Goal: Task Accomplishment & Management: Complete application form

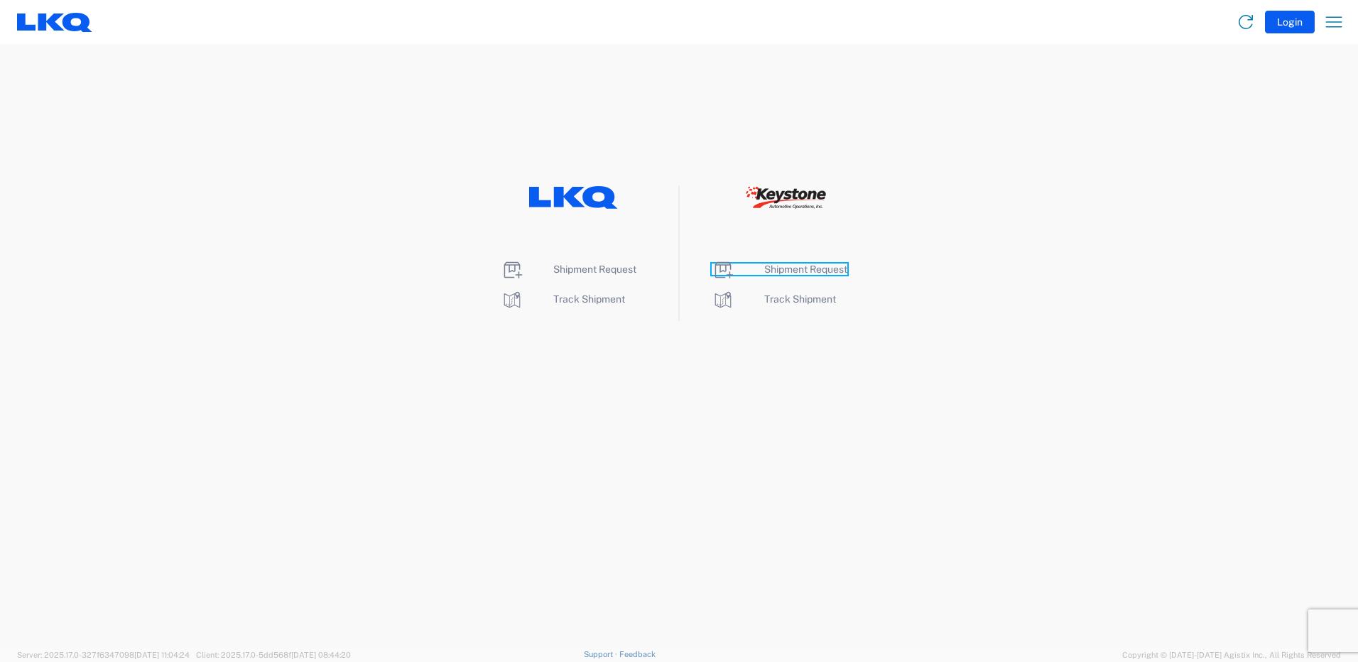
click at [790, 264] on span "Shipment Request" at bounding box center [805, 269] width 83 height 11
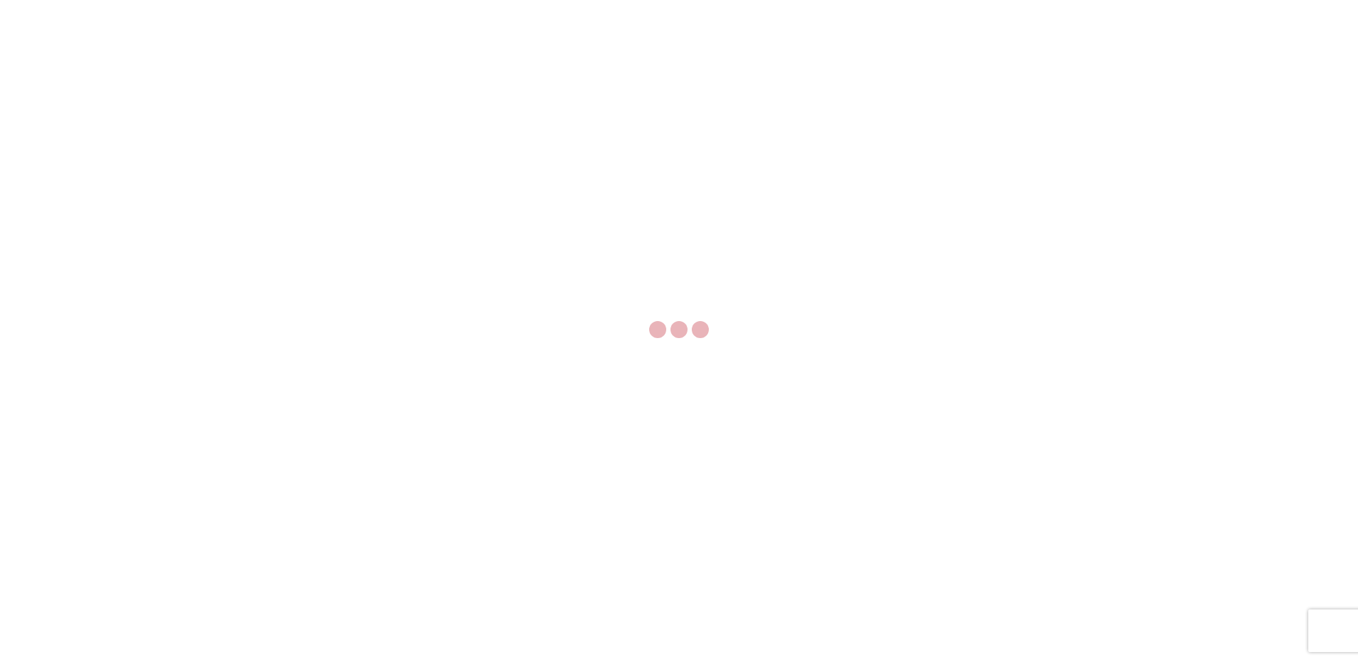
select select "FULL"
select select "LBS"
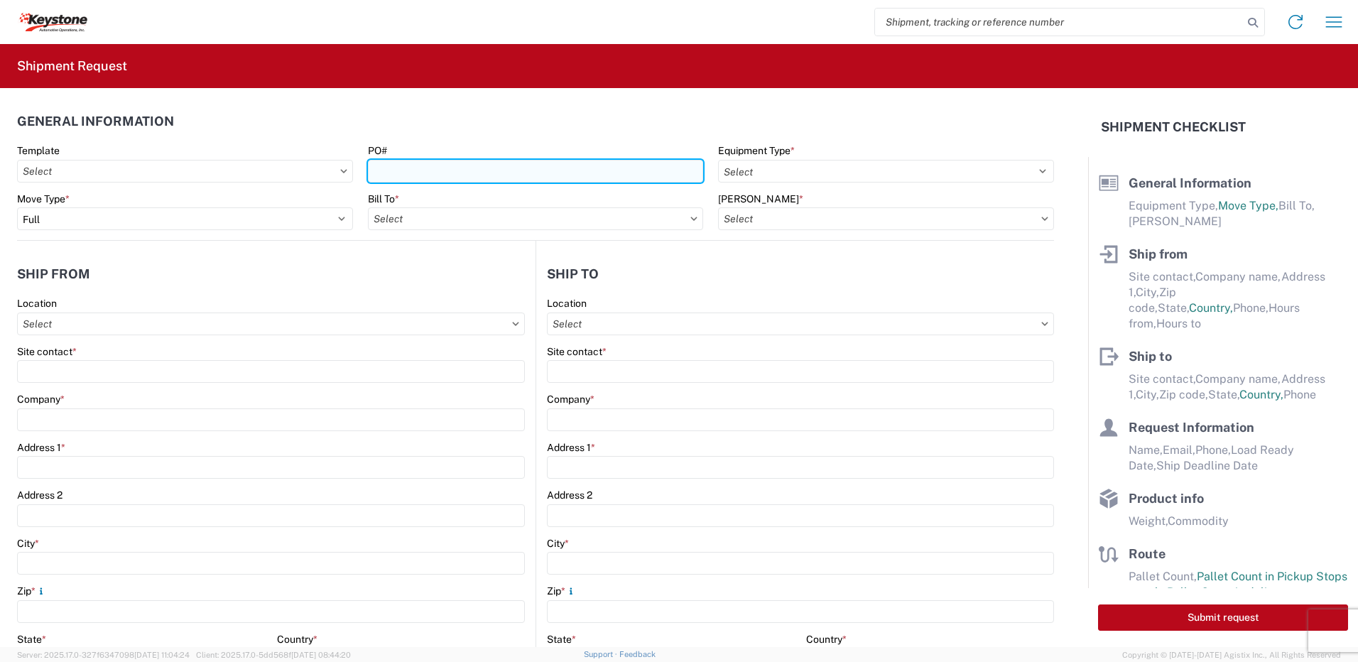
click at [399, 168] on input "PO#" at bounding box center [536, 171] width 336 height 23
type input "Cornwall 8-19-25"
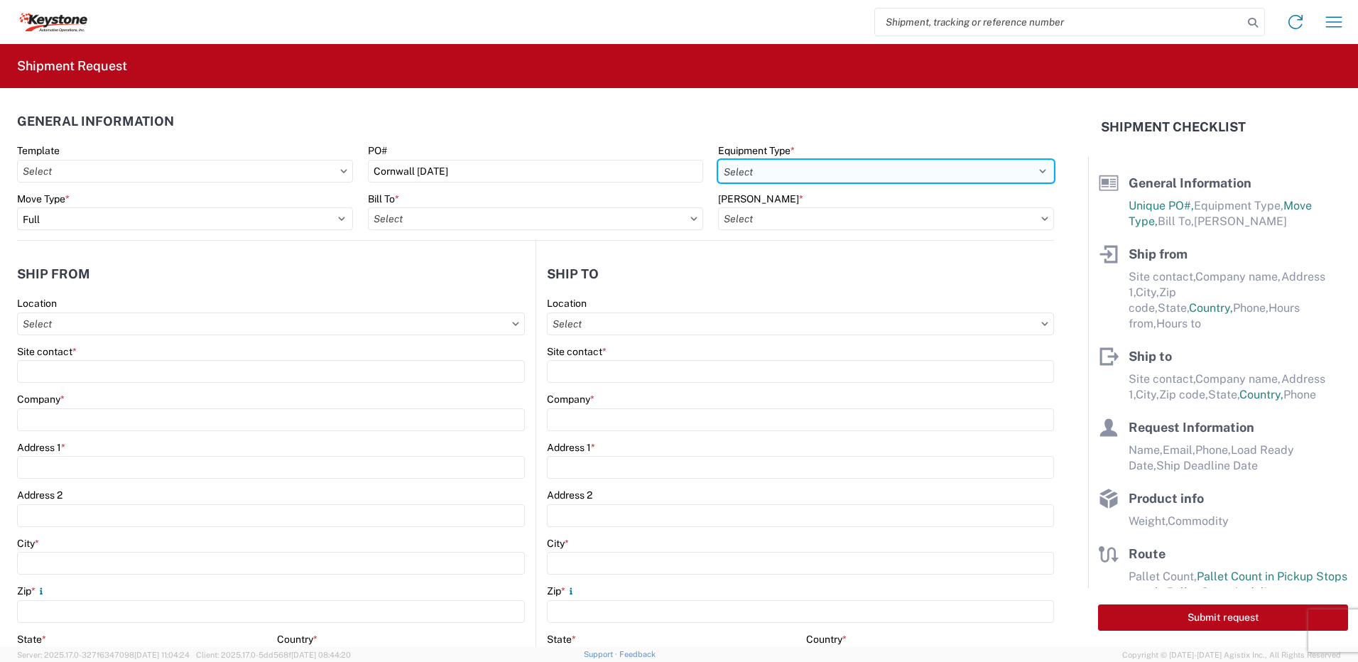
click at [779, 174] on select "Select 53’ Dry Van Flatbed Dropdeck (van) Lowboy (flatbed) Rail" at bounding box center [886, 171] width 336 height 23
select select "STDV"
click at [718, 160] on select "Select 53’ Dry Van Flatbed Dropdeck (van) Lowboy (flatbed) Rail" at bounding box center [886, 171] width 336 height 23
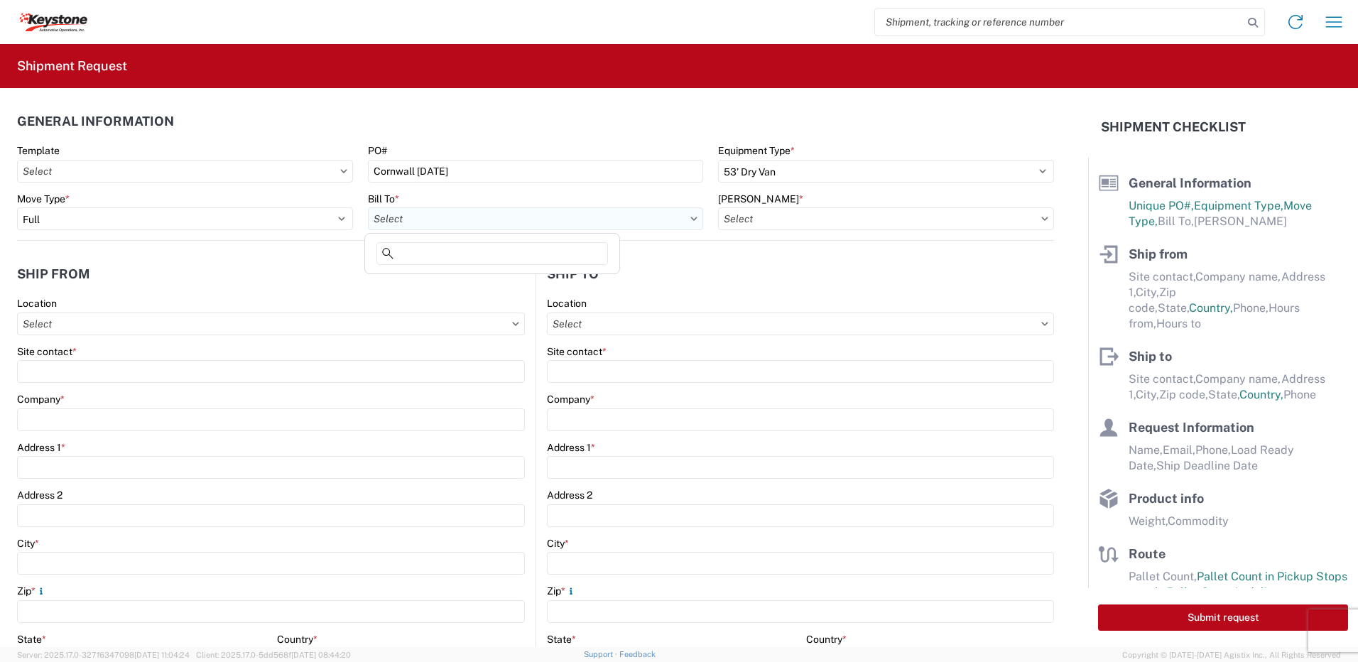
click at [423, 223] on input "Bill To *" at bounding box center [536, 218] width 336 height 23
type input "8432"
click at [438, 283] on div "8432 - KAO Logistics - Fleet, Exeter, PA" at bounding box center [580, 282] width 424 height 23
type input "8432 - KAO Logistics - Fleet, Exeter, PA"
click at [773, 220] on input "Bill Code *" at bounding box center [886, 218] width 336 height 23
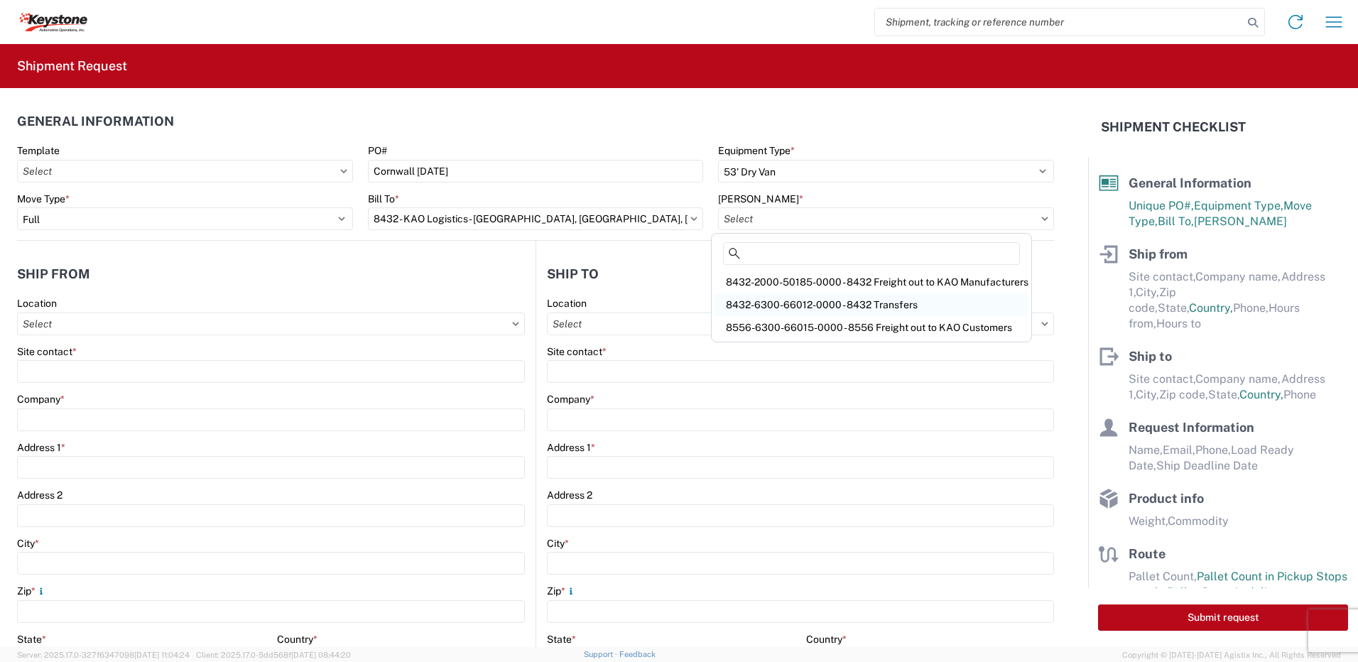
click at [835, 295] on div "8432-6300-66012-0000 - 8432 Transfers" at bounding box center [872, 304] width 314 height 23
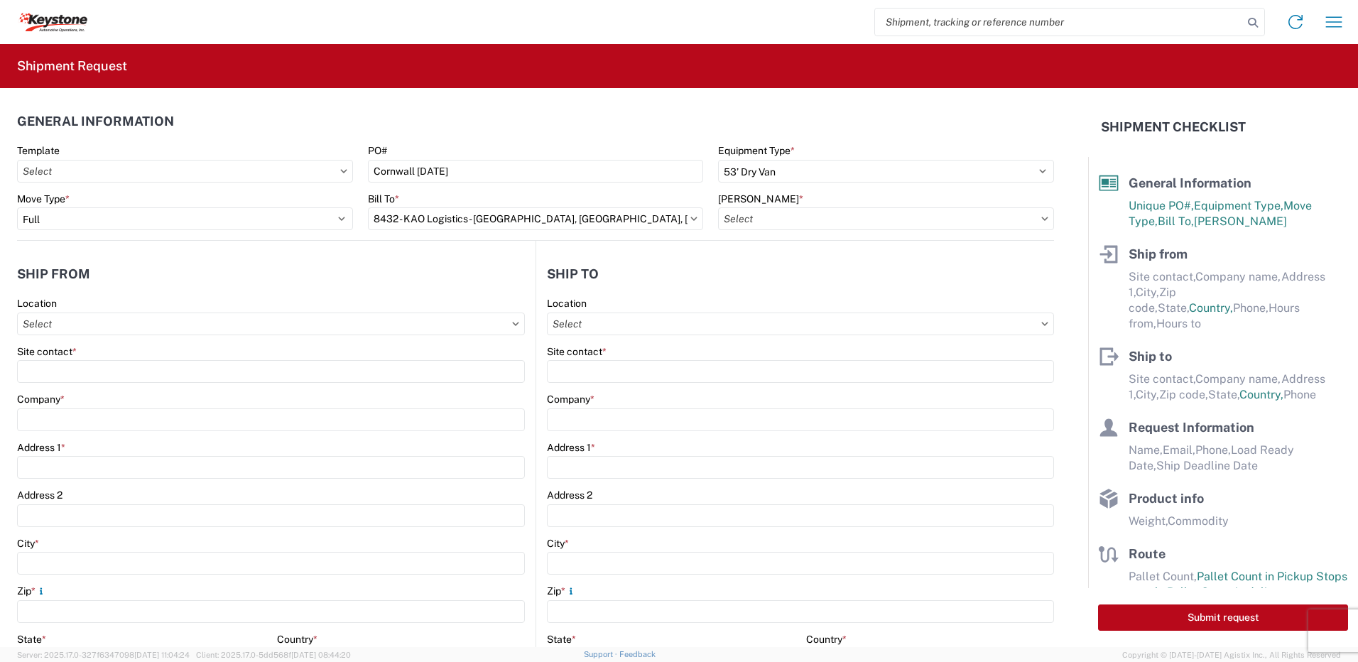
type input "8432-6300-66012-0000 - 8432 Transfers, 8432-6300-66012-0000 - 8432 Transfers"
click at [160, 325] on input "Location" at bounding box center [271, 324] width 508 height 23
type input "8401"
click at [134, 384] on div "8401 - Exeter - KAO Warehouse" at bounding box center [145, 387] width 249 height 23
type input "8401 - Exeter - KAO Warehouse"
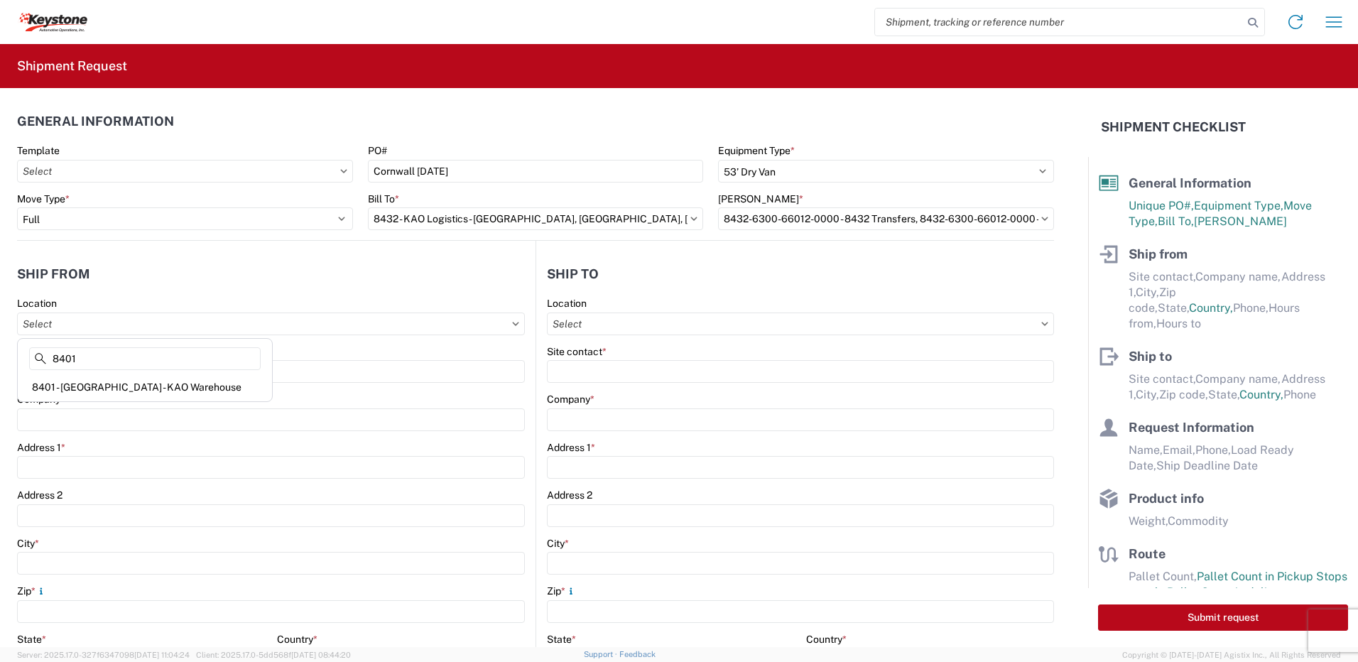
type input "KAO"
type input "68 Slocum Ave"
type input "Exeter"
type input "18643"
select select "PA"
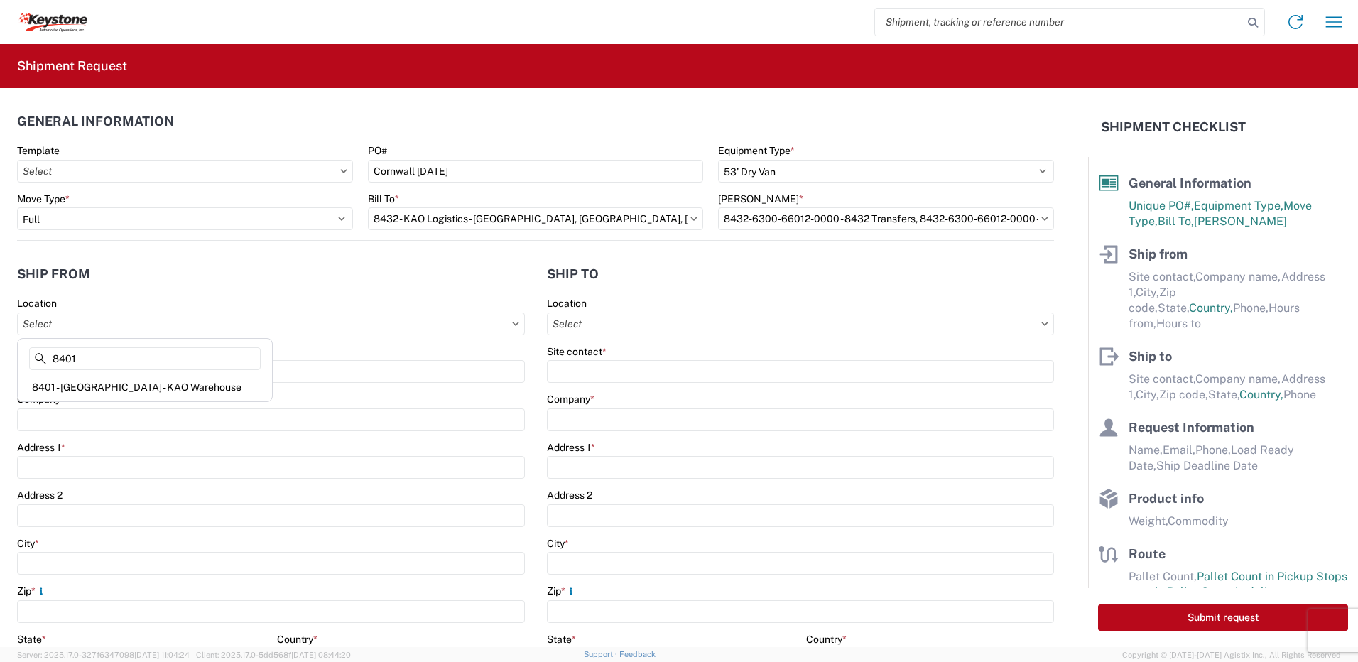
select select "US"
type input "07:00"
type input "17:00"
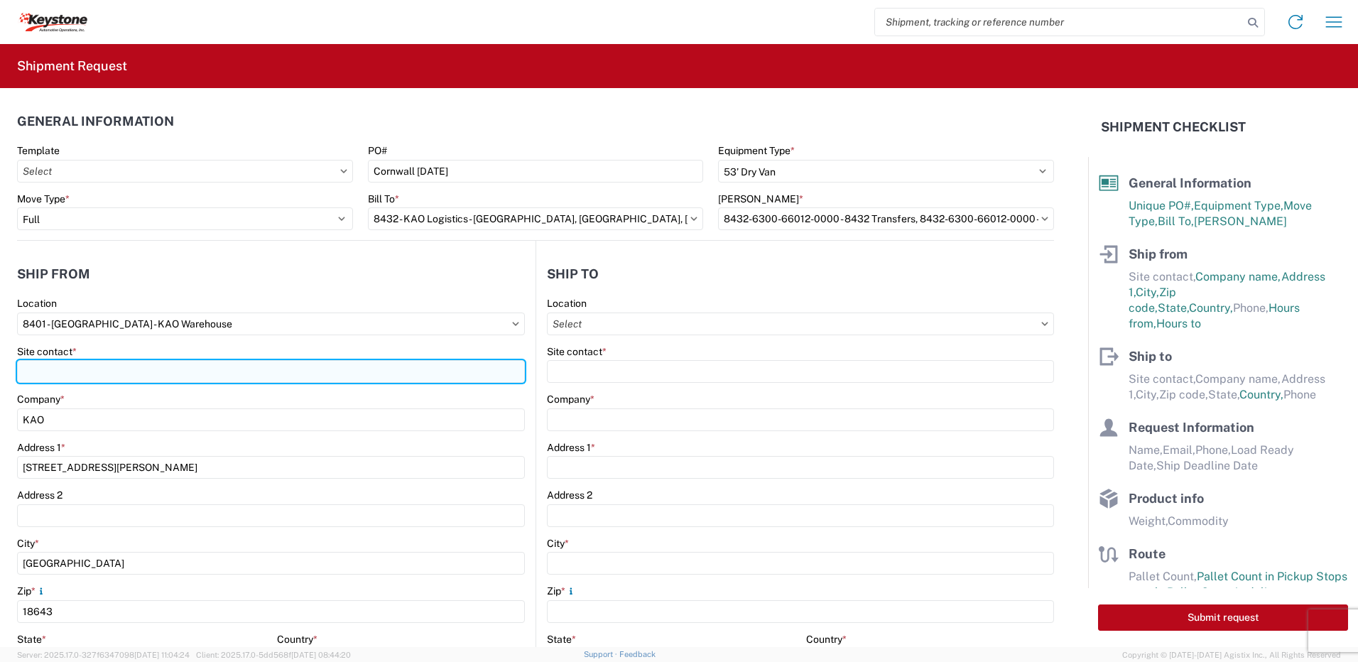
click at [57, 369] on input "Site contact *" at bounding box center [271, 371] width 508 height 23
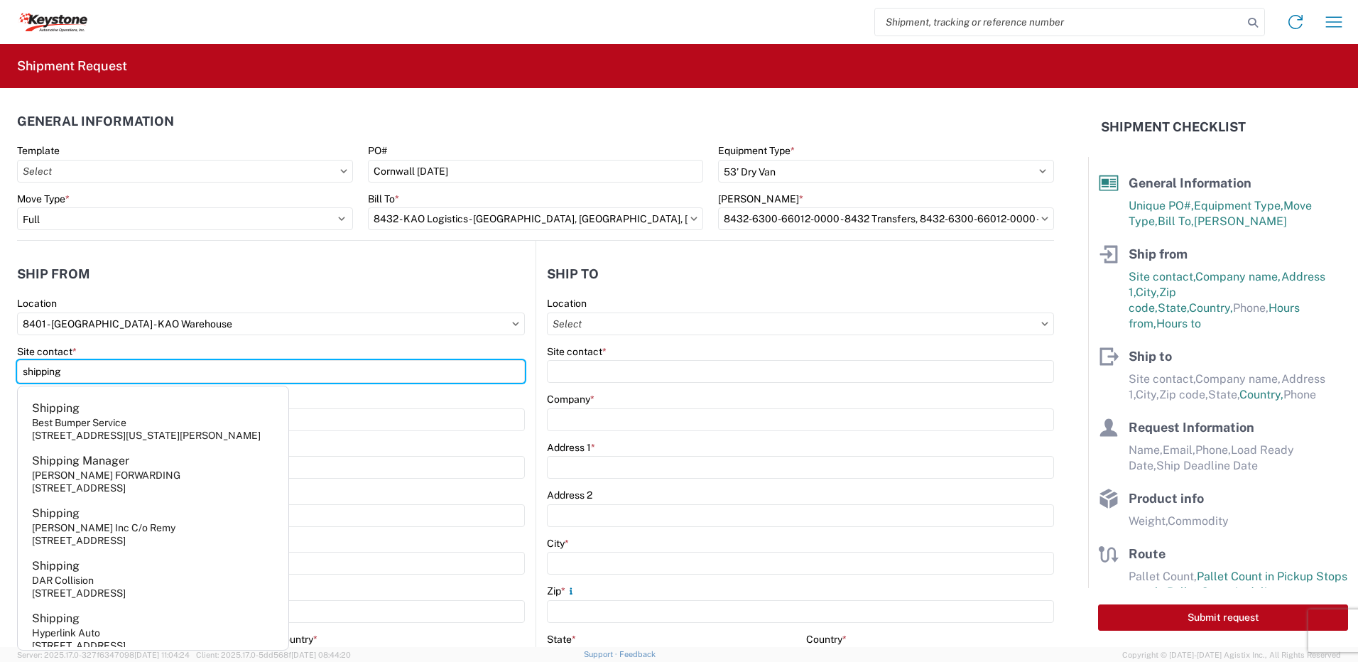
type input "shipping"
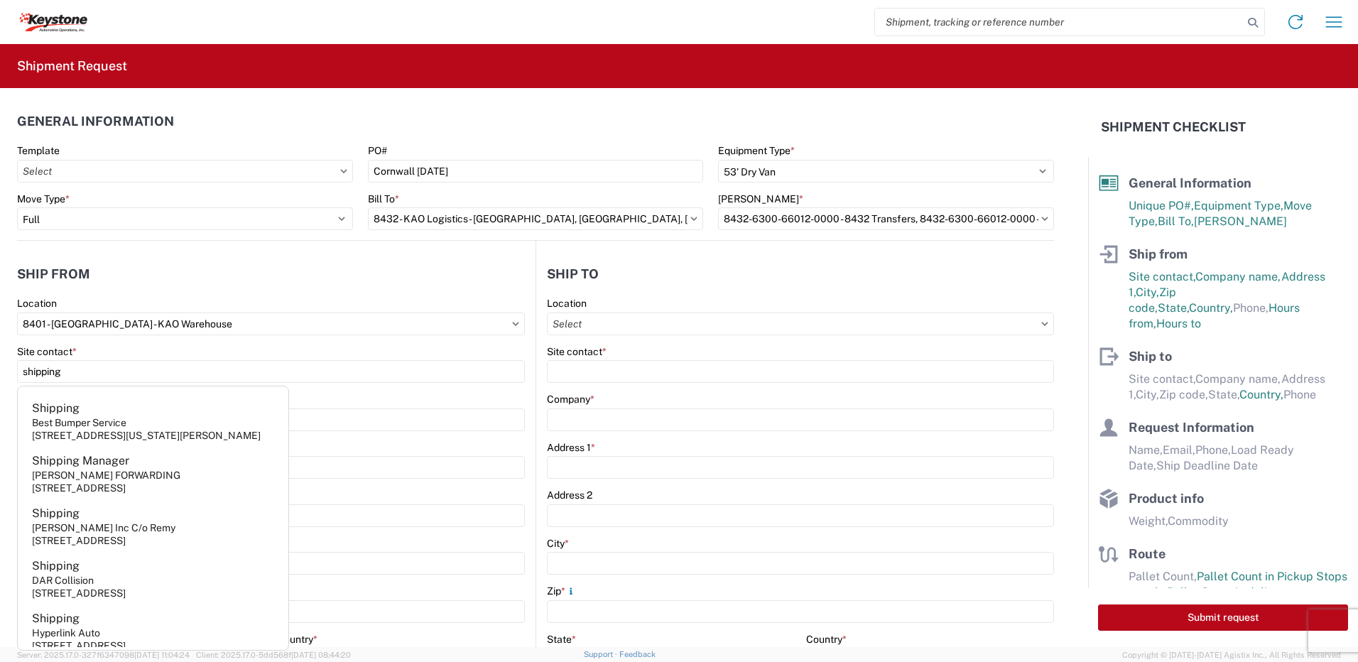
click at [169, 269] on header "Ship from" at bounding box center [276, 274] width 519 height 32
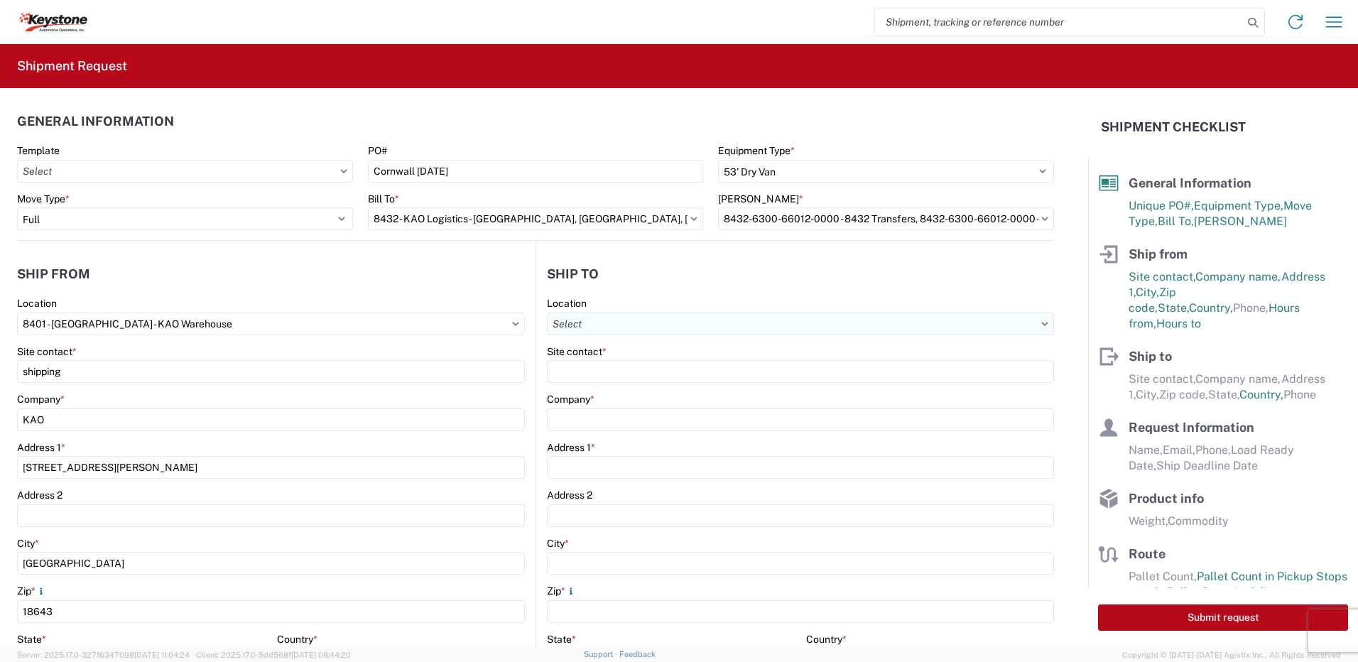
click at [630, 319] on input "Location" at bounding box center [800, 324] width 507 height 23
type input "8476"
click at [629, 382] on div "8476 - Cornwall - KAO" at bounding box center [670, 387] width 249 height 23
type input "8476 - Cornwall - KAO"
type input "KAO"
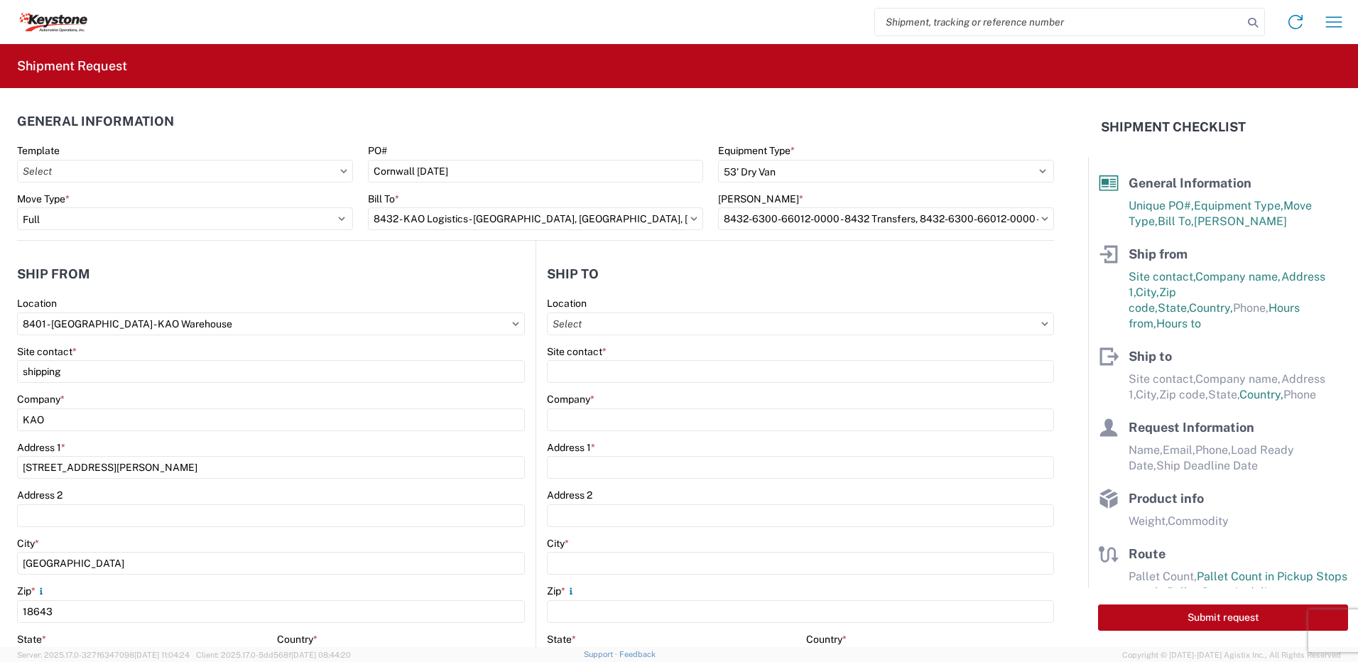
type input "1339 Rosemount Ave."
type input "Cornwall"
type input "KK6J3E5"
select select "CA"
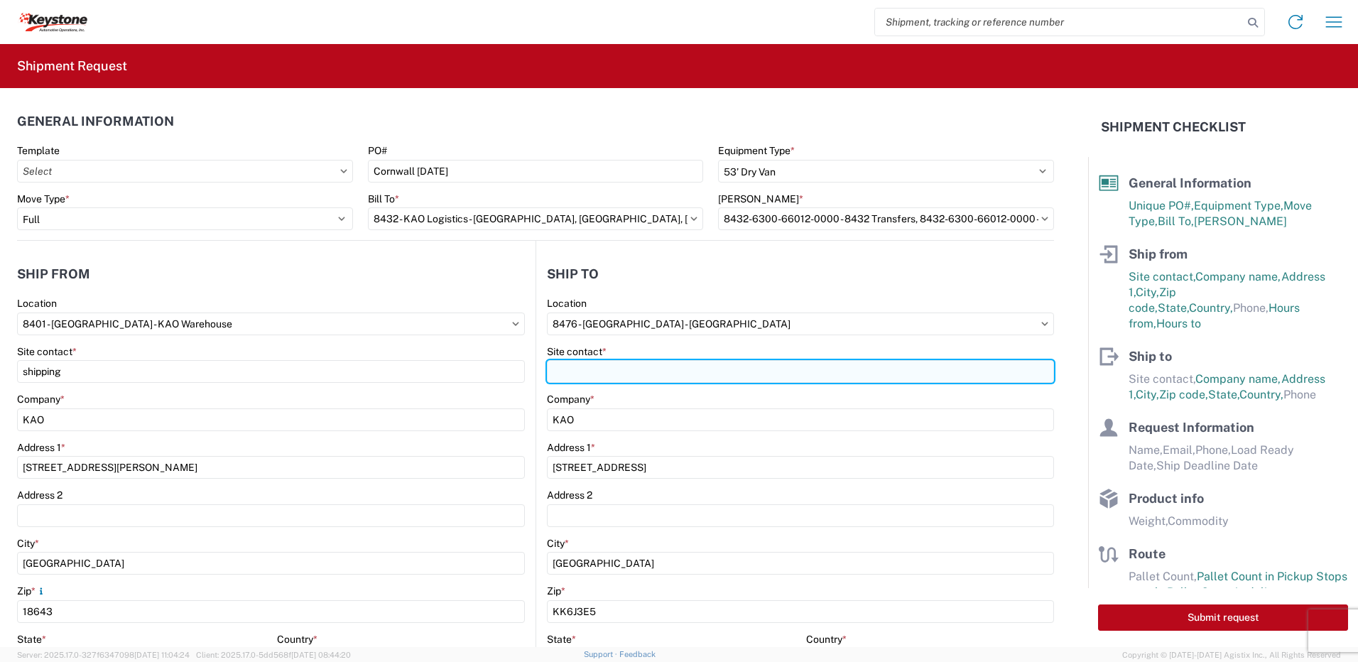
click at [579, 367] on input "Site contact *" at bounding box center [800, 371] width 507 height 23
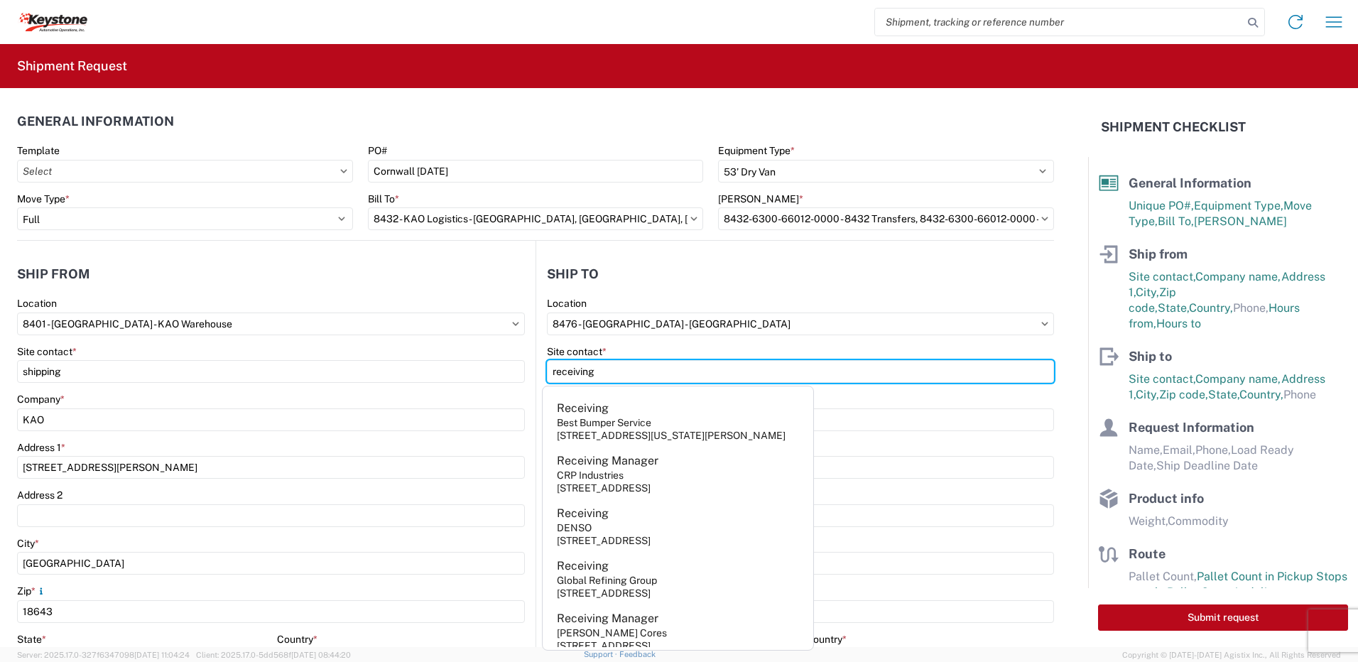
type input "receiving"
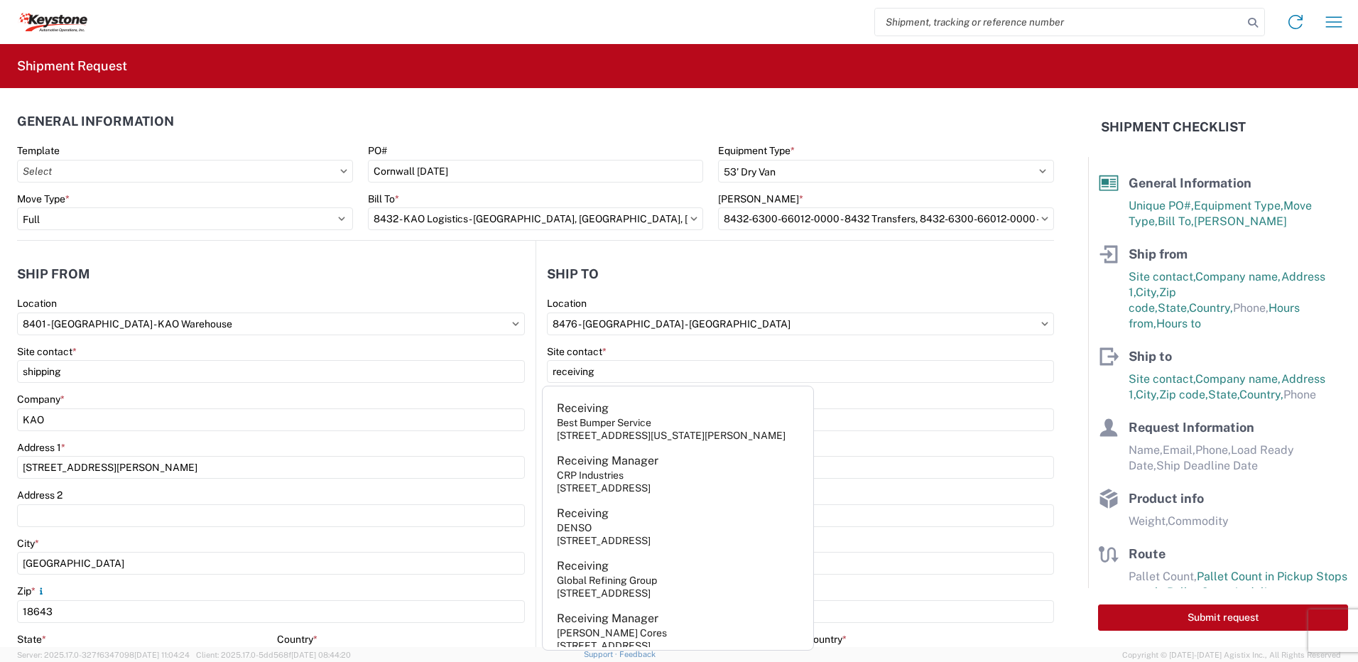
click at [654, 287] on header "Ship to" at bounding box center [795, 274] width 518 height 32
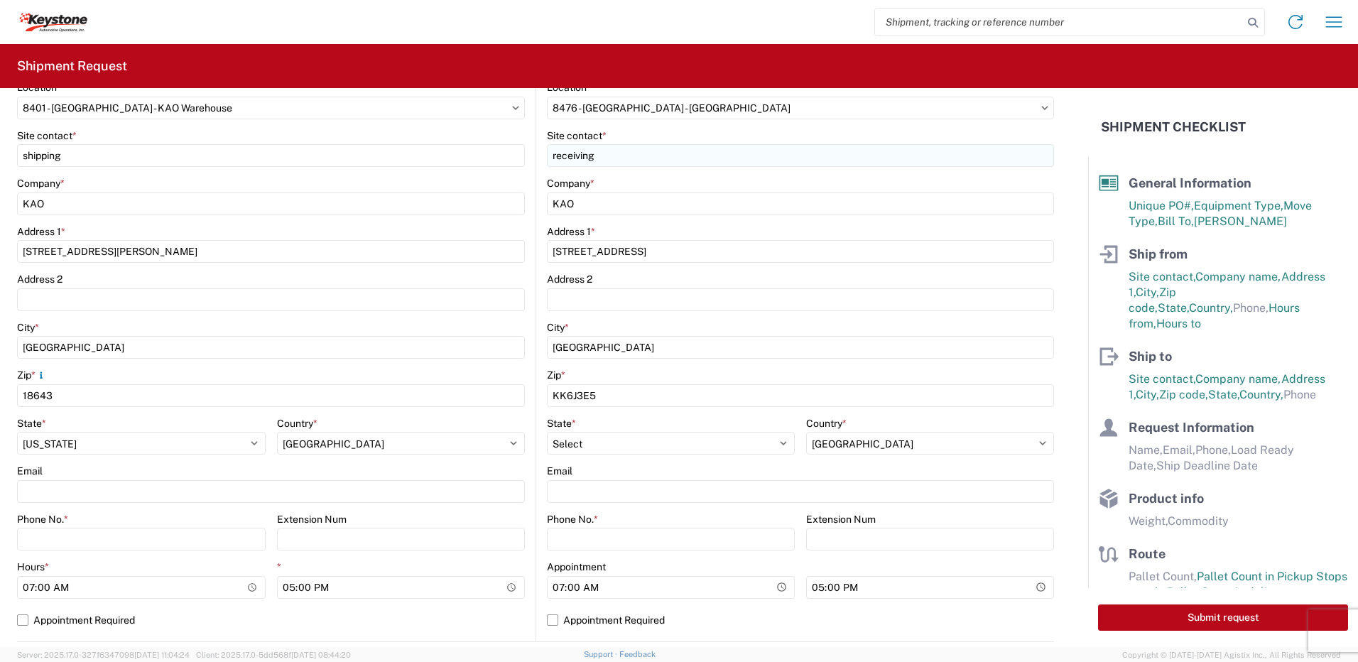
scroll to position [284, 0]
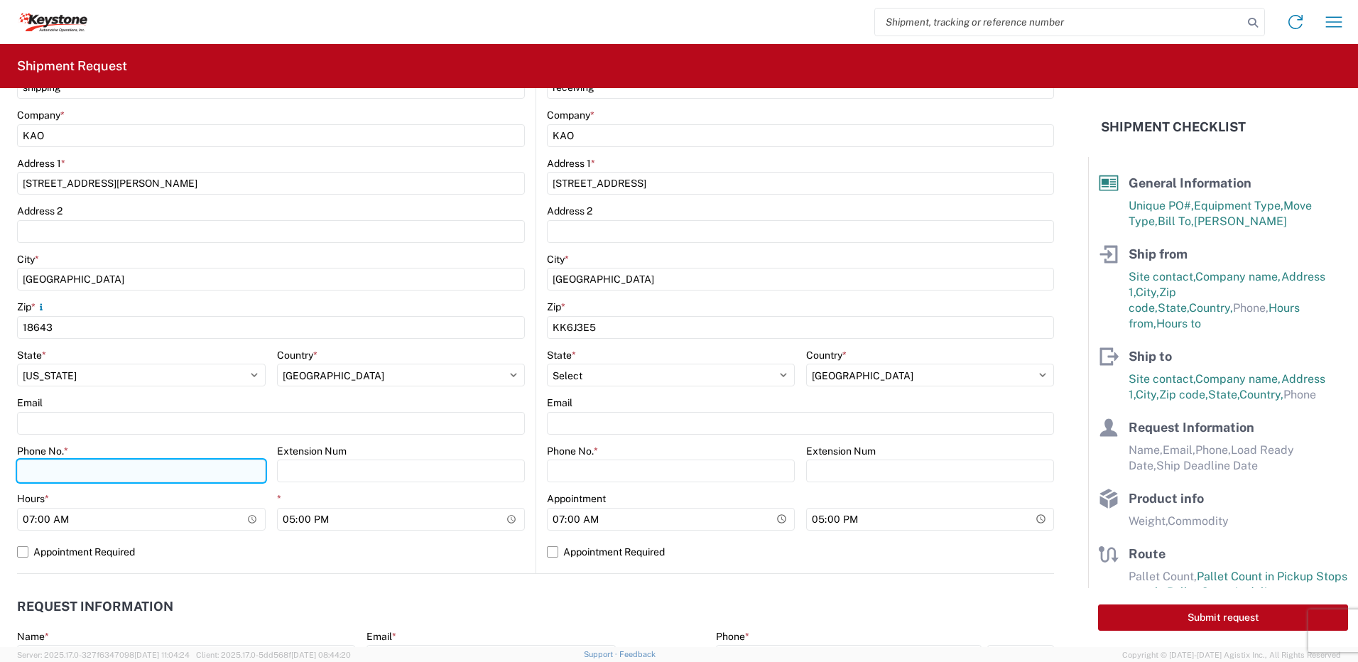
click at [72, 473] on input "Phone No. *" at bounding box center [141, 471] width 249 height 23
type input "5706554514"
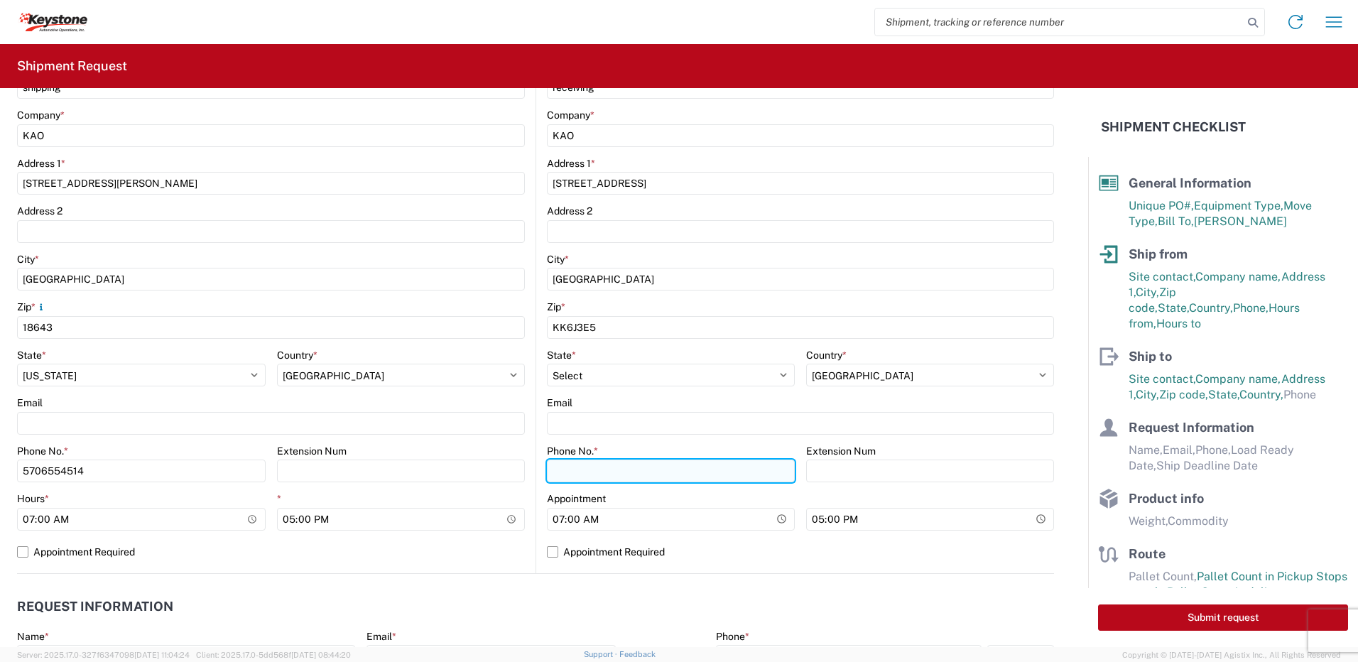
click at [634, 475] on input "Phone No. *" at bounding box center [671, 471] width 248 height 23
type input "5706554514"
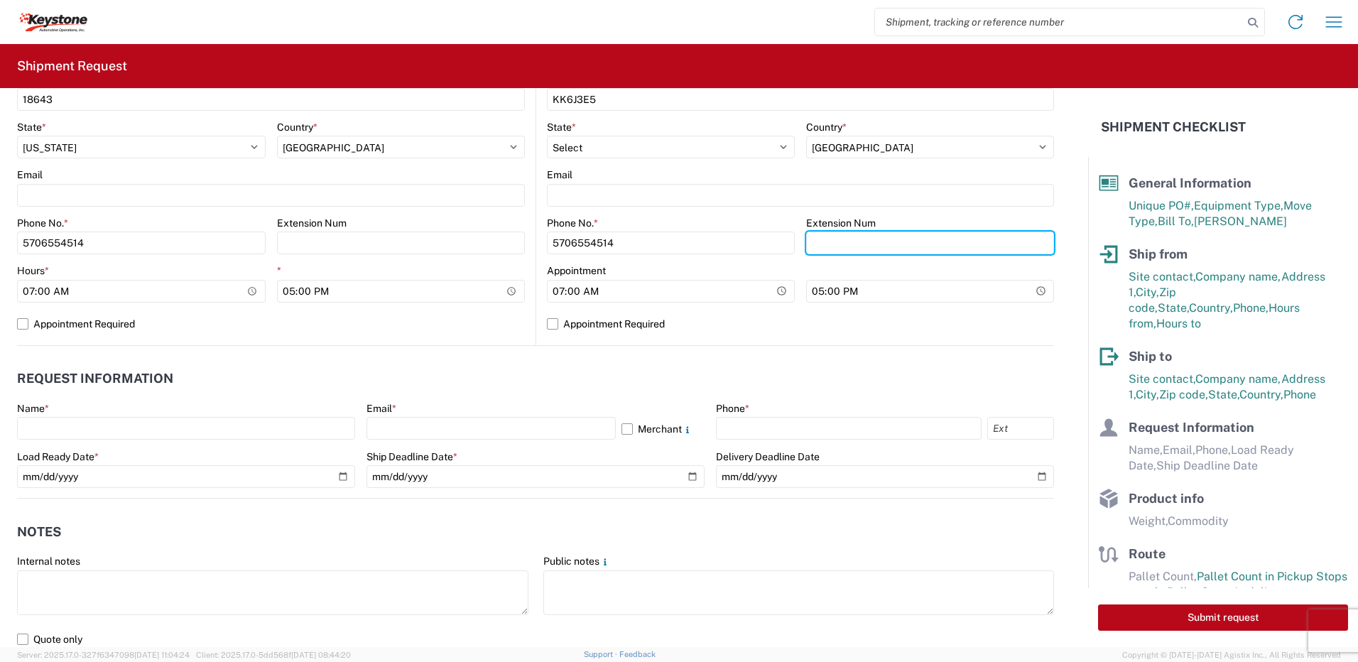
scroll to position [568, 0]
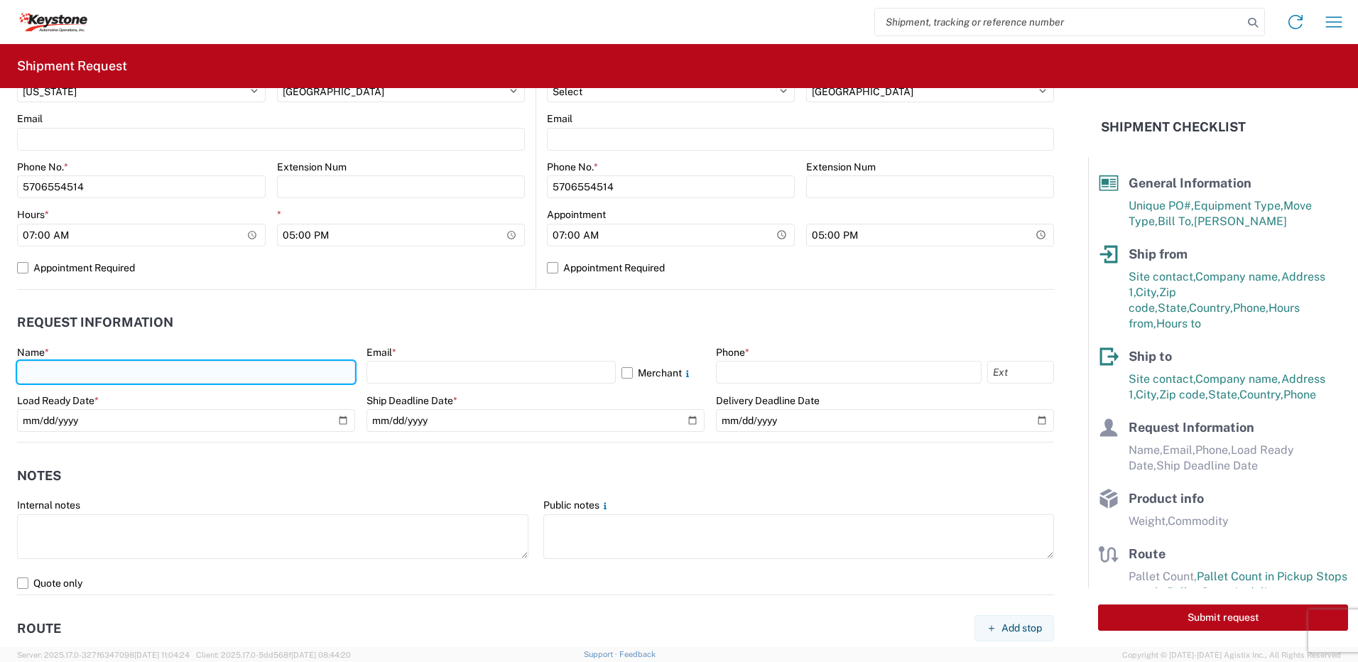
click at [45, 363] on input "text" at bounding box center [186, 372] width 338 height 23
type input "Paul Sweder"
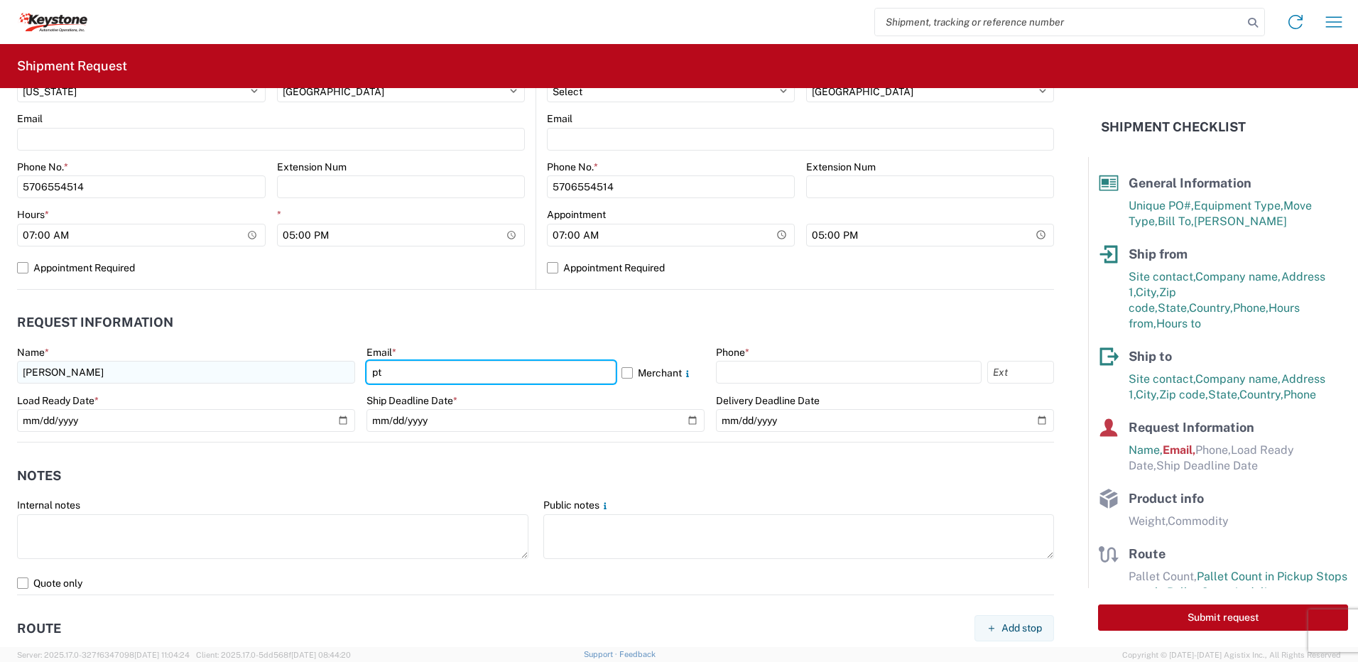
type input "ptsweder@lkqcorp.com"
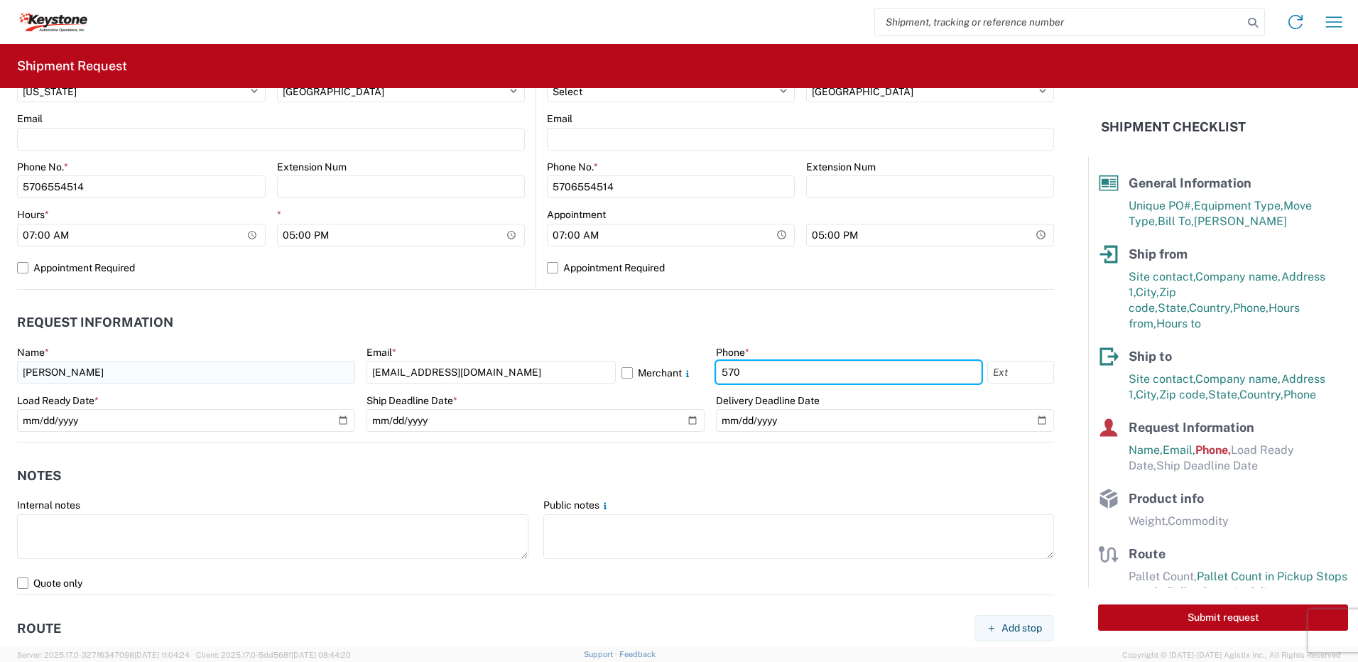
type input "5706554514"
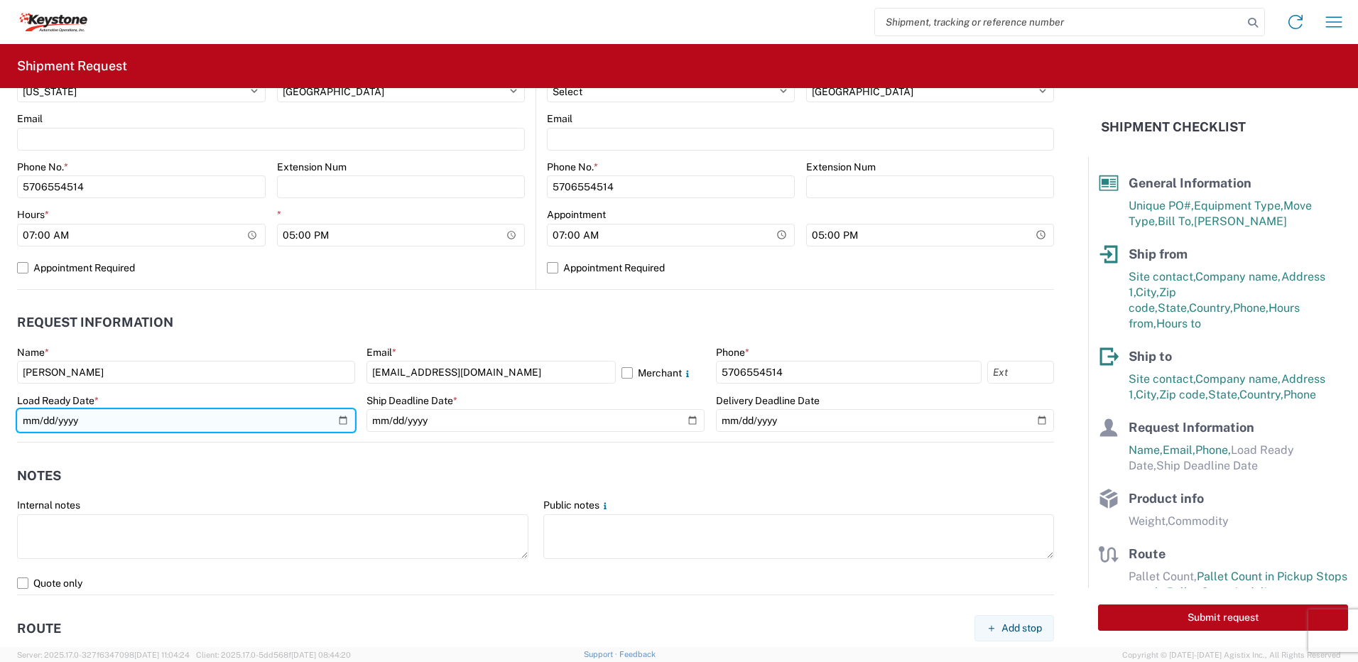
click at [340, 423] on input "date" at bounding box center [186, 420] width 338 height 23
type input "2025-08-20"
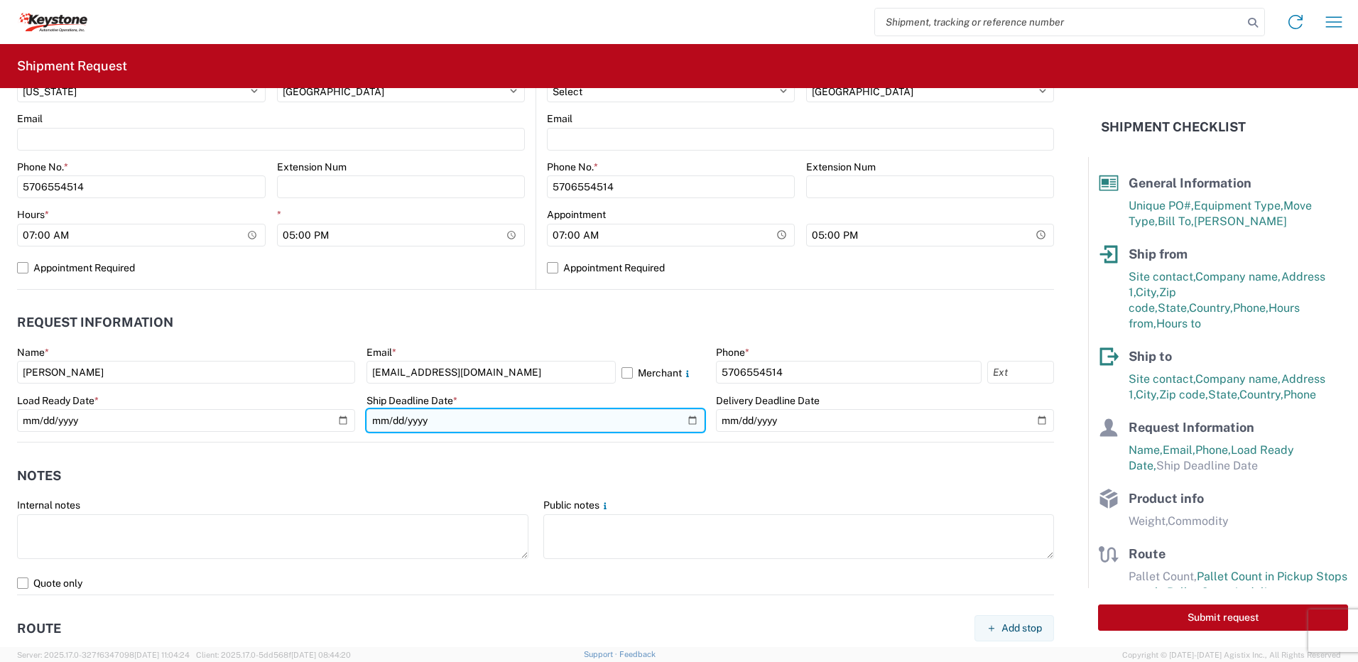
click at [690, 421] on input "date" at bounding box center [536, 420] width 338 height 23
type input "2025-08-20"
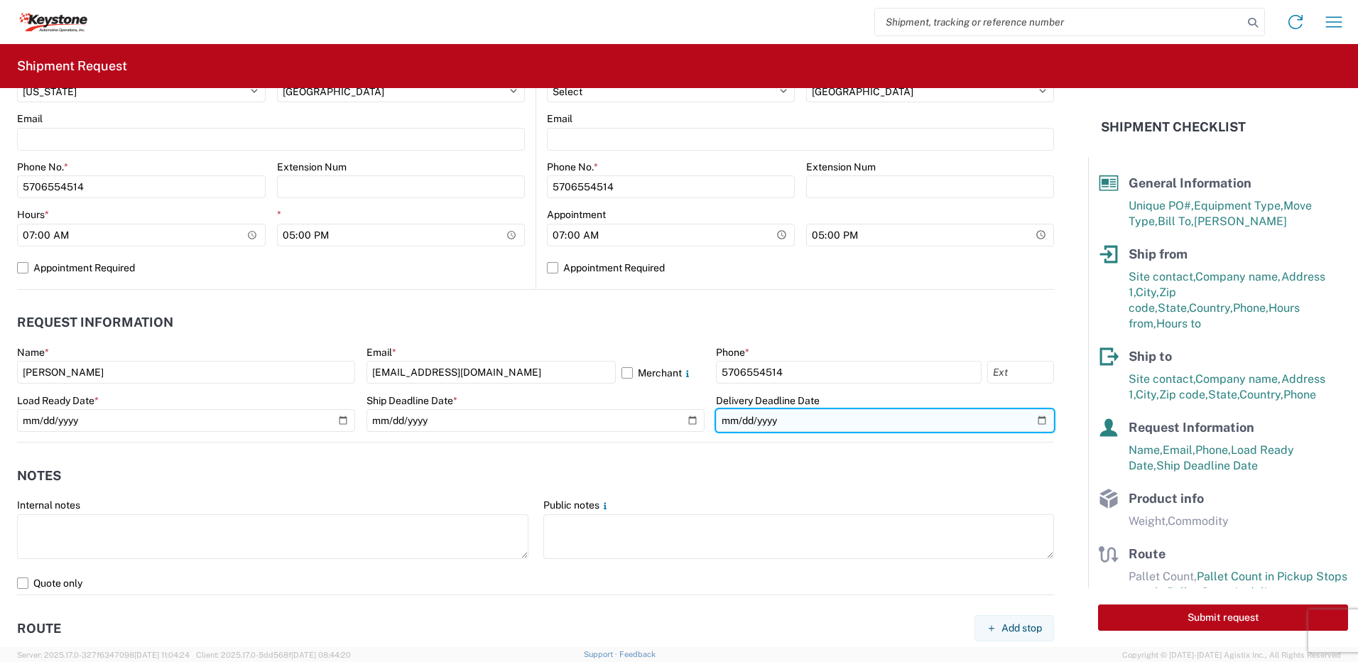
click at [1027, 423] on input "date" at bounding box center [885, 420] width 338 height 23
type input "2025-08-20"
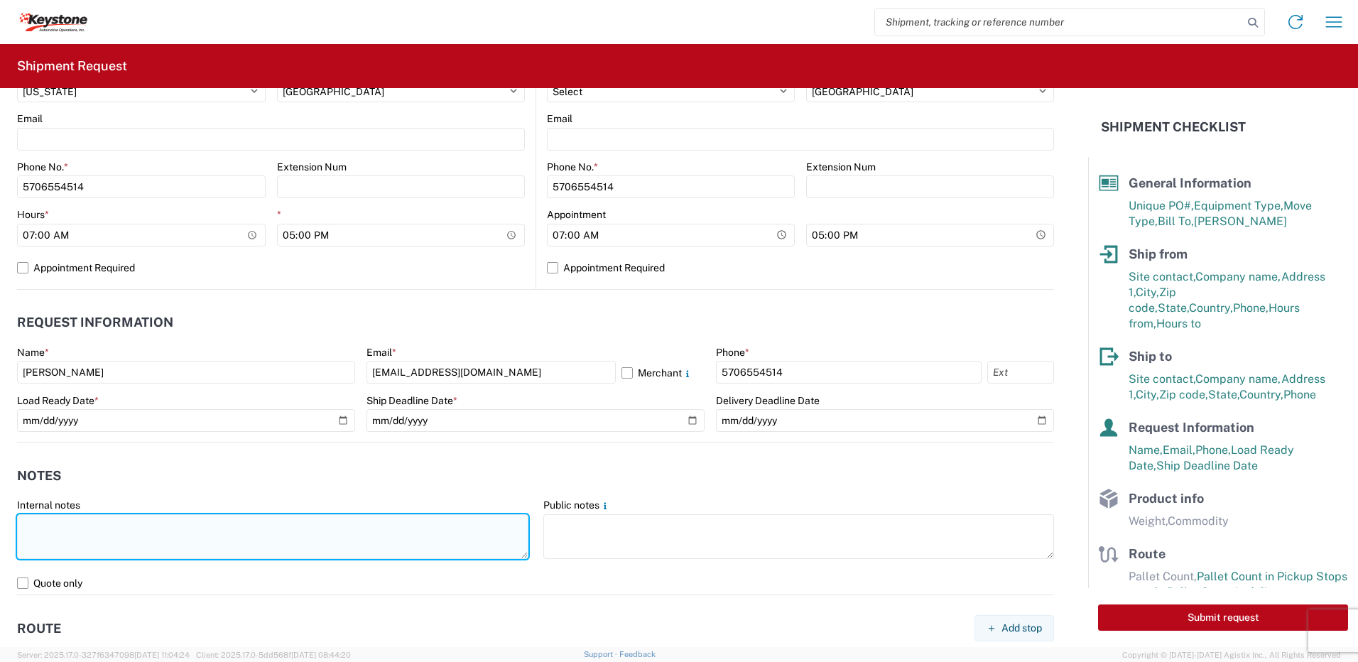
click at [142, 524] on textarea at bounding box center [273, 536] width 512 height 45
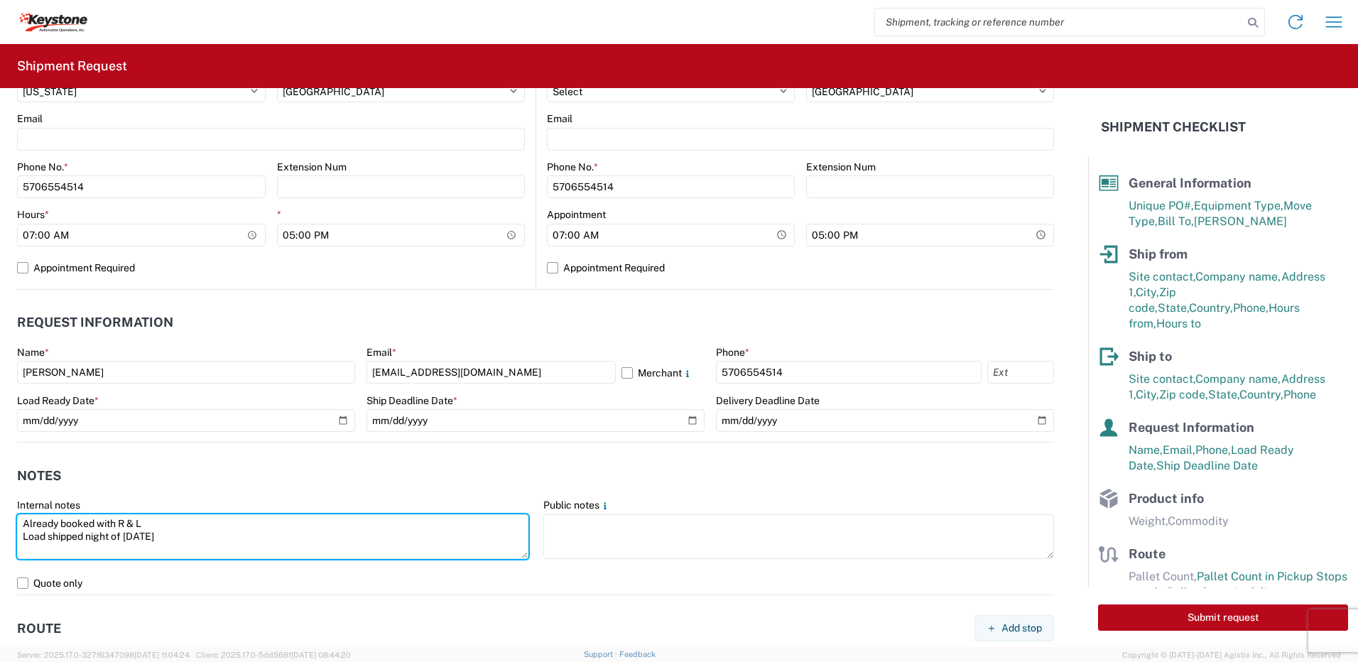
type textarea "Already booked with R & L Load shipped night of 8-19-25"
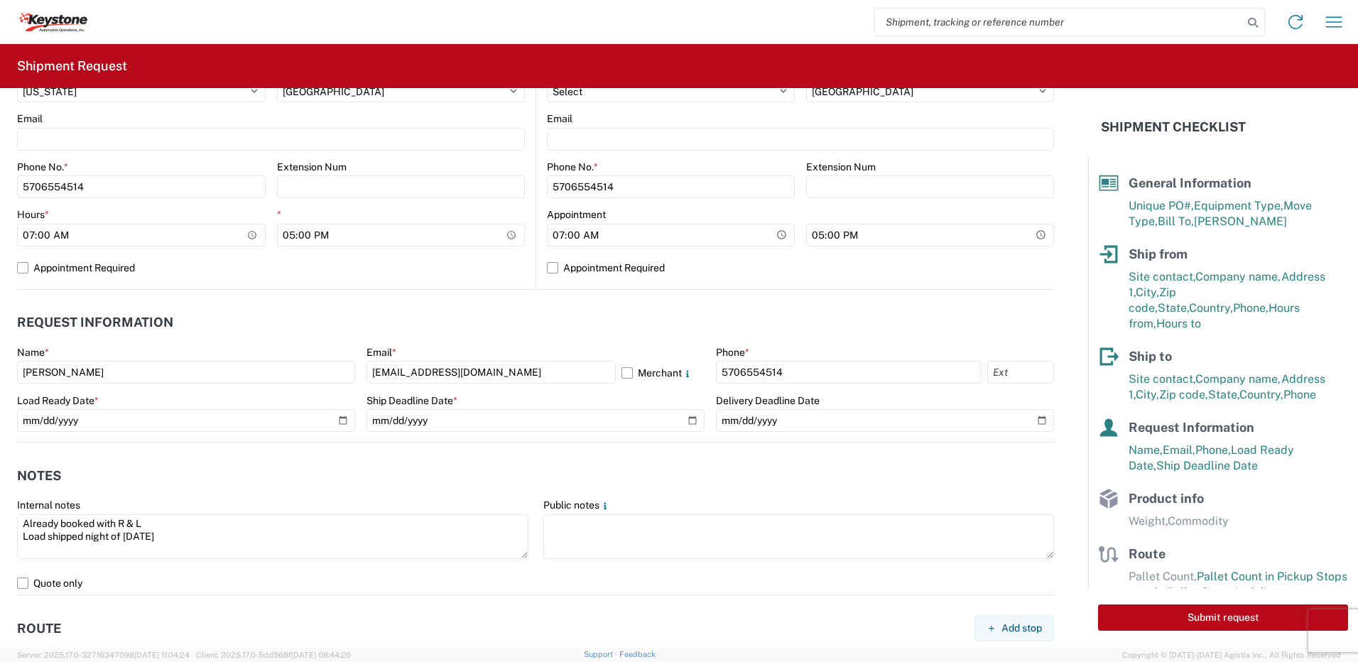
click at [195, 479] on header "Notes" at bounding box center [535, 476] width 1037 height 32
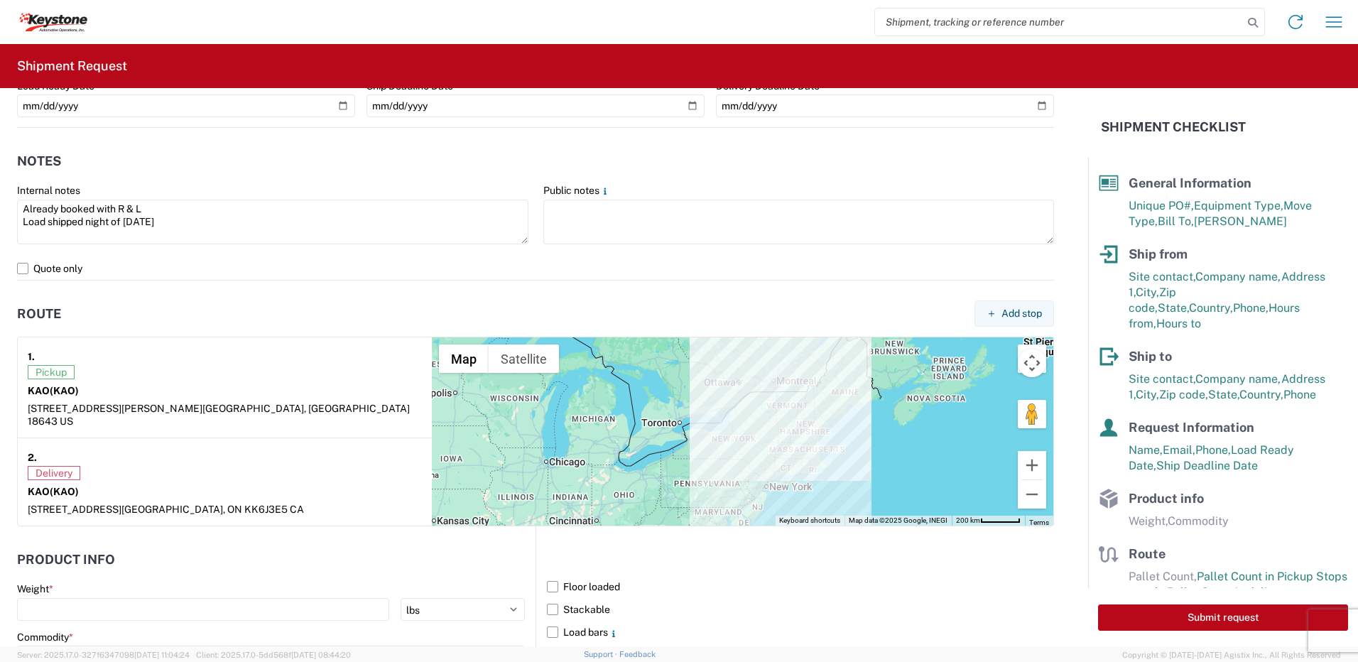
scroll to position [1137, 0]
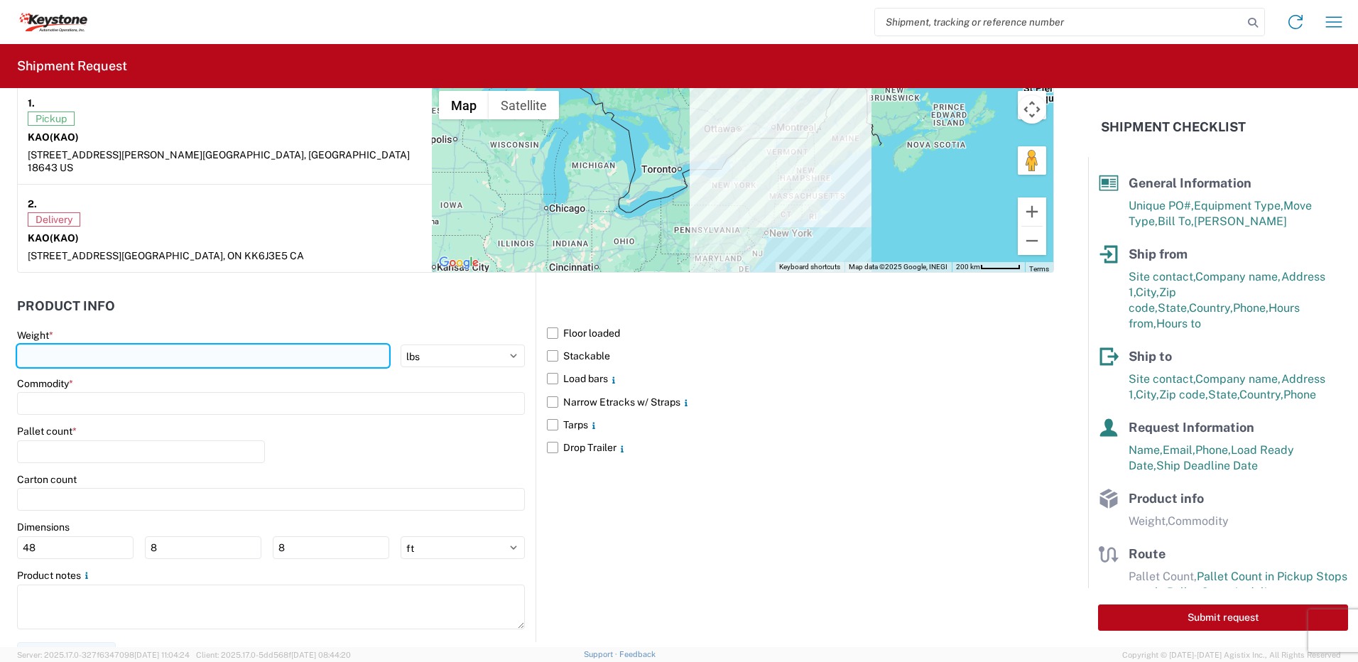
click at [91, 345] on input "number" at bounding box center [203, 356] width 372 height 23
type input "25000"
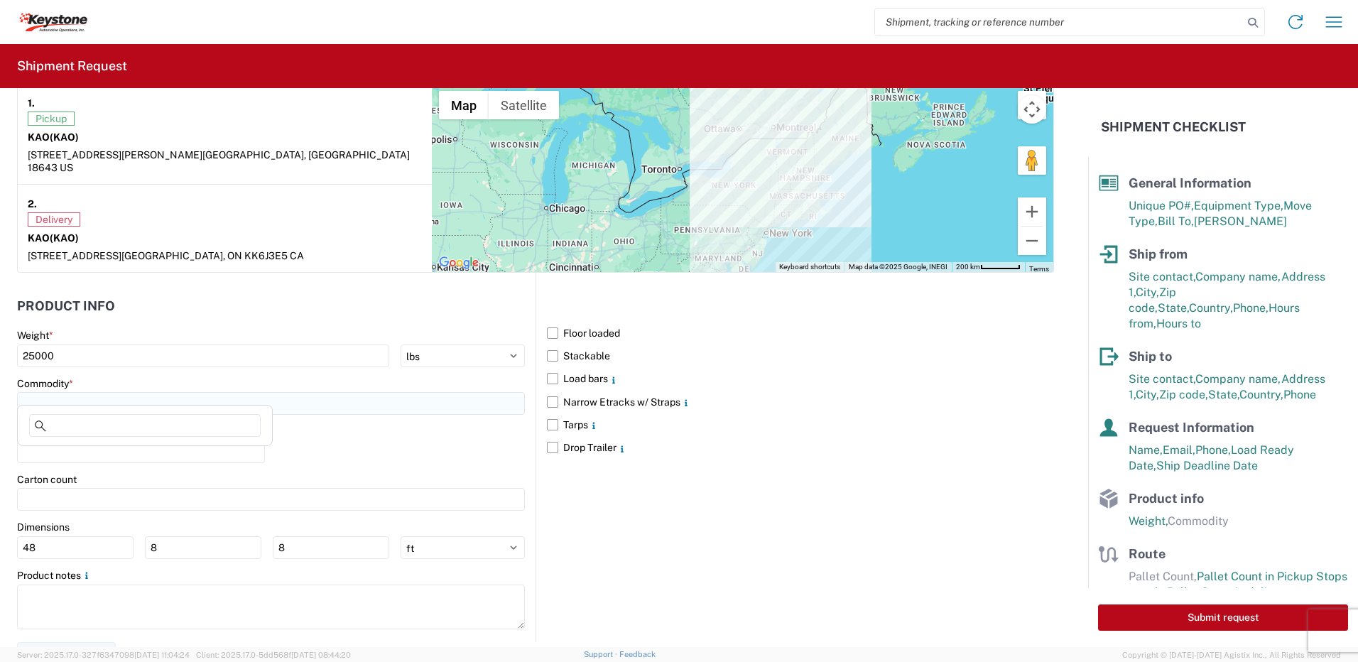
click at [100, 392] on input at bounding box center [271, 403] width 508 height 23
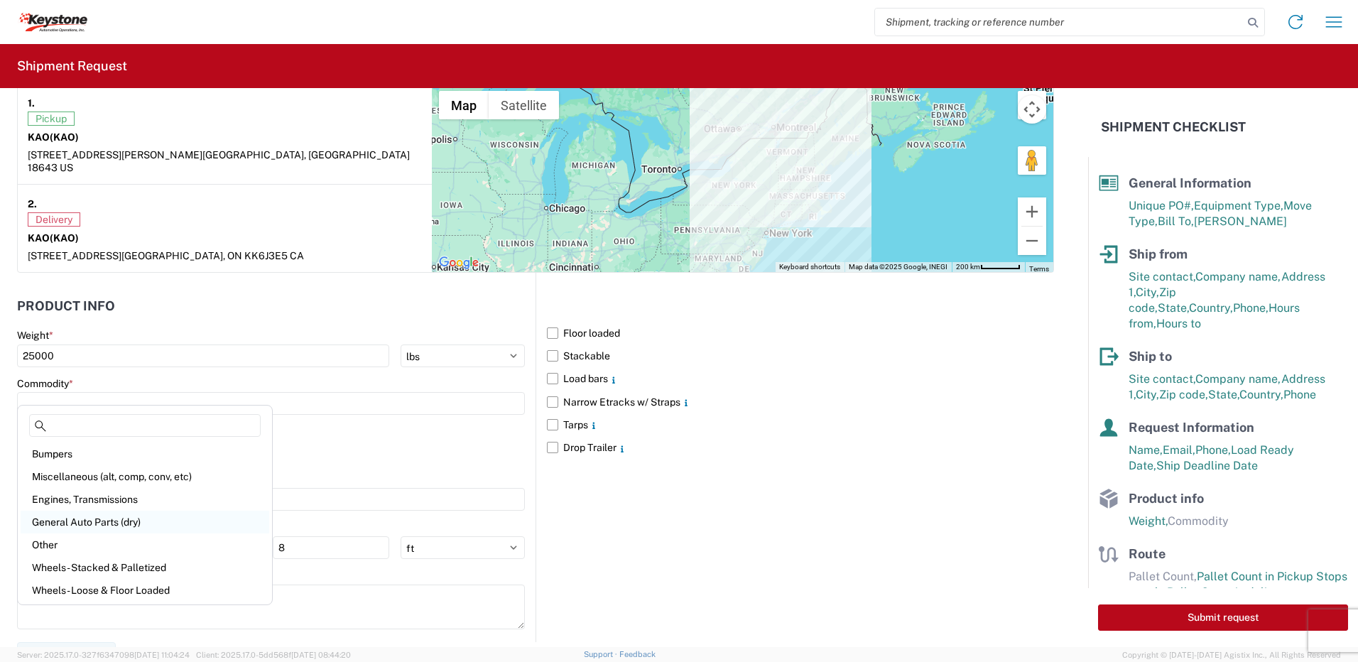
click at [95, 521] on div "General Auto Parts (dry)" at bounding box center [145, 522] width 249 height 23
type input "General Auto Parts (dry)"
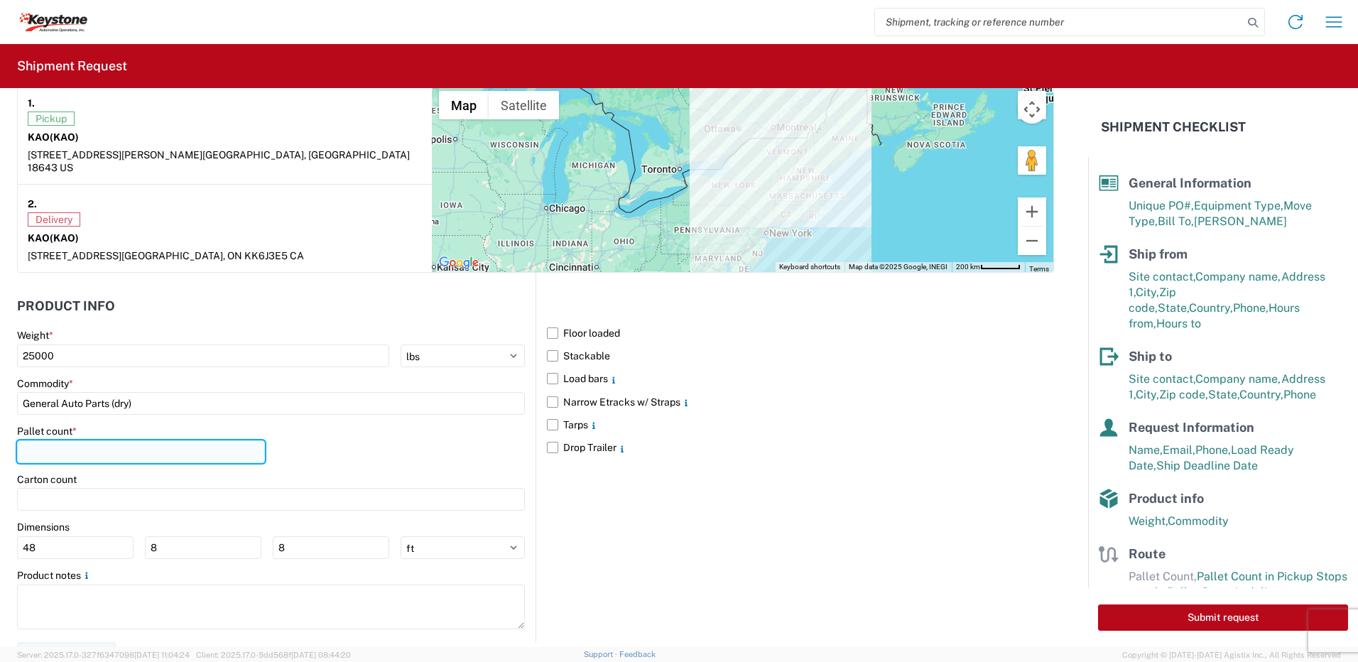
click at [81, 440] on input "number" at bounding box center [141, 451] width 248 height 23
type input "20"
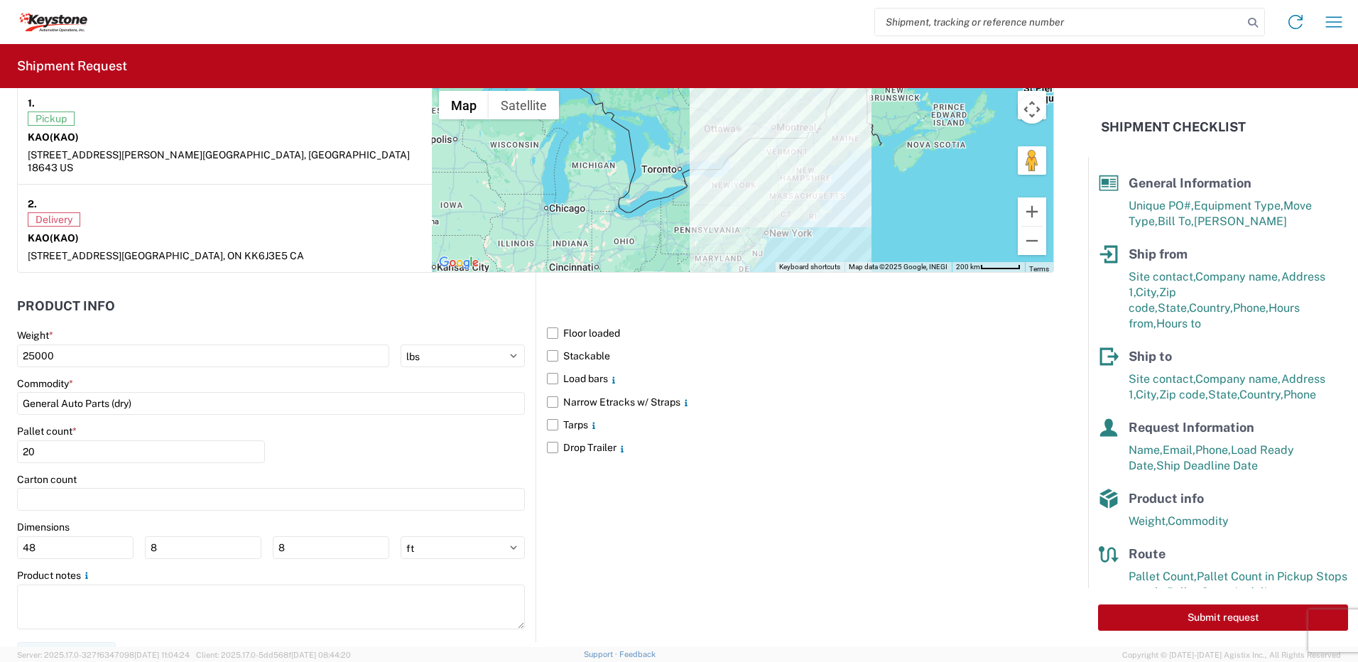
click at [320, 443] on div "Pallet count * 20" at bounding box center [271, 449] width 508 height 48
click at [1245, 615] on button "Submit request" at bounding box center [1223, 618] width 250 height 26
select select "PA"
select select "US"
select select "CA"
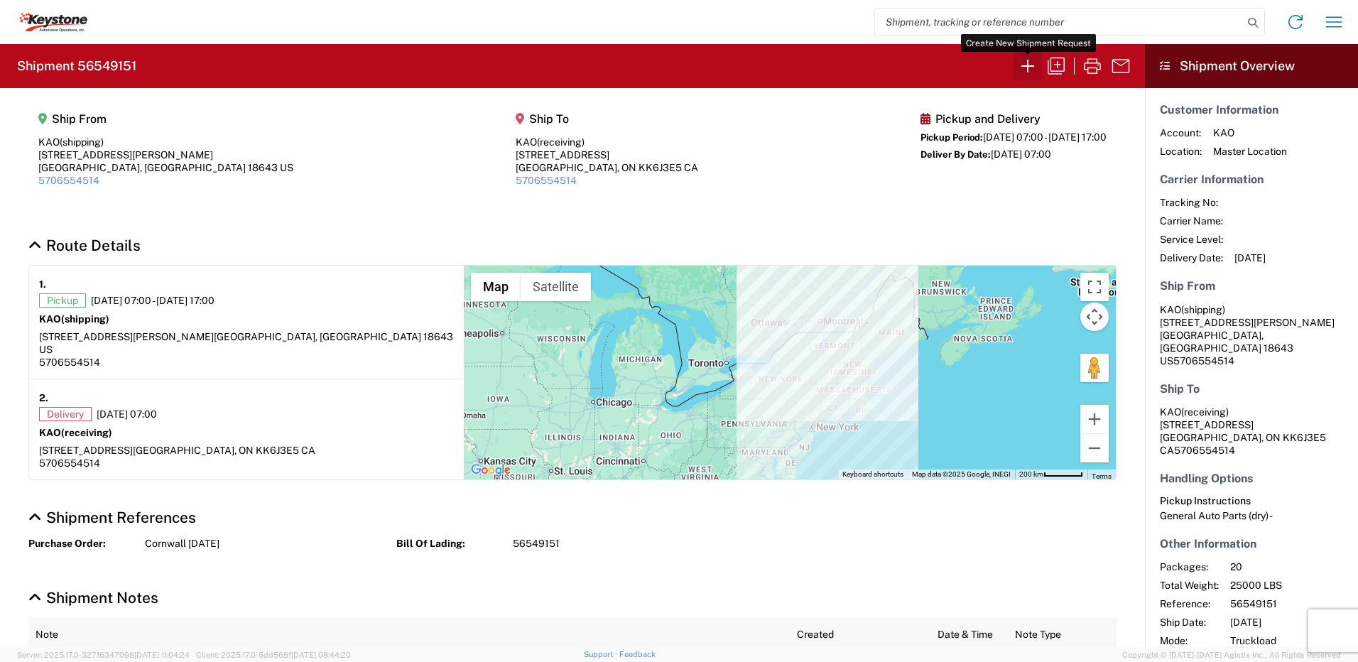
click at [1025, 66] on icon "button" at bounding box center [1028, 66] width 13 height 13
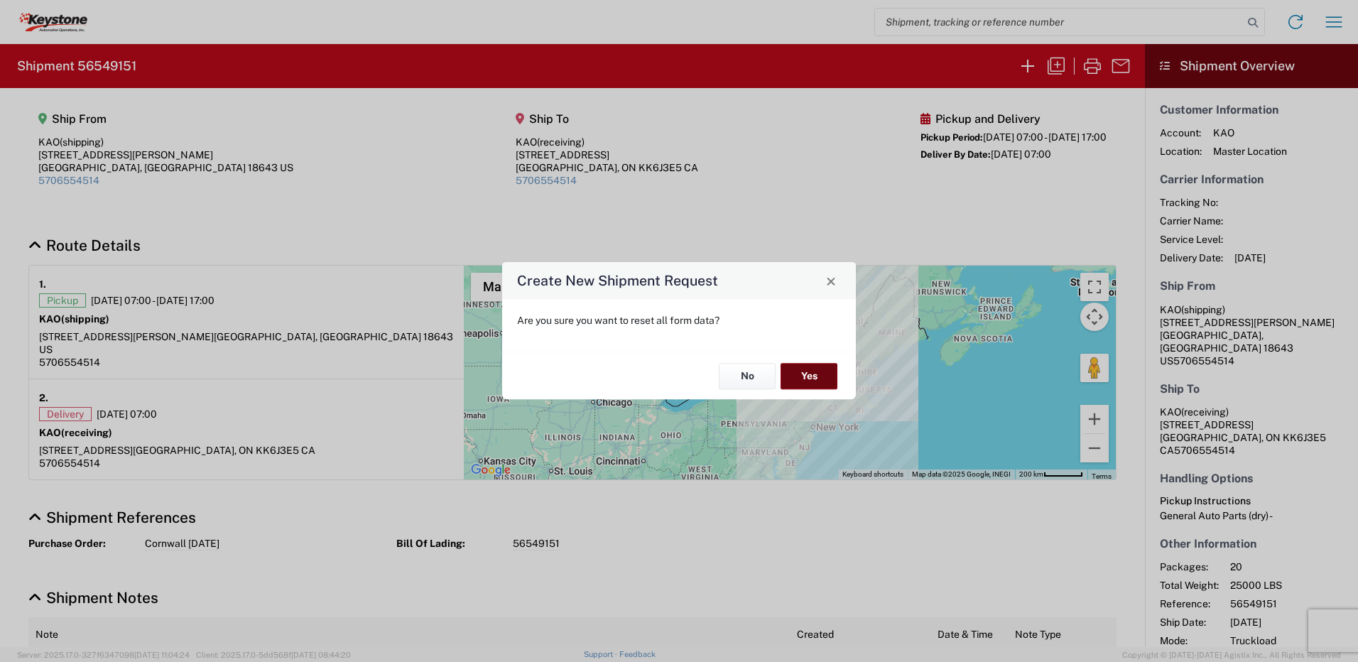
click at [823, 369] on button "Yes" at bounding box center [809, 376] width 57 height 26
select select "FULL"
select select "US"
select select "LBS"
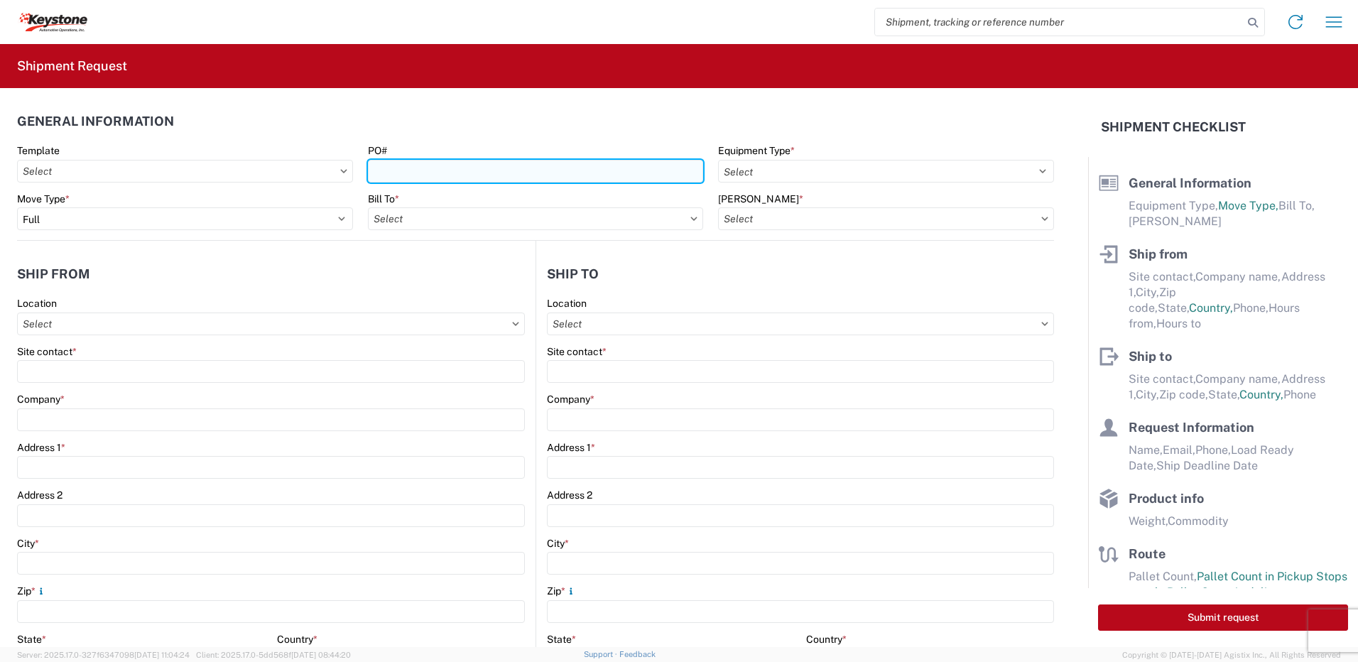
click at [428, 161] on input "PO#" at bounding box center [536, 171] width 336 height 23
type input "<"
type input "Mass 8-19-25"
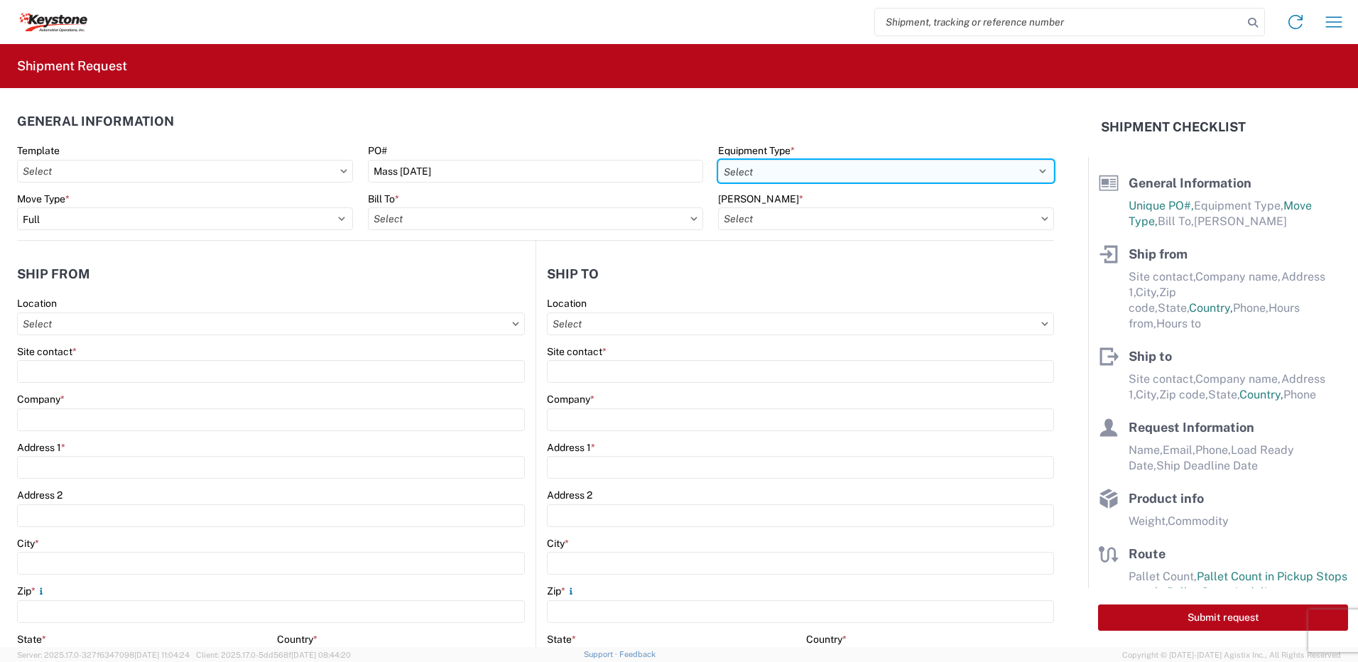
click at [764, 167] on select "Select 53’ Dry Van Flatbed Dropdeck (van) Lowboy (flatbed) Rail" at bounding box center [886, 171] width 336 height 23
select select "STDV"
click at [718, 160] on select "Select 53’ Dry Van Flatbed Dropdeck (van) Lowboy (flatbed) Rail" at bounding box center [886, 171] width 336 height 23
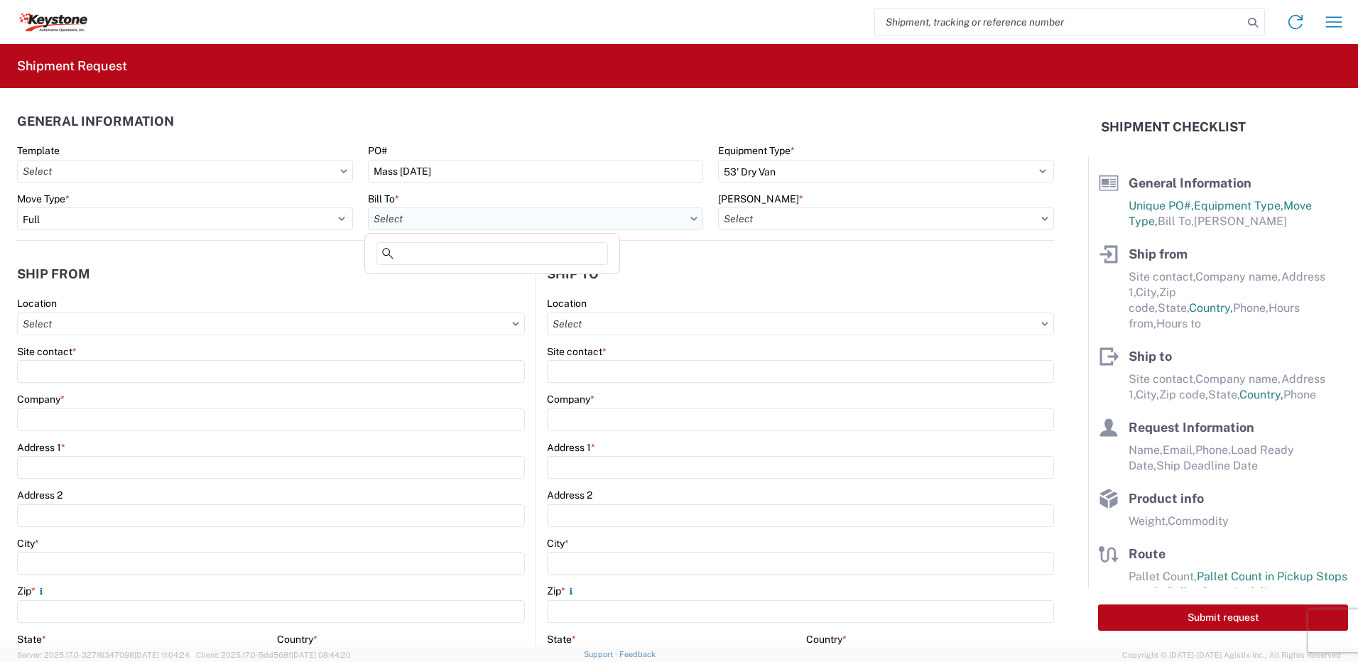
click at [437, 220] on input "Bill To *" at bounding box center [536, 218] width 336 height 23
type input "8432"
click at [448, 281] on div "8432 - KAO Logistics - Fleet, Exeter, PA" at bounding box center [580, 282] width 424 height 23
type input "8432 - KAO Logistics - Fleet, Exeter, PA"
click at [800, 215] on input "Bill Code *" at bounding box center [886, 218] width 336 height 23
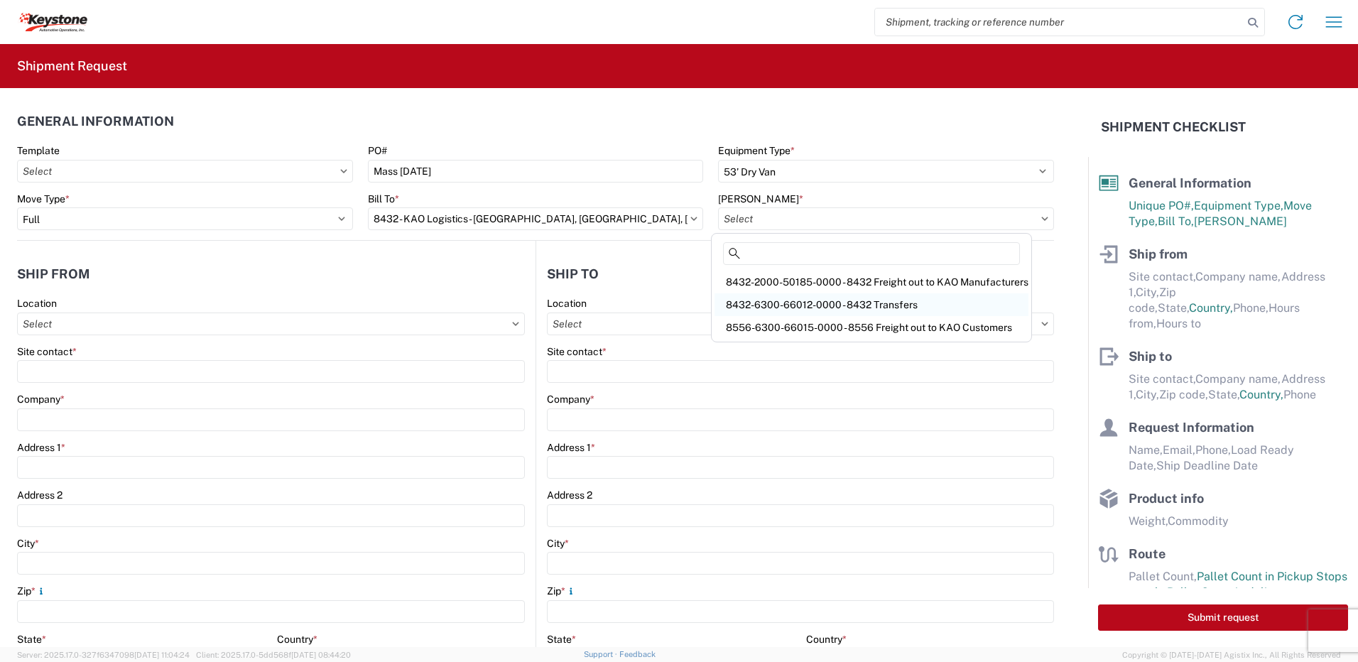
click at [882, 298] on div "8432-6300-66012-0000 - 8432 Transfers" at bounding box center [872, 304] width 314 height 23
type input "8432-6300-66012-0000 - 8432 Transfers, 8432-6300-66012-0000 - 8432 Transfers"
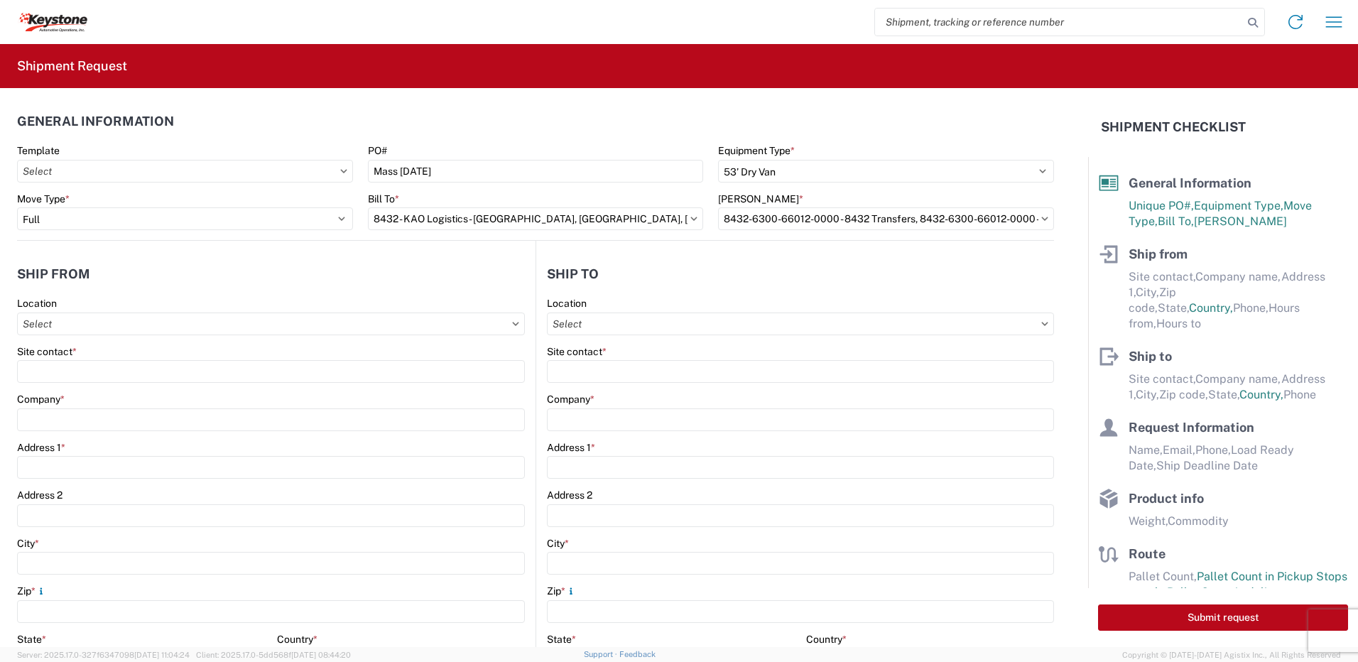
click at [0, 319] on html "Home Shipment request Shipment tracking Shipment Request General Information Te…" at bounding box center [679, 331] width 1358 height 662
click at [66, 324] on input "Location" at bounding box center [271, 324] width 508 height 23
type input "8401"
click at [105, 382] on div "8401 - Exeter - KAO Warehouse" at bounding box center [145, 387] width 249 height 23
type input "8401 - Exeter - KAO Warehouse"
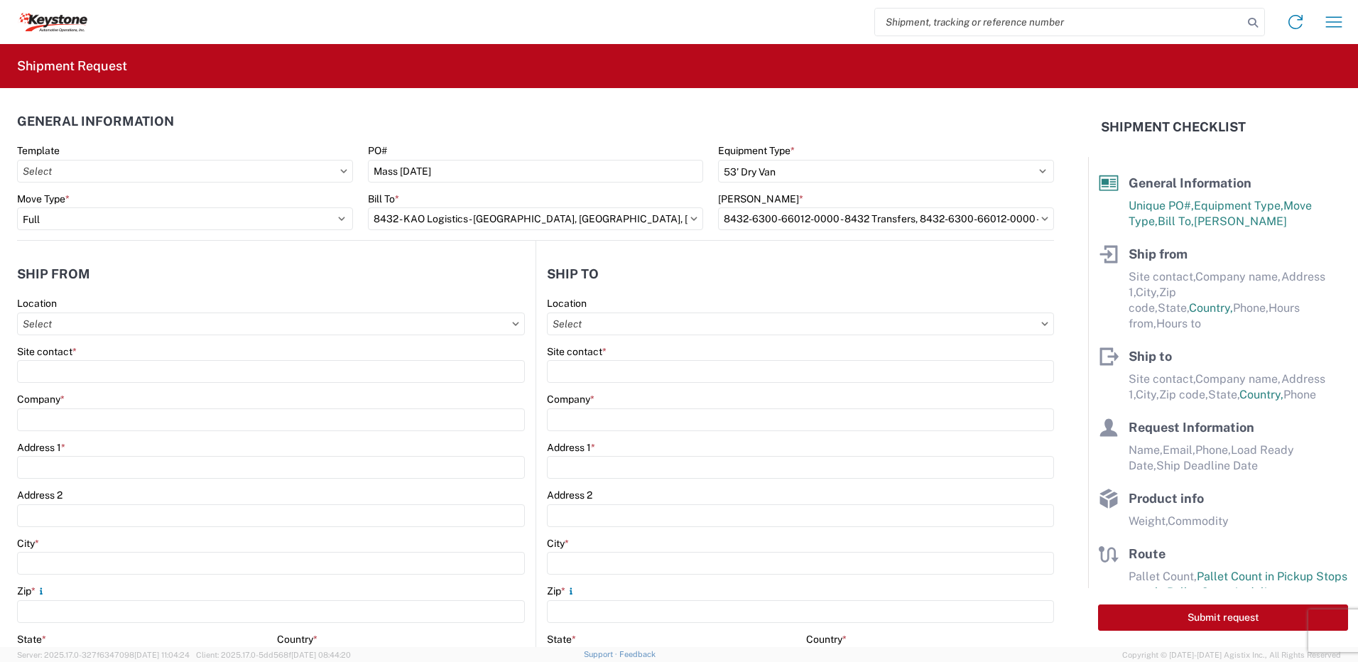
type input "KAO"
type input "68 Slocum Ave"
type input "Exeter"
type input "18643"
select select "PA"
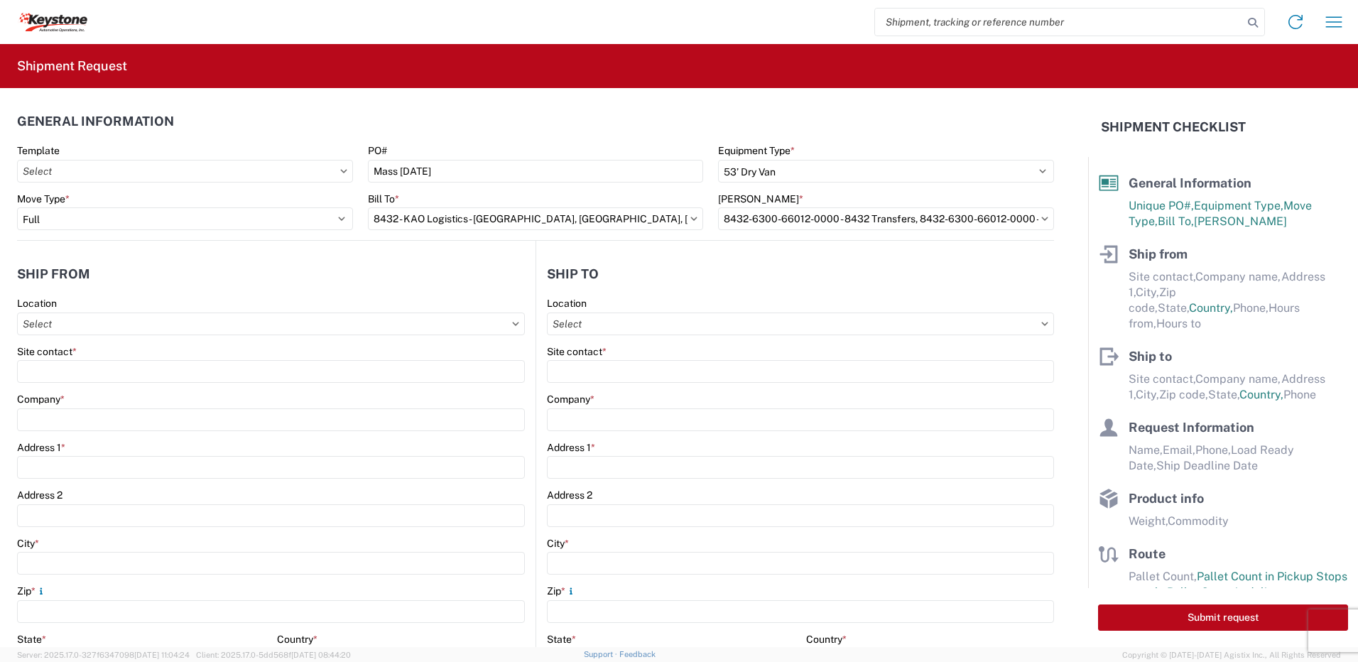
type input "07:00"
type input "17:00"
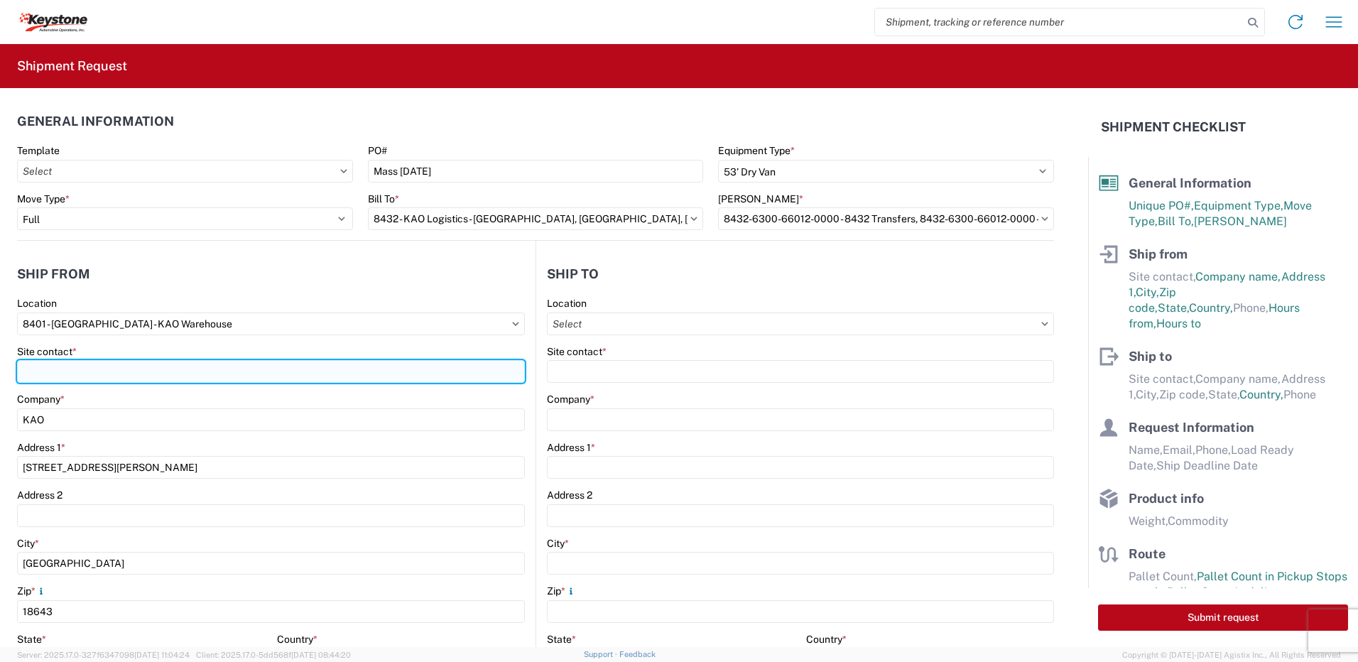
click at [97, 371] on input "Site contact *" at bounding box center [271, 371] width 508 height 23
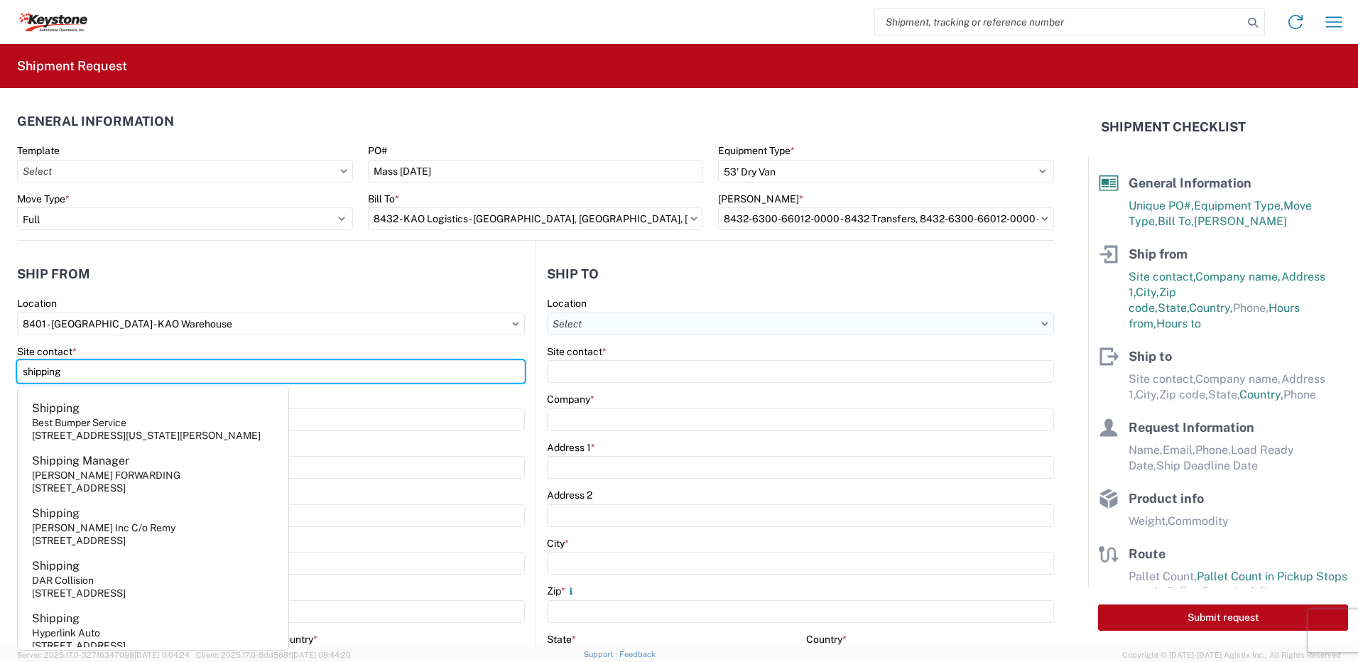
type input "shipping"
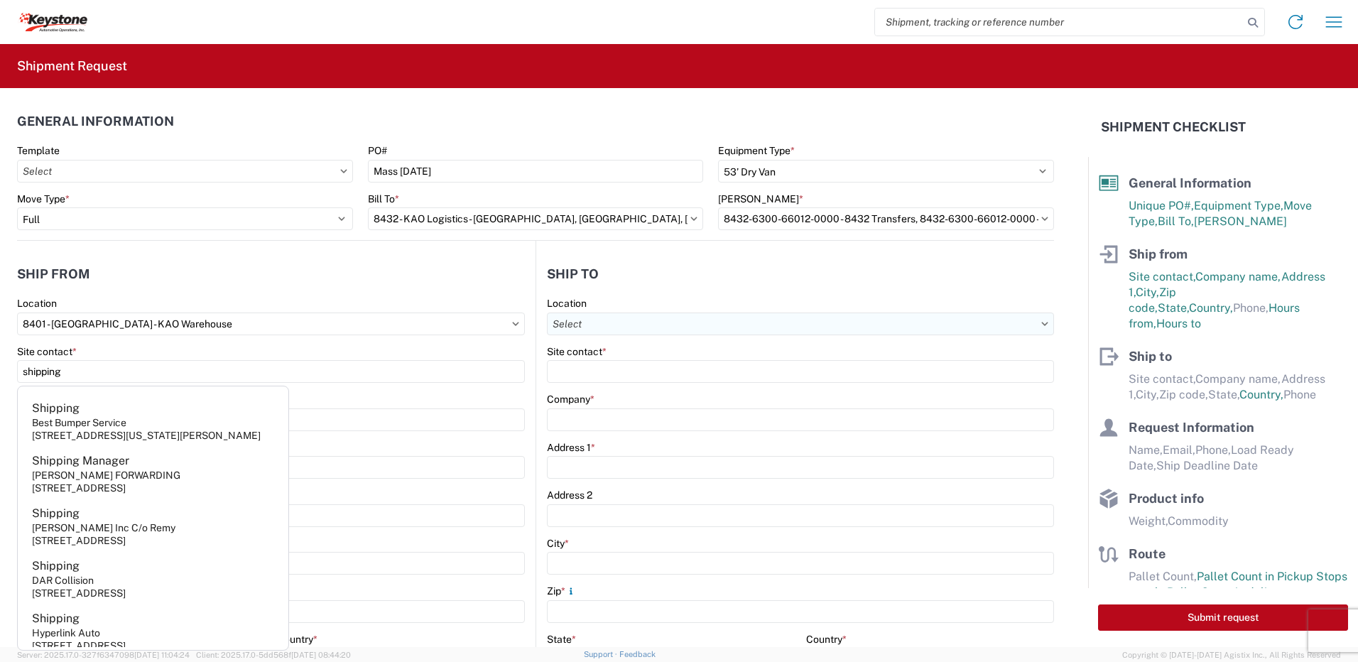
click at [594, 324] on input "Location" at bounding box center [800, 324] width 507 height 23
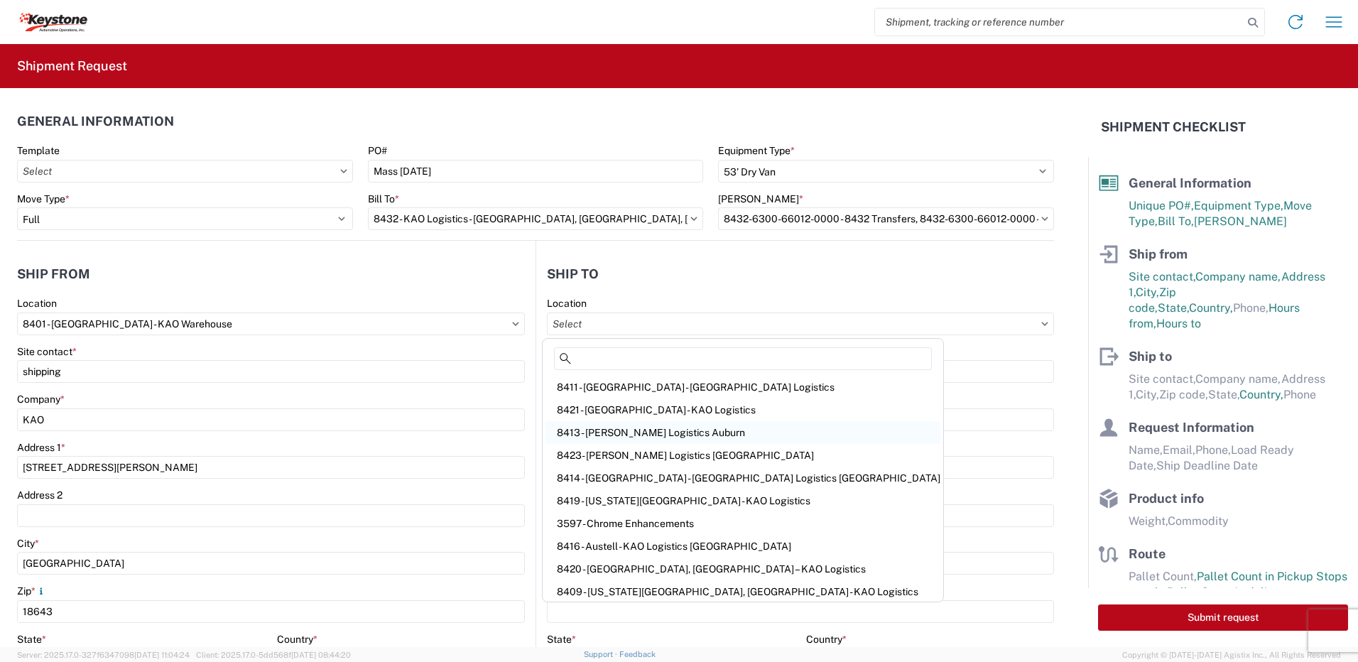
click at [638, 425] on div "8413 - Webster - KAO Logistics Auburn" at bounding box center [743, 432] width 395 height 23
type input "8413 - Webster - KAO Logistics Auburn"
type input "KAO"
type input "21 Chocksett Rd"
type input "Sterling"
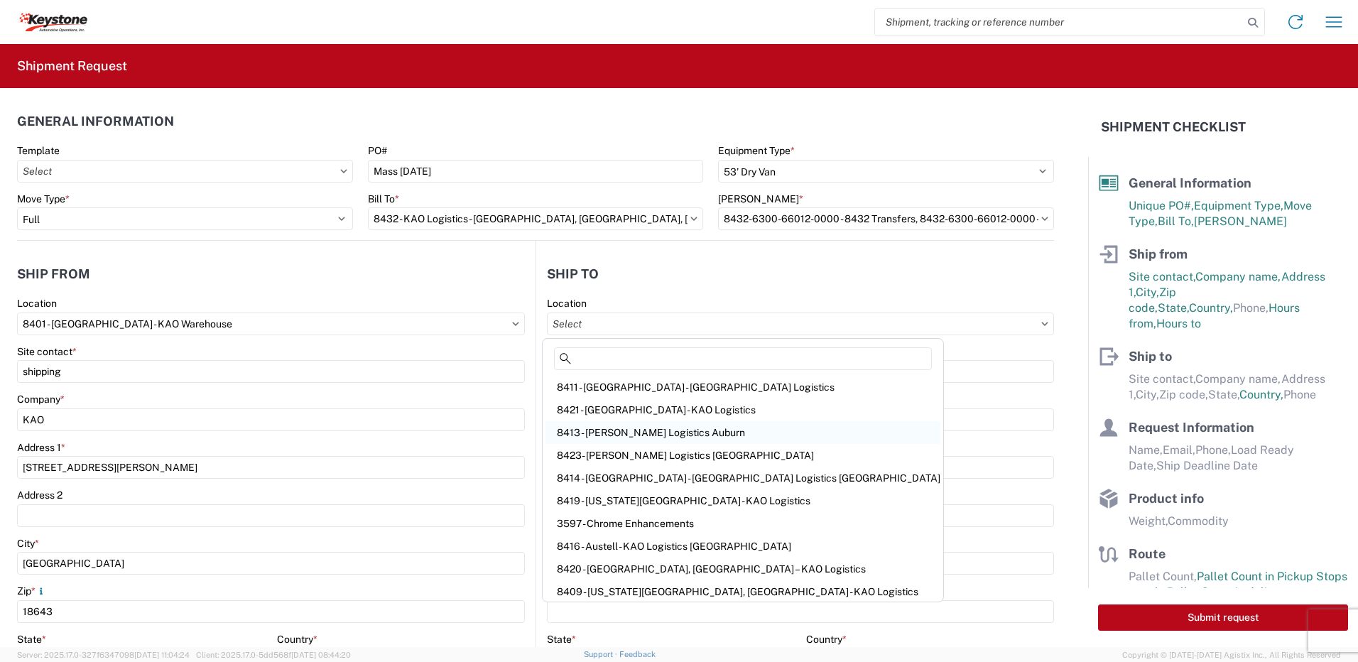
type input "01564"
select select "US"
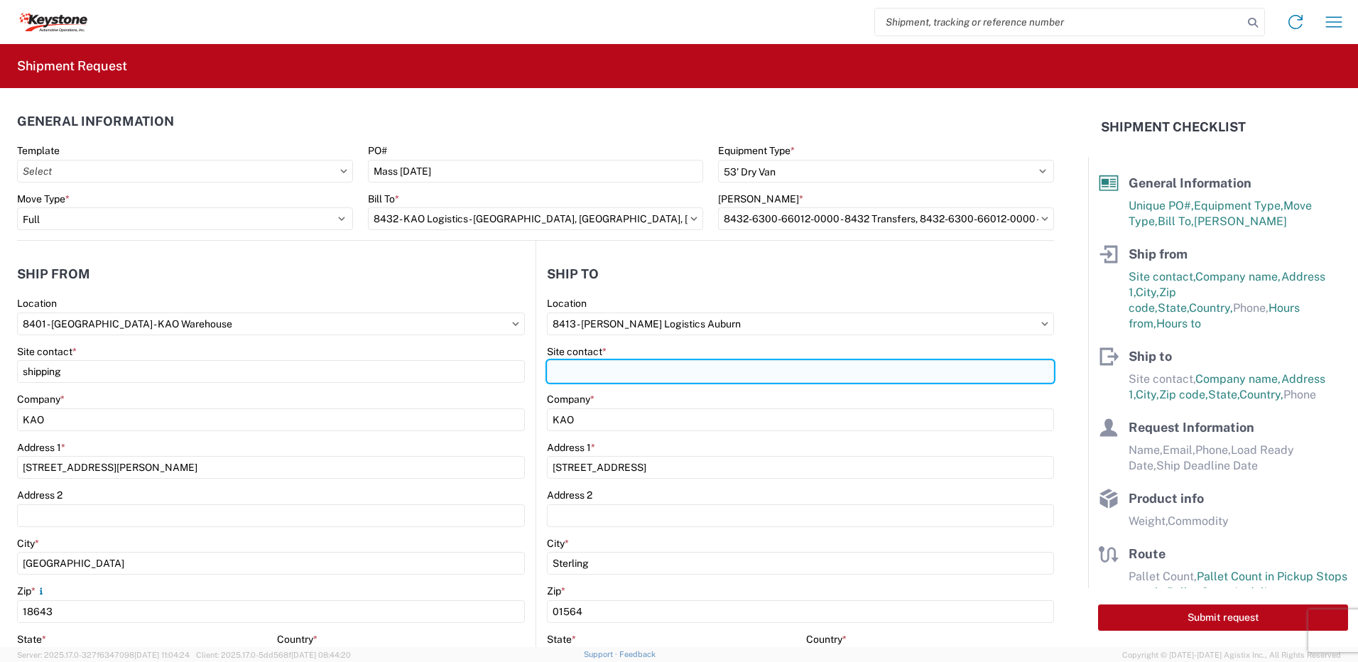
click at [612, 378] on input "Site contact *" at bounding box center [800, 371] width 507 height 23
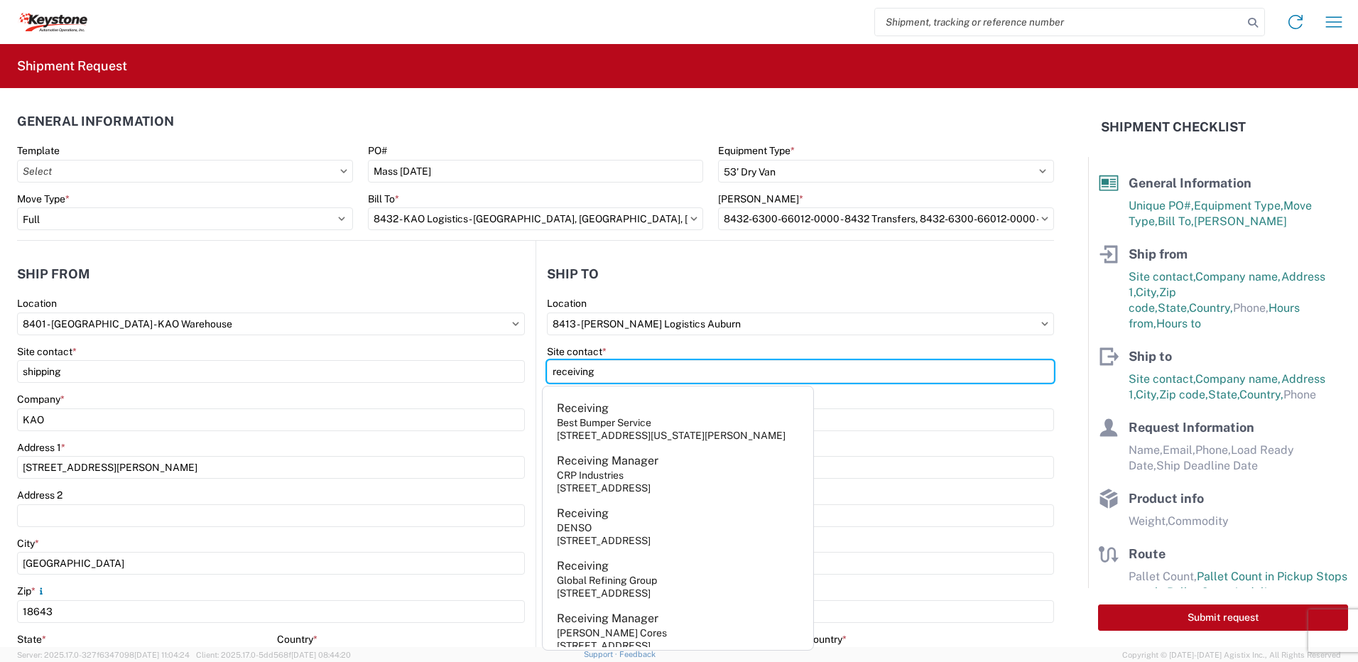
type input "receiving"
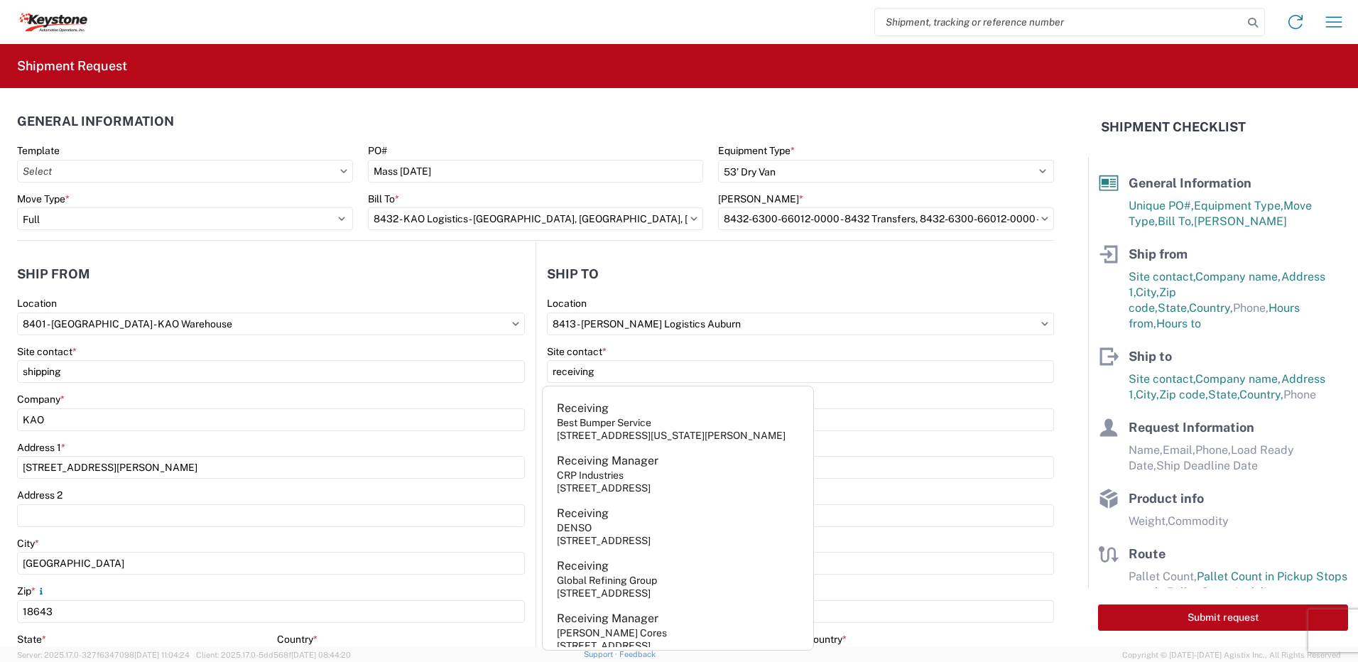
click at [654, 277] on header "Ship to" at bounding box center [795, 274] width 518 height 32
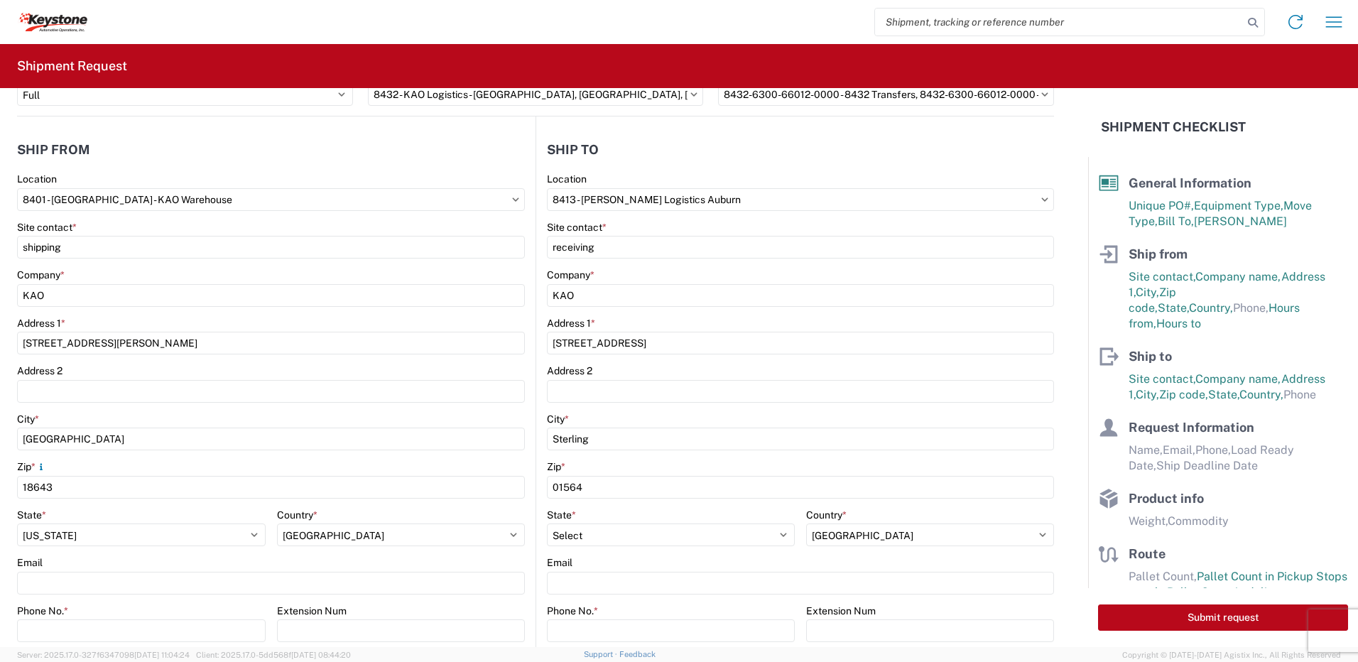
scroll to position [284, 0]
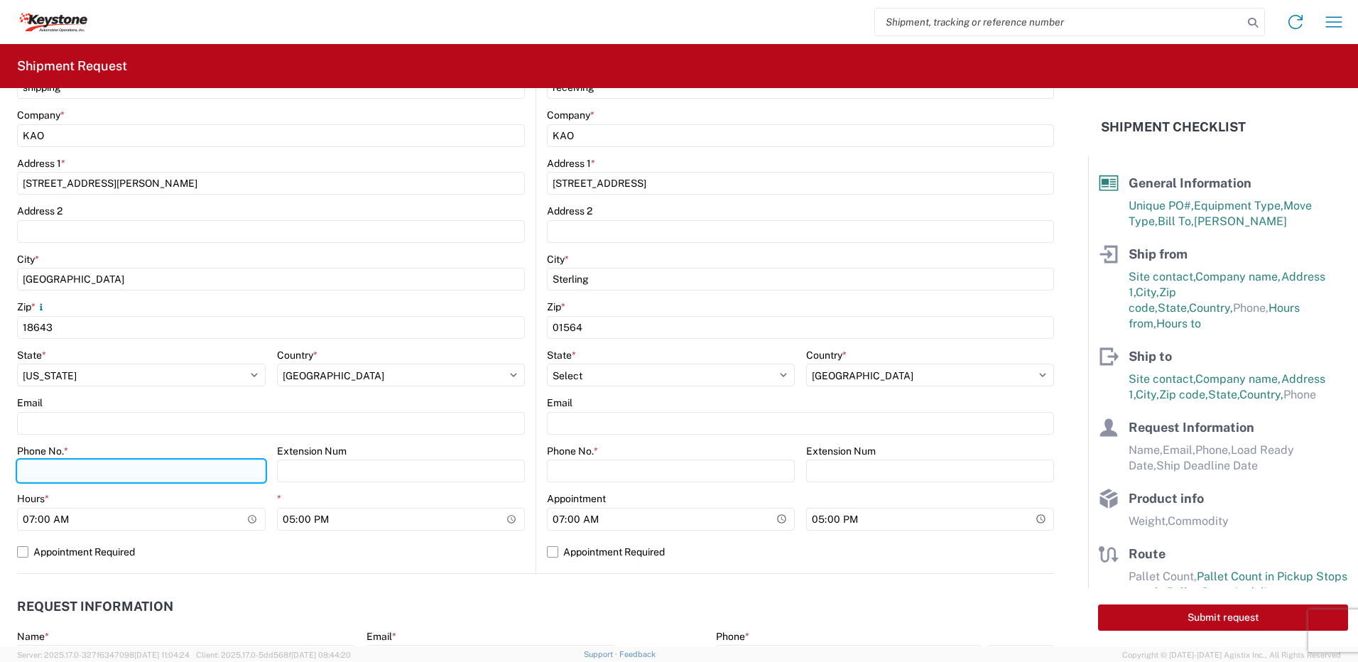
click at [63, 474] on input "Phone No. *" at bounding box center [141, 471] width 249 height 23
type input "5706554514"
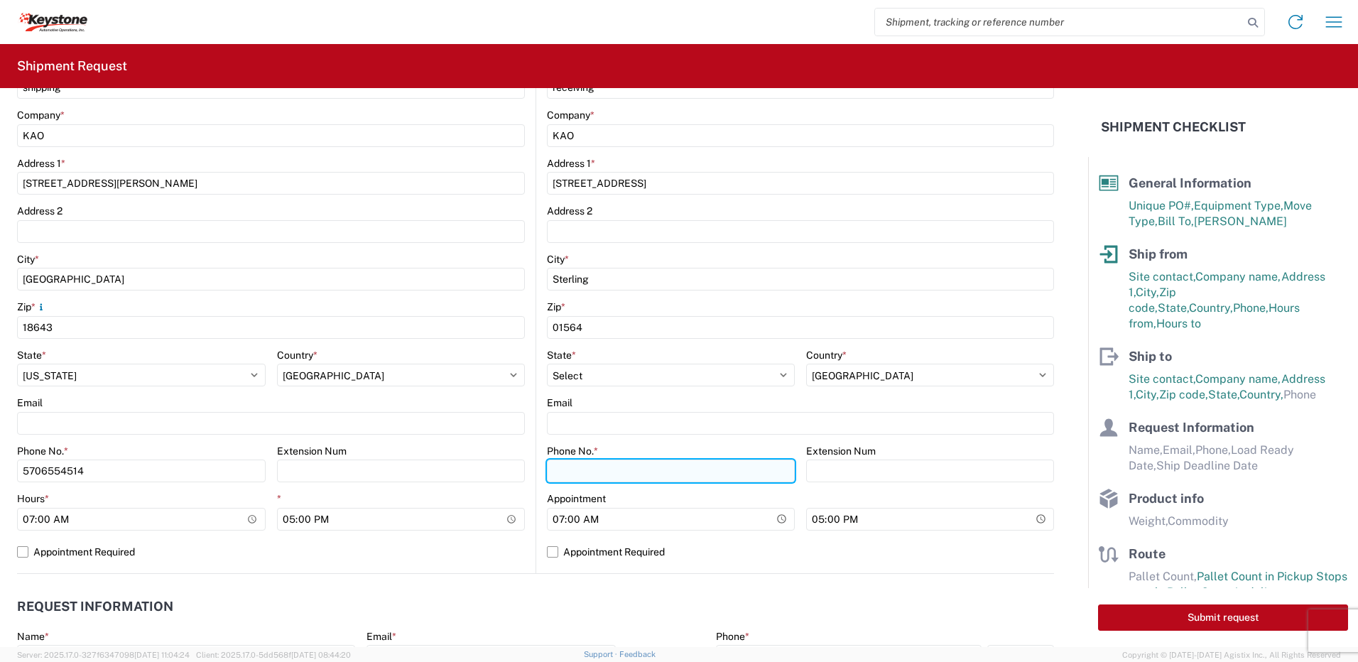
click at [718, 481] on input "Phone No. *" at bounding box center [671, 471] width 248 height 23
type input "5706554514"
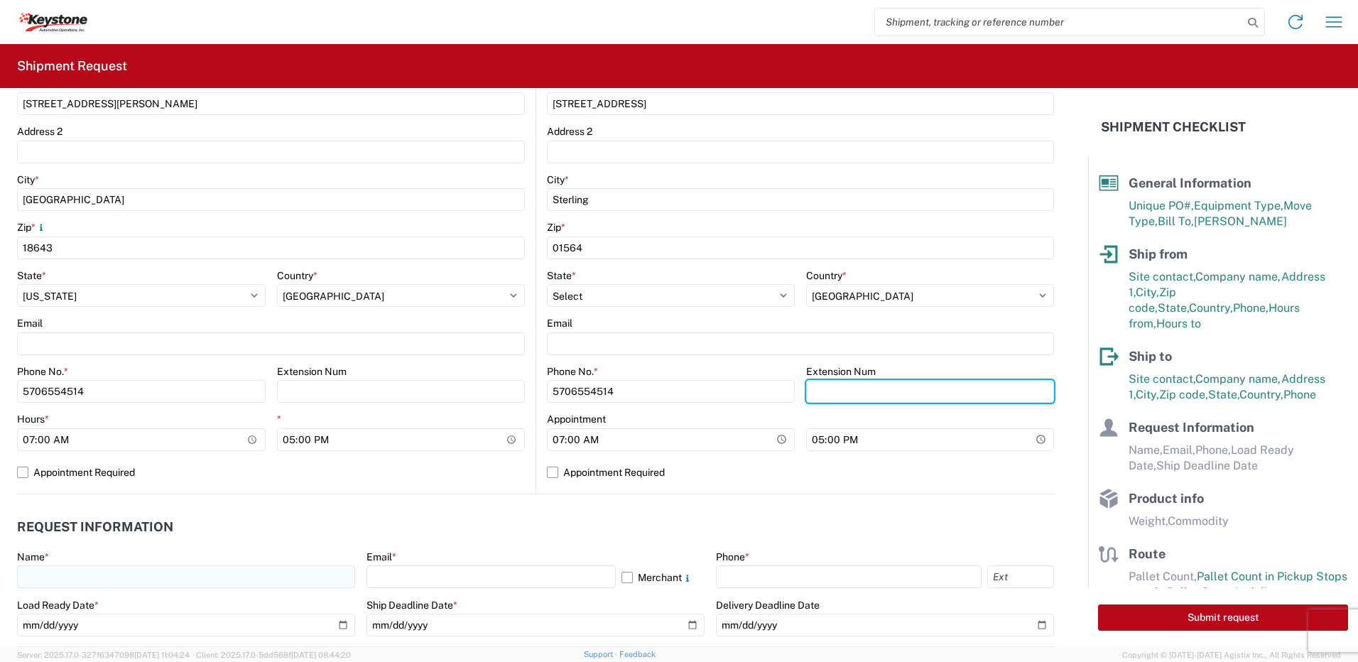
scroll to position [497, 0]
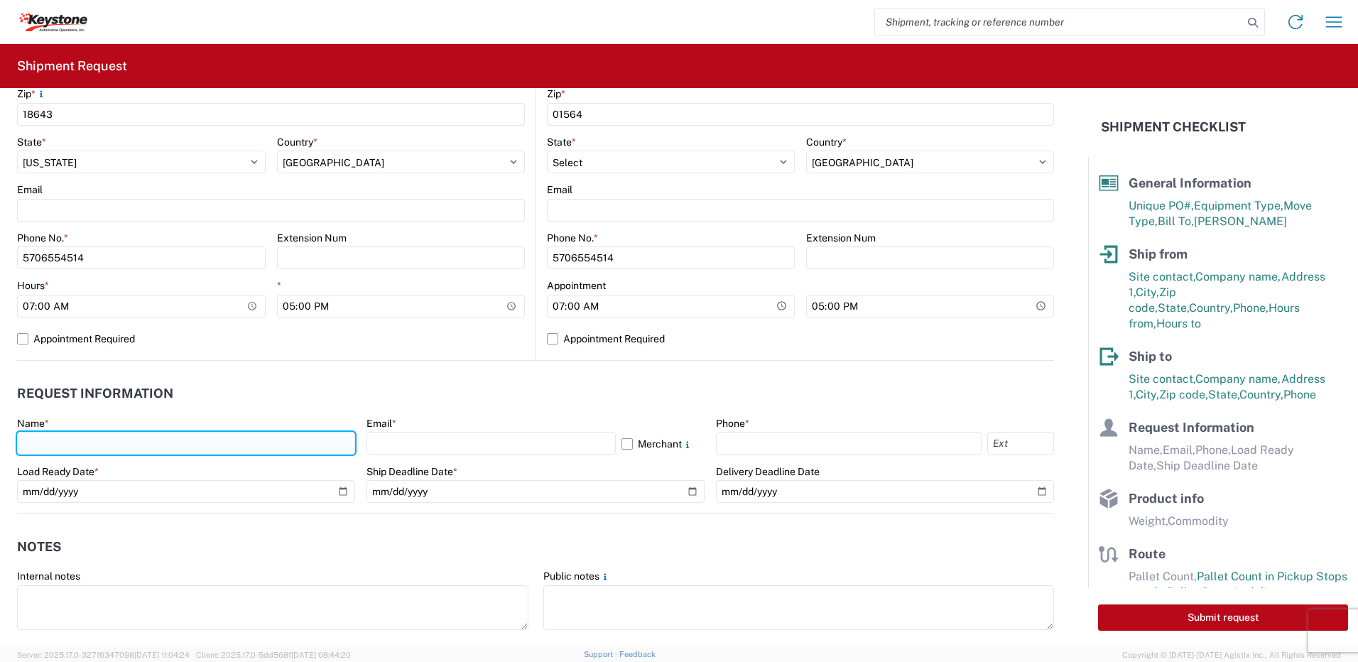
click at [58, 437] on input "text" at bounding box center [186, 443] width 338 height 23
type input "Paul Sweder"
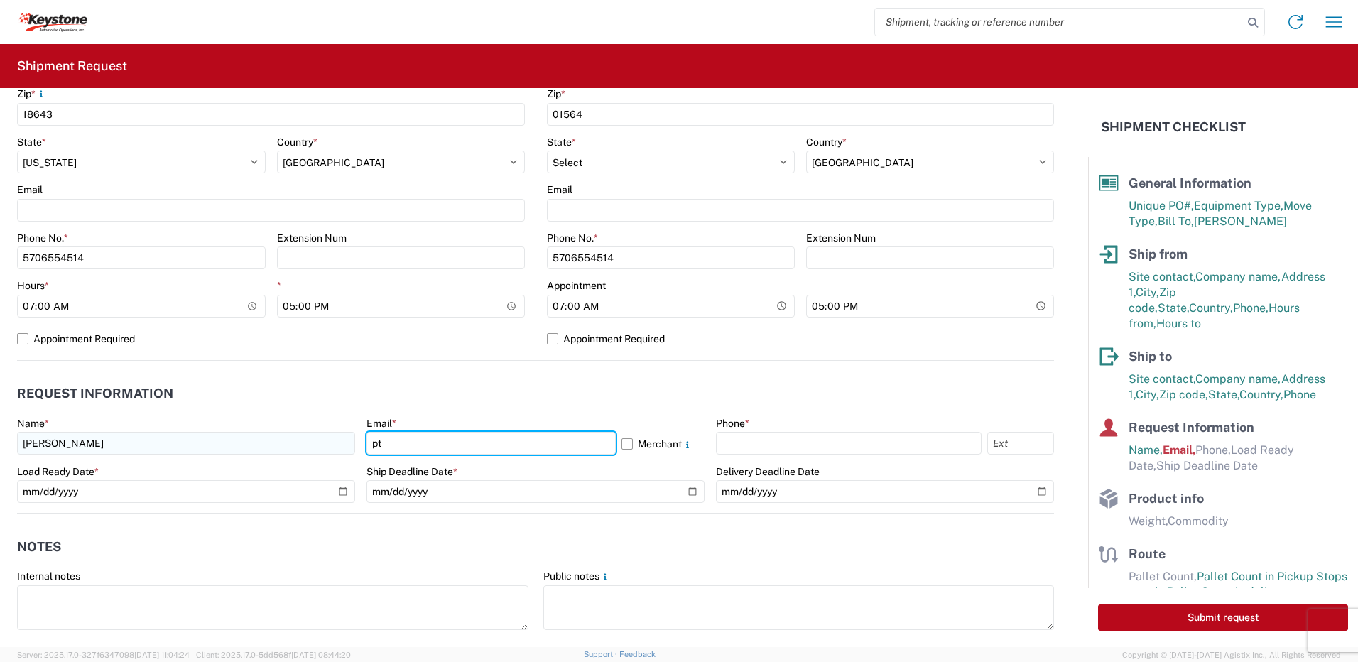
type input "ptsweder@lkqcorp.com"
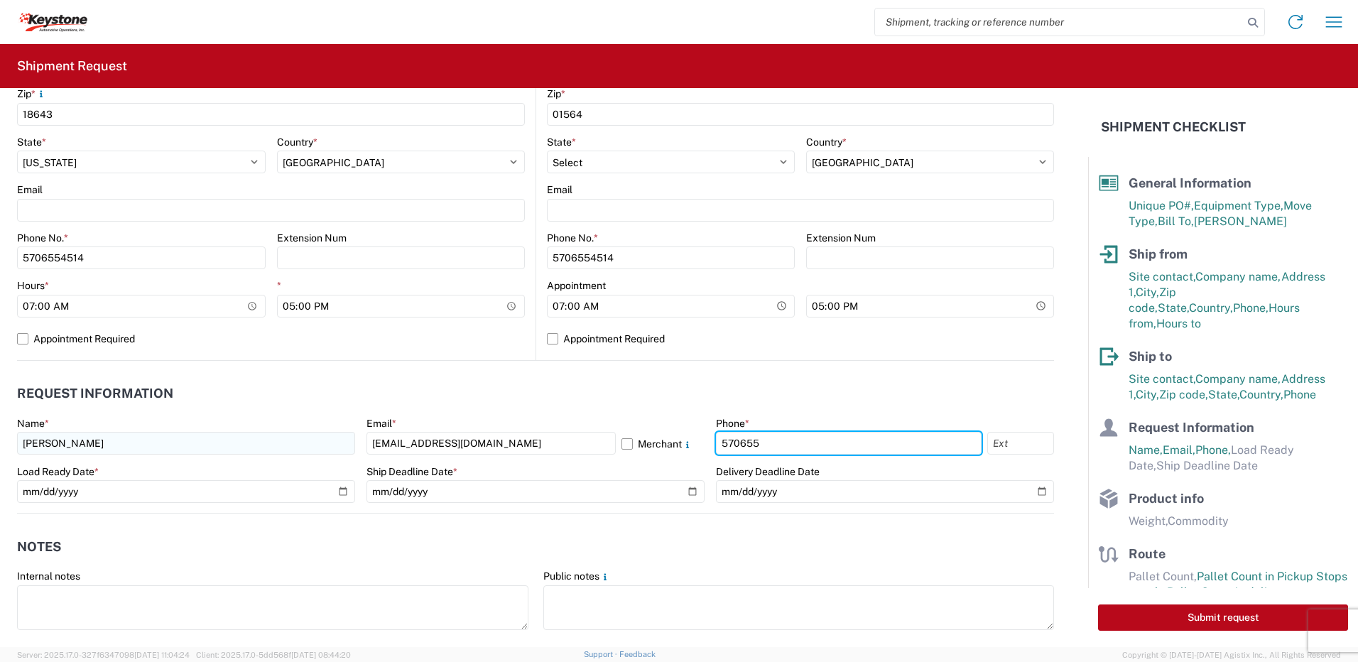
type input "5706554514"
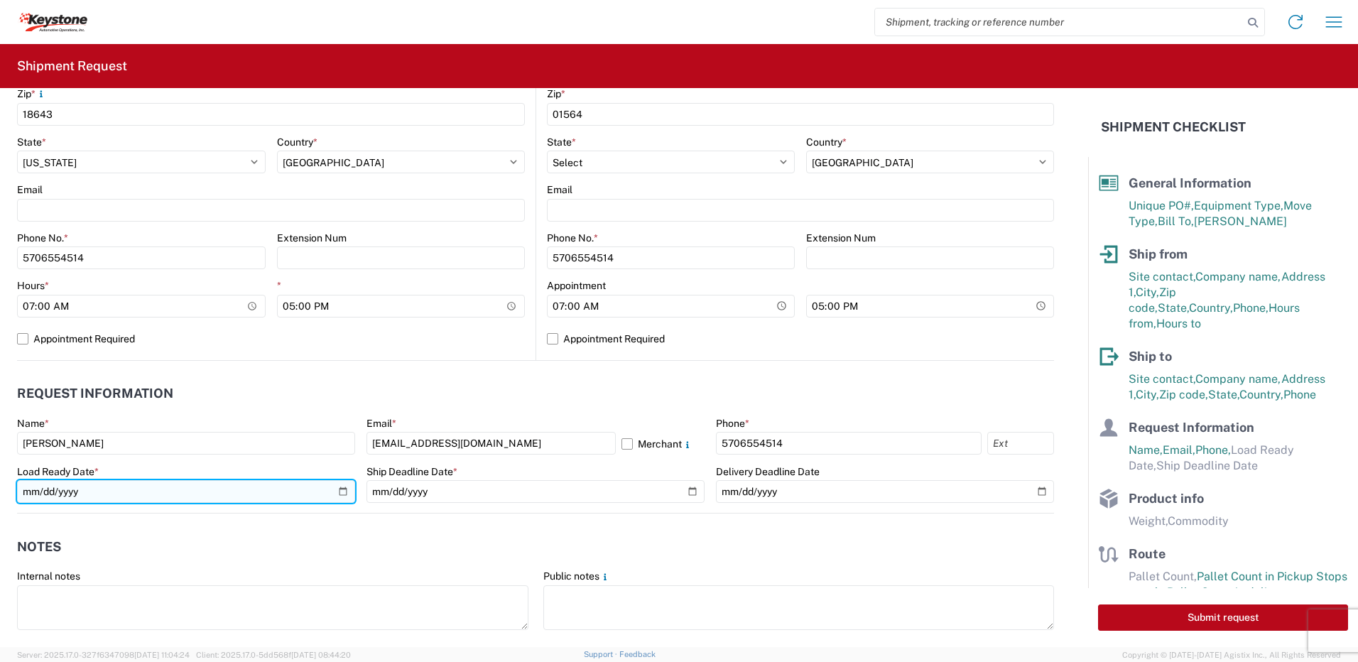
click at [340, 490] on input "date" at bounding box center [186, 491] width 338 height 23
type input "2025-08-20"
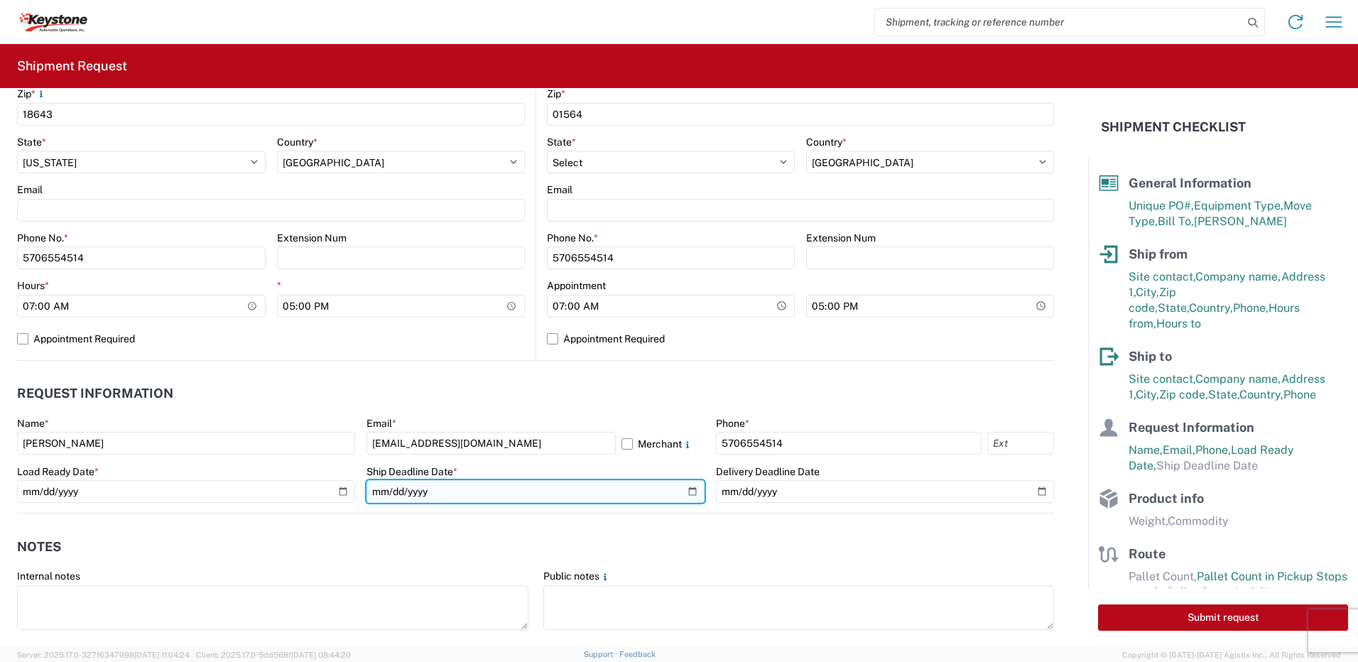
click at [682, 489] on input "date" at bounding box center [536, 491] width 338 height 23
type input "2025-08-20"
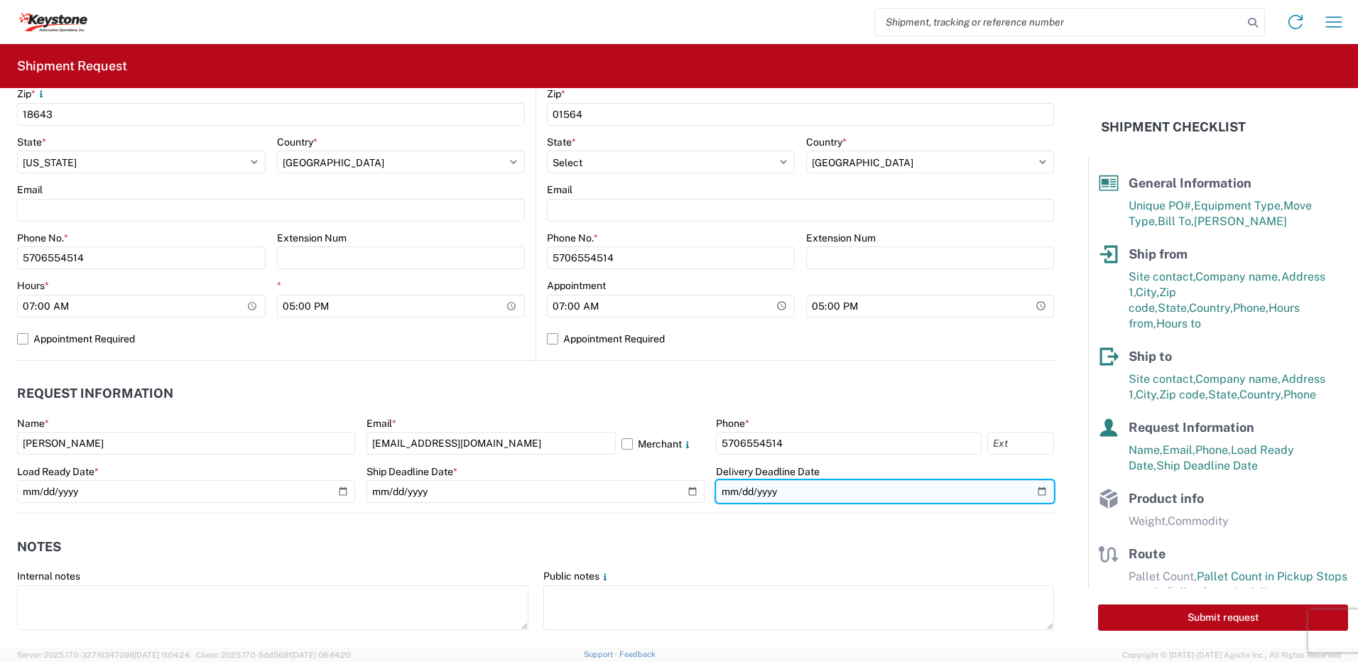
click at [1032, 489] on input "date" at bounding box center [885, 491] width 338 height 23
type input "2025-08-20"
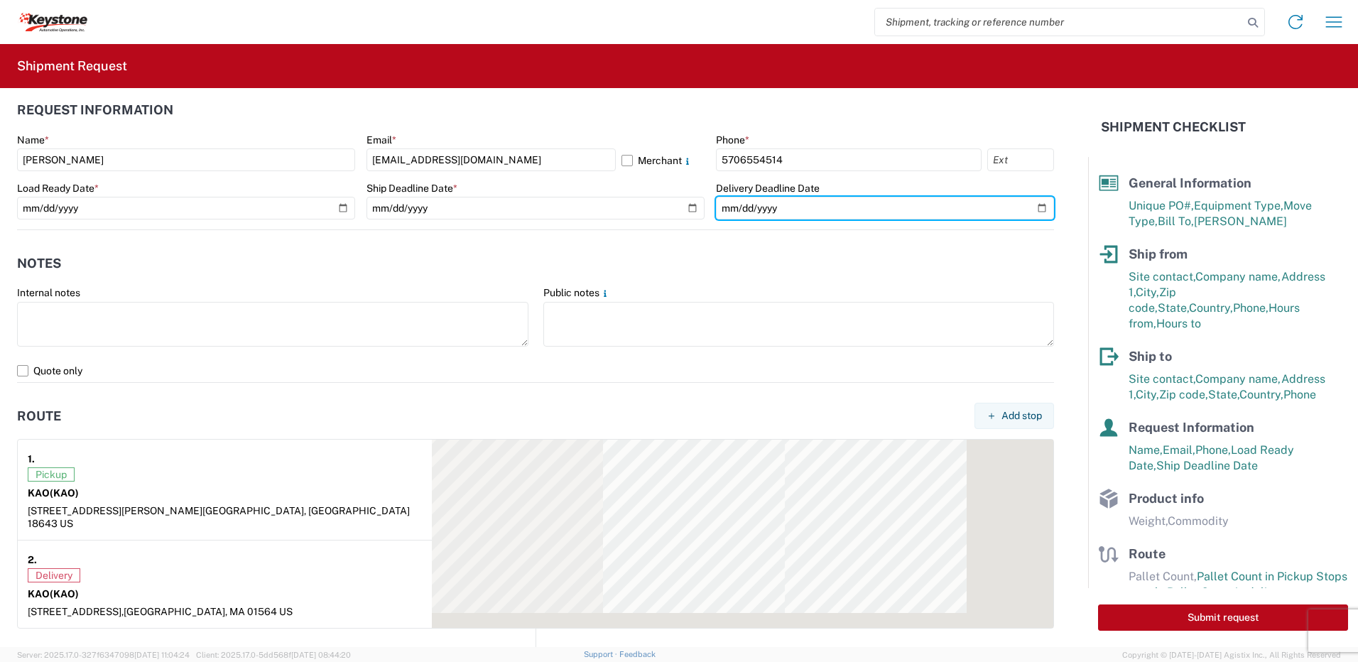
scroll to position [782, 0]
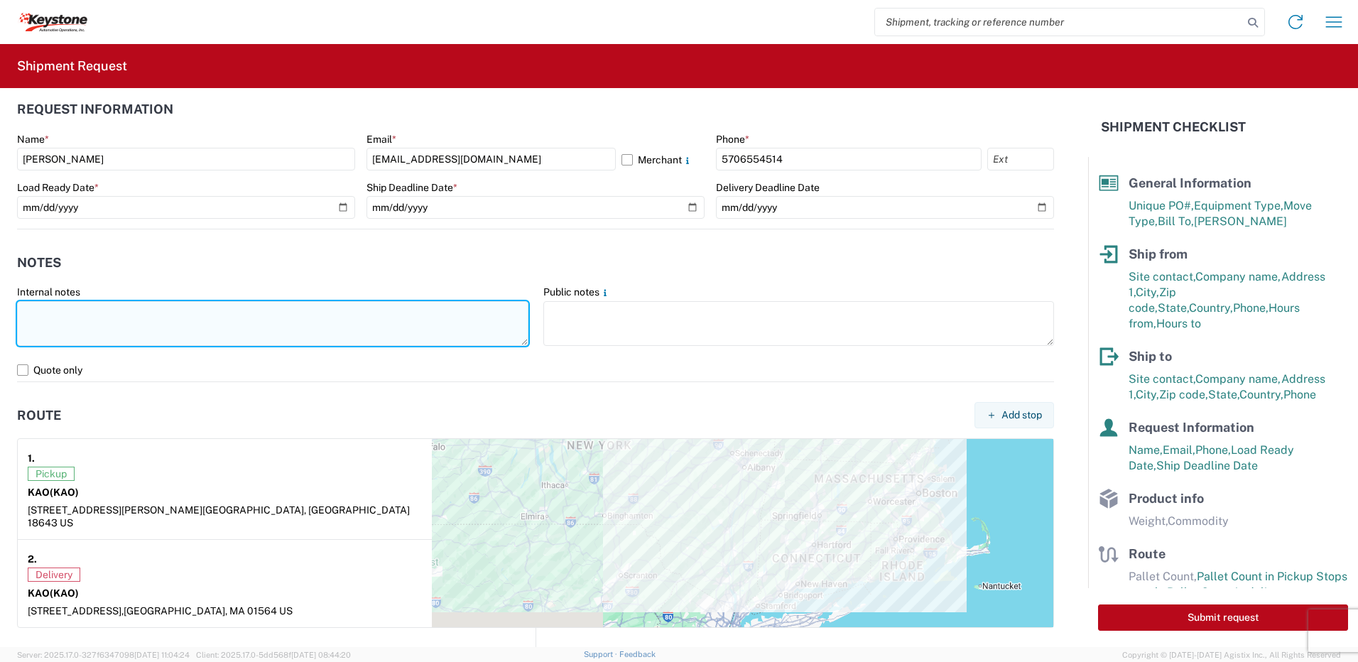
click at [50, 301] on textarea at bounding box center [273, 323] width 512 height 45
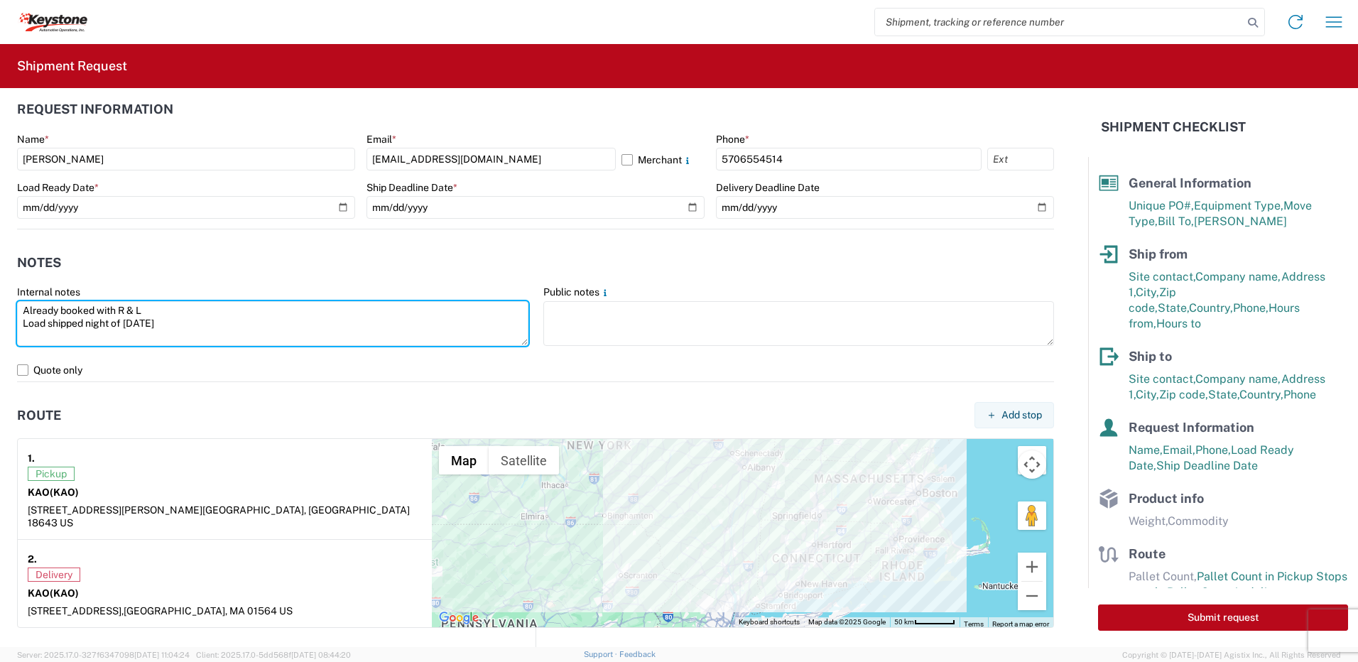
type textarea "Already booked with R & L Load shipped night of 8-19-25"
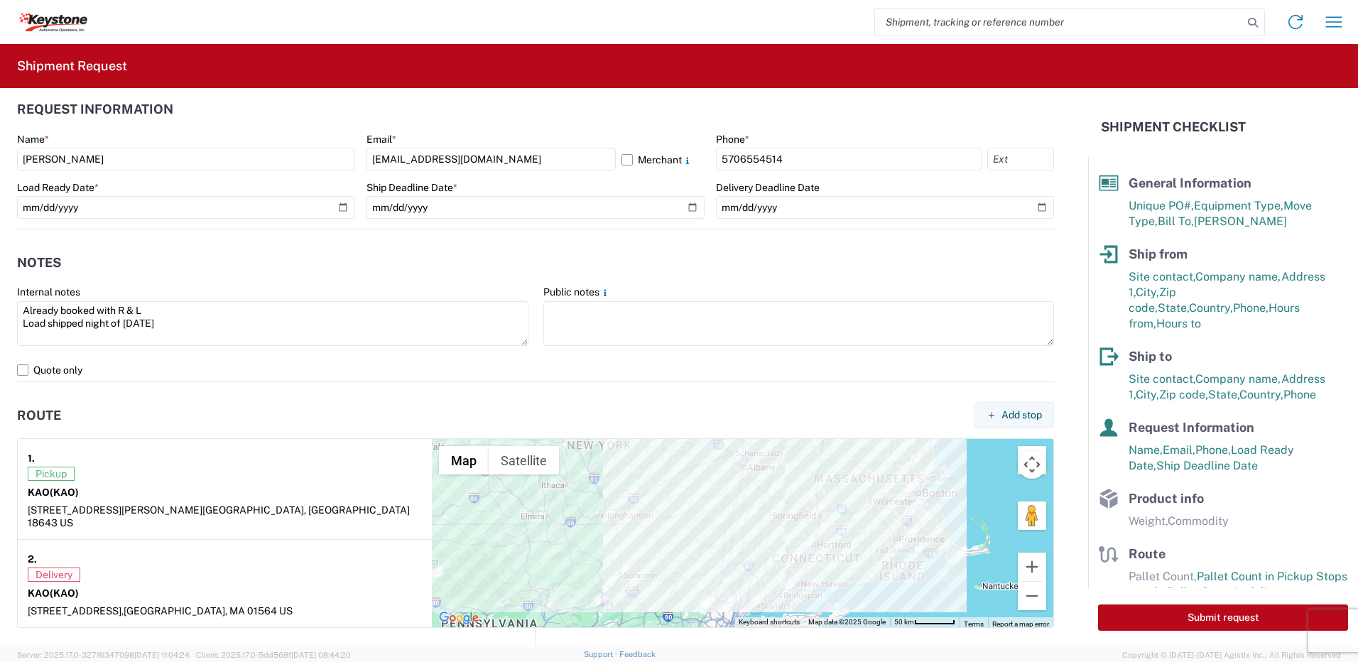
click at [184, 415] on header "Route Add stop" at bounding box center [535, 415] width 1037 height 32
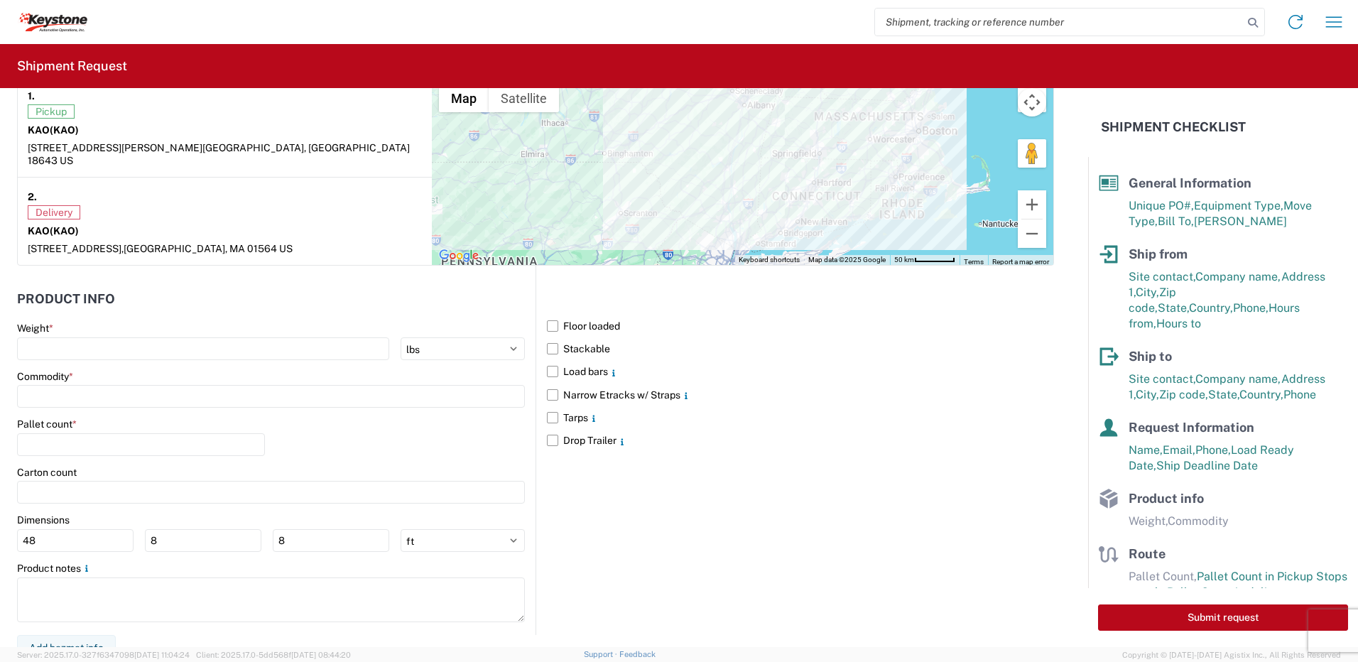
scroll to position [1145, 0]
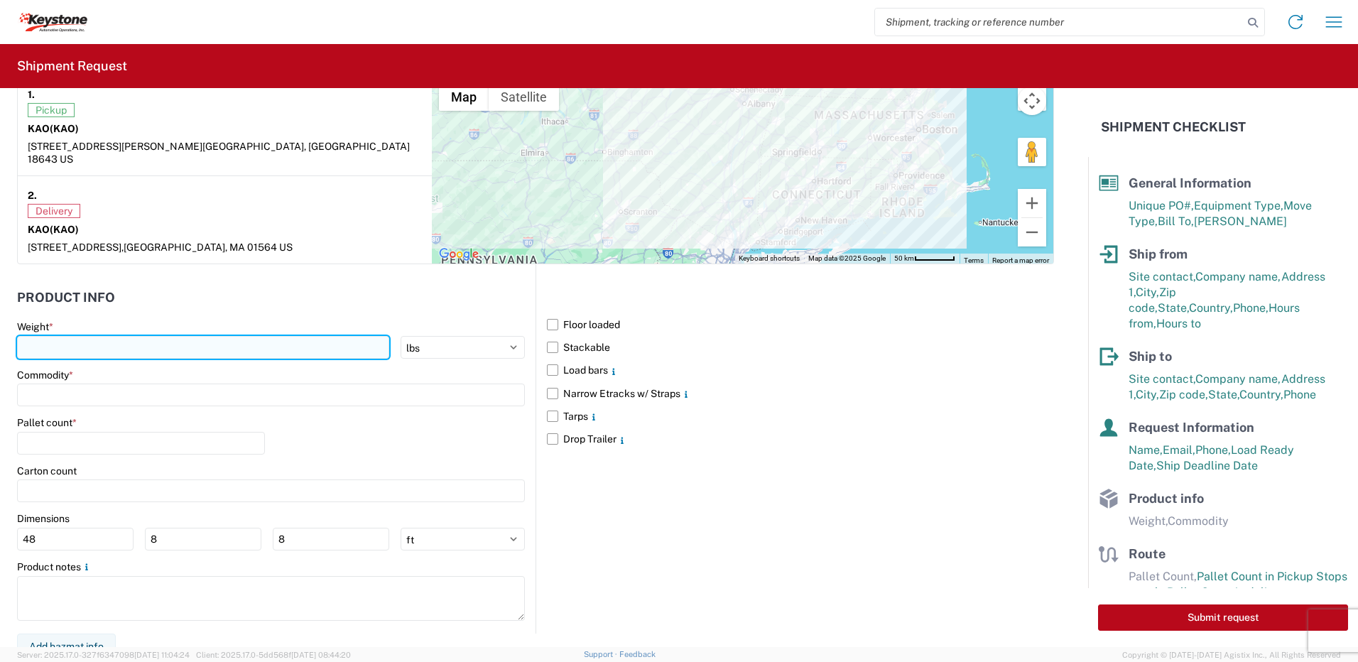
click at [97, 337] on input "number" at bounding box center [203, 347] width 372 height 23
type input "28000"
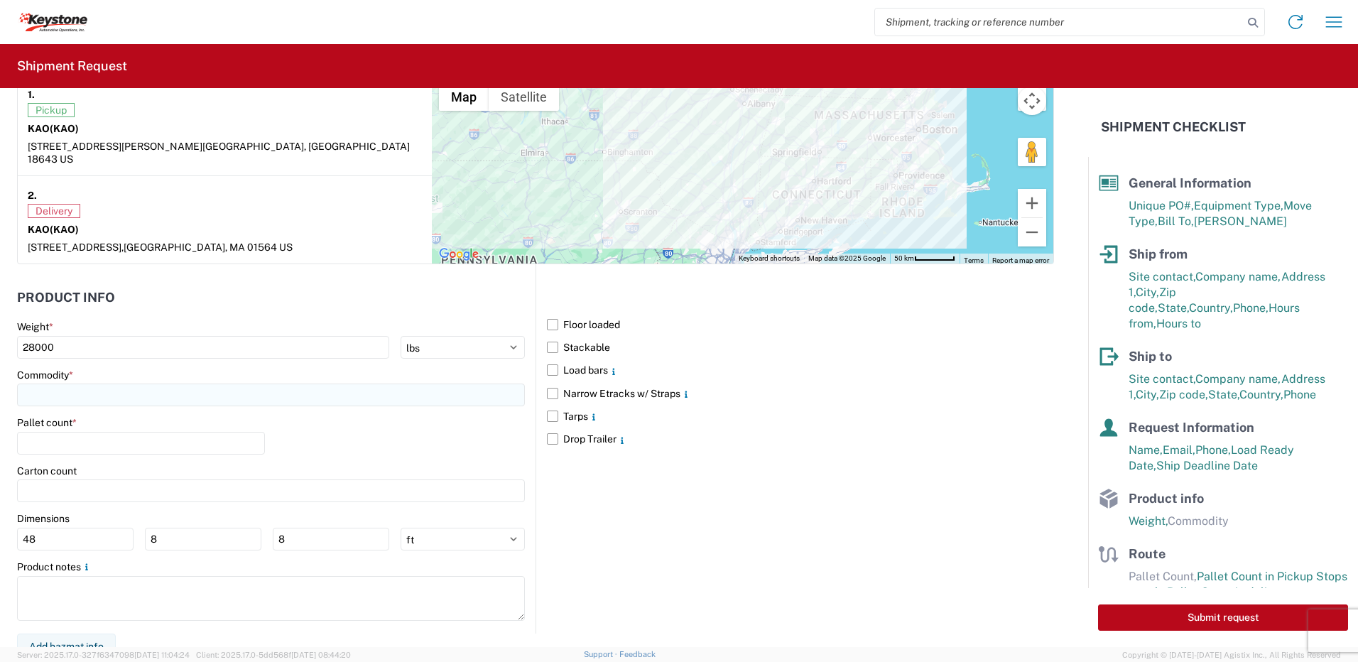
click at [82, 384] on input at bounding box center [271, 395] width 508 height 23
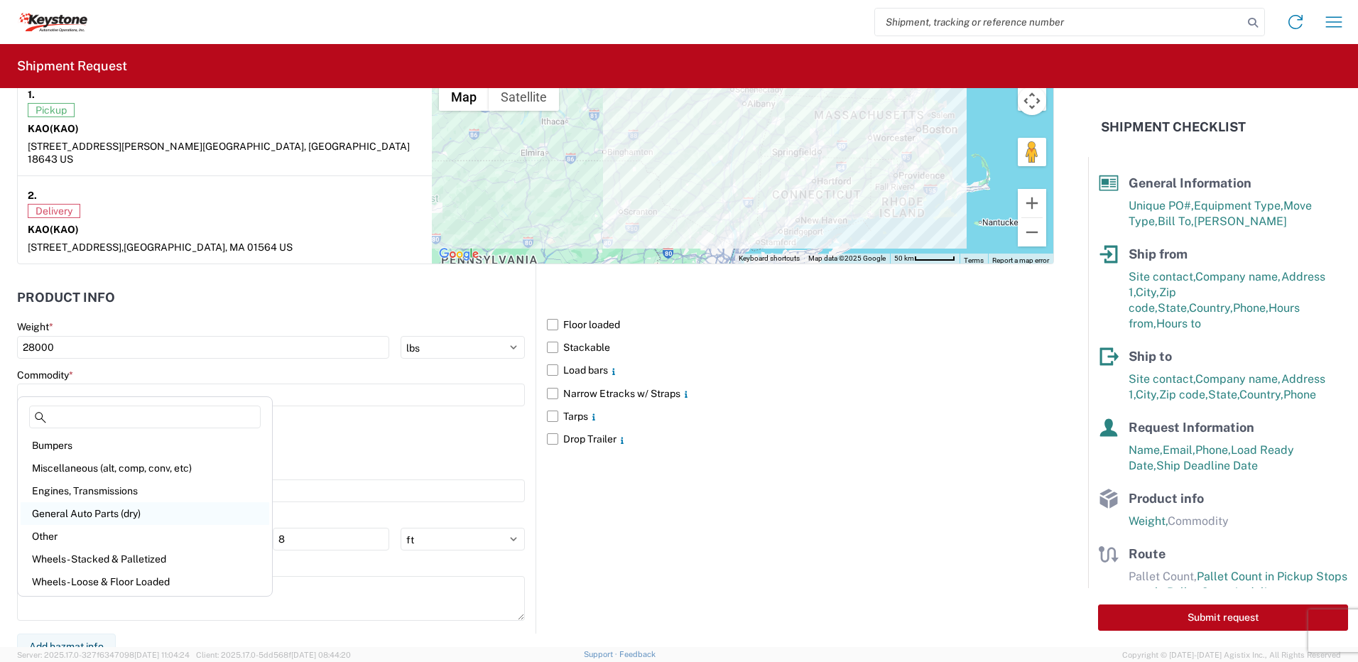
click at [93, 507] on div "General Auto Parts (dry)" at bounding box center [145, 513] width 249 height 23
type input "General Auto Parts (dry)"
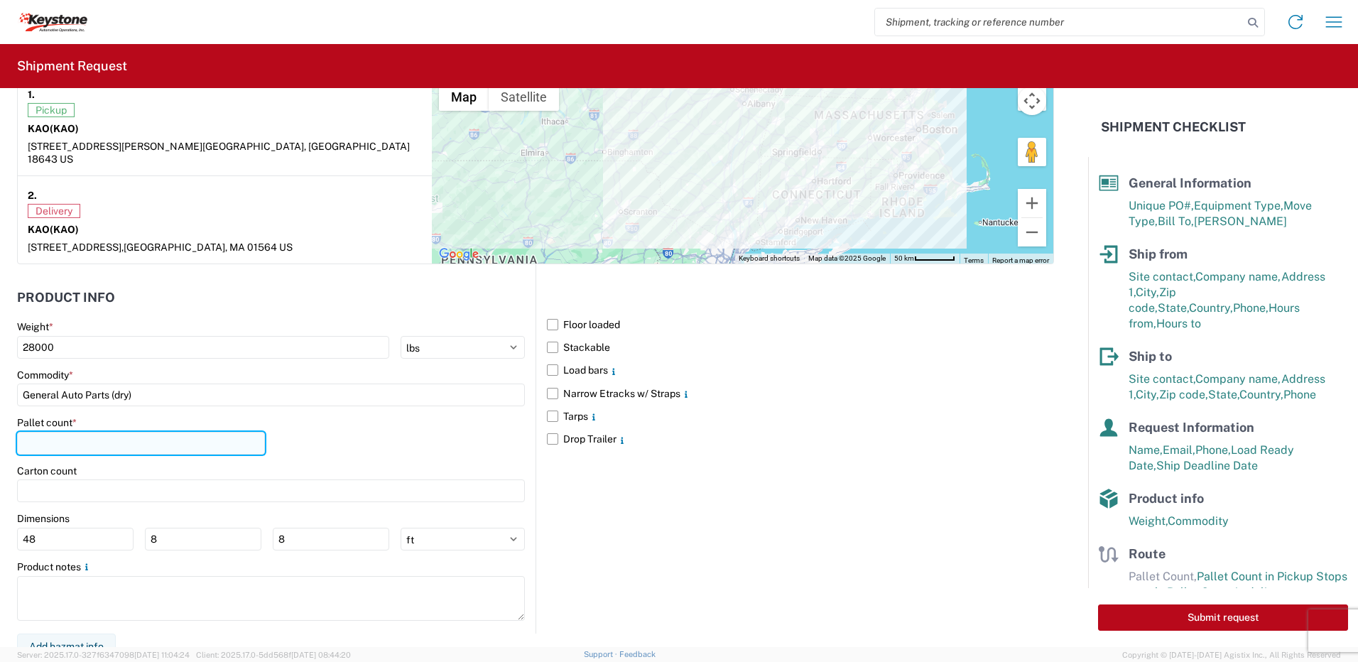
click at [82, 433] on input "number" at bounding box center [141, 443] width 248 height 23
type input "22"
click at [299, 431] on div "Pallet count * 22" at bounding box center [271, 440] width 508 height 48
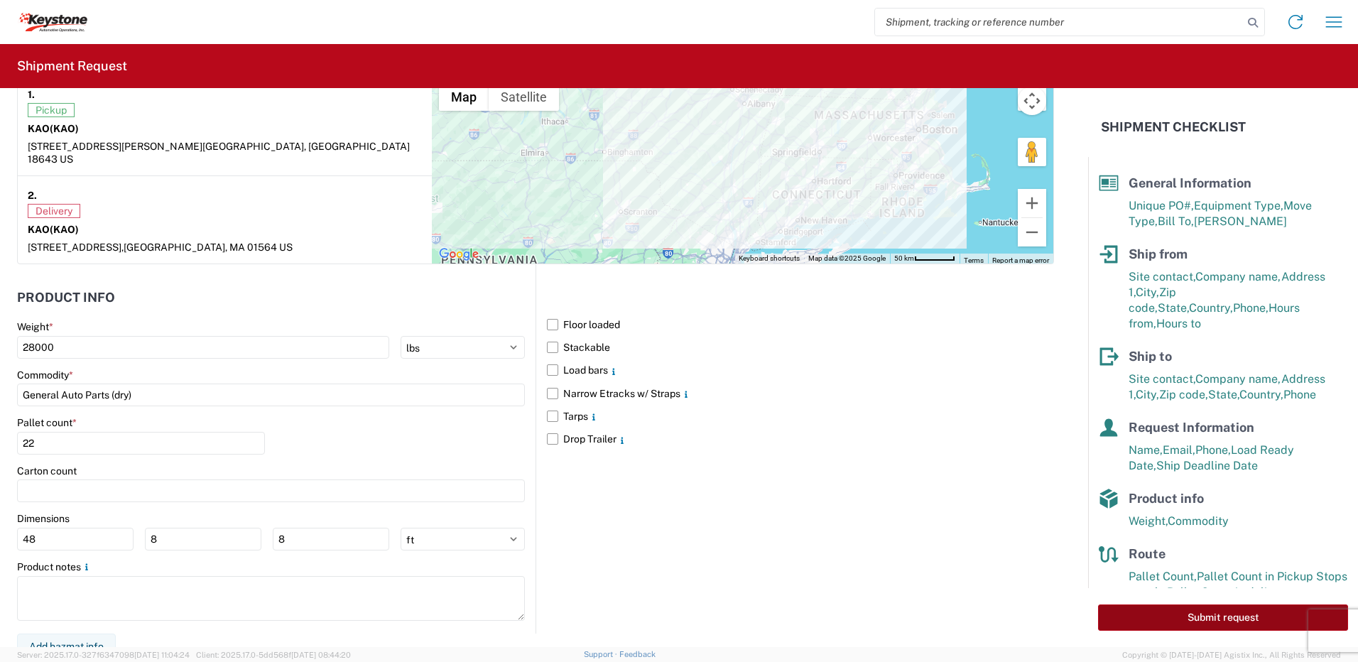
click at [1236, 616] on button "Submit request" at bounding box center [1223, 618] width 250 height 26
select select "PA"
select select "US"
select select "MA"
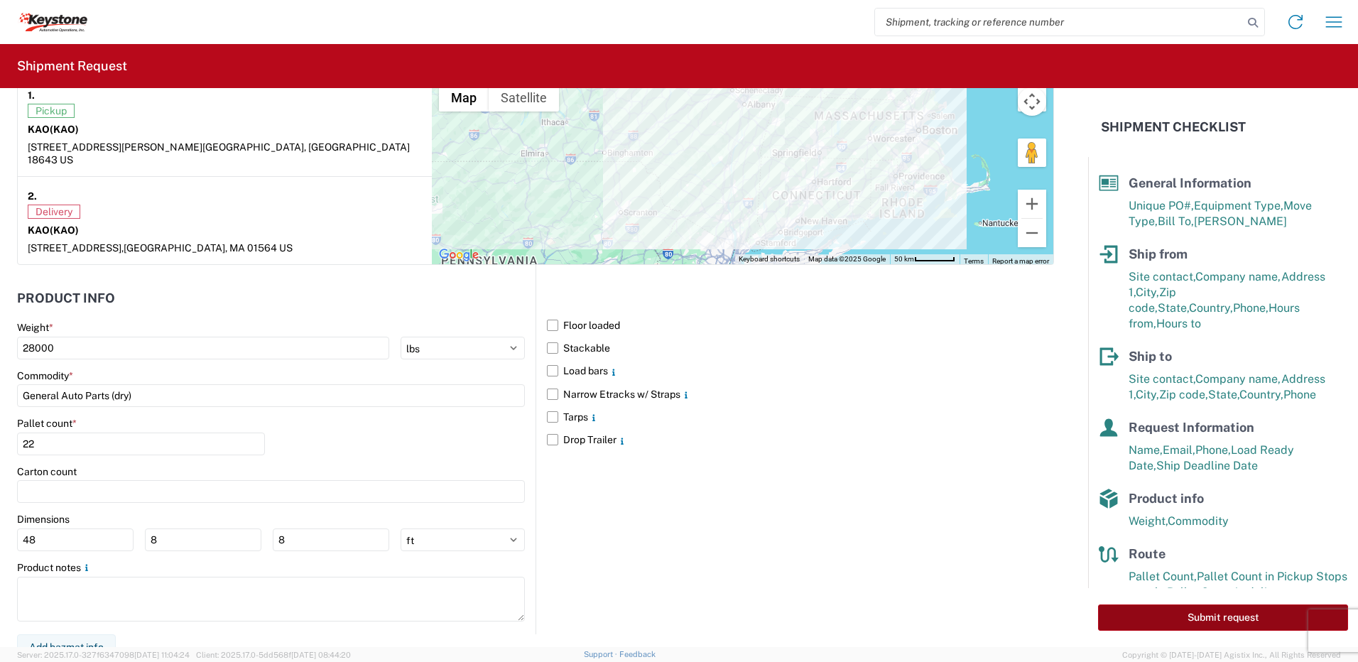
select select "US"
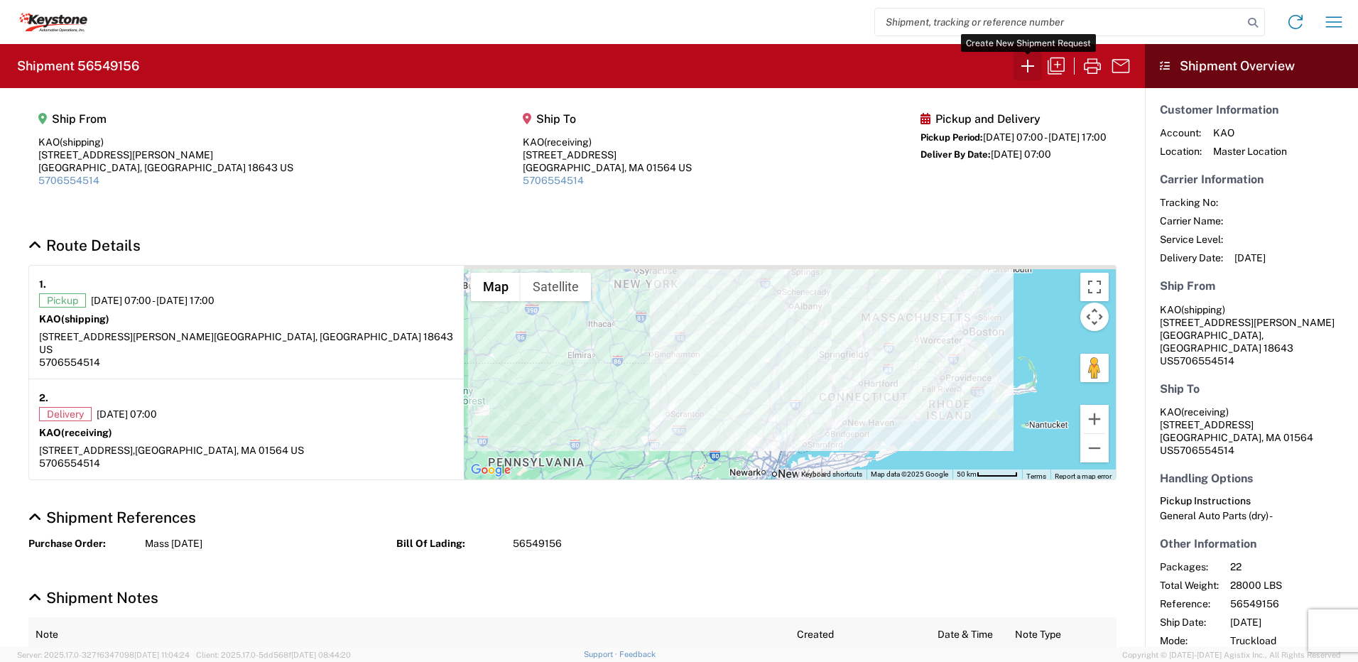
click at [1023, 59] on icon "button" at bounding box center [1028, 66] width 23 height 23
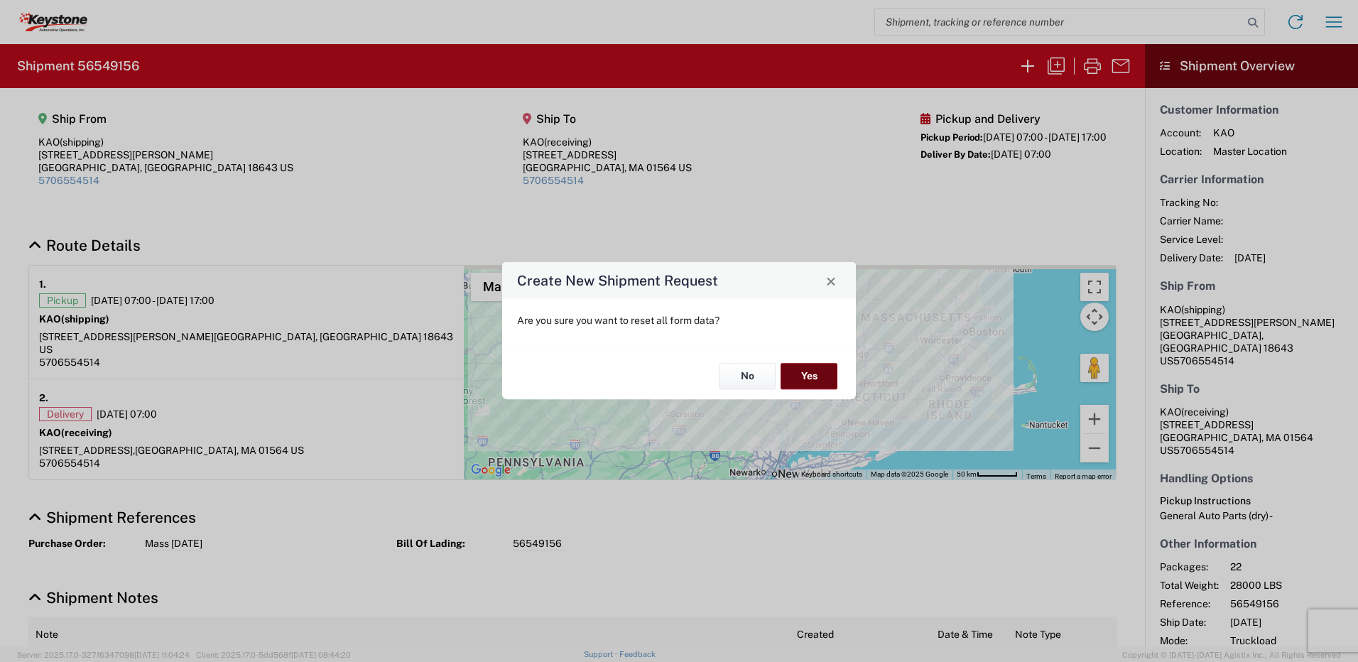
click at [823, 384] on button "Yes" at bounding box center [809, 376] width 57 height 26
select select "FULL"
select select "US"
select select "LBS"
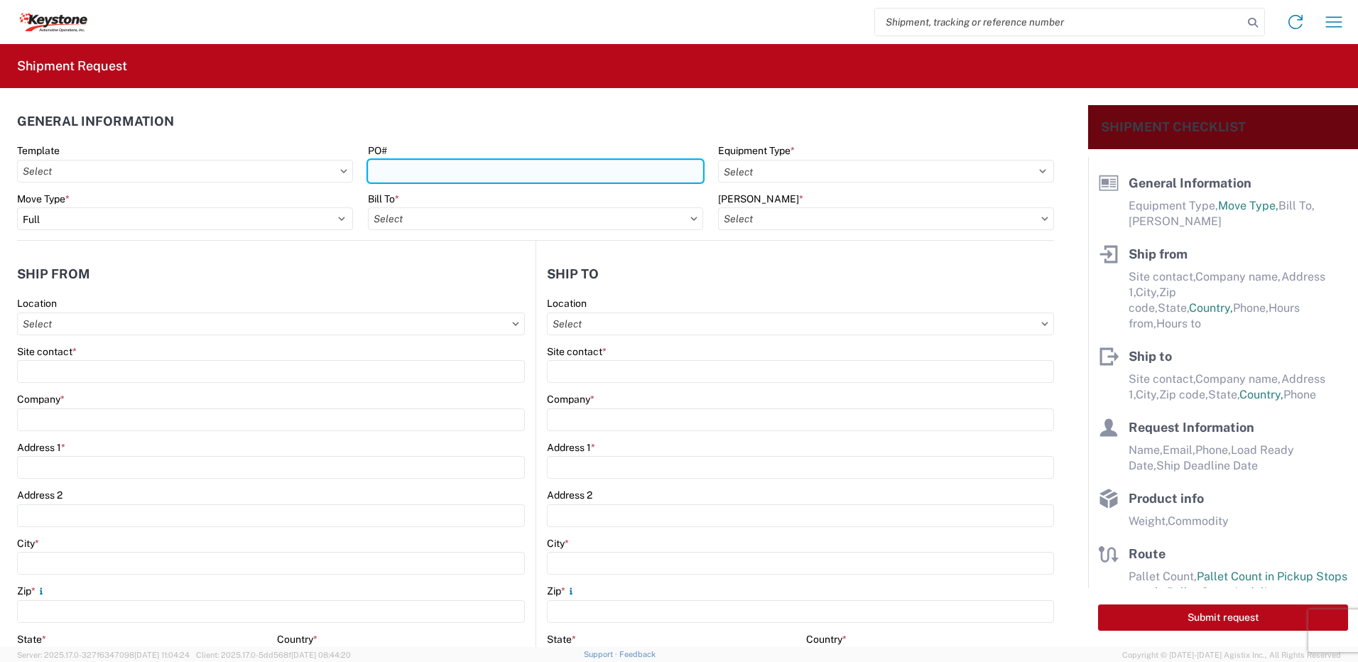
click at [453, 172] on input "PO#" at bounding box center [536, 171] width 336 height 23
type input "York 8-19-25"
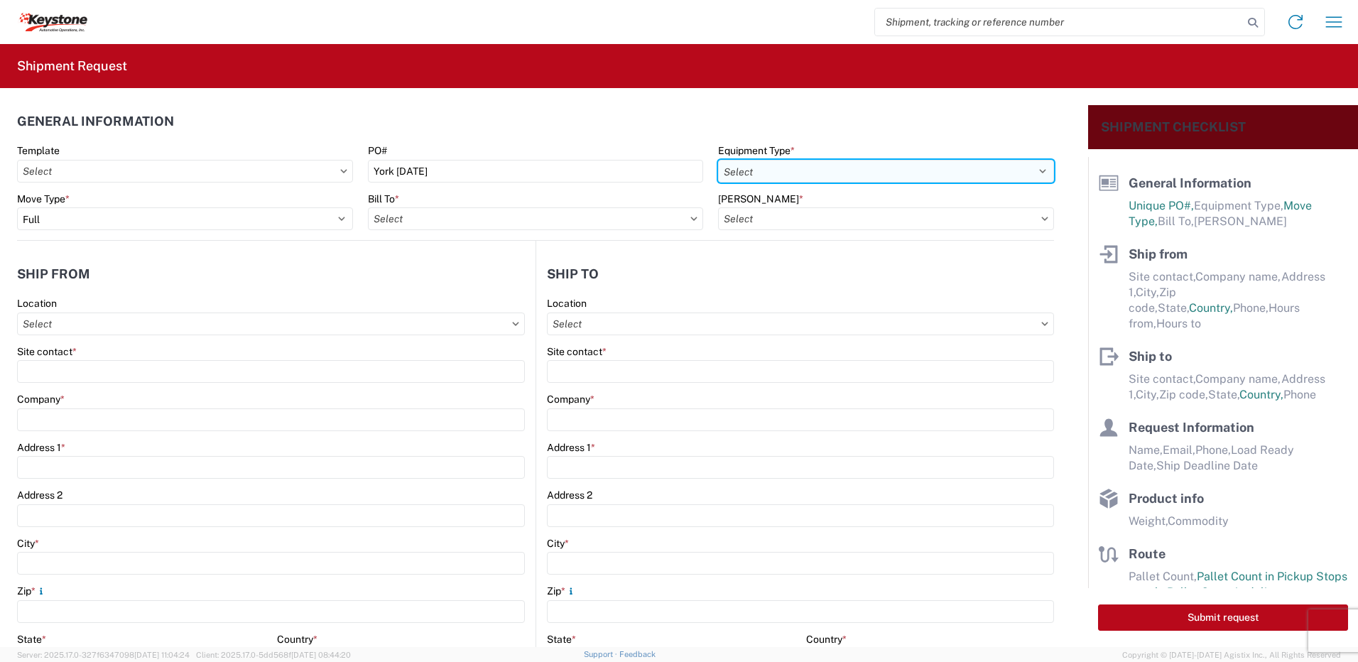
click at [767, 167] on select "Select 53’ Dry Van Flatbed Dropdeck (van) Lowboy (flatbed) Rail" at bounding box center [886, 171] width 336 height 23
select select "STDV"
click at [718, 160] on select "Select 53’ Dry Van Flatbed Dropdeck (van) Lowboy (flatbed) Rail" at bounding box center [886, 171] width 336 height 23
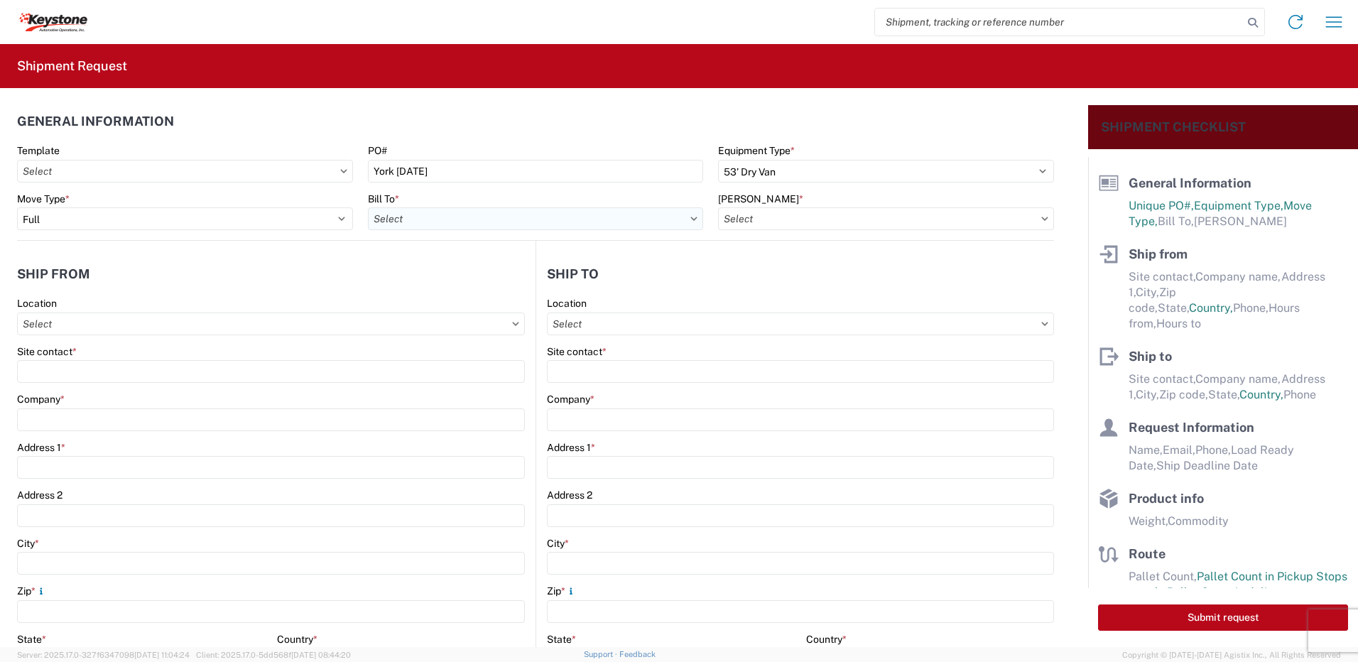
click at [571, 223] on input "Bill To *" at bounding box center [536, 218] width 336 height 23
type input "8432"
click at [440, 282] on div "8432 - KAO Logistics - Fleet, Exeter, PA" at bounding box center [580, 282] width 424 height 23
type input "8432 - KAO Logistics - Fleet, Exeter, PA"
click at [817, 225] on input "Bill Code *" at bounding box center [886, 218] width 336 height 23
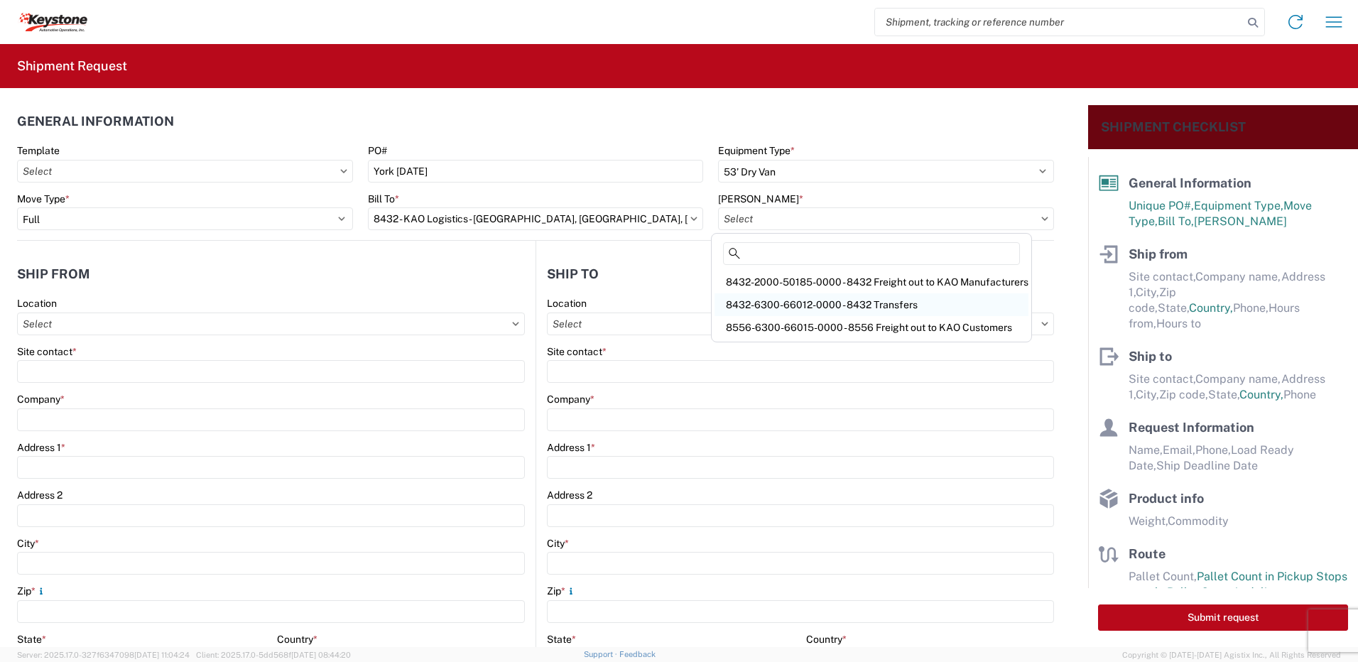
click at [791, 298] on div "8432-6300-66012-0000 - 8432 Transfers" at bounding box center [872, 304] width 314 height 23
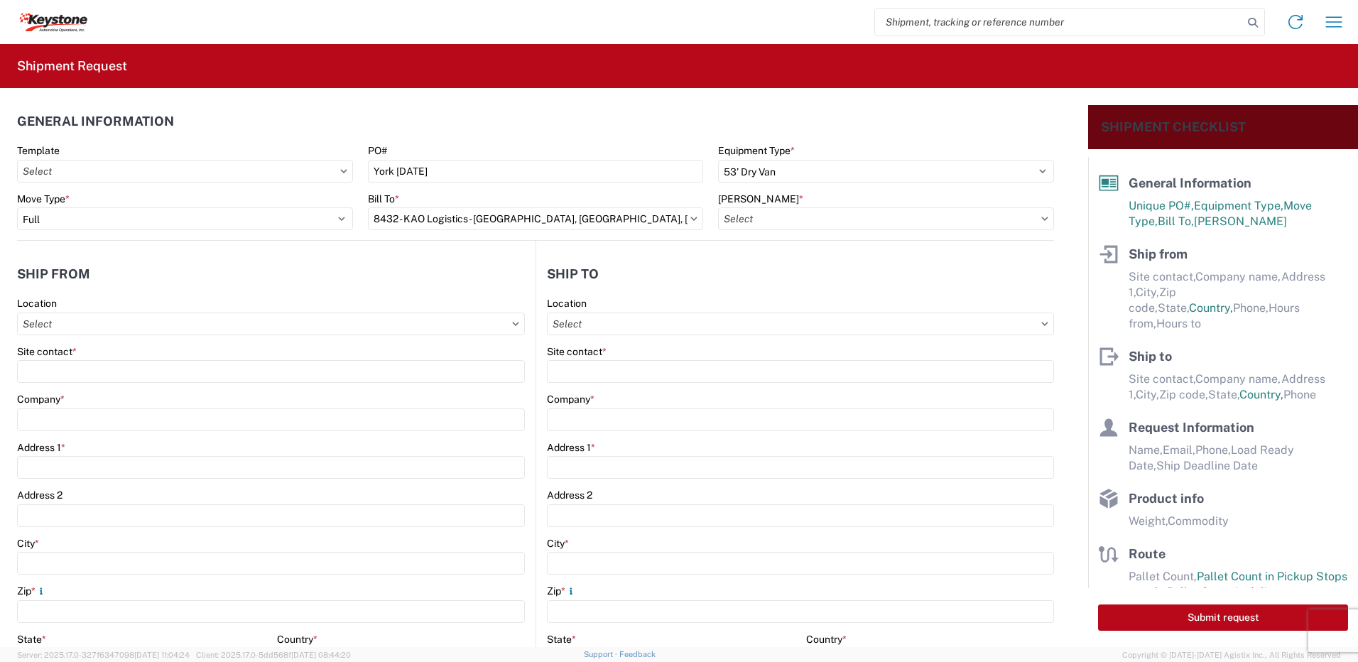
type input "8432-6300-66012-0000 - 8432 Transfers, 8432-6300-66012-0000 - 8432 Transfers"
click at [102, 329] on input "Location" at bounding box center [271, 324] width 508 height 23
type input "8401"
click at [92, 386] on div "8401 - Exeter - KAO Warehouse" at bounding box center [145, 387] width 249 height 23
type input "8401 - Exeter - KAO Warehouse"
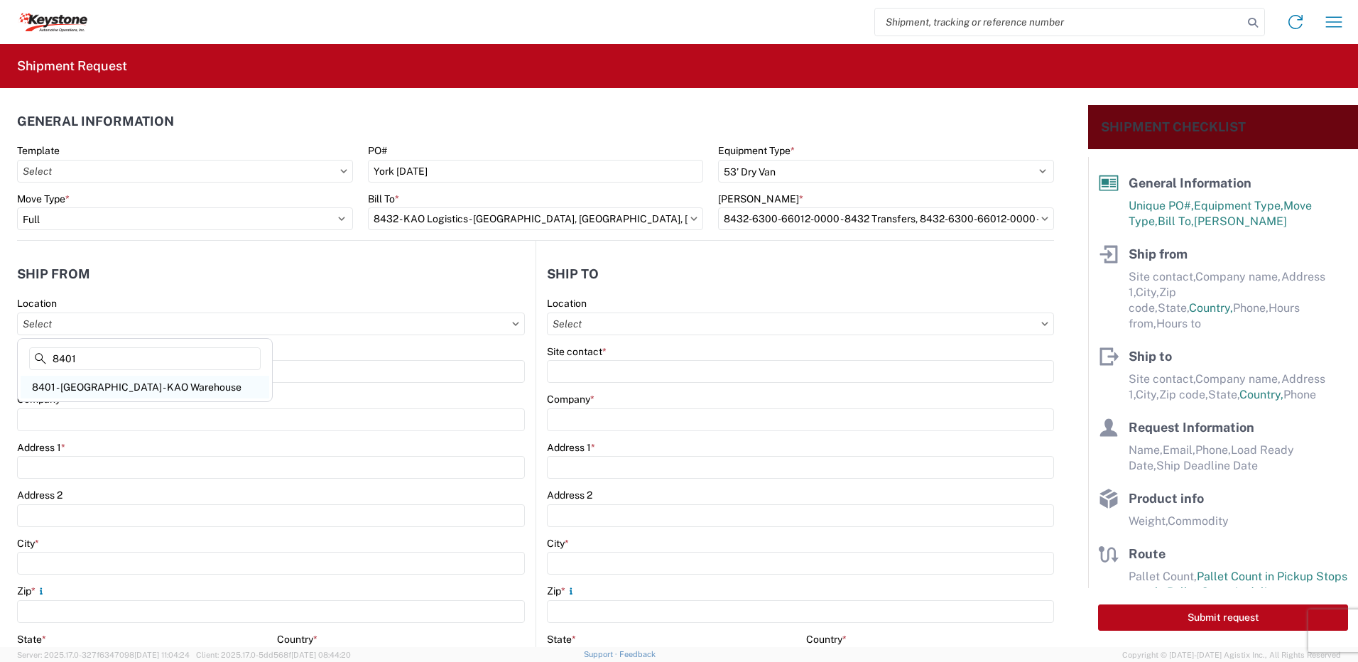
type input "KAO"
type input "68 Slocum Ave"
type input "Exeter"
type input "18643"
select select "PA"
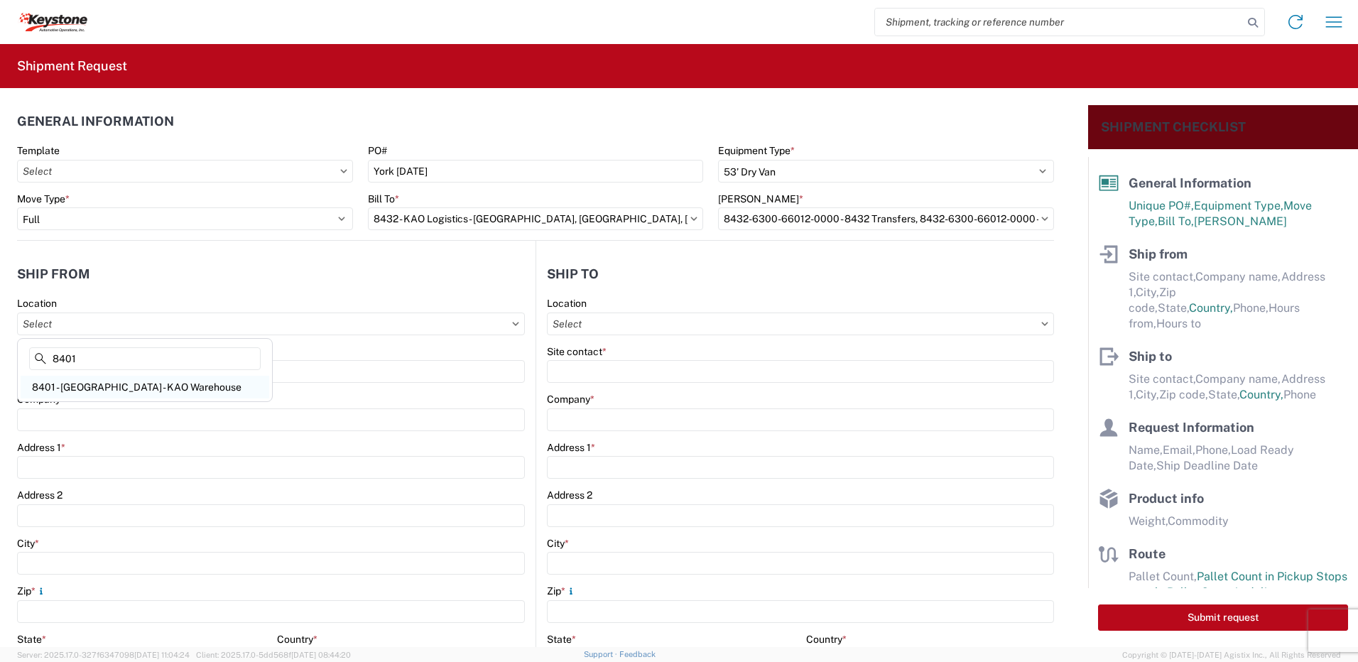
type input "07:00"
type input "17:00"
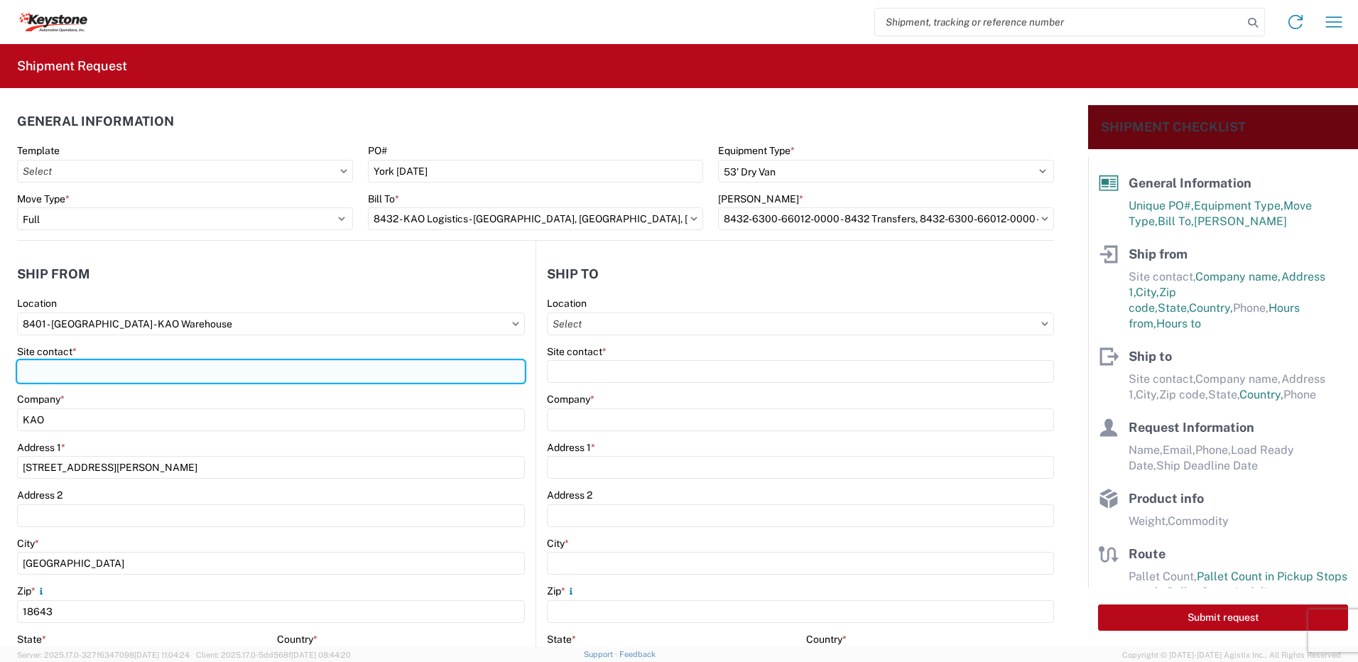
click at [77, 367] on input "Site contact *" at bounding box center [271, 371] width 508 height 23
type input "shipping"
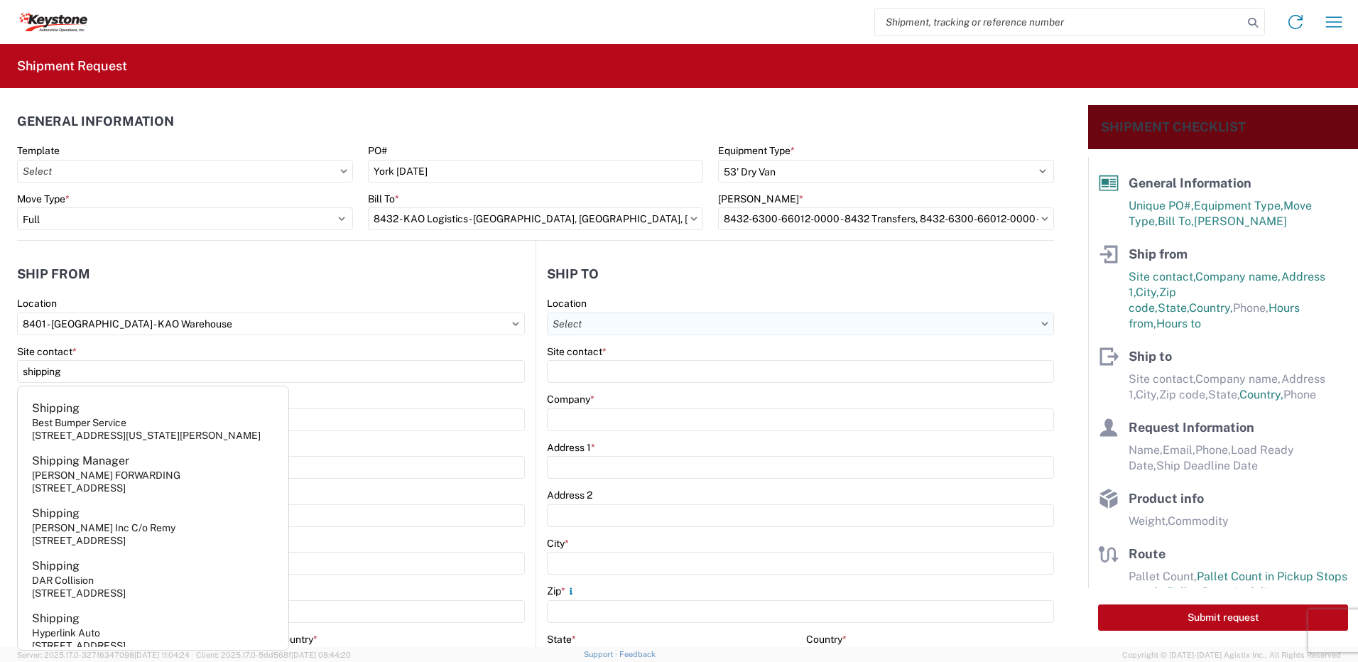
click at [650, 320] on input "Location" at bounding box center [800, 324] width 507 height 23
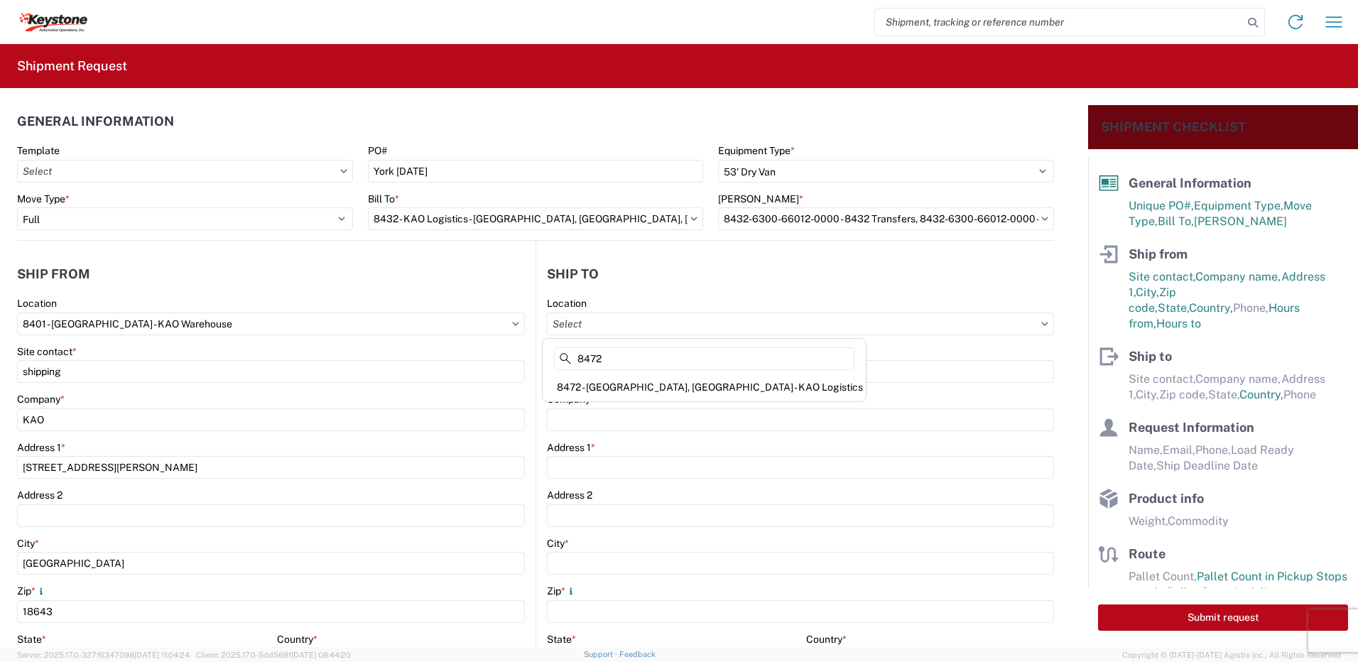
type input "8472"
click at [644, 384] on div "8472 - York, PA - KAO Logistics" at bounding box center [705, 387] width 318 height 23
type input "8472 - York, PA - KAO Logistics"
type input "KAO"
type input "275A Cross Farm Ln"
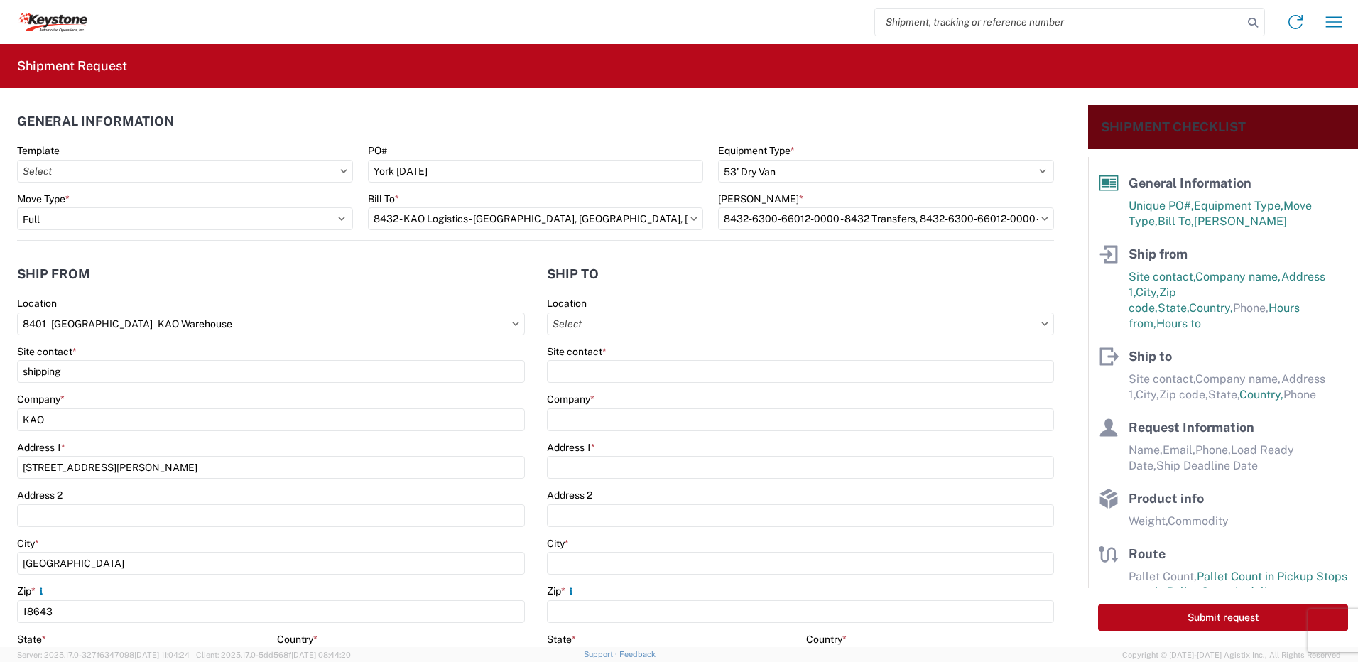
type input "York"
type input "17406"
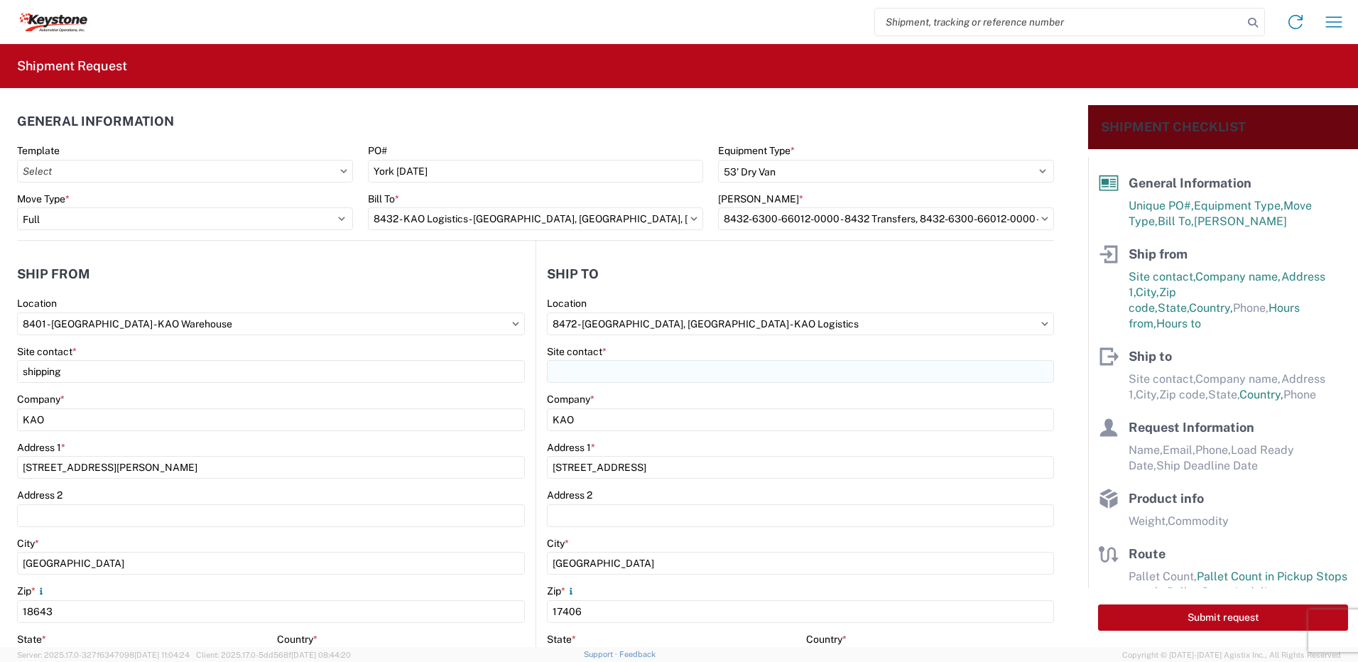
select select "US"
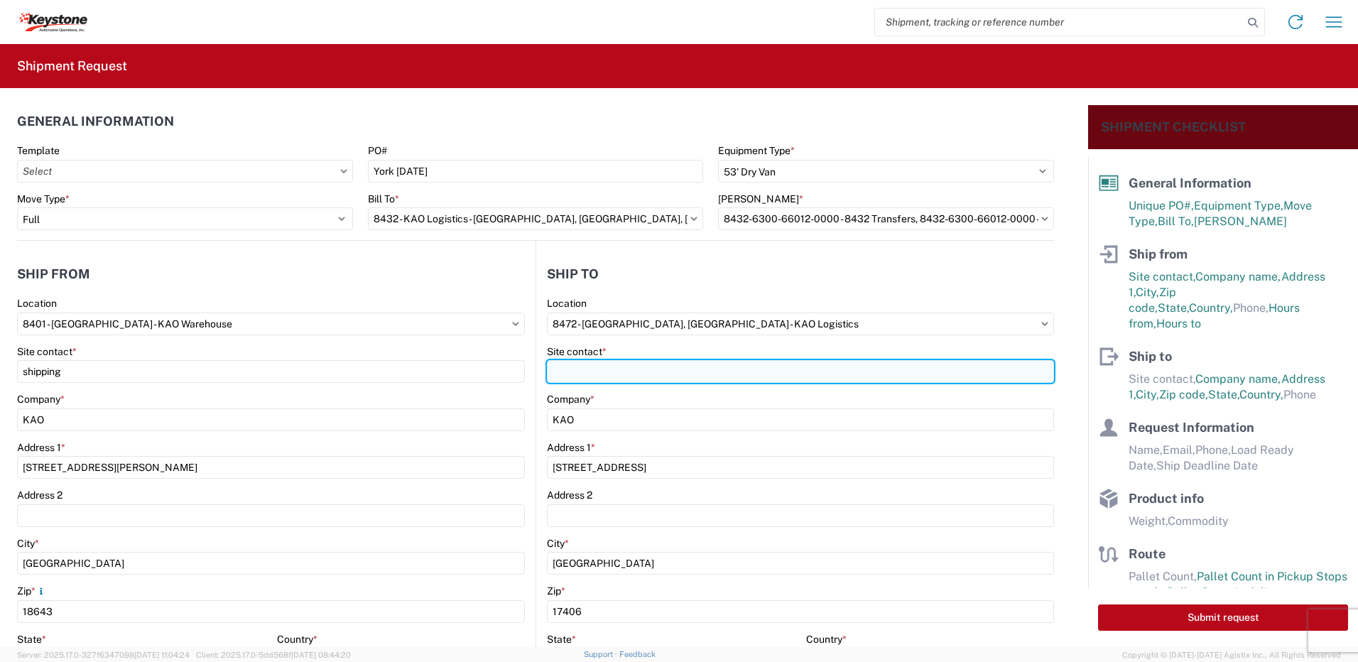
click at [595, 372] on input "Site contact *" at bounding box center [800, 371] width 507 height 23
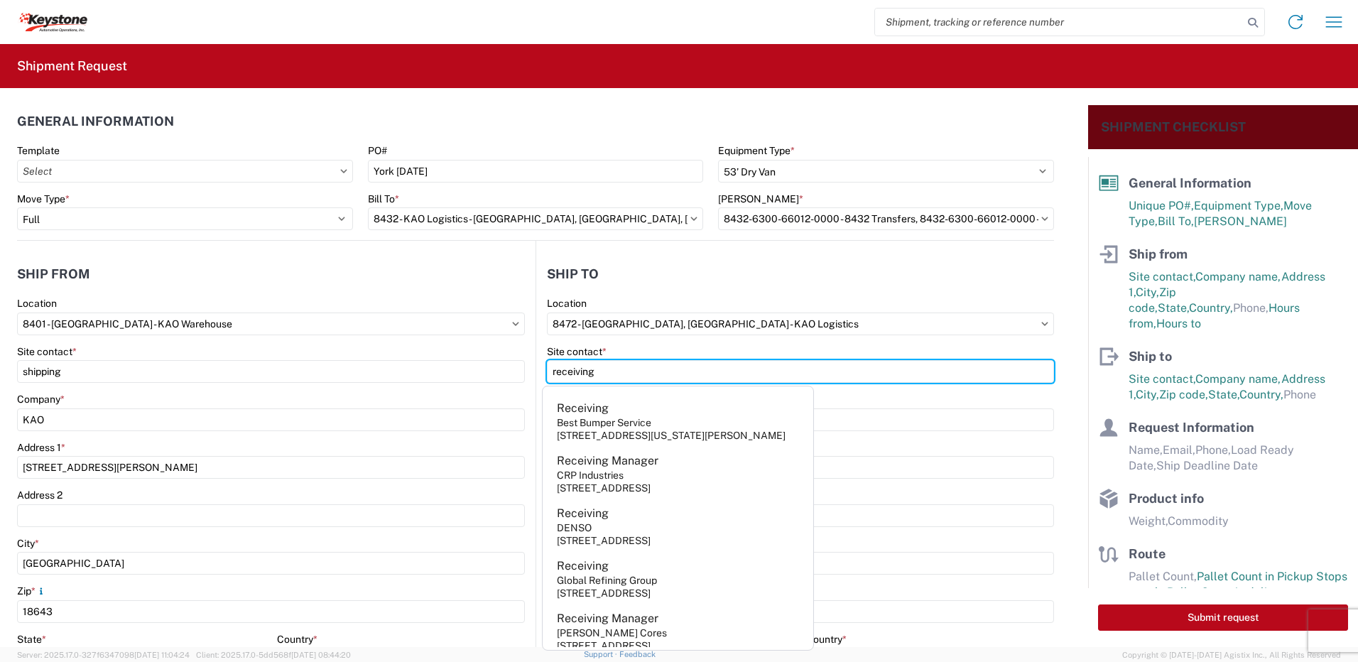
type input "receiving"
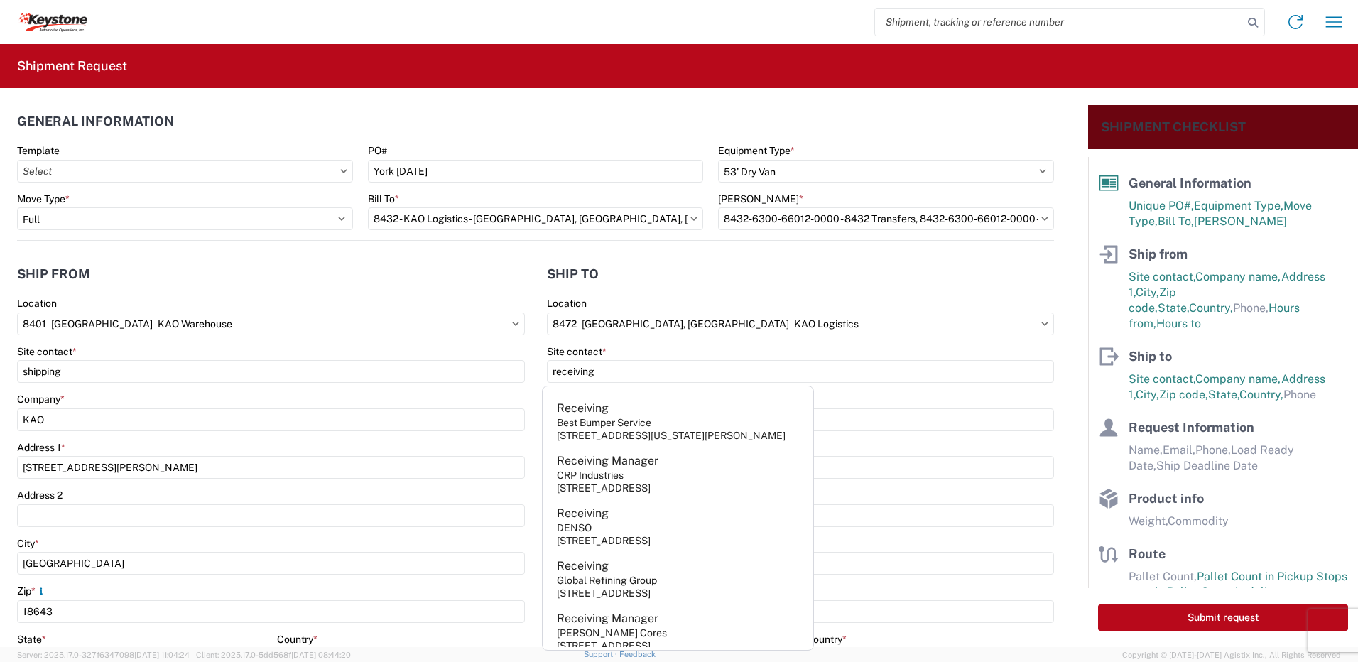
click at [714, 266] on header "Ship to" at bounding box center [795, 274] width 518 height 32
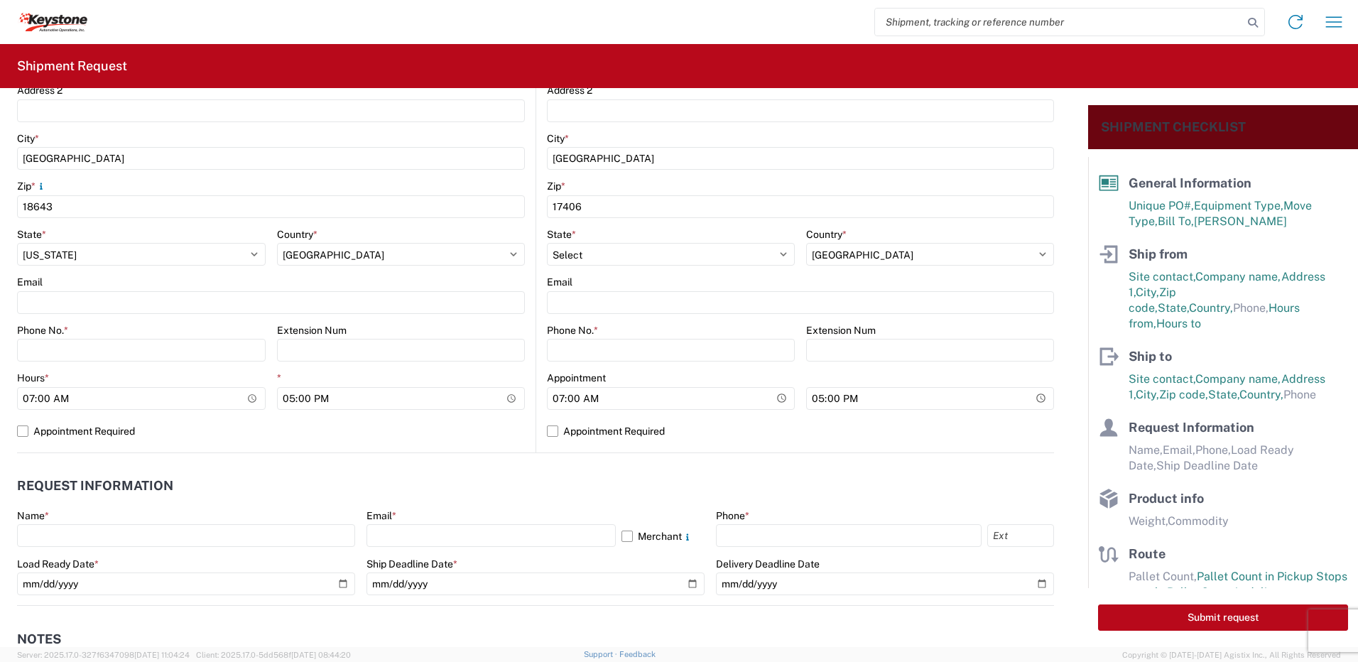
scroll to position [426, 0]
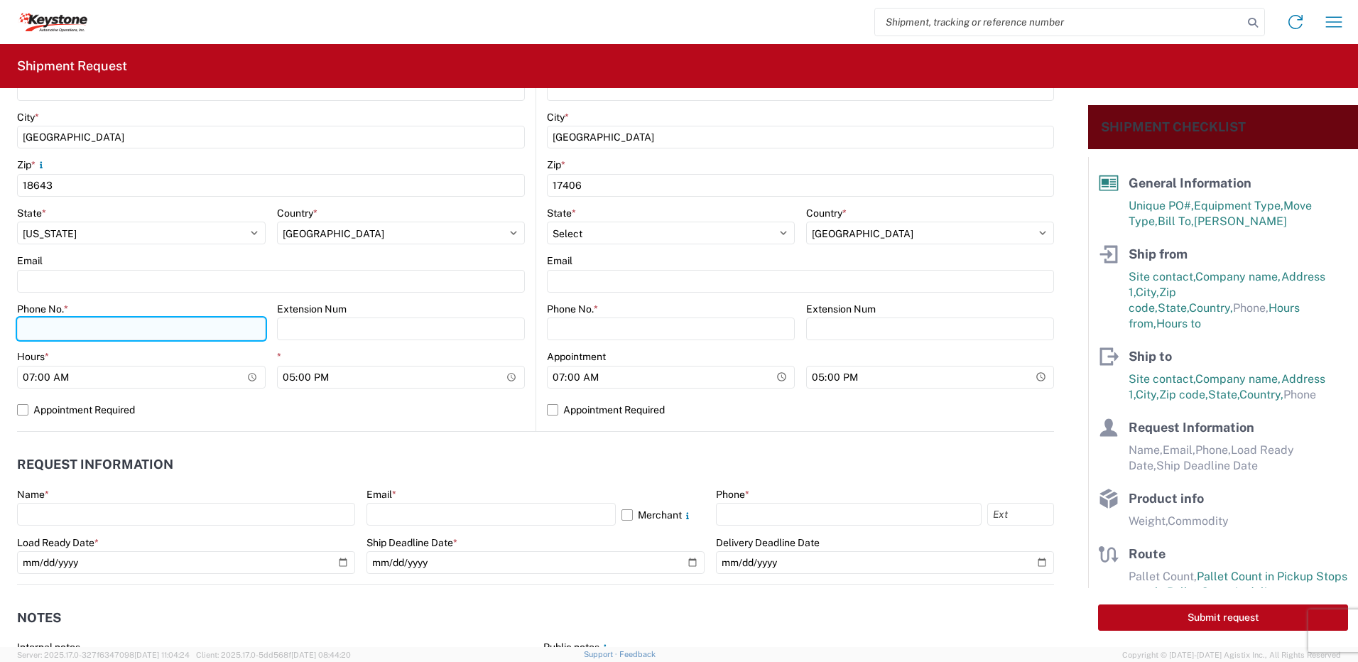
click at [63, 334] on input "Phone No. *" at bounding box center [141, 329] width 249 height 23
type input "5706554514"
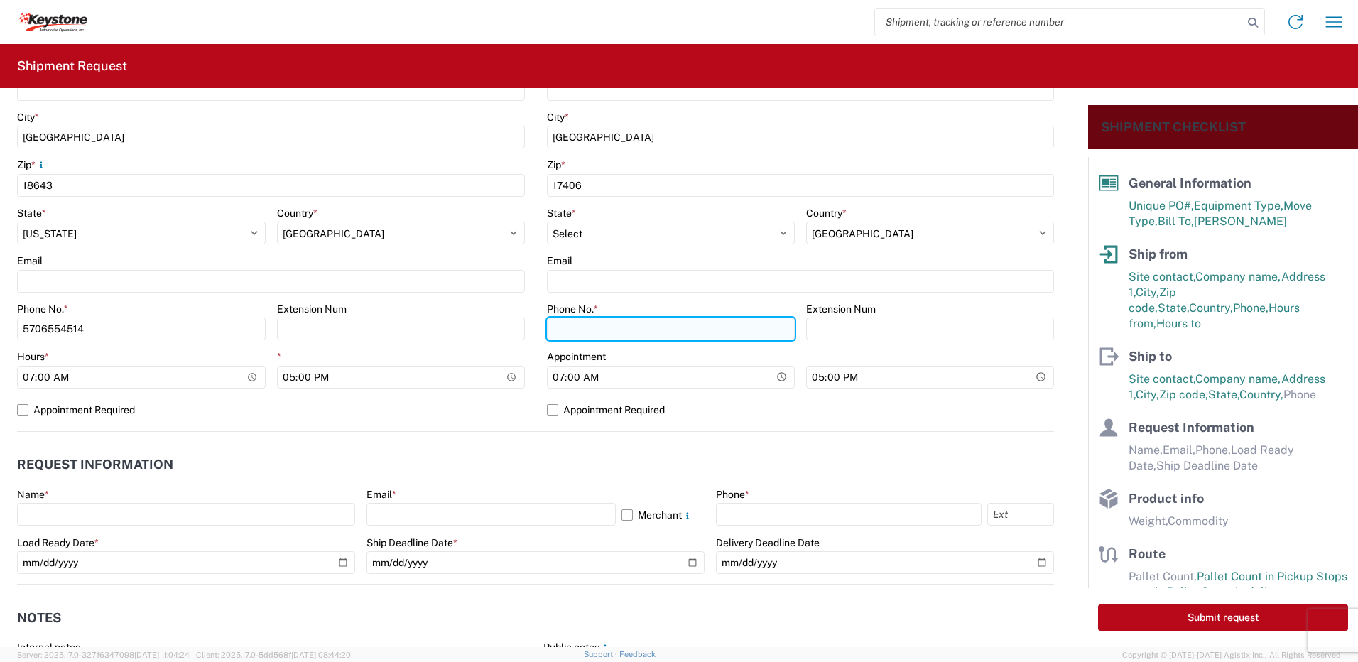
click at [608, 334] on input "Phone No. *" at bounding box center [671, 329] width 248 height 23
type input "5706554514"
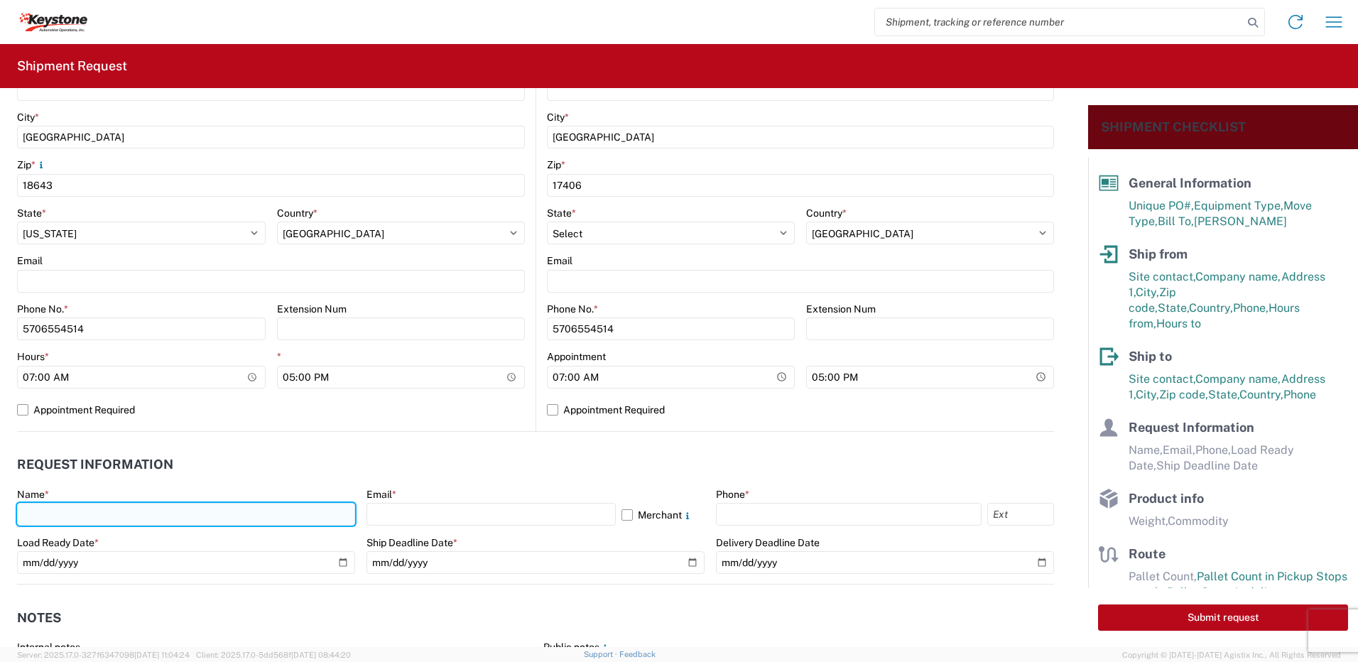
click at [79, 516] on input "text" at bounding box center [186, 514] width 338 height 23
type input "Paul Sweder"
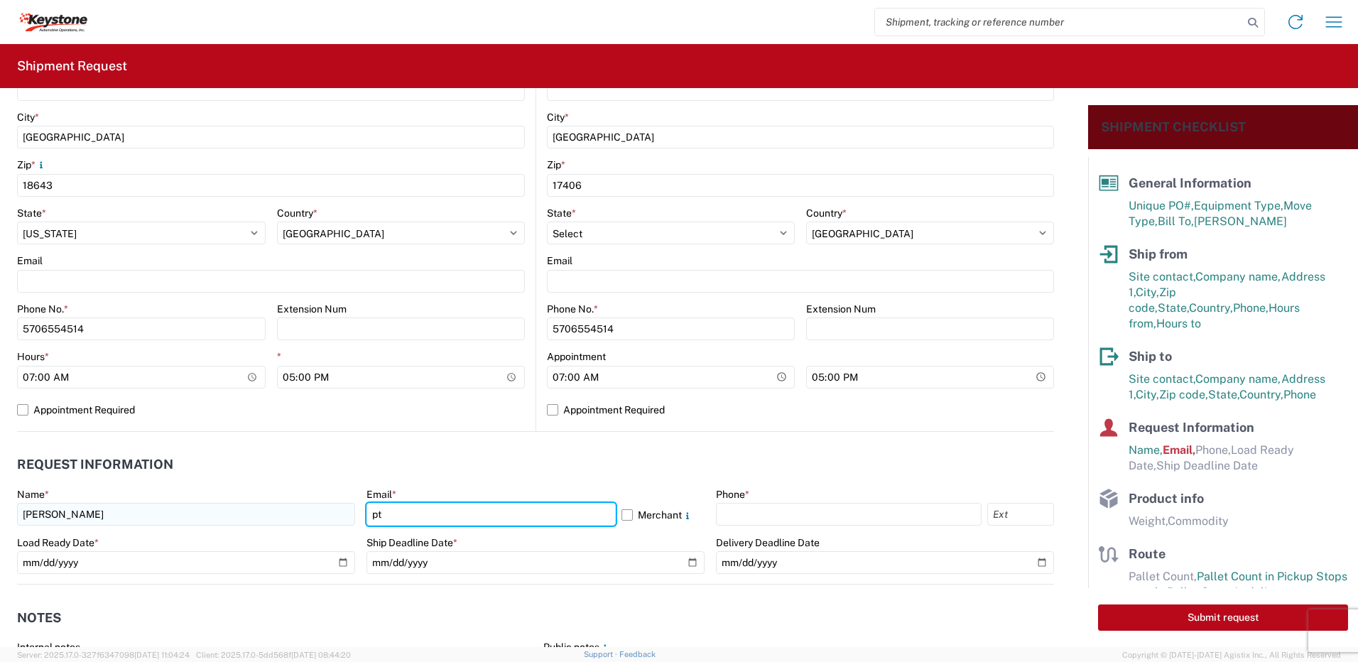
type input "ptsweder@lkqcorp.com"
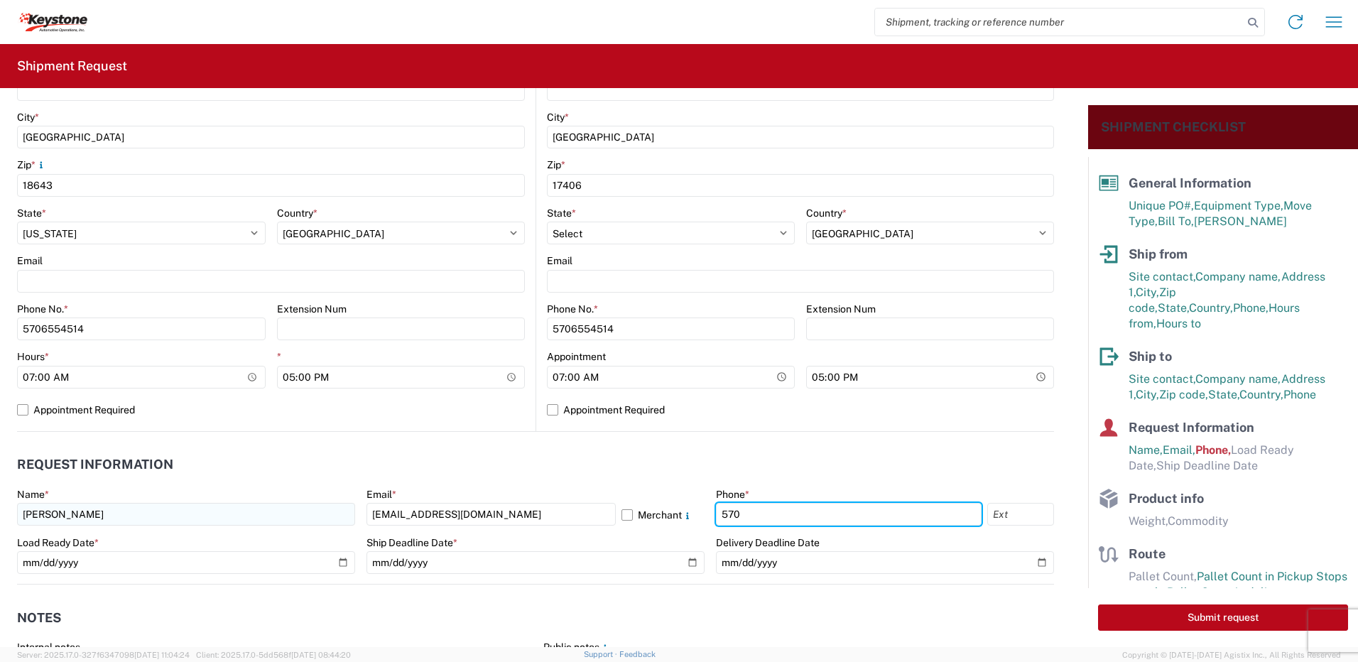
type input "5706554514"
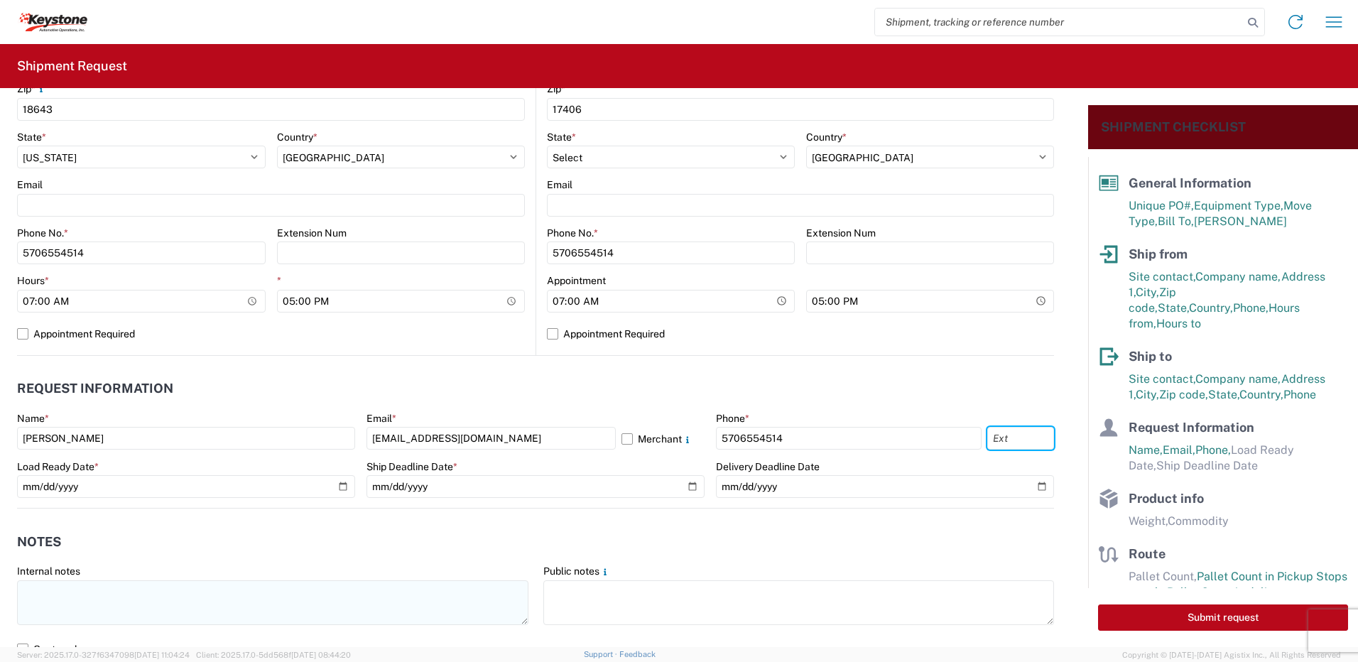
scroll to position [639, 0]
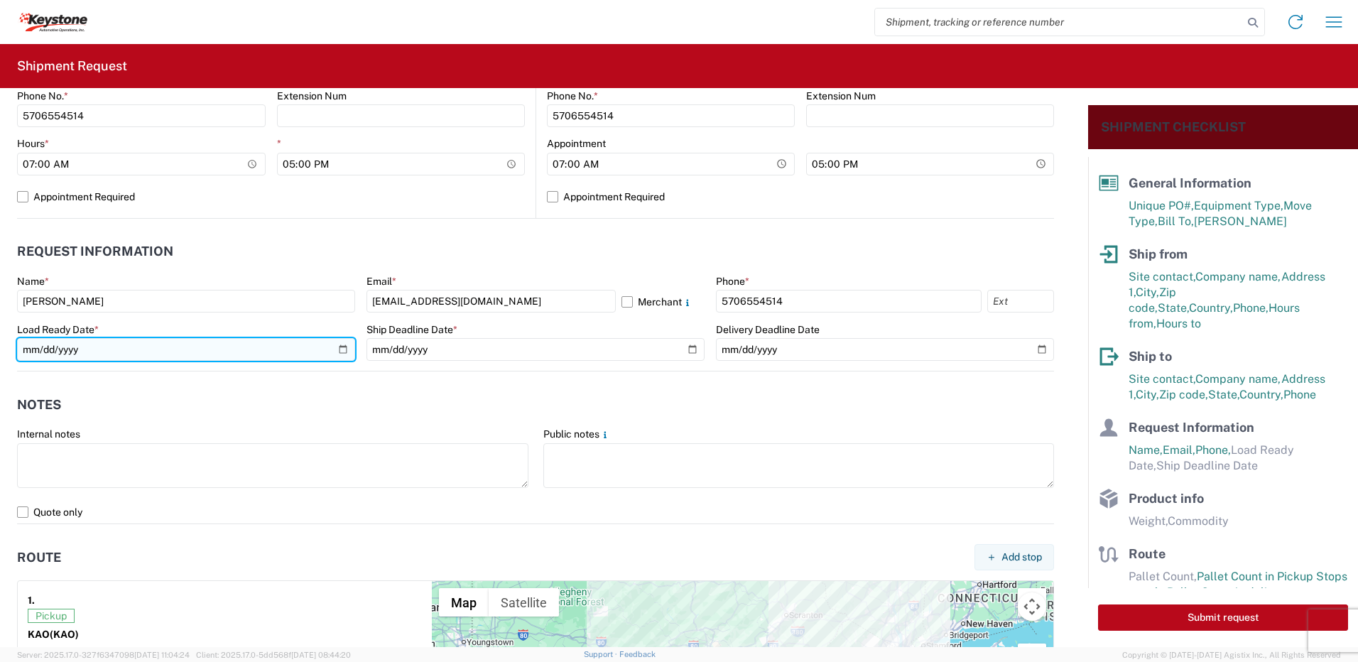
click at [340, 354] on input "date" at bounding box center [186, 349] width 338 height 23
type input "2025-08-20"
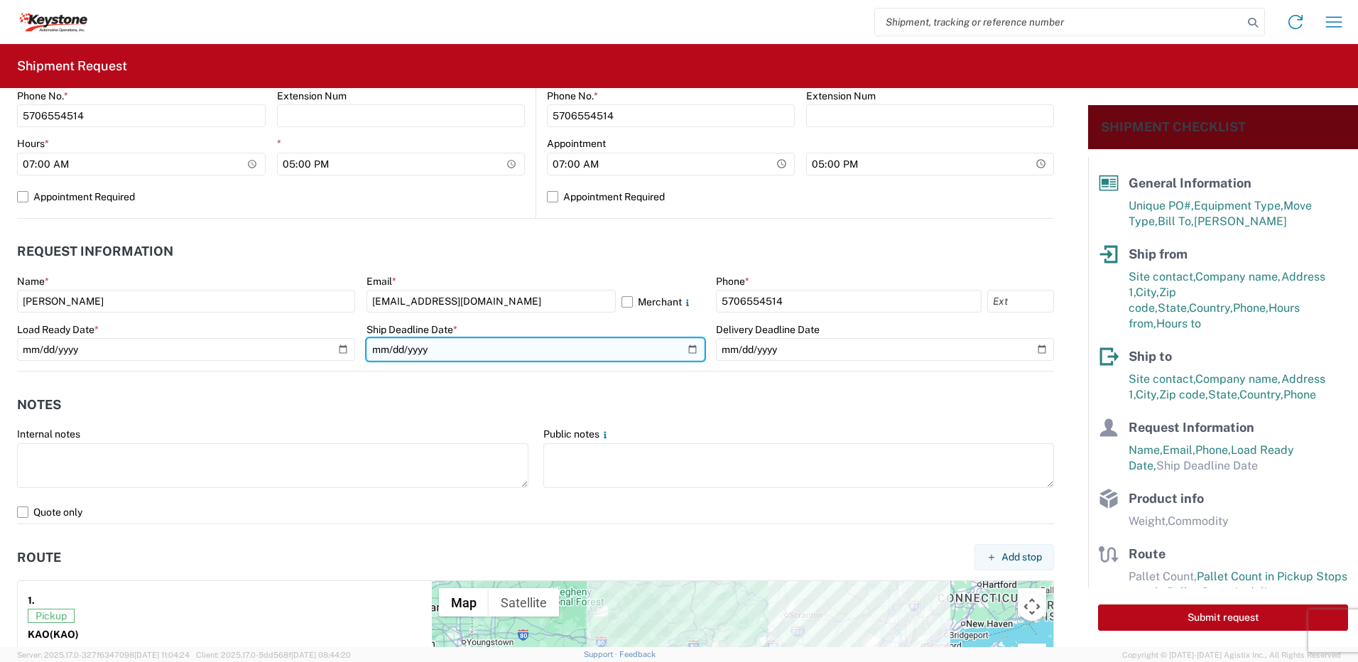
click at [686, 350] on input "date" at bounding box center [536, 349] width 338 height 23
type input "2025-08-20"
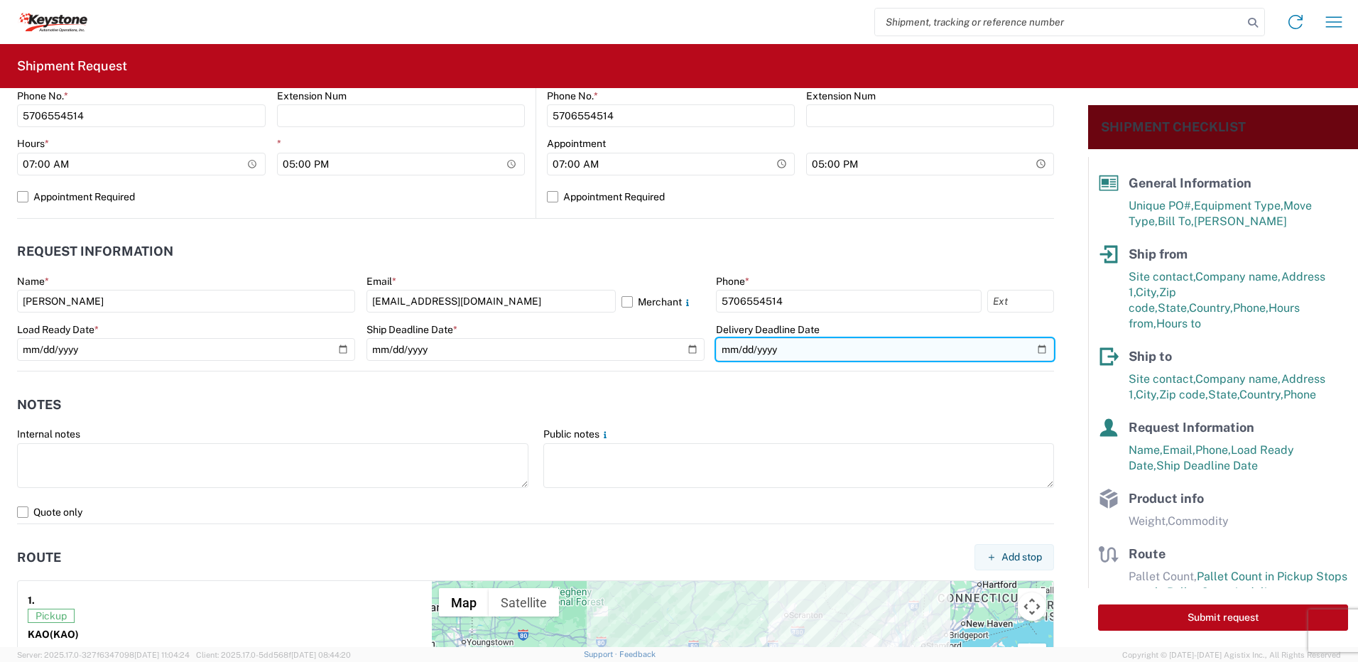
click at [1037, 355] on input "date" at bounding box center [885, 349] width 338 height 23
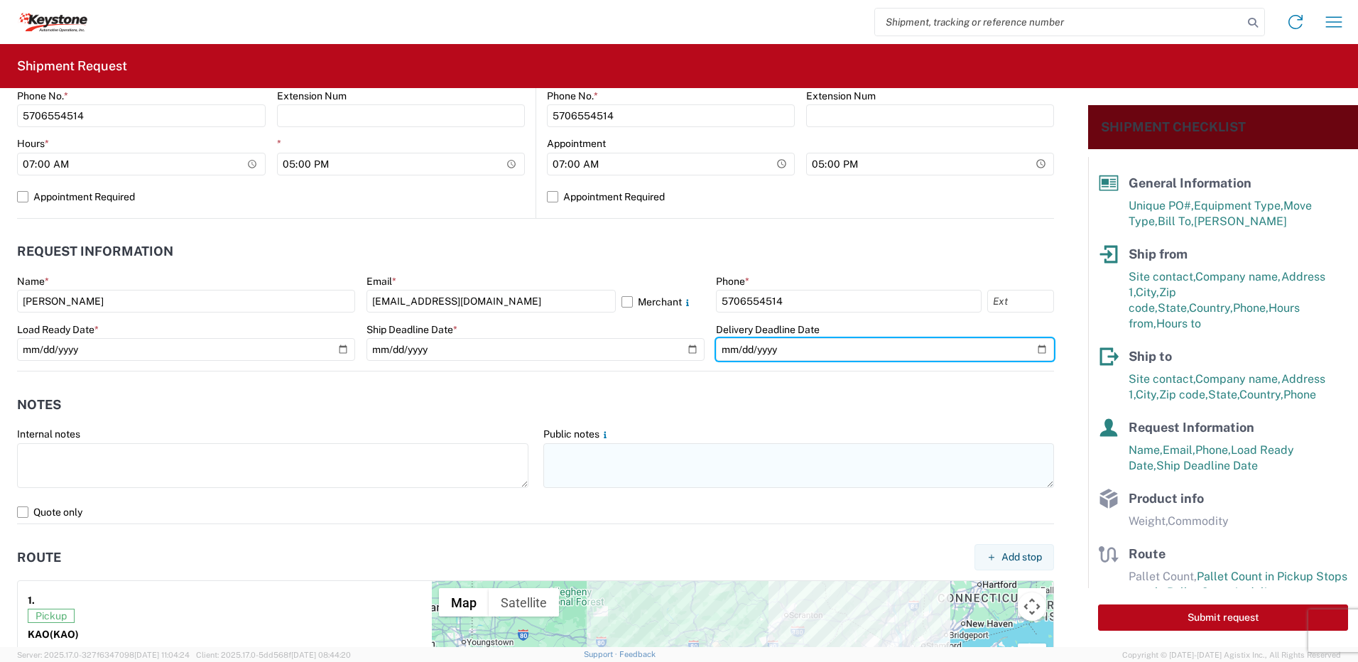
type input "2025-08-20"
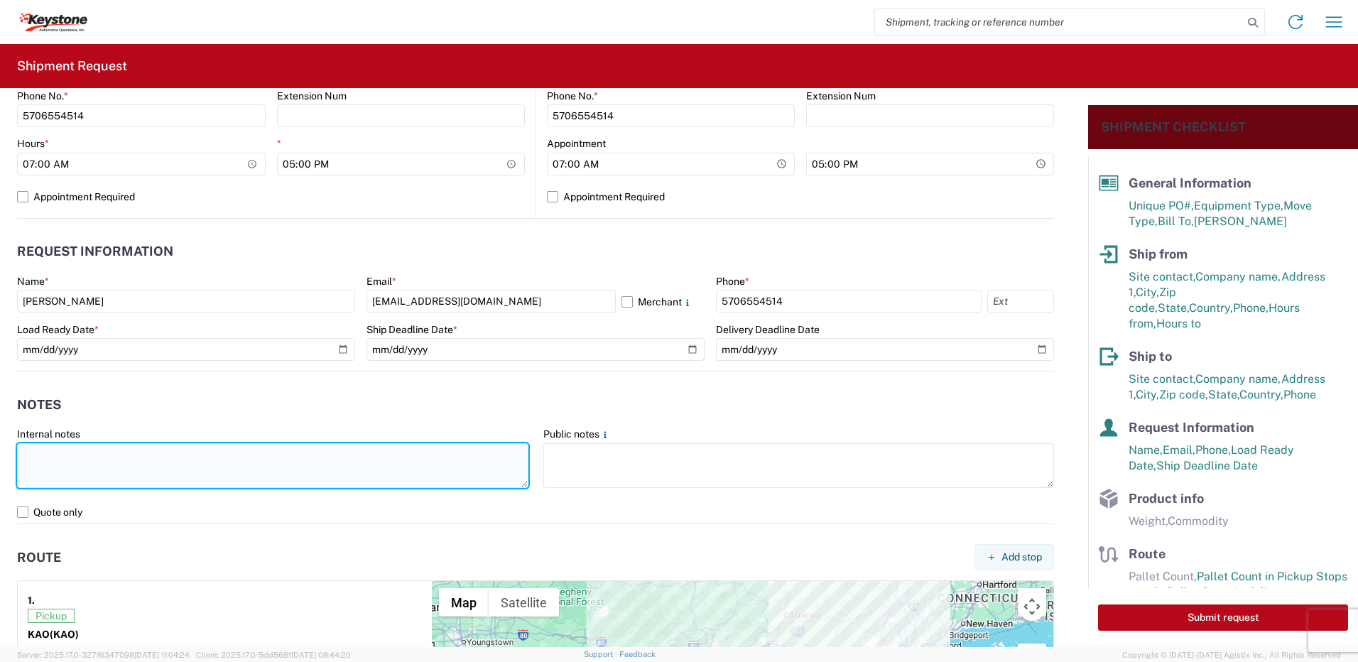
click at [76, 482] on textarea at bounding box center [273, 465] width 512 height 45
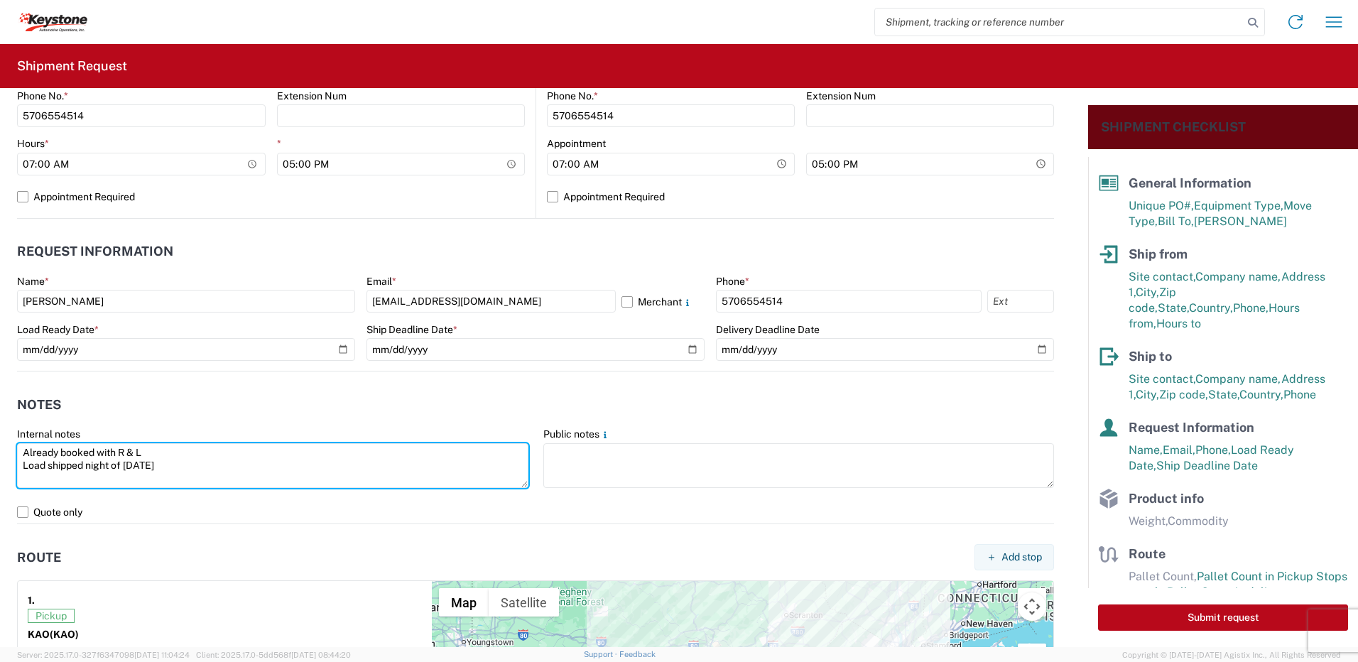
type textarea "Already booked with R & L Load shipped night of 8-19-25"
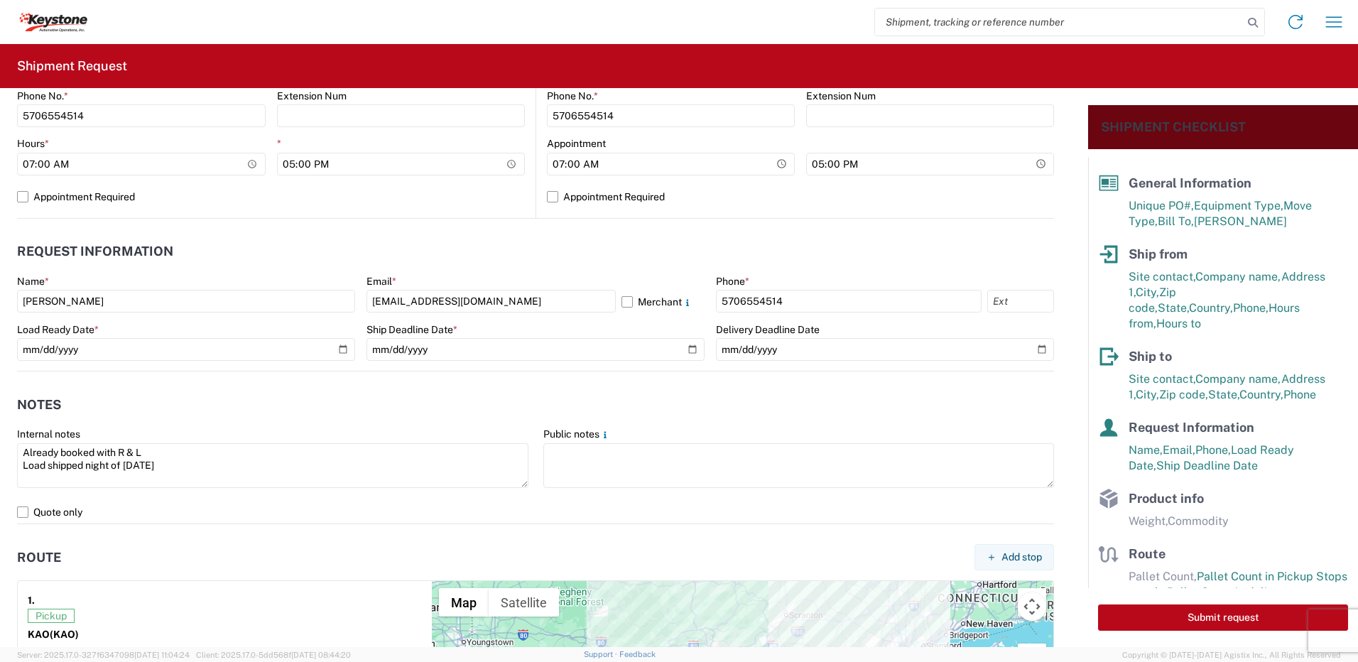
click at [136, 546] on header "Route Add stop" at bounding box center [535, 557] width 1037 height 32
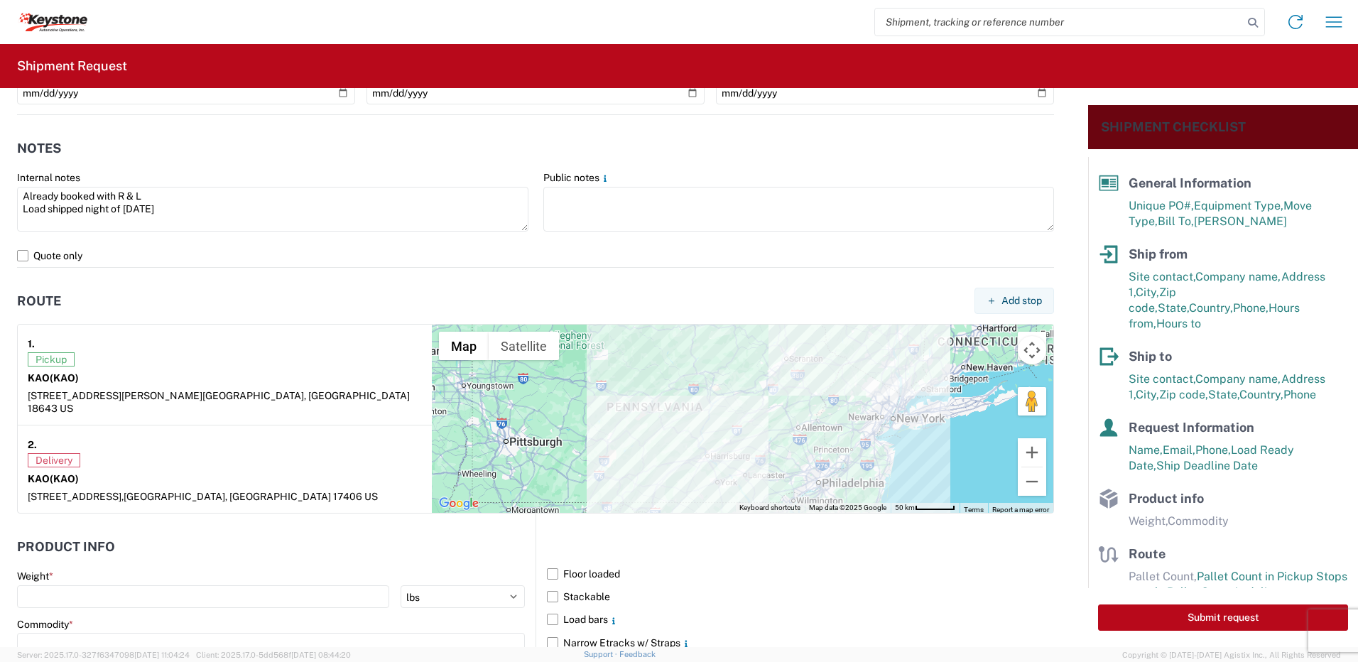
scroll to position [995, 0]
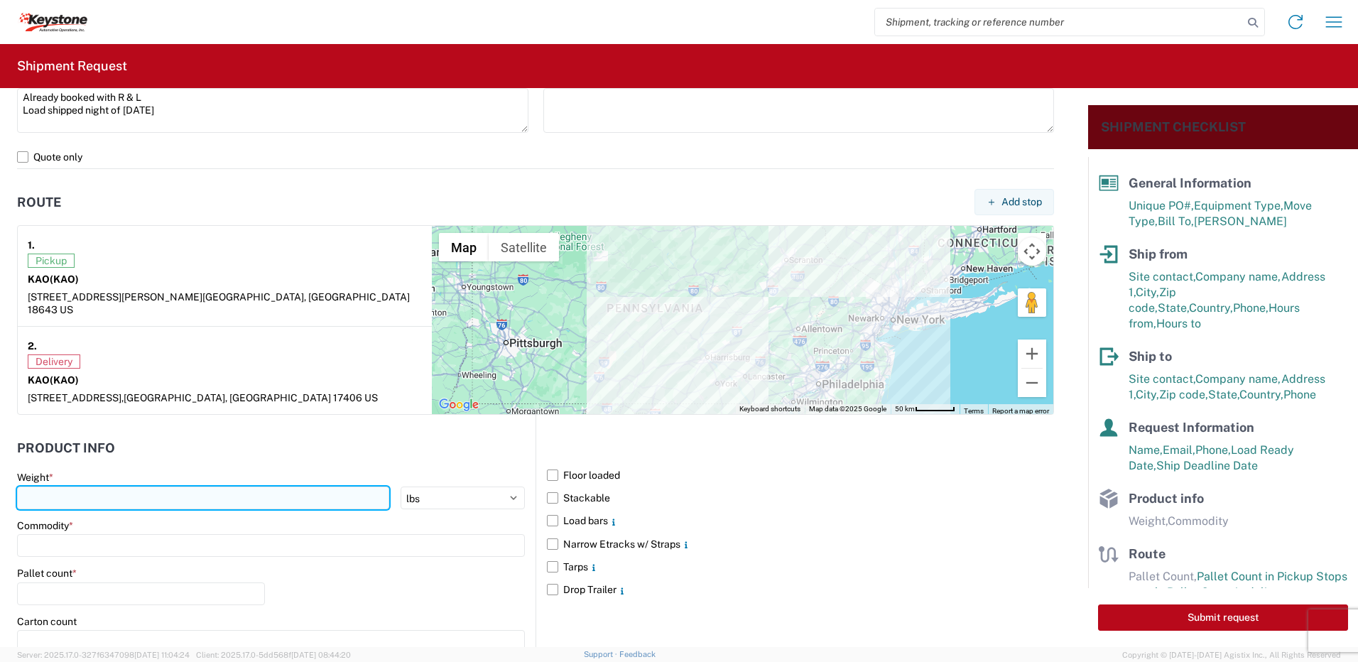
click at [97, 489] on input "number" at bounding box center [203, 498] width 372 height 23
type input "28000"
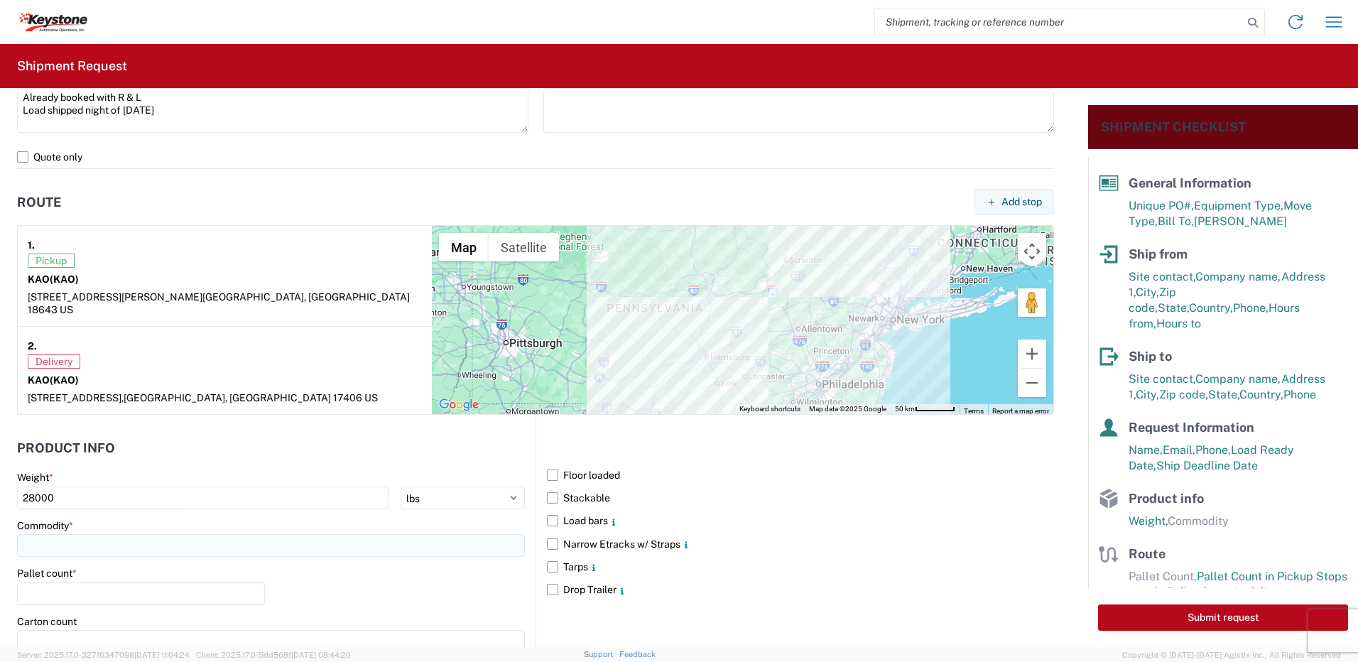
click at [77, 534] on input at bounding box center [271, 545] width 508 height 23
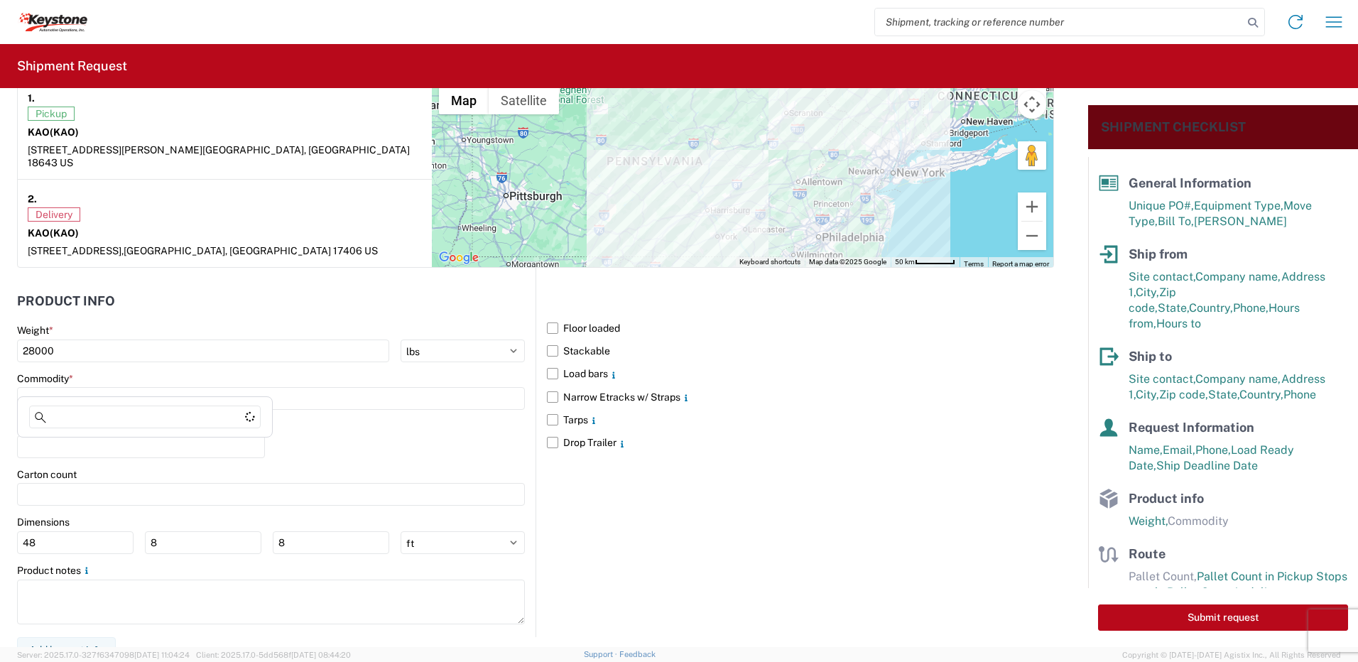
scroll to position [1145, 0]
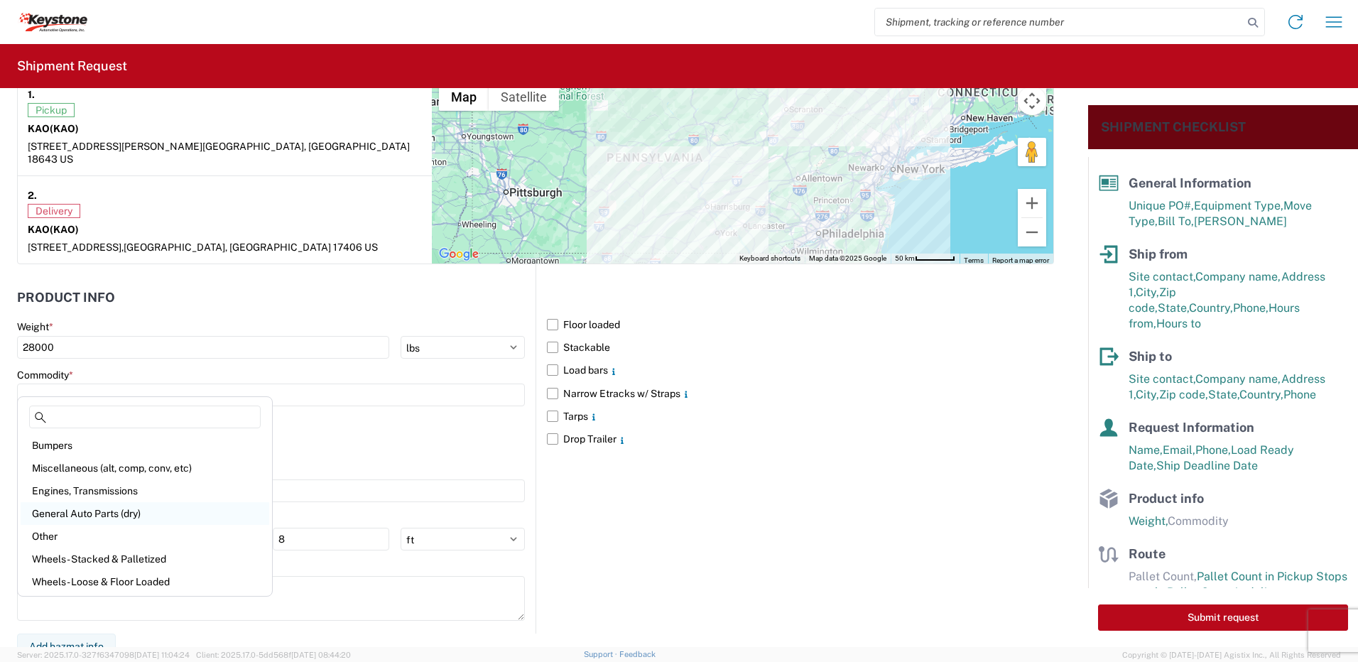
click at [82, 504] on div "General Auto Parts (dry)" at bounding box center [145, 513] width 249 height 23
type input "General Auto Parts (dry)"
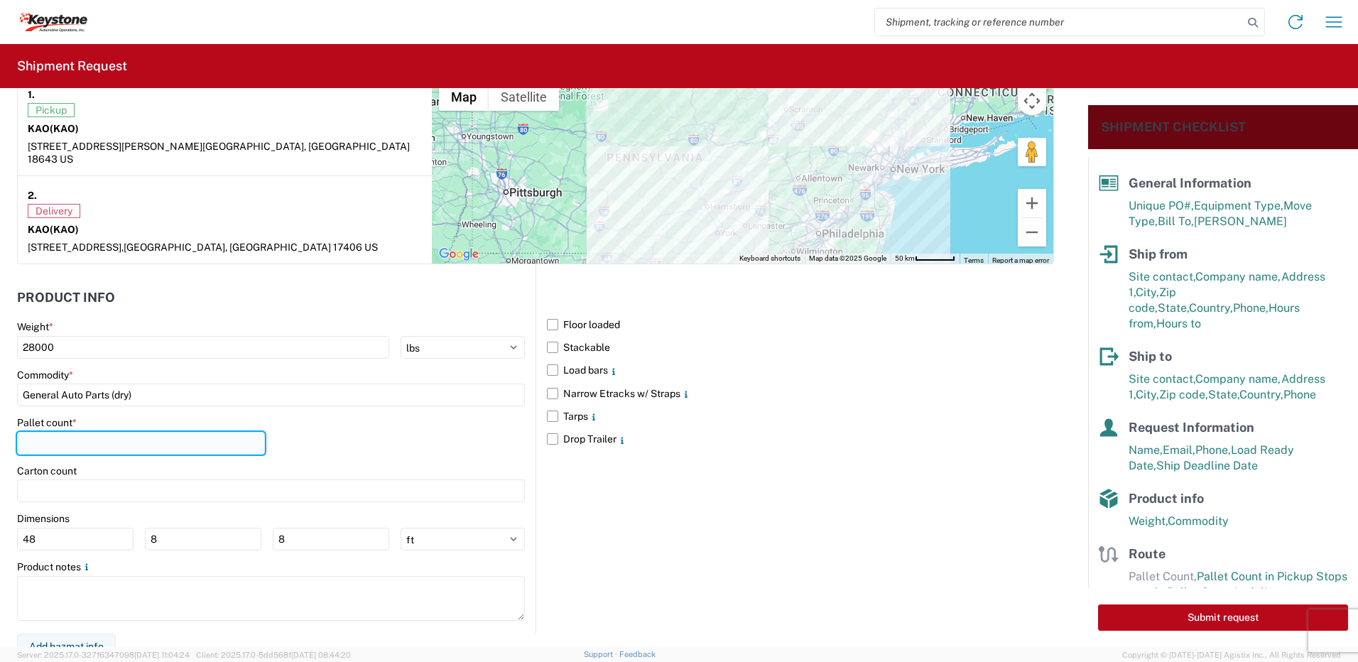
click at [55, 432] on input "number" at bounding box center [141, 443] width 248 height 23
type input "21"
click at [314, 401] on main "Weight * 28000 kgs lbs Commodity * General Auto Parts (dry) Pallet count * 21 C…" at bounding box center [276, 476] width 519 height 313
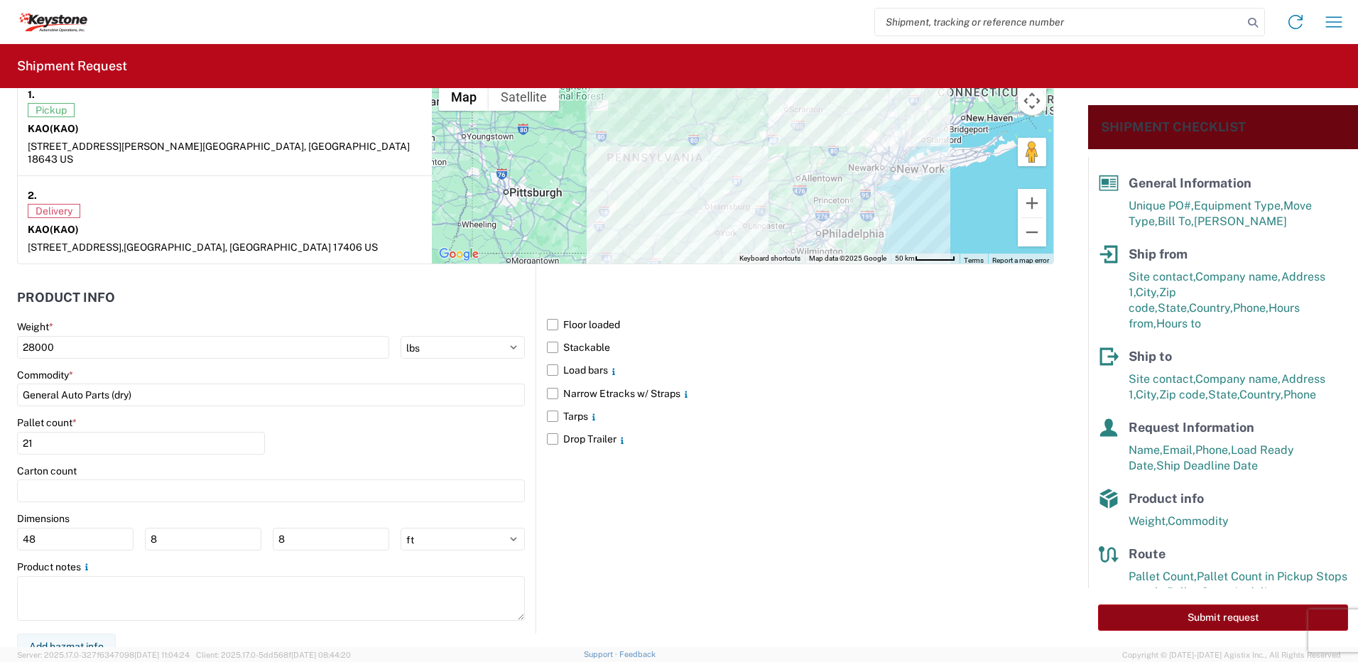
click at [1253, 620] on button "Submit request" at bounding box center [1223, 618] width 250 height 26
select select "US"
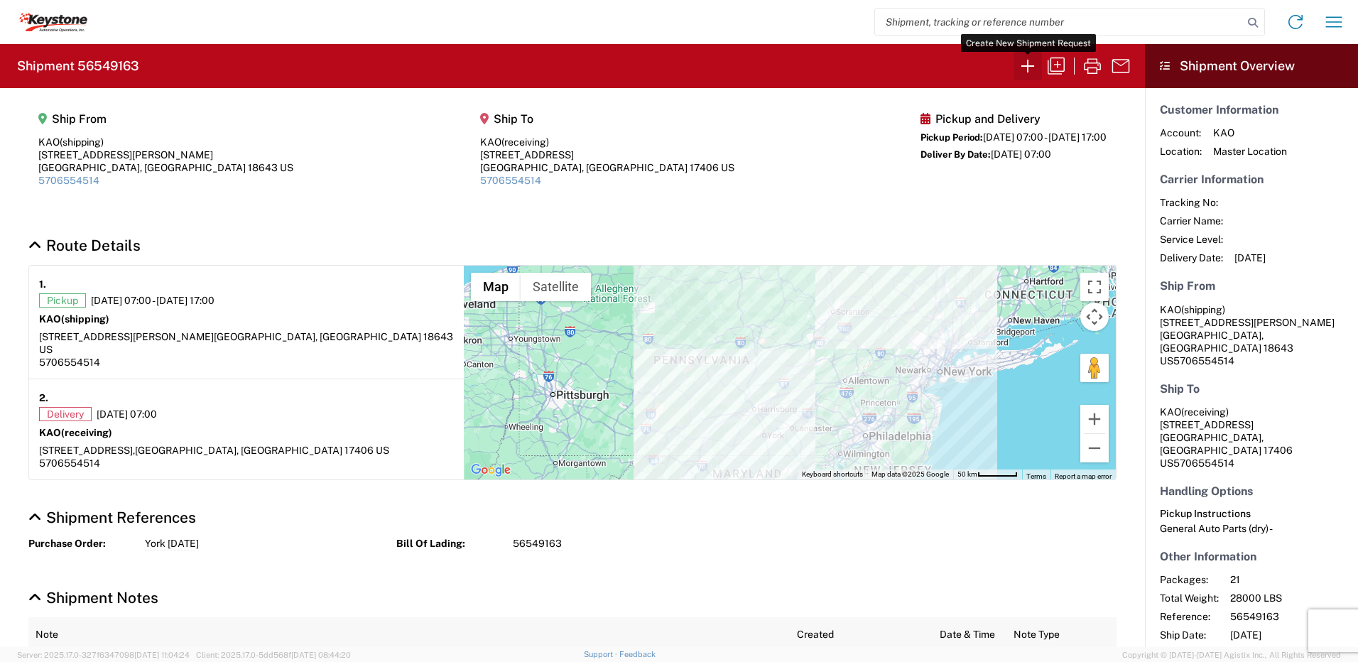
click at [1027, 63] on icon "button" at bounding box center [1028, 66] width 23 height 23
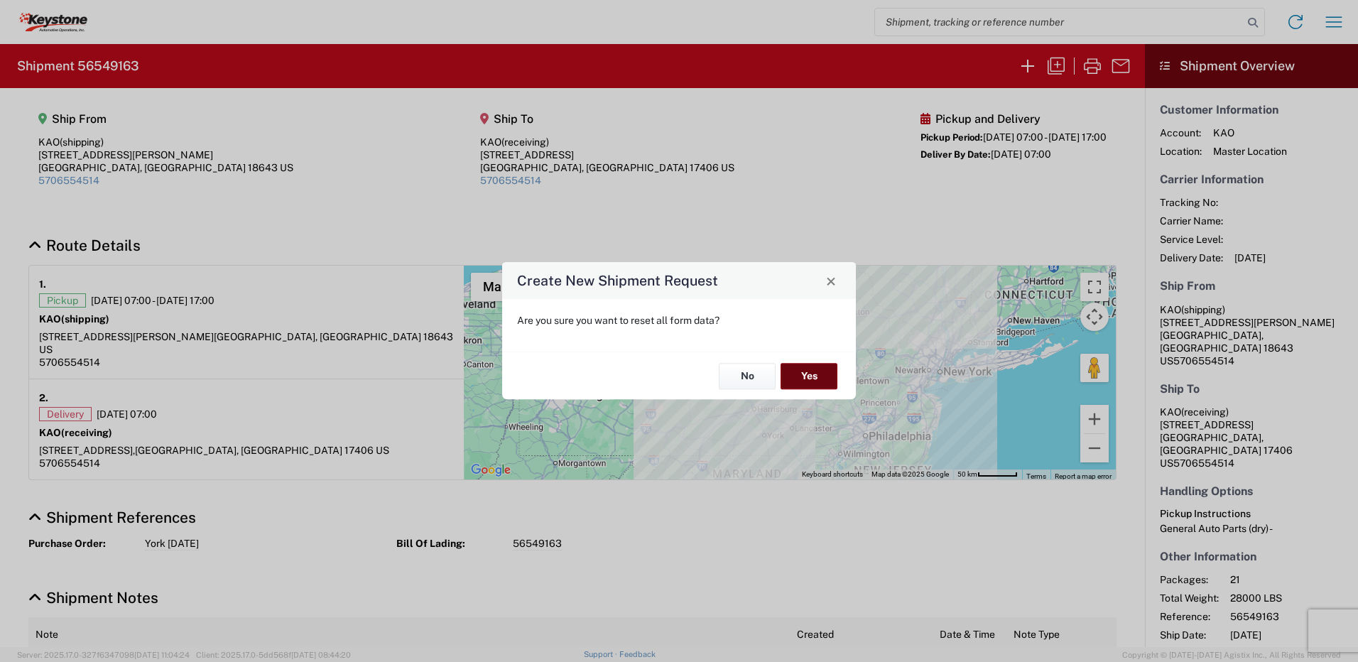
click at [813, 364] on button "Yes" at bounding box center [809, 376] width 57 height 26
select select "FULL"
select select "US"
select select "LBS"
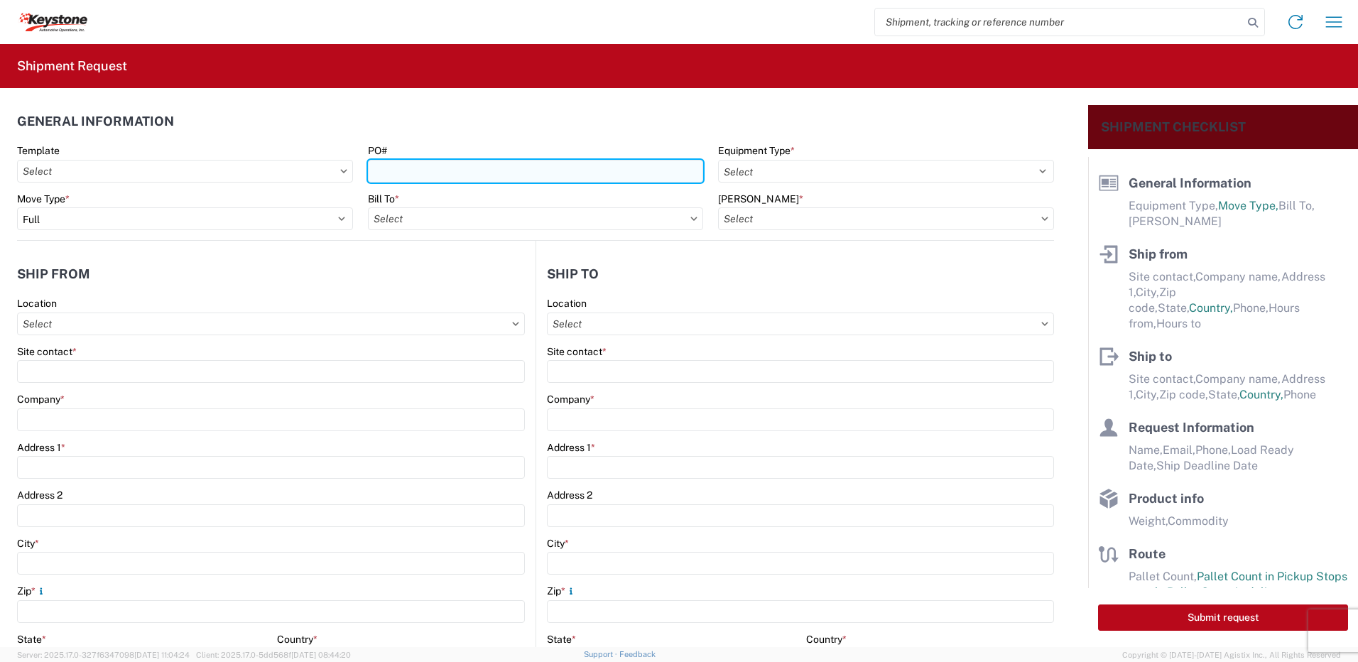
click at [417, 164] on input "PO#" at bounding box center [536, 171] width 336 height 23
type input "West Deptford 8-19-25"
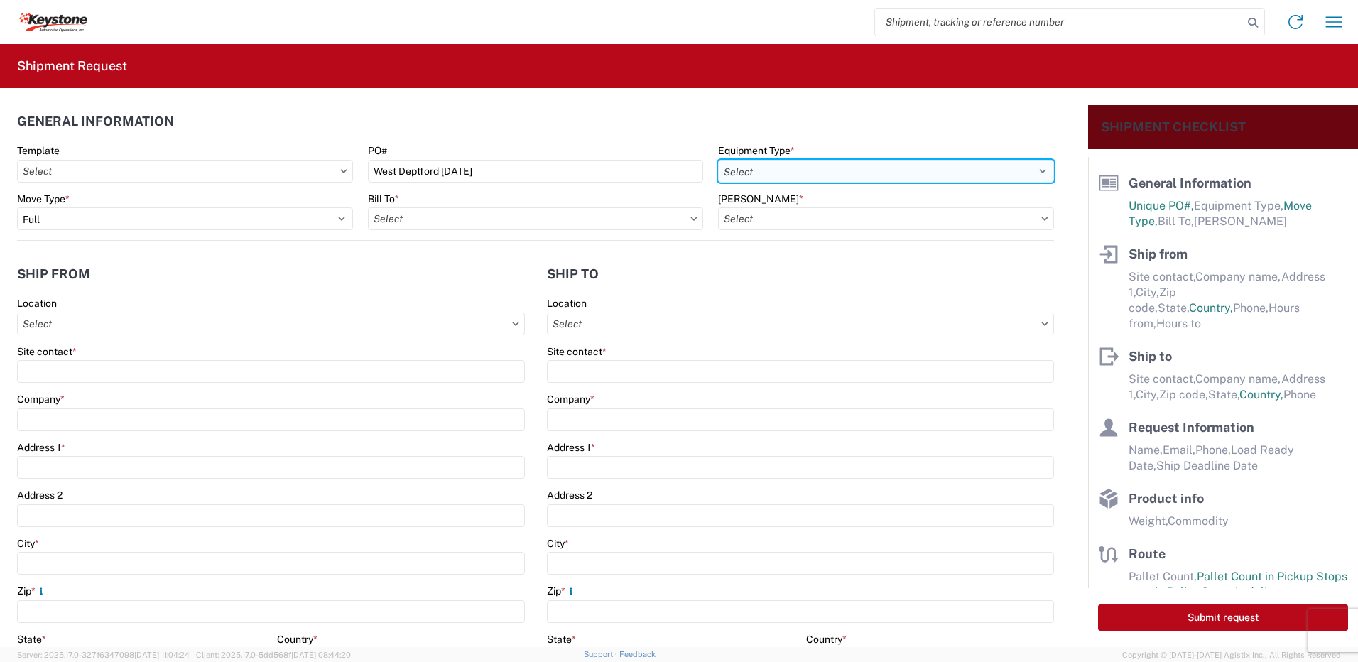
click at [781, 172] on select "Select 53’ Dry Van Flatbed Dropdeck (van) Lowboy (flatbed) Rail" at bounding box center [886, 171] width 336 height 23
select select "STDV"
click at [718, 160] on select "Select 53’ Dry Van Flatbed Dropdeck (van) Lowboy (flatbed) Rail" at bounding box center [886, 171] width 336 height 23
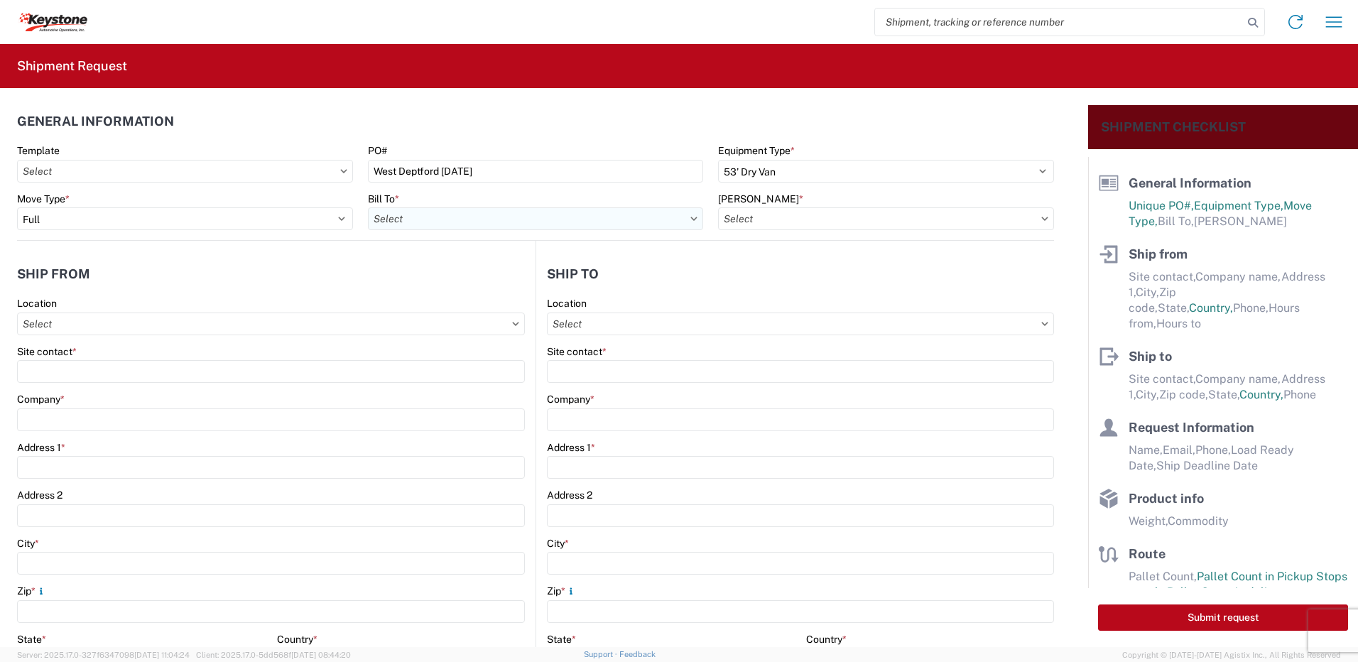
click at [486, 222] on input "Bill To *" at bounding box center [536, 218] width 336 height 23
type input "8432"
click at [472, 280] on div "8432 - KAO Logistics - Fleet, Exeter, PA" at bounding box center [580, 282] width 424 height 23
type input "8432 - KAO Logistics - Fleet, Exeter, PA"
click at [790, 218] on input "Bill Code *" at bounding box center [886, 218] width 336 height 23
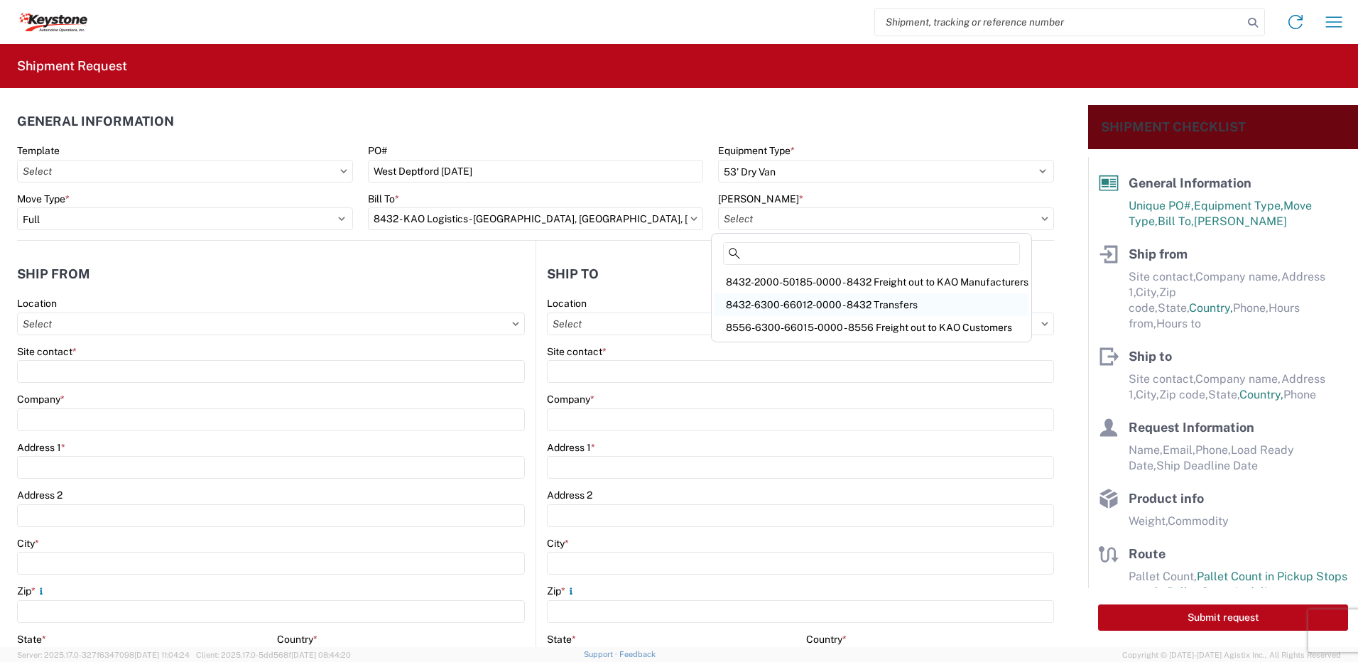
click at [833, 303] on div "8432-6300-66012-0000 - 8432 Transfers" at bounding box center [872, 304] width 314 height 23
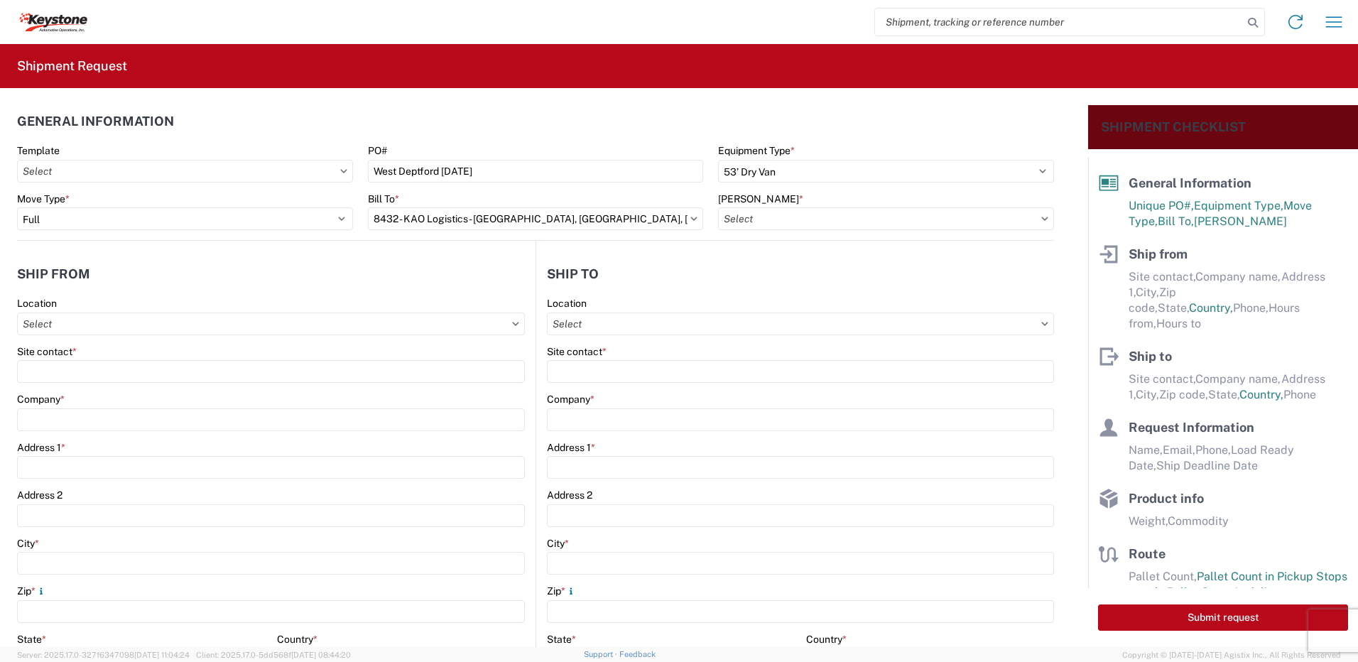
type input "8432-6300-66012-0000 - 8432 Transfers, 8432-6300-66012-0000 - 8432 Transfers"
click at [103, 333] on input "Location" at bounding box center [271, 324] width 508 height 23
type input "8401"
click at [103, 382] on div "8401 - Exeter - KAO Warehouse" at bounding box center [145, 387] width 249 height 23
type input "8401 - Exeter - KAO Warehouse"
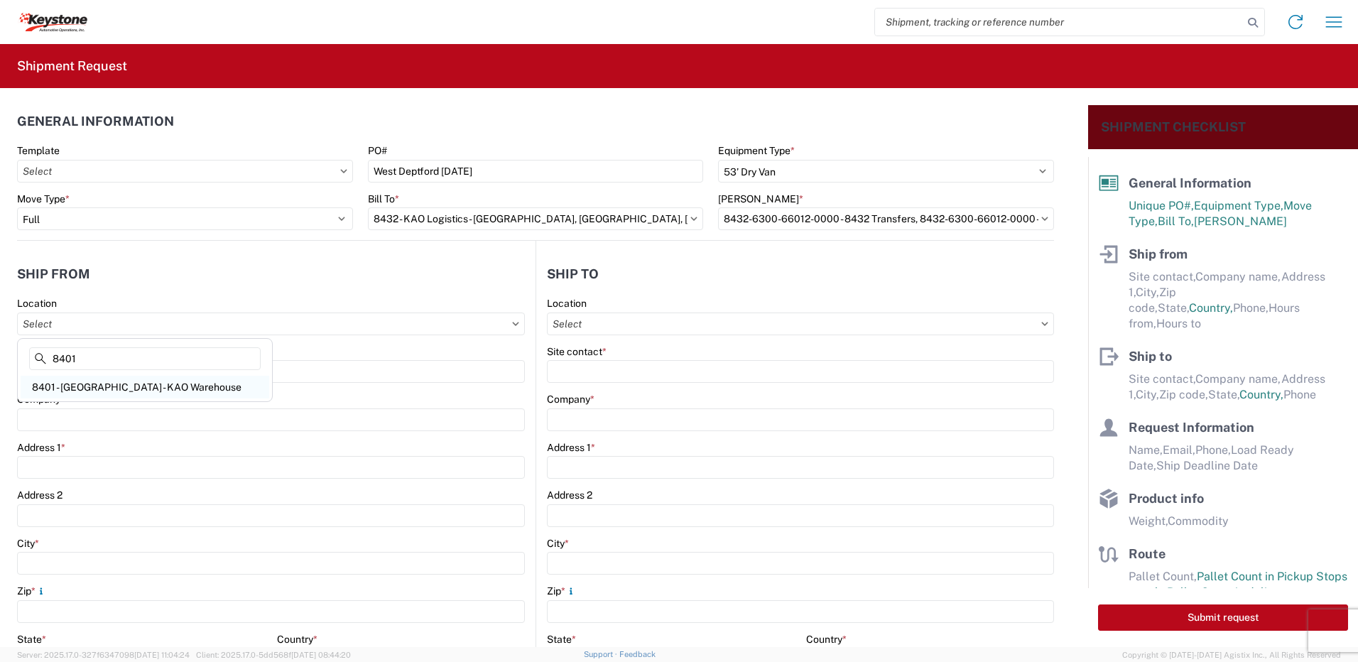
type input "KAO"
type input "68 Slocum Ave"
type input "Exeter"
type input "18643"
select select "PA"
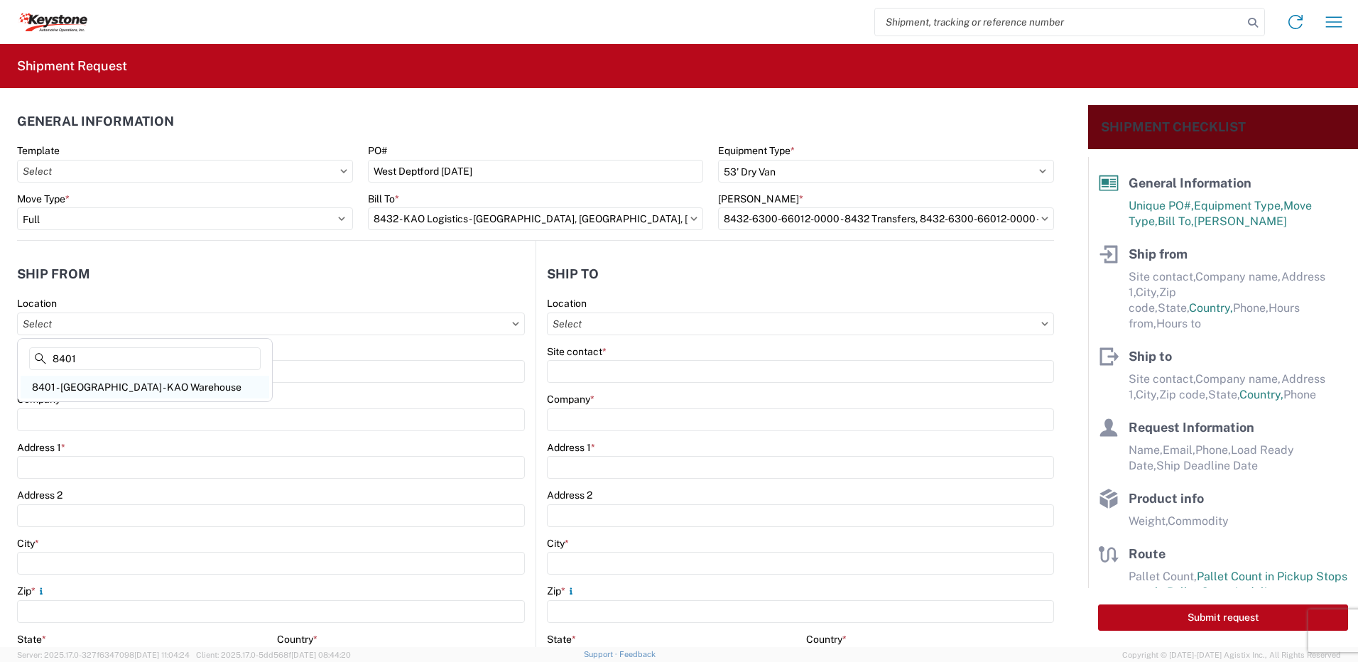
type input "07:00"
type input "17:00"
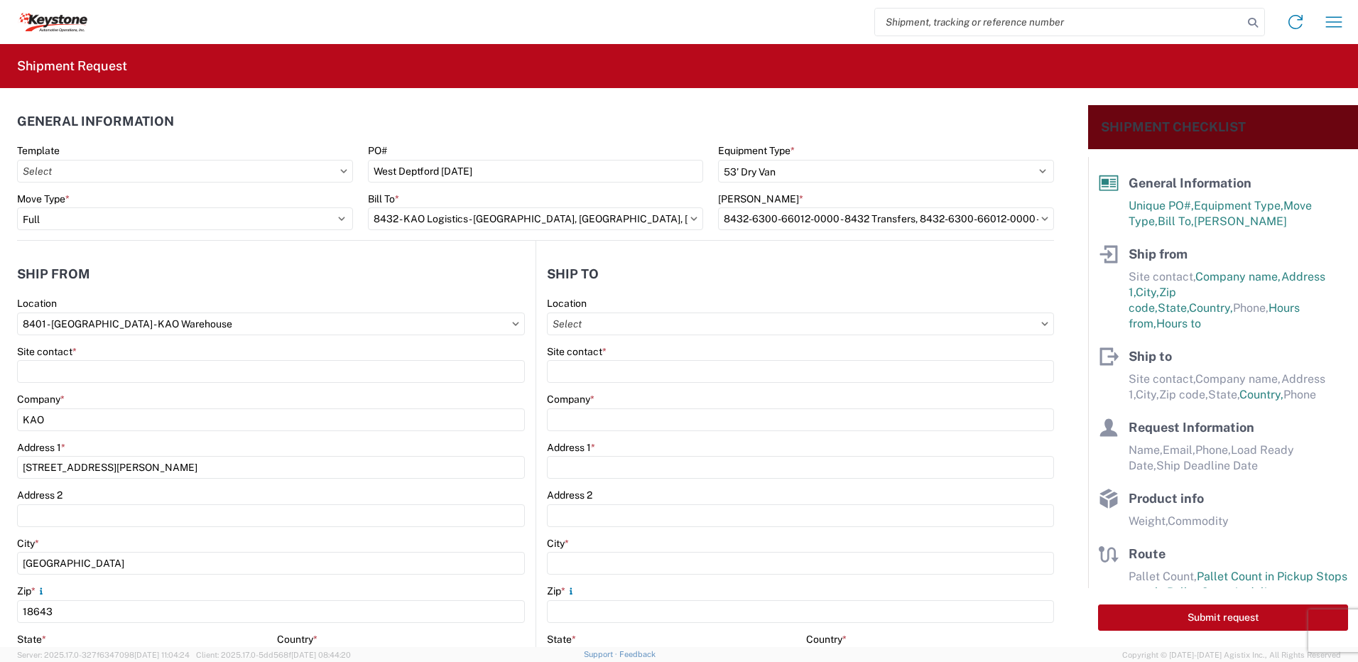
click at [84, 385] on agx-form-control-wrapper-v2 "Site contact *" at bounding box center [271, 369] width 508 height 48
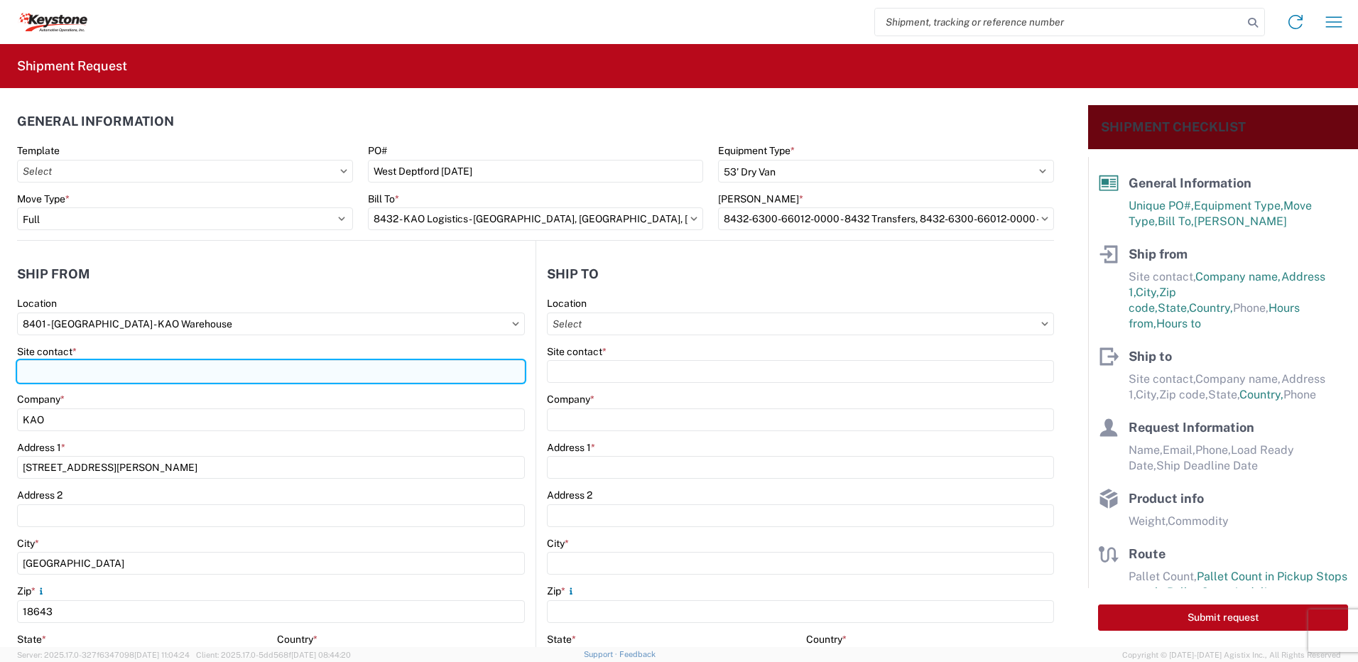
click at [104, 366] on input "Site contact *" at bounding box center [271, 371] width 508 height 23
type input "shipping"
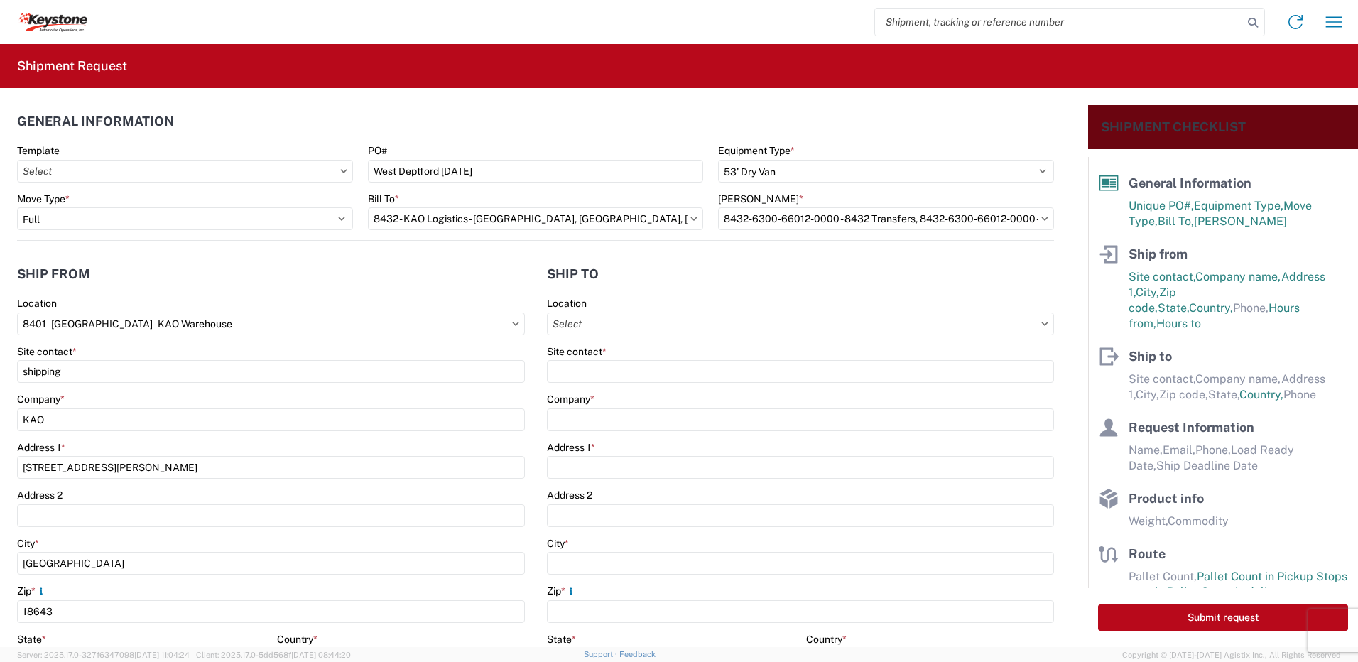
click at [138, 285] on header "Ship from" at bounding box center [276, 274] width 519 height 32
click at [586, 323] on input "Location" at bounding box center [800, 324] width 507 height 23
type input "8470"
click at [617, 379] on div "8470 - West Deptford, NJ - KAO Logistics" at bounding box center [705, 387] width 318 height 23
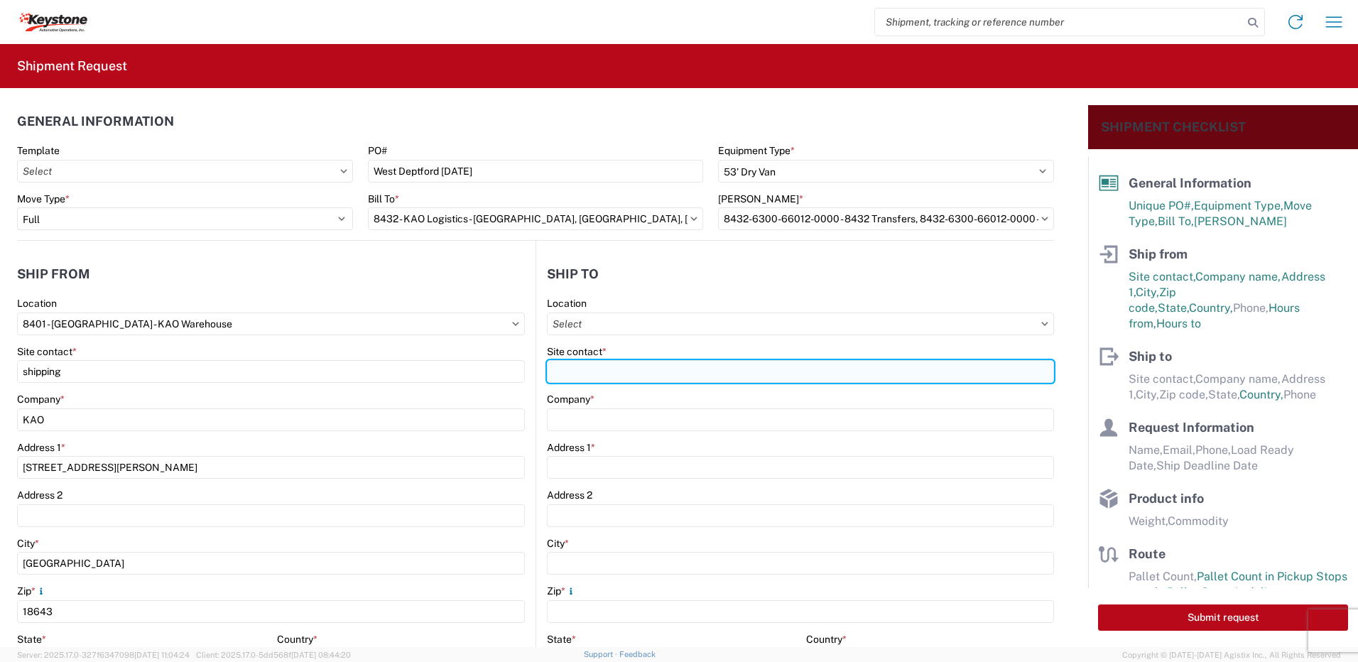
type input "8470 - West Deptford, NJ - KAO Logistics"
type input "KAO"
type input "39 Phoenix Dr"
type input "West Deptford"
type input "08086"
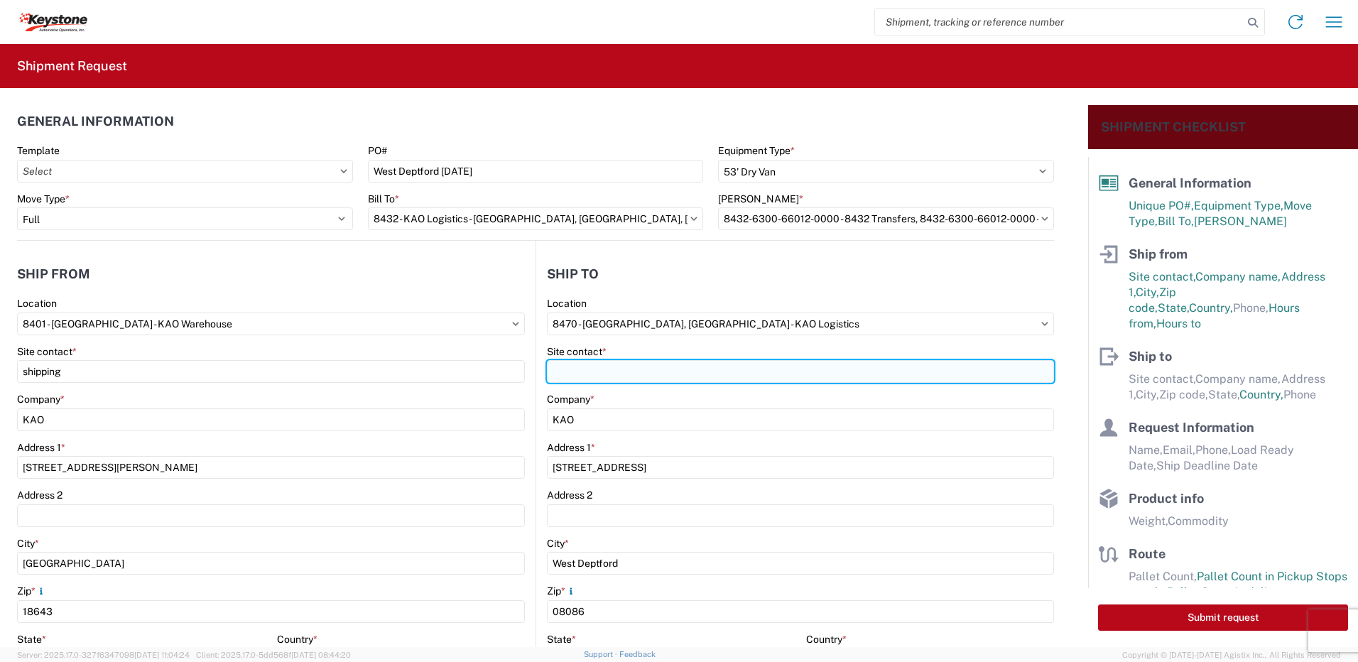
click at [609, 374] on input "Site contact *" at bounding box center [800, 371] width 507 height 23
select select "US"
type input "receiving"
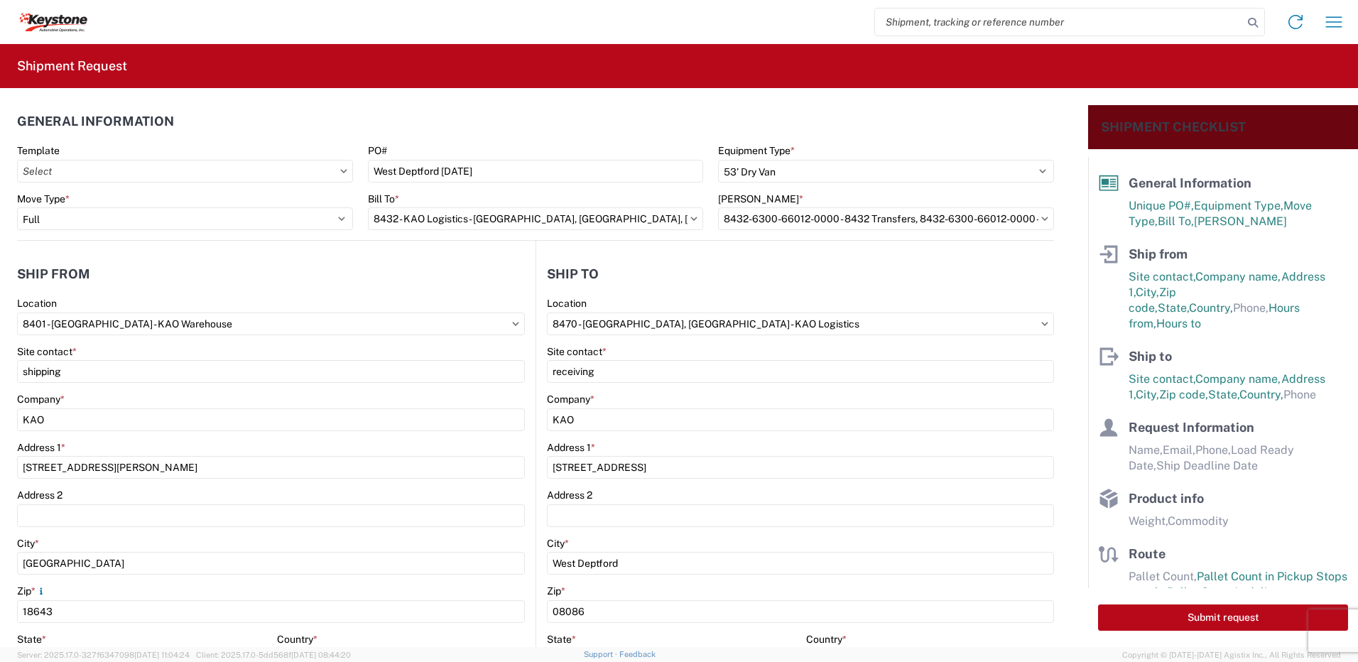
click at [647, 275] on header "Ship to" at bounding box center [795, 274] width 518 height 32
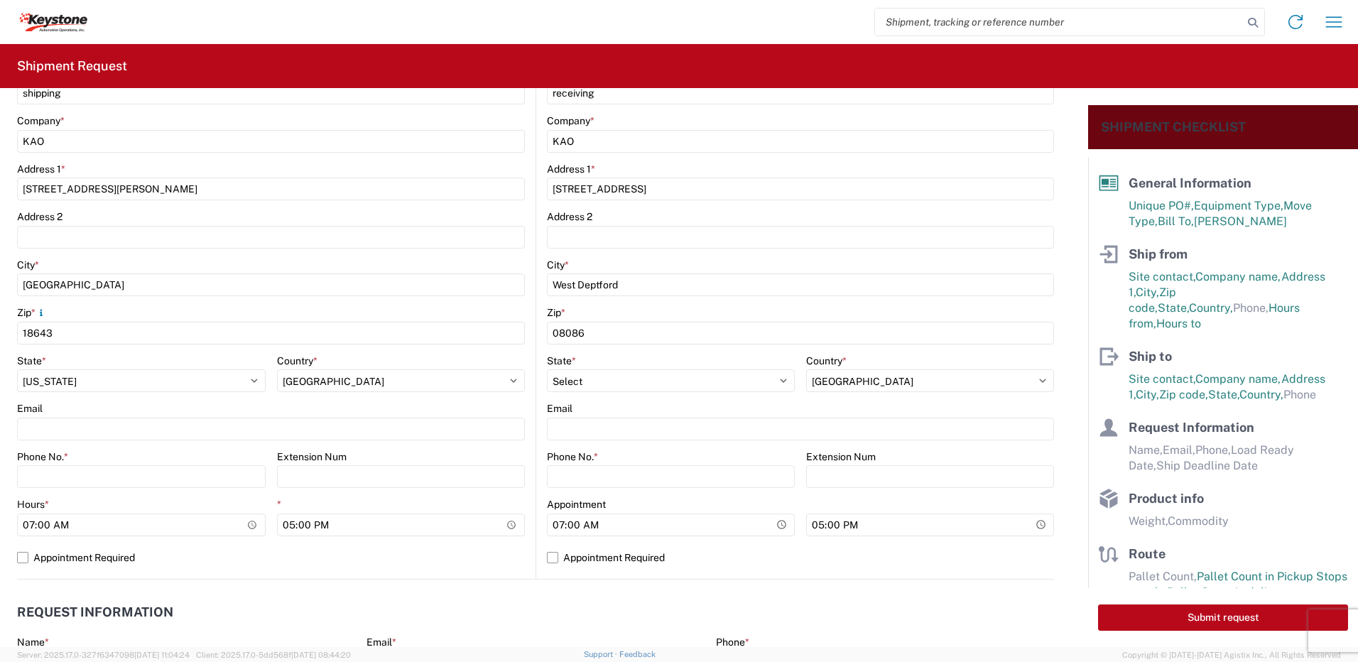
scroll to position [284, 0]
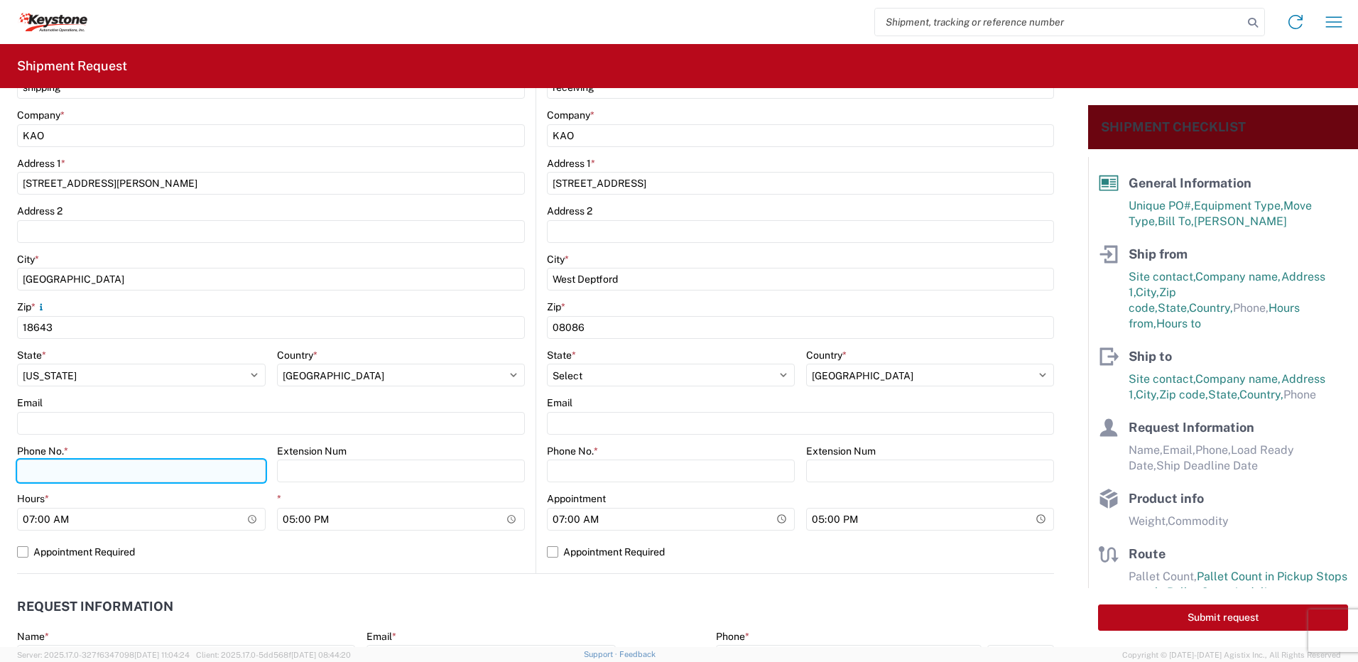
click at [90, 460] on input "Phone No. *" at bounding box center [141, 471] width 249 height 23
type input "5706554514"
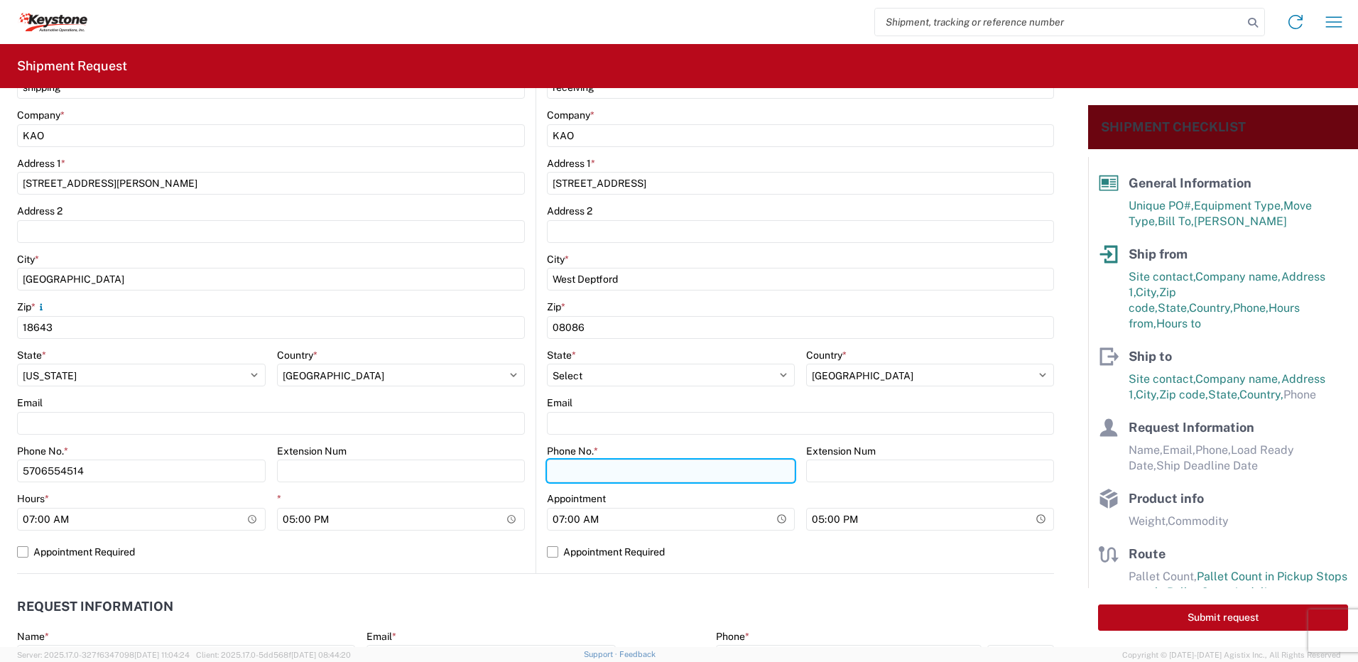
click at [629, 476] on input "Phone No. *" at bounding box center [671, 471] width 248 height 23
type input "5706554514"
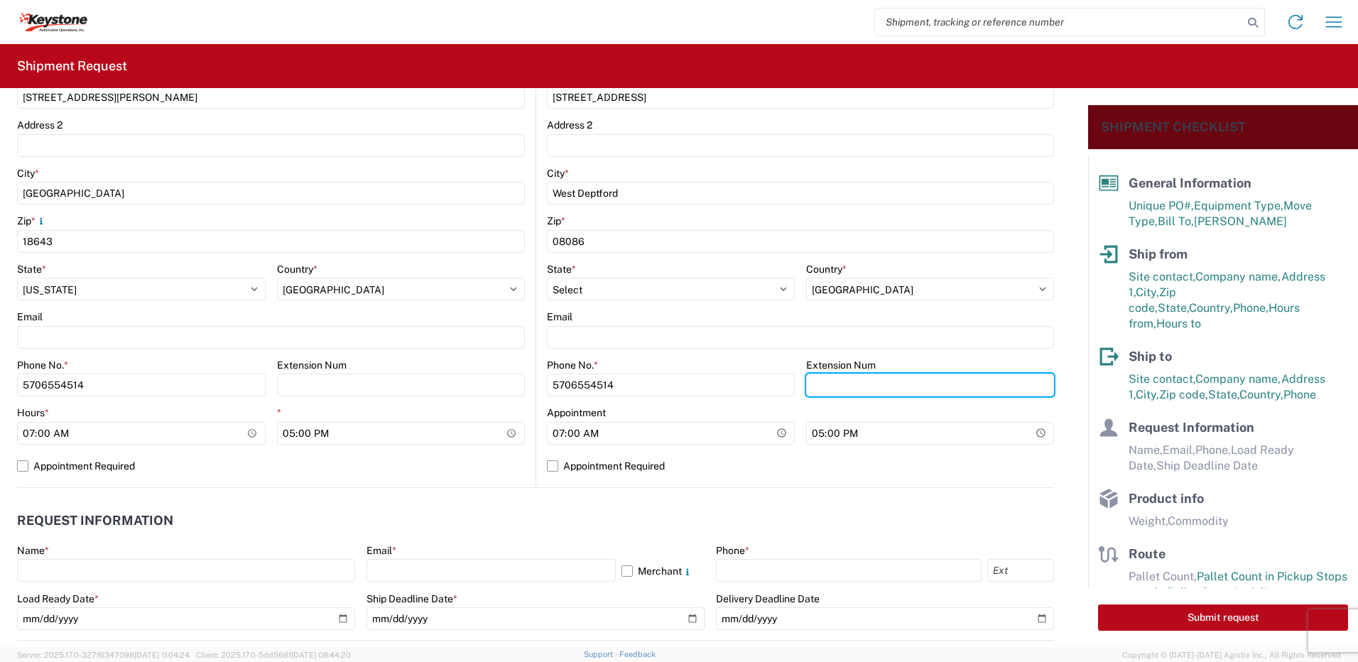
scroll to position [497, 0]
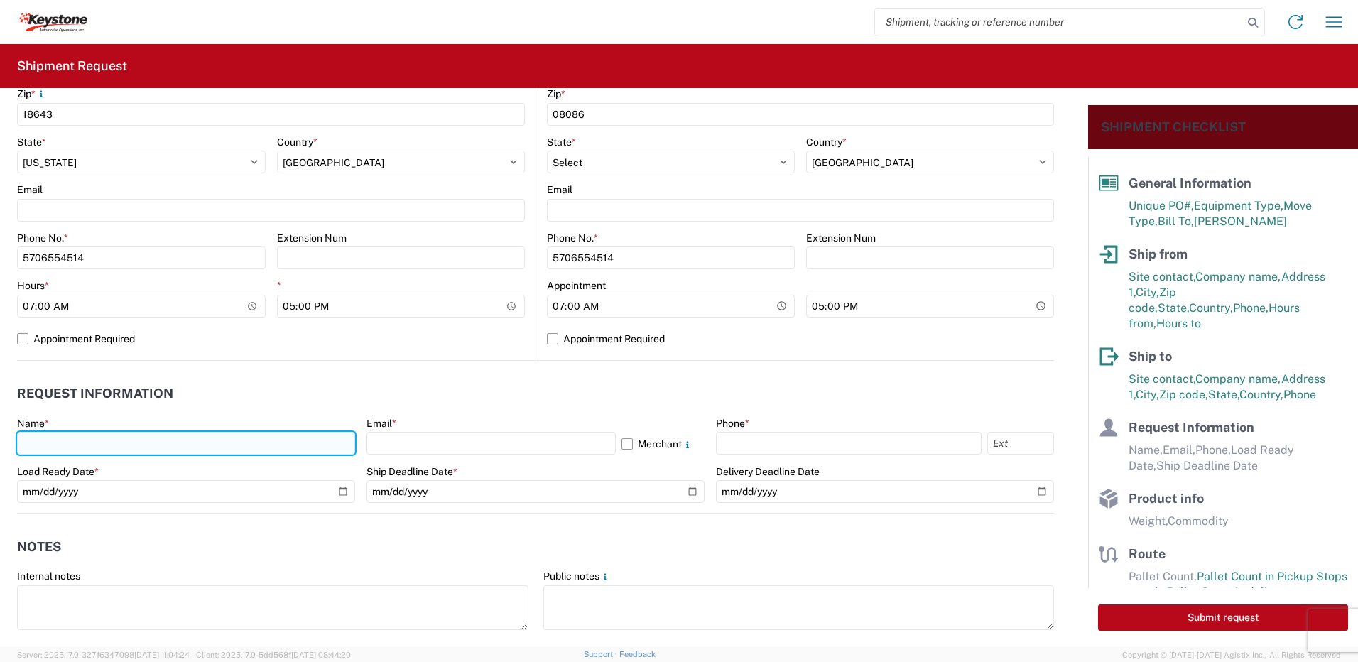
click at [82, 449] on input "text" at bounding box center [186, 443] width 338 height 23
type input "Paul Sweder"
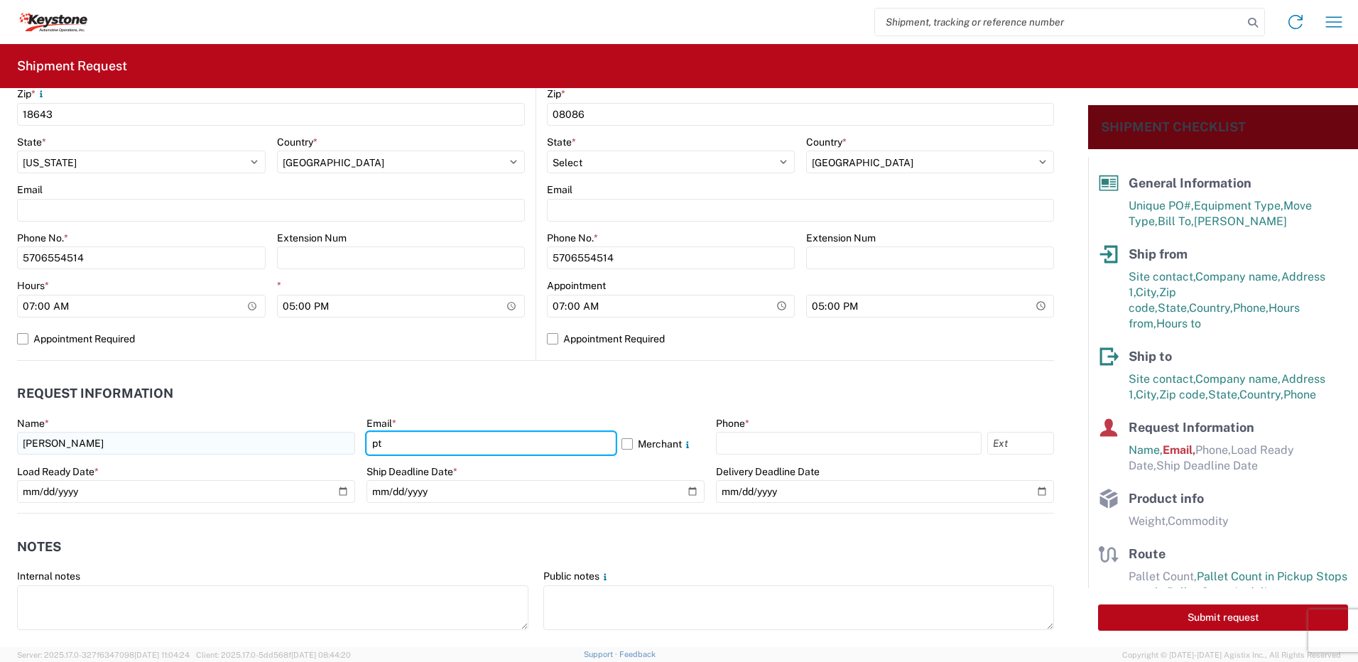
type input "ptsweder@lkqcorp.com"
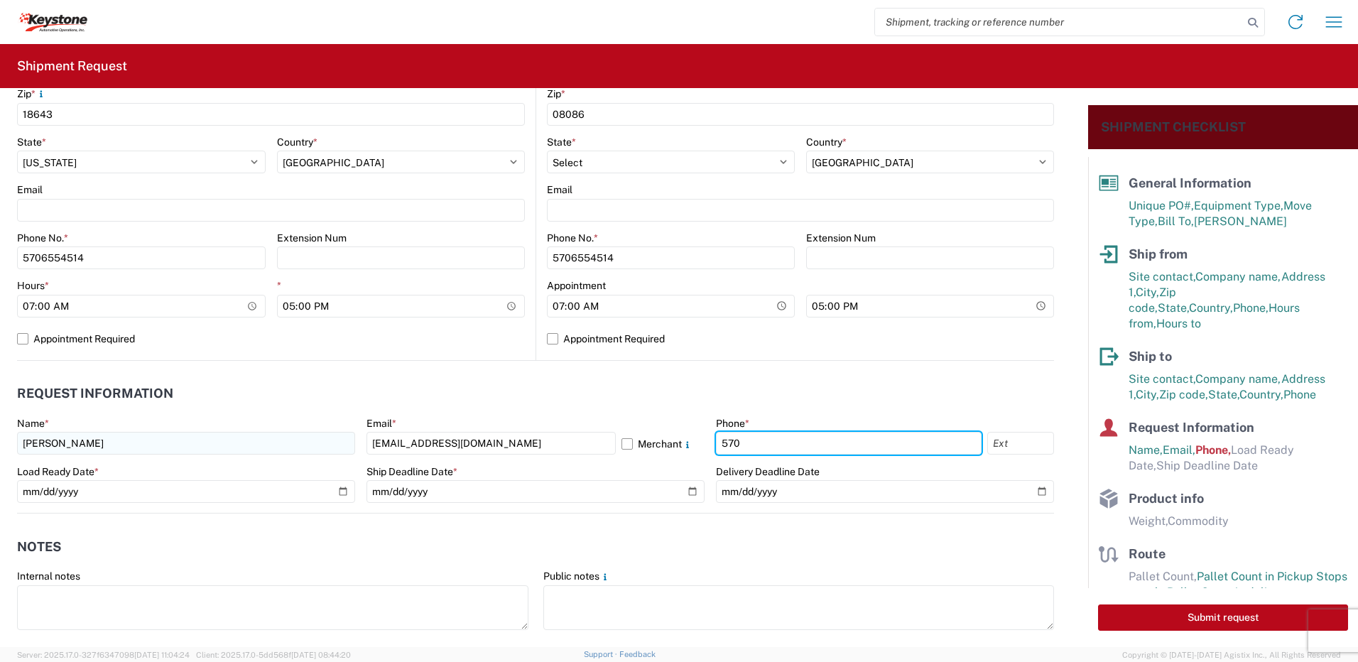
type input "5706554514"
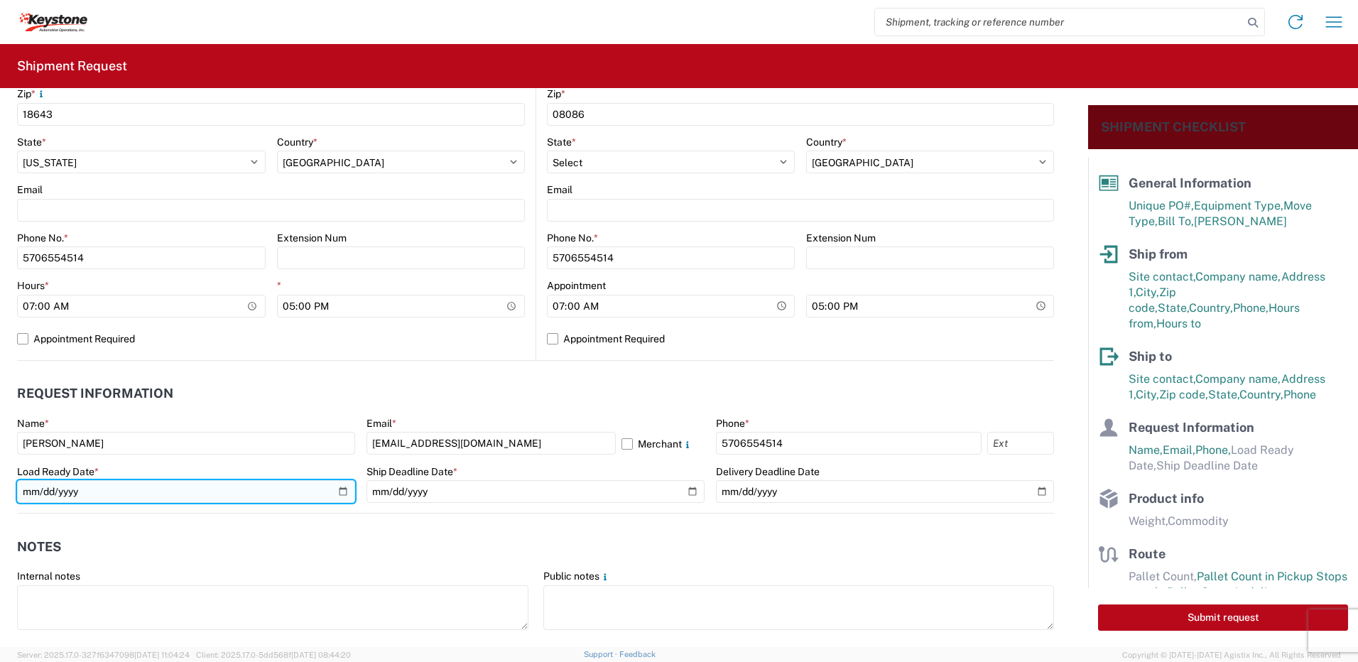
click at [344, 489] on input "date" at bounding box center [186, 491] width 338 height 23
type input "2025-08-20"
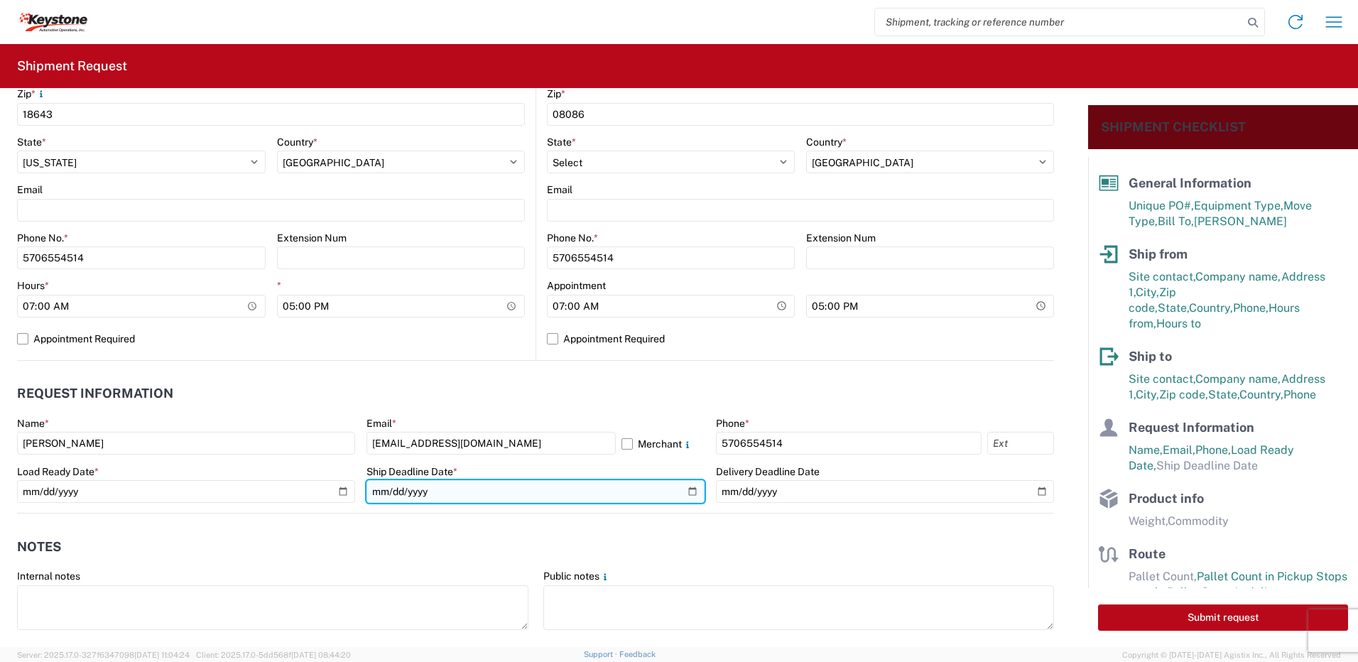
click at [691, 497] on input "date" at bounding box center [536, 491] width 338 height 23
type input "2025-08-20"
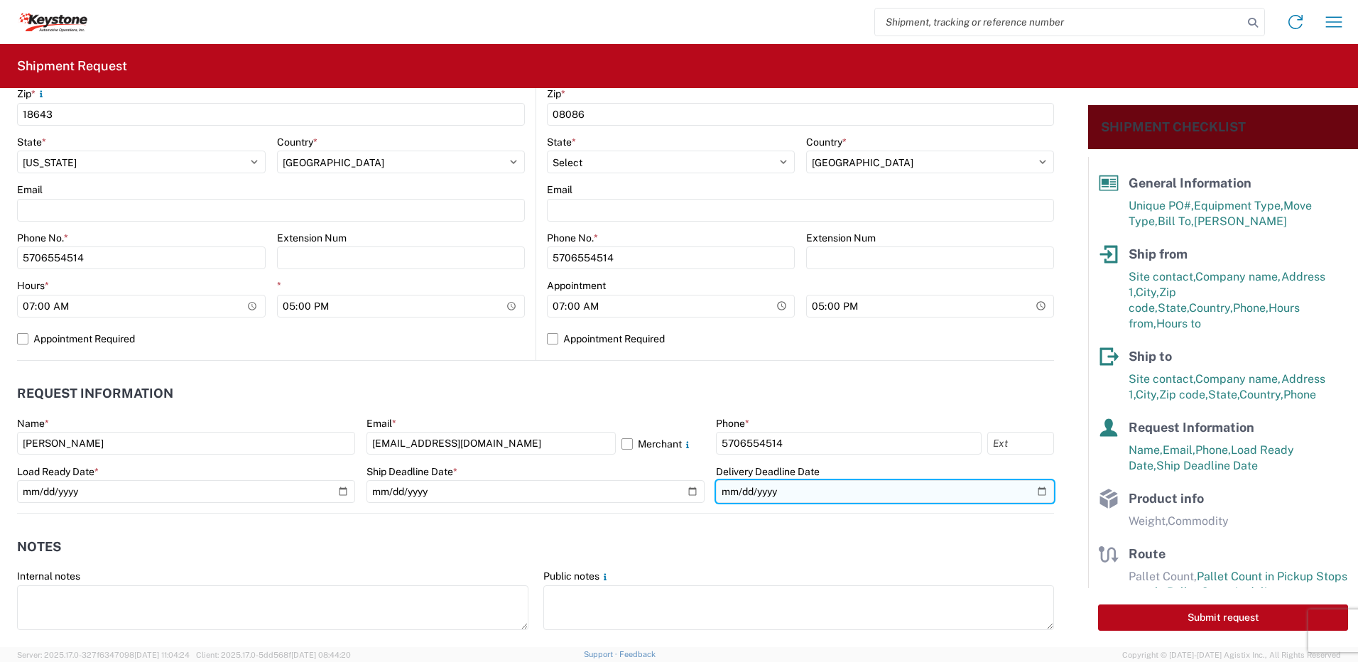
click at [1032, 490] on input "date" at bounding box center [885, 491] width 338 height 23
type input "2025-08-20"
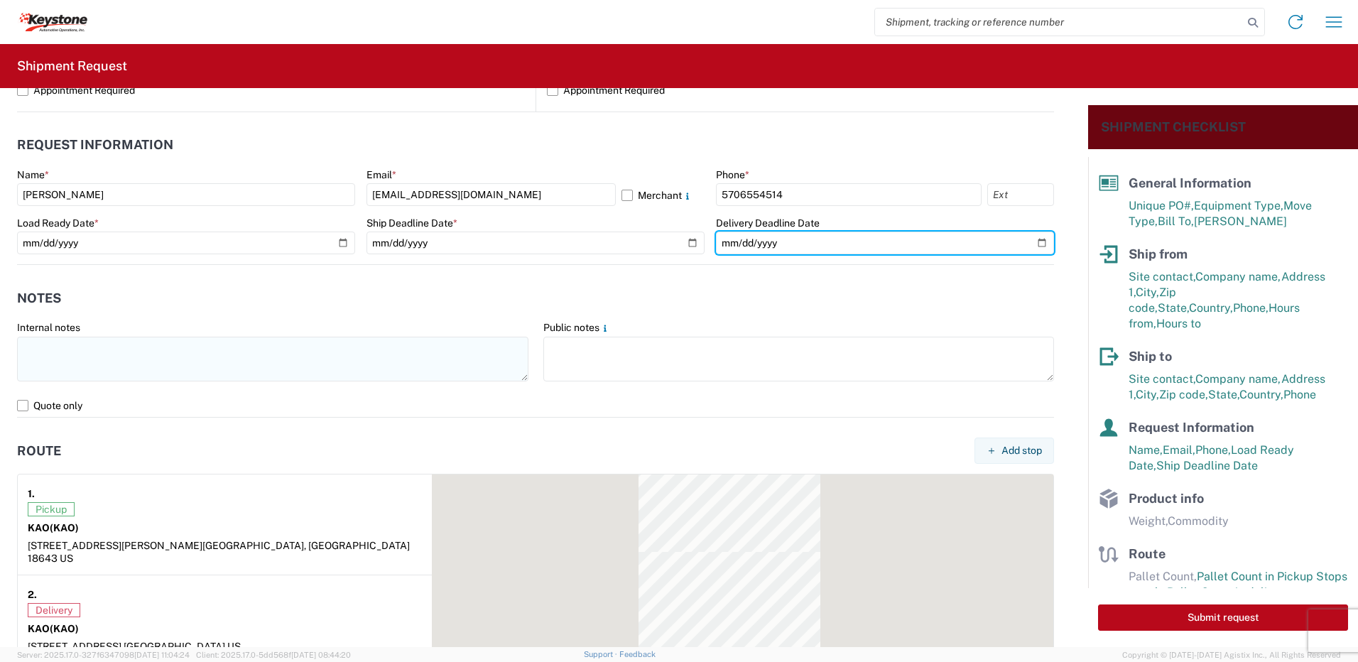
scroll to position [782, 0]
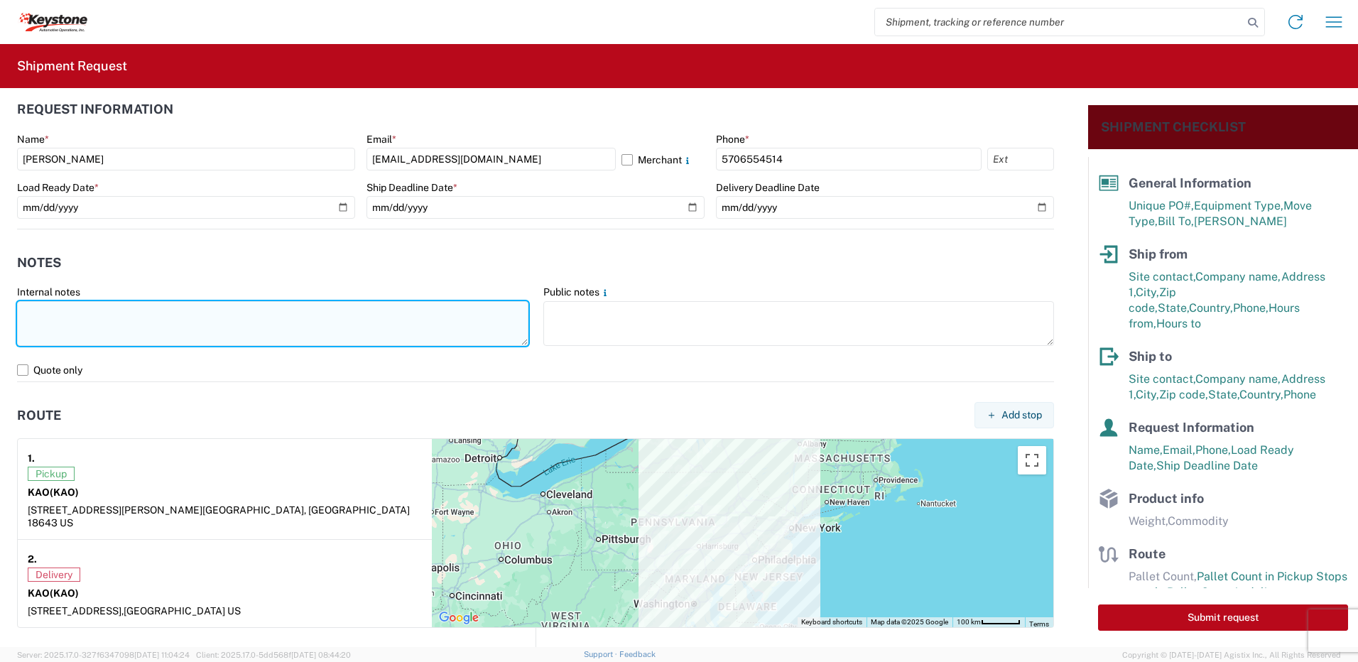
click at [45, 317] on textarea at bounding box center [273, 323] width 512 height 45
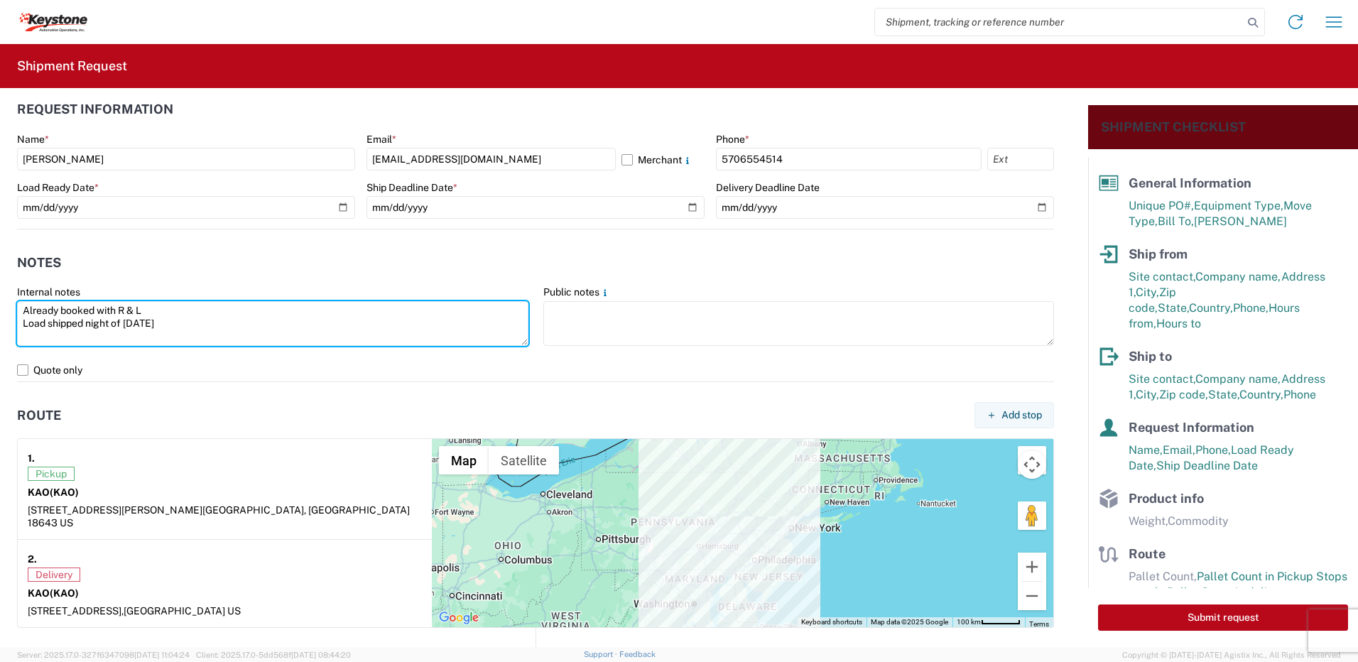
type textarea "Already booked with R & L Load shipped night of 8-19-25"
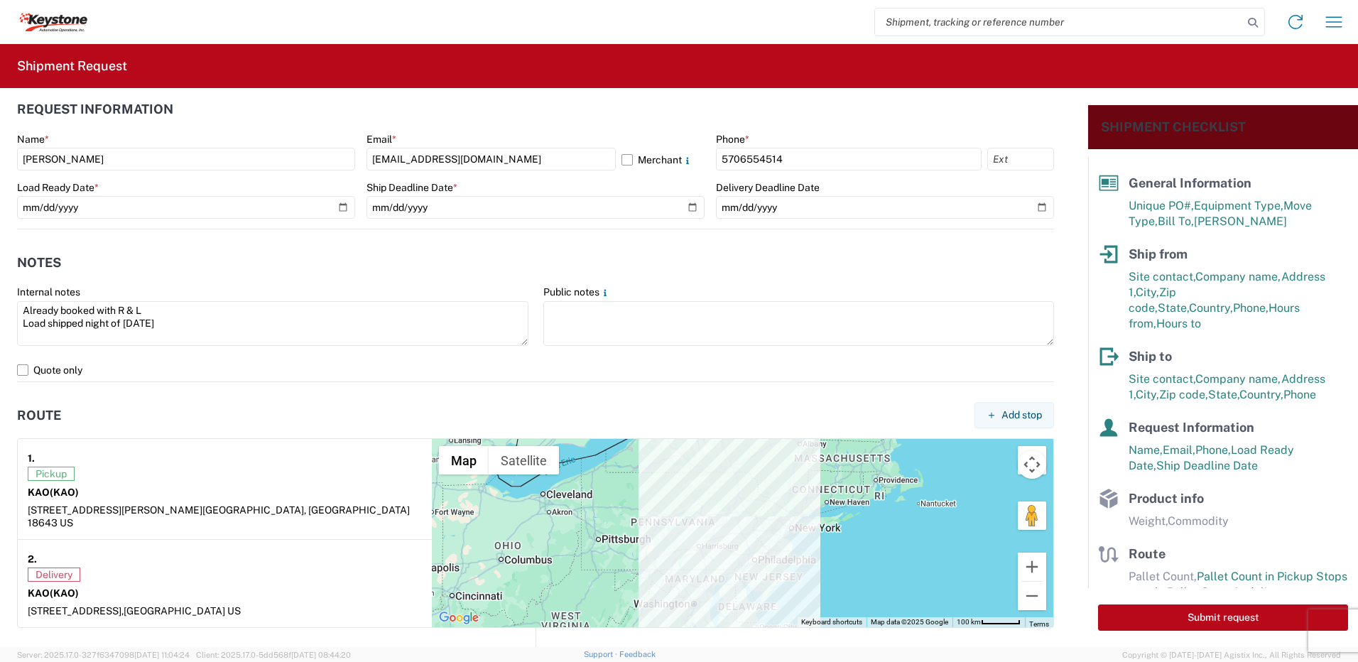
click at [220, 476] on div "Pickup" at bounding box center [225, 474] width 394 height 14
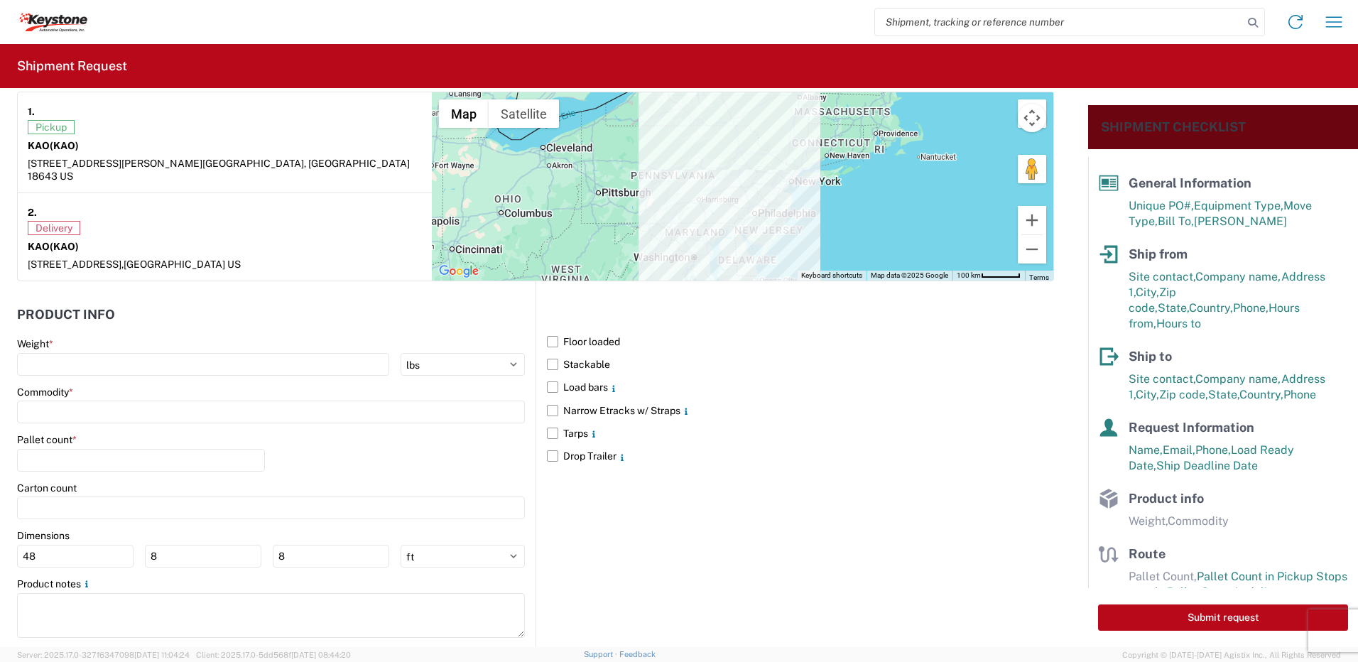
scroll to position [1145, 0]
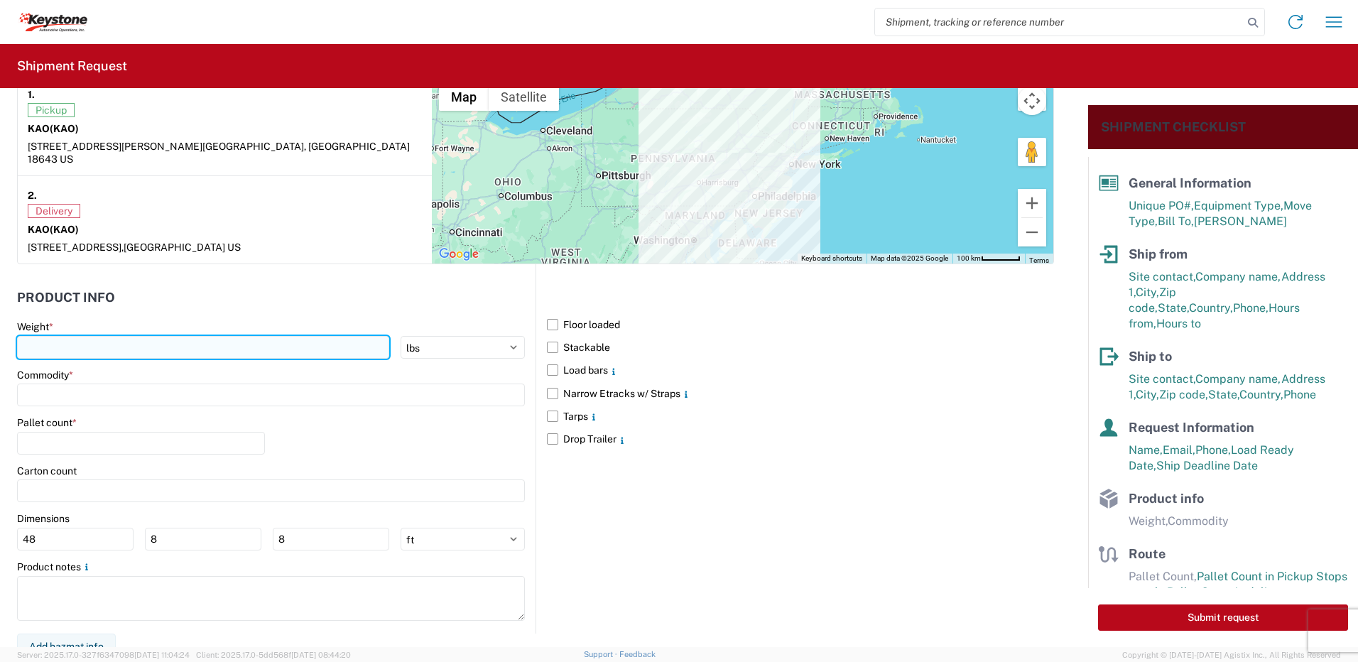
click at [102, 336] on input "number" at bounding box center [203, 347] width 372 height 23
type input "28000"
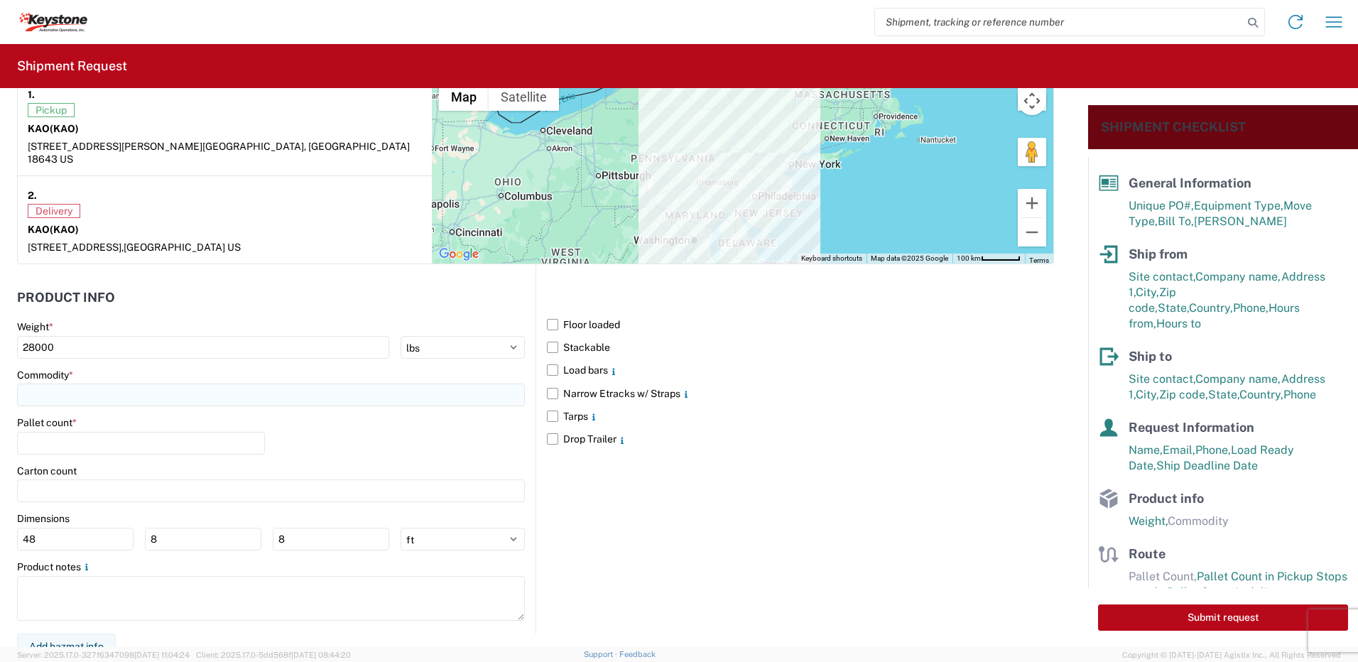
click at [64, 393] on input at bounding box center [271, 395] width 508 height 23
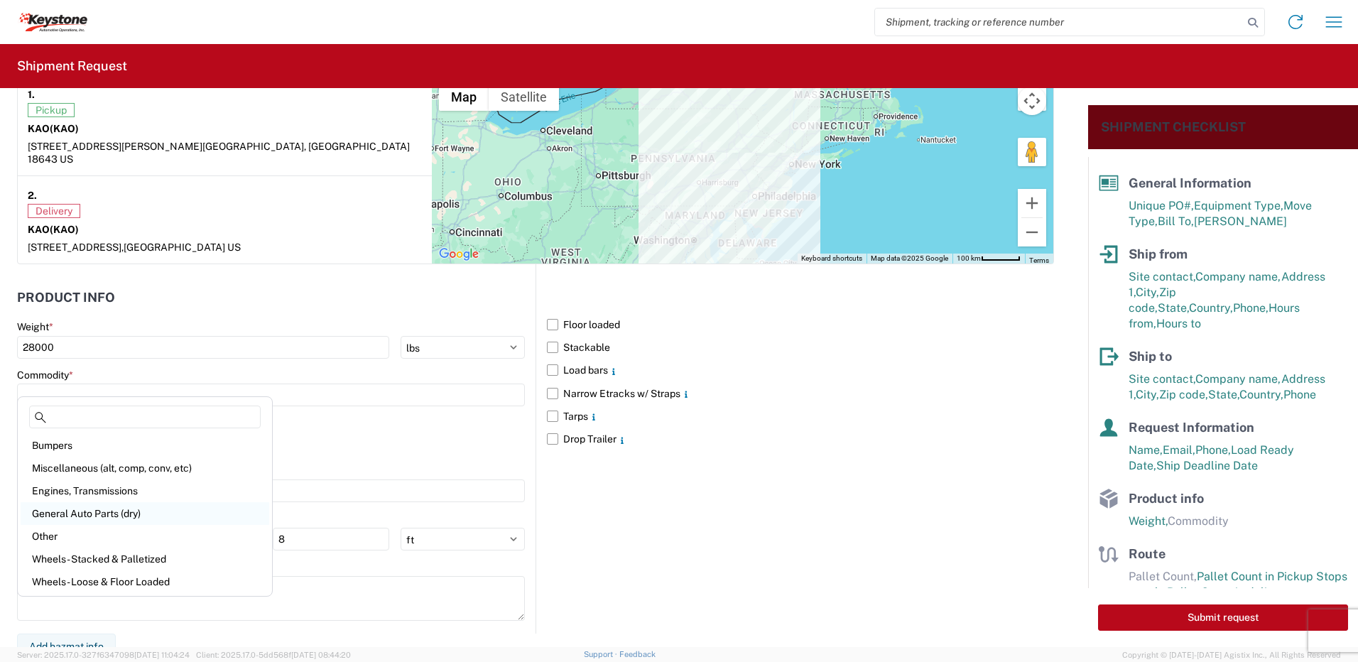
click at [89, 515] on div "General Auto Parts (dry)" at bounding box center [145, 513] width 249 height 23
type input "General Auto Parts (dry)"
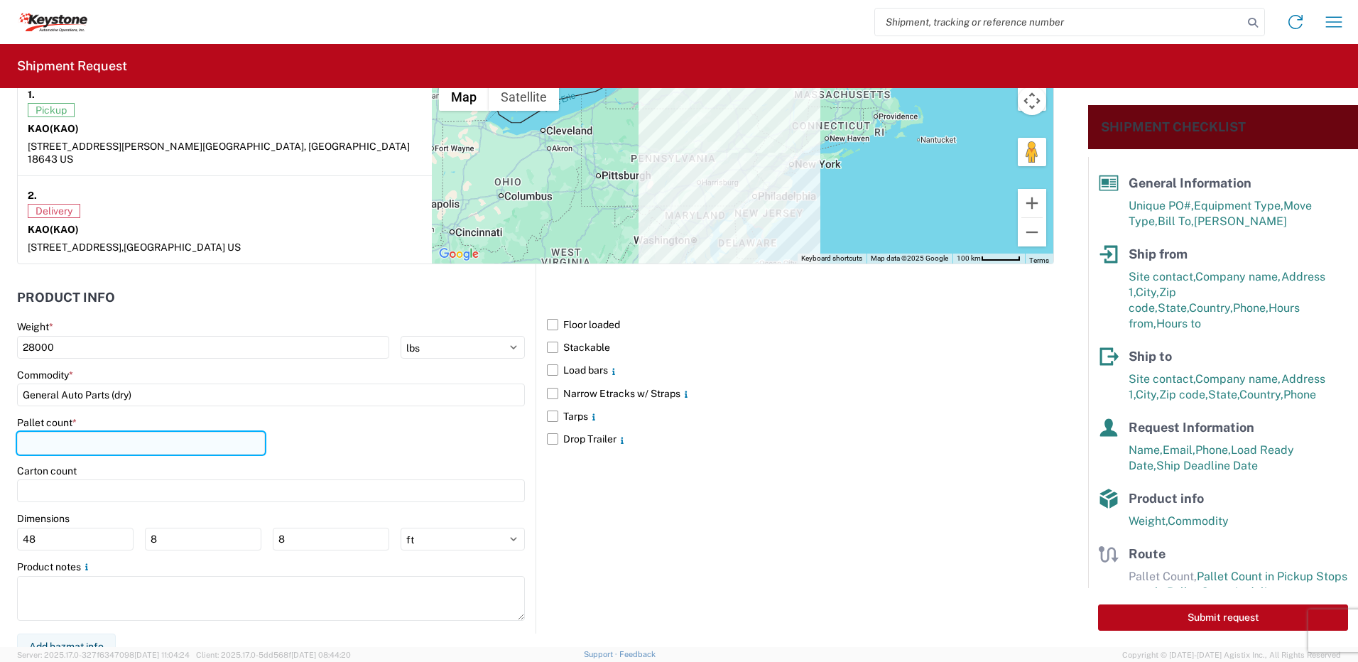
click at [66, 432] on input "number" at bounding box center [141, 443] width 248 height 23
type input "23"
click at [369, 434] on div "Pallet count * 23" at bounding box center [271, 440] width 508 height 48
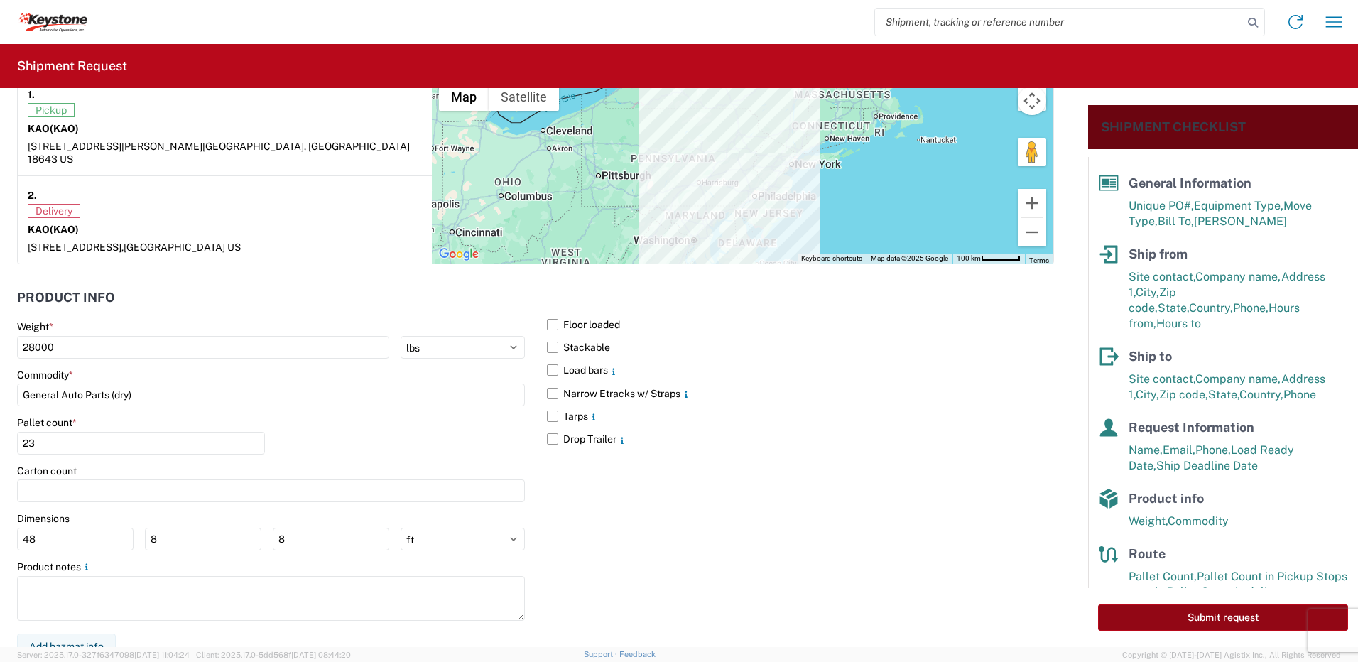
click at [1223, 611] on button "Submit request" at bounding box center [1223, 618] width 250 height 26
select select "PA"
select select "US"
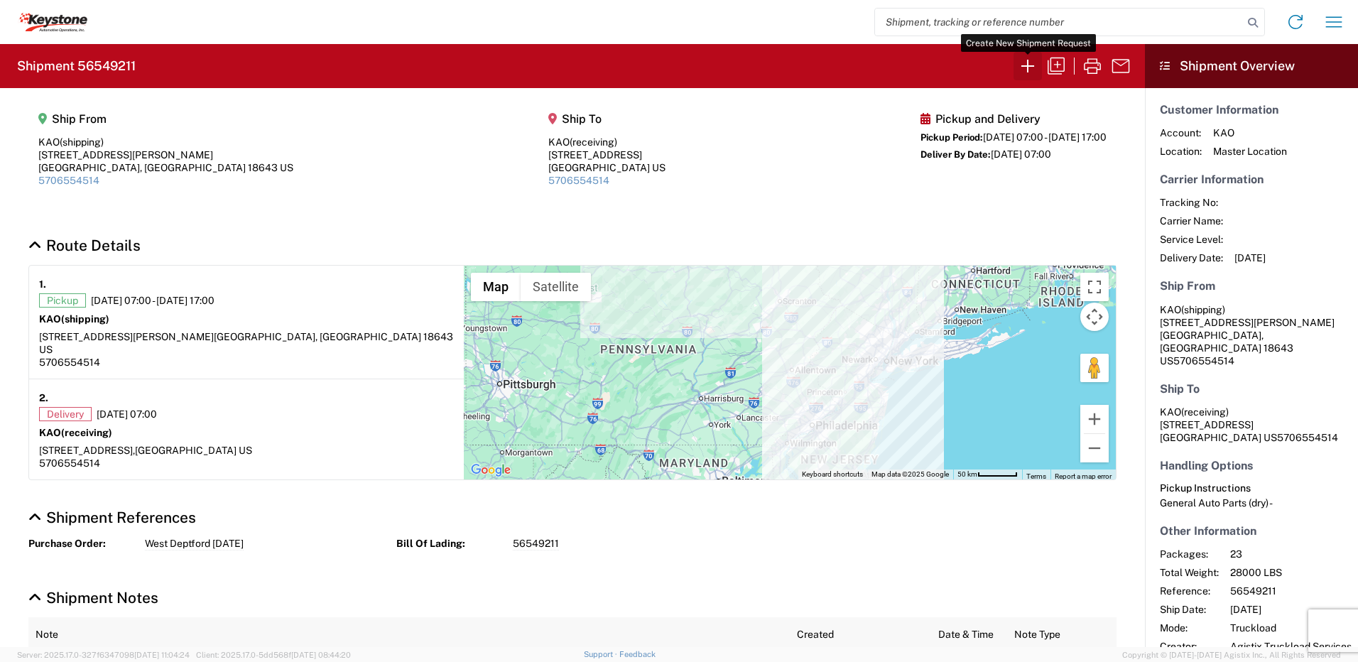
click at [1025, 62] on icon "button" at bounding box center [1028, 66] width 23 height 23
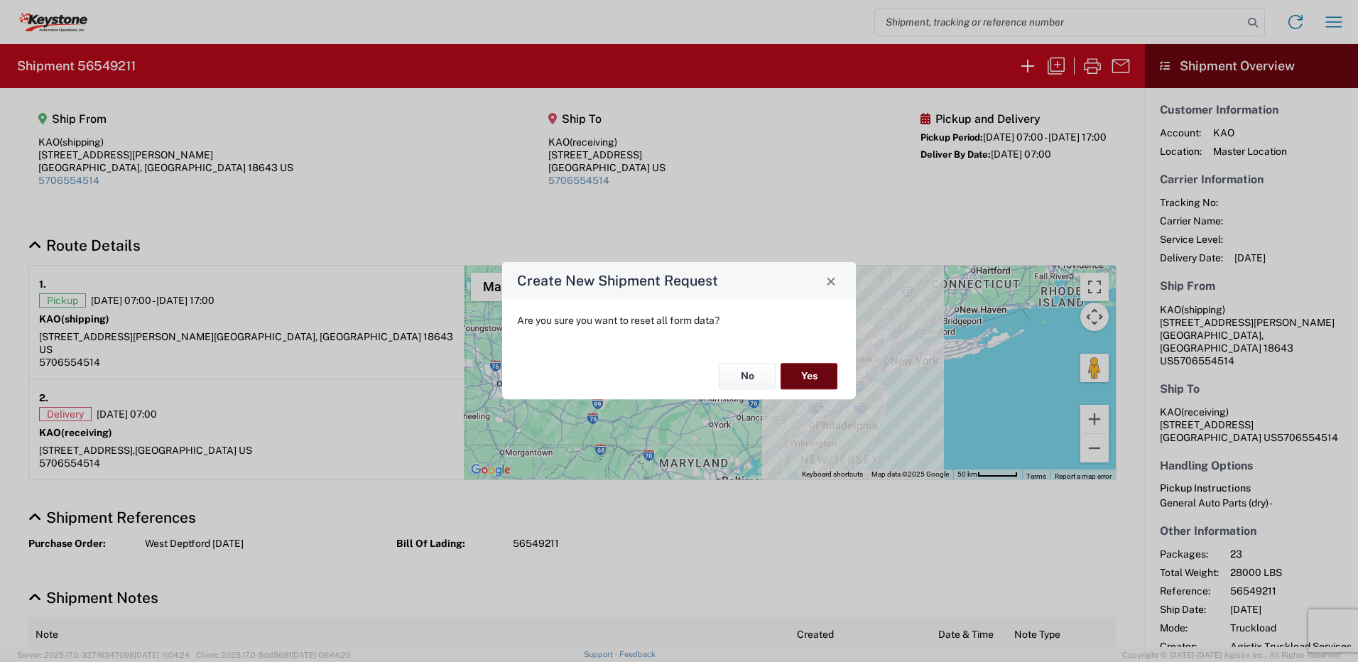
click at [823, 370] on button "Yes" at bounding box center [809, 376] width 57 height 26
select select "FULL"
select select "US"
select select "LBS"
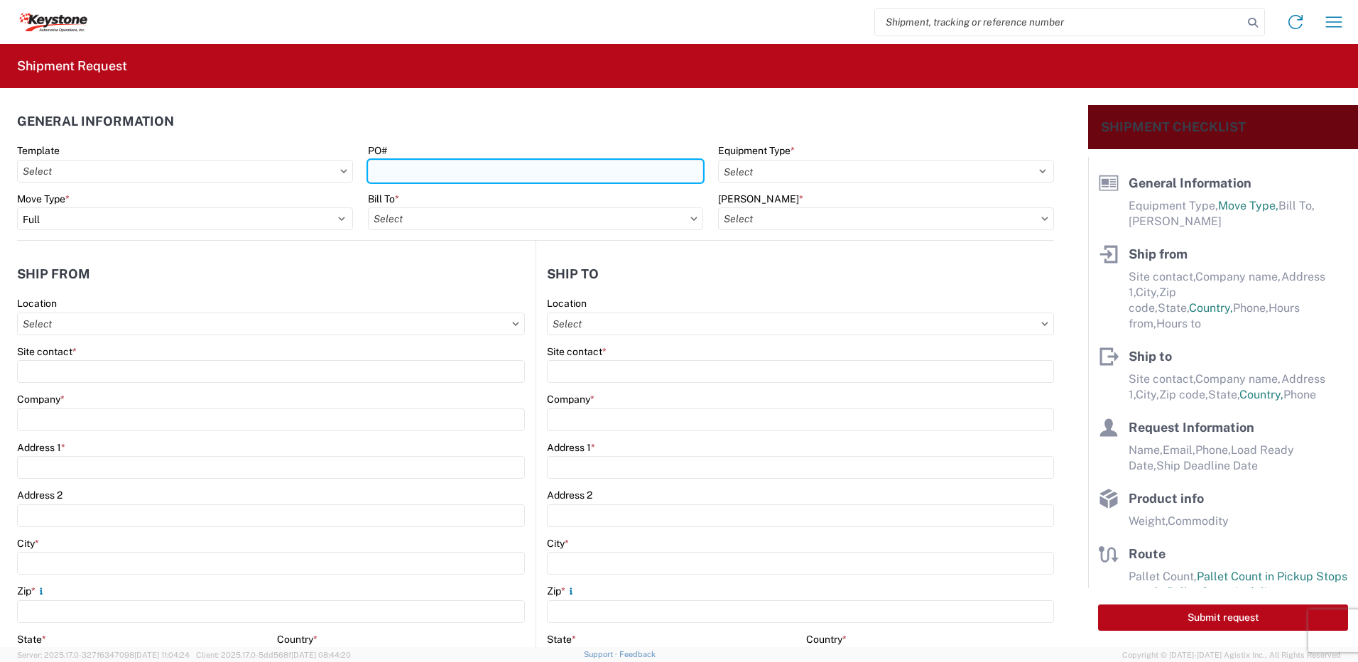
click at [529, 168] on input "PO#" at bounding box center [536, 171] width 336 height 23
type input "West Deptford 8-19-25 Truck 2"
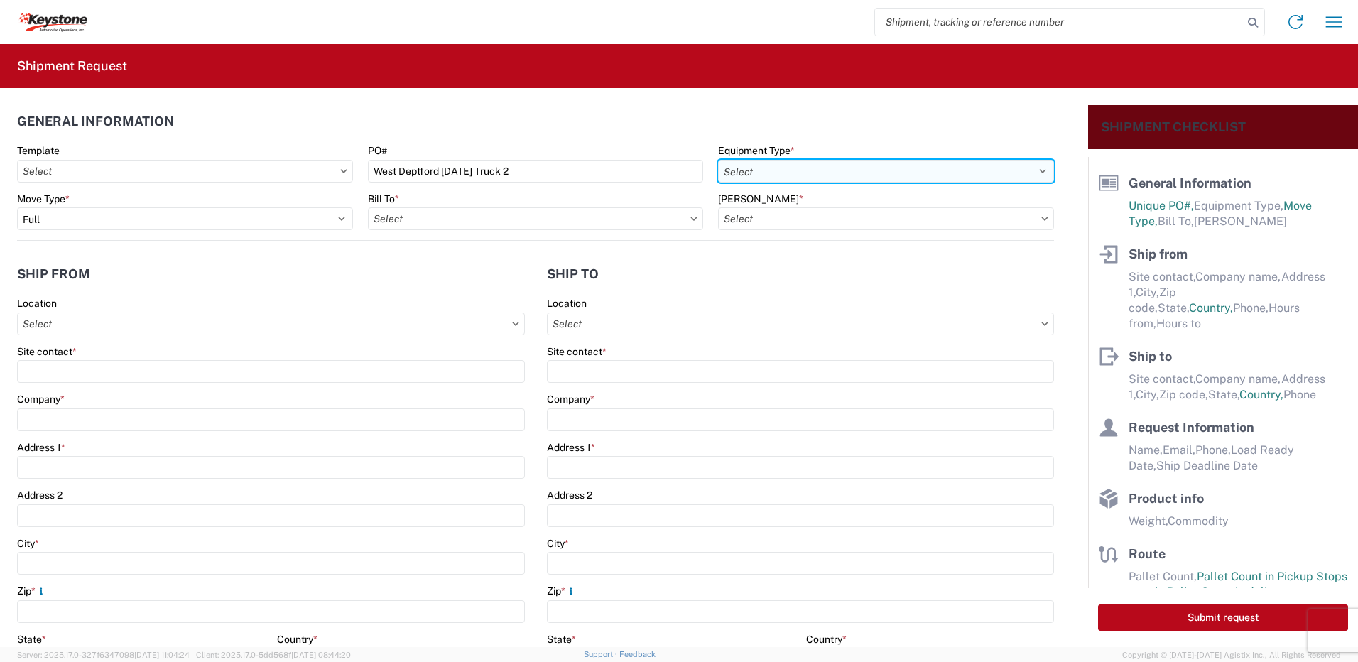
click at [809, 171] on select "Select 53’ Dry Van Flatbed Dropdeck (van) Lowboy (flatbed) Rail" at bounding box center [886, 171] width 336 height 23
select select "STDV"
click at [718, 160] on select "Select 53’ Dry Van Flatbed Dropdeck (van) Lowboy (flatbed) Rail" at bounding box center [886, 171] width 336 height 23
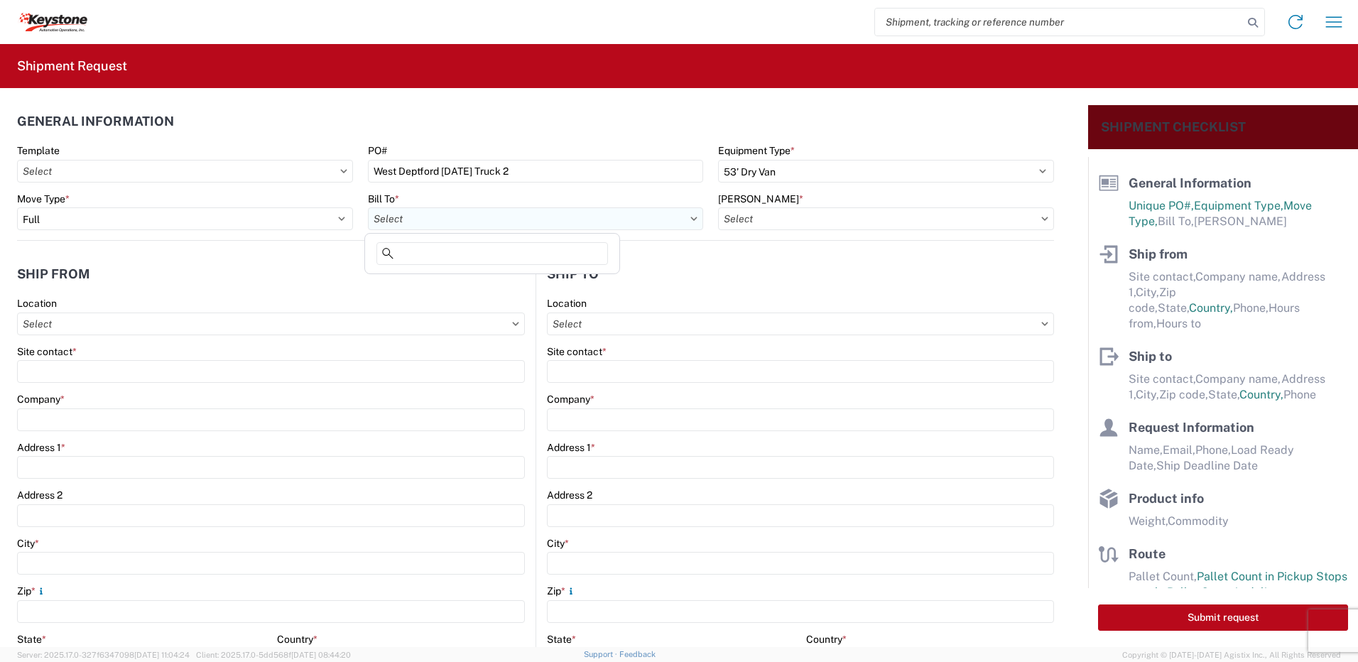
click at [418, 220] on input "Bill To *" at bounding box center [536, 218] width 336 height 23
type input "8401"
click at [495, 284] on div "8401 - Exeter - KAO Warehouse" at bounding box center [492, 282] width 249 height 23
type input "8401 - Exeter - KAO Warehouse"
click at [749, 215] on input "Bill Code *" at bounding box center [886, 218] width 336 height 23
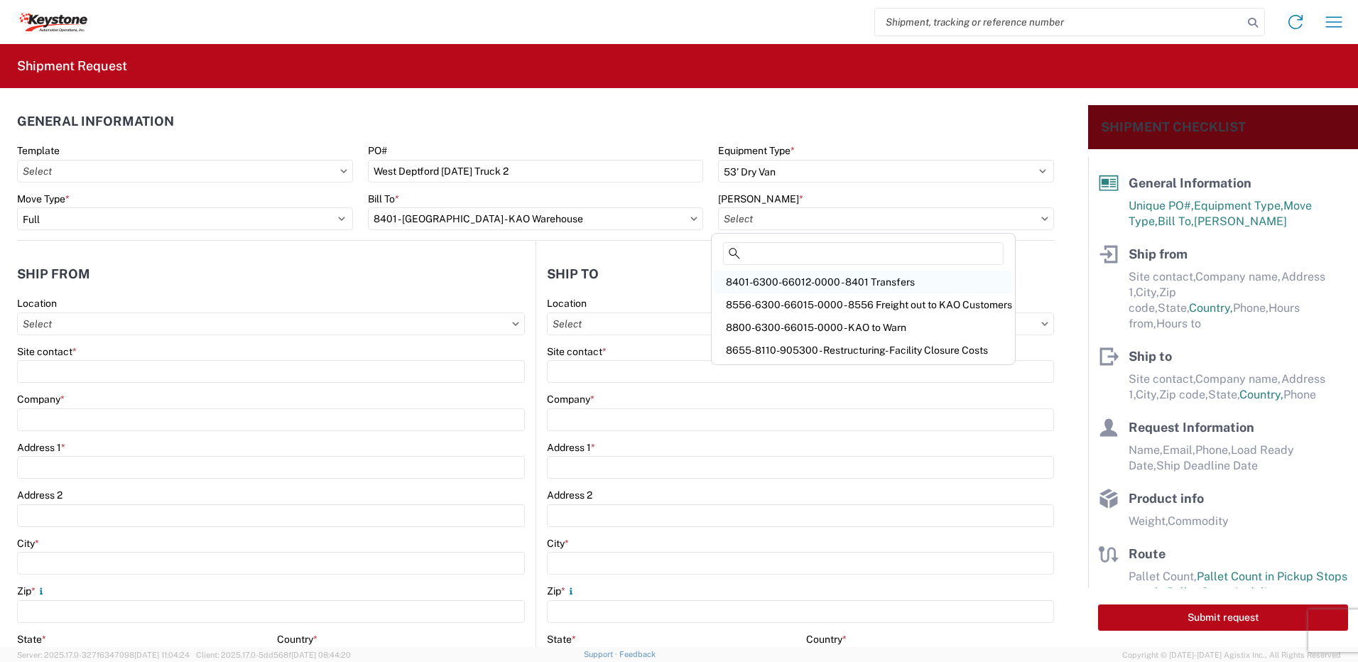
click at [801, 276] on div "8401-6300-66012-0000 - 8401 Transfers" at bounding box center [864, 282] width 298 height 23
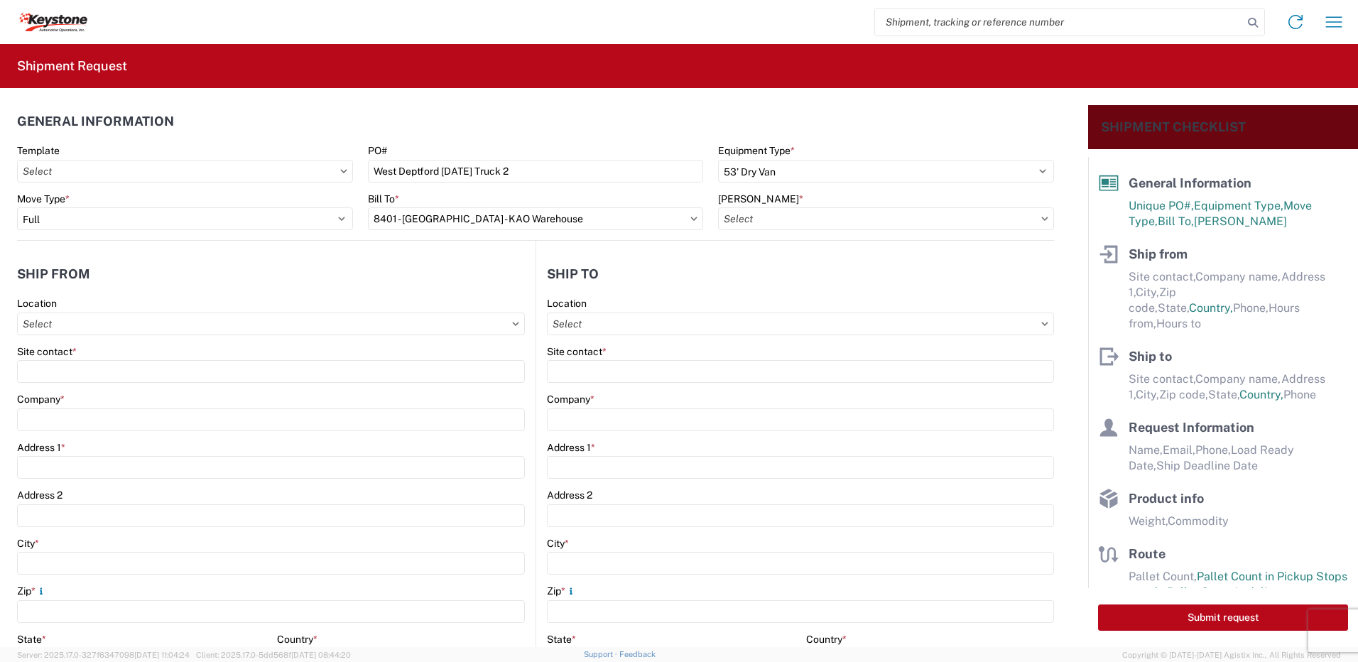
type input "8401-6300-66012-0000 - 8401 Transfers, 8401-6300-66012-0000 - 8401 Transfers"
click at [63, 321] on input "Location" at bounding box center [271, 324] width 508 height 23
type input "8401"
click at [90, 385] on div "8401 - Exeter - KAO Warehouse" at bounding box center [145, 387] width 249 height 23
type input "8401 - Exeter - KAO Warehouse"
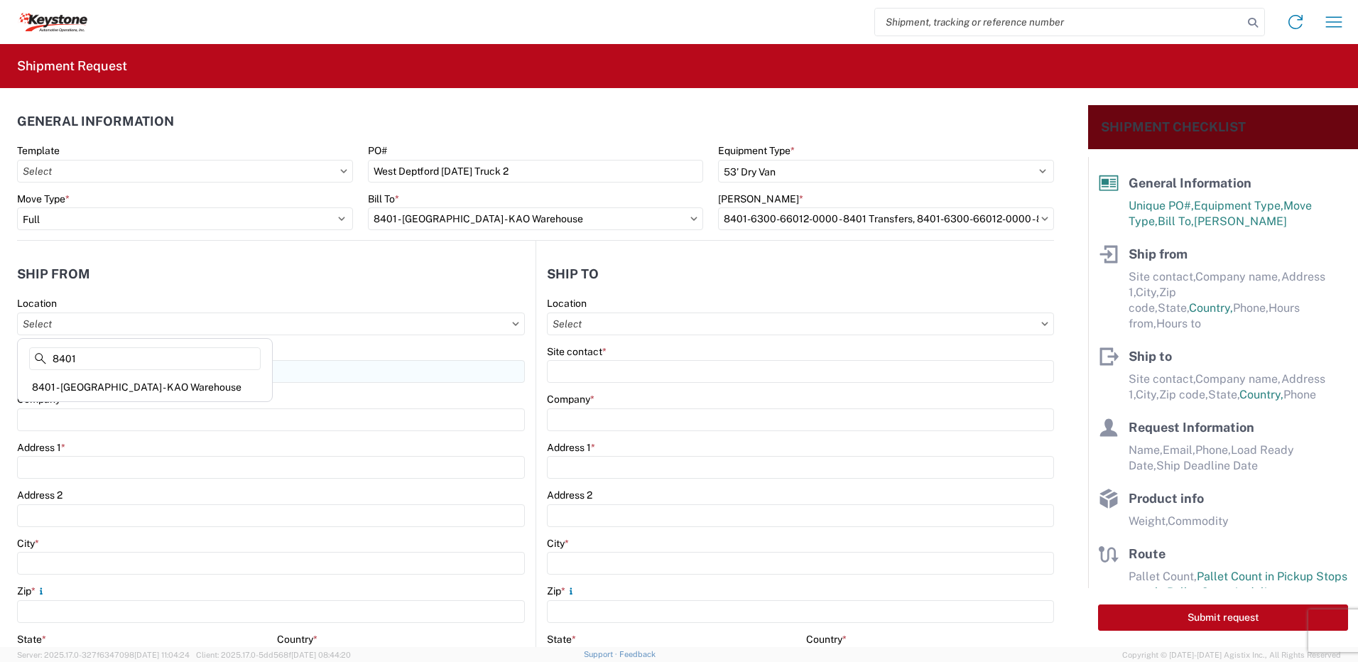
type input "KAO"
type input "68 Slocum Ave"
type input "Exeter"
type input "18643"
select select "PA"
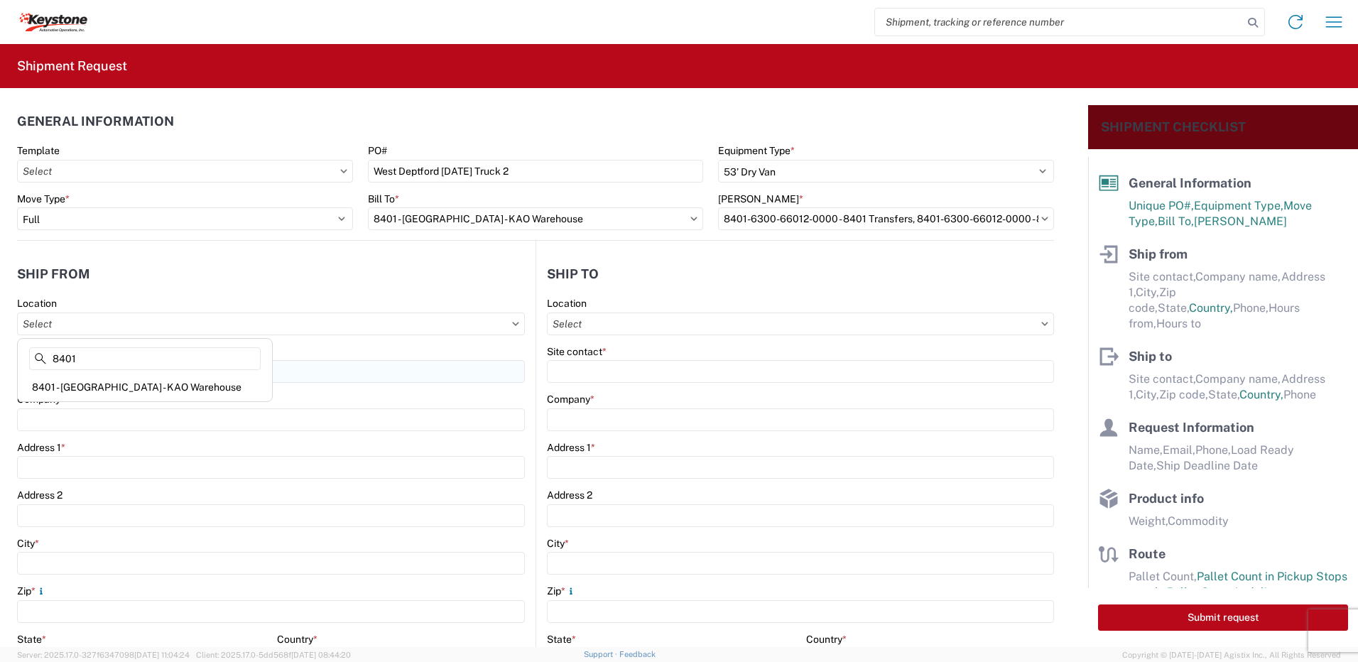
type input "07:00"
type input "17:00"
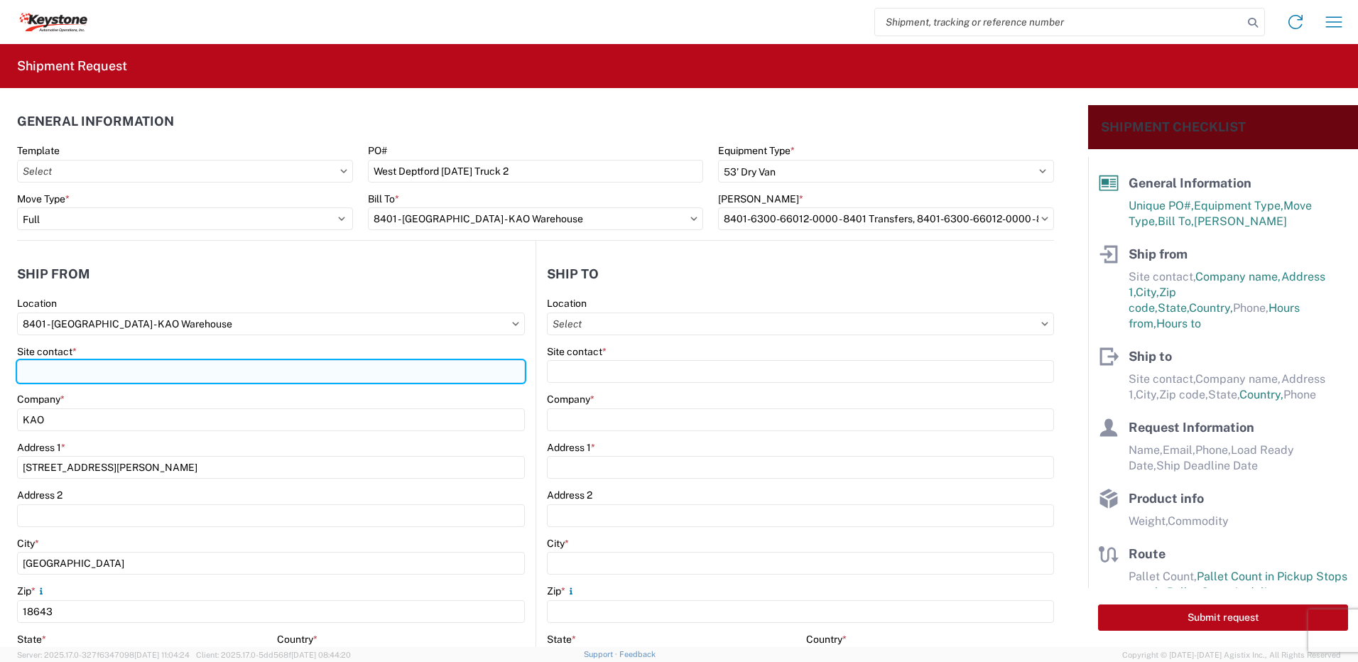
click at [80, 367] on input "Site contact *" at bounding box center [271, 371] width 508 height 23
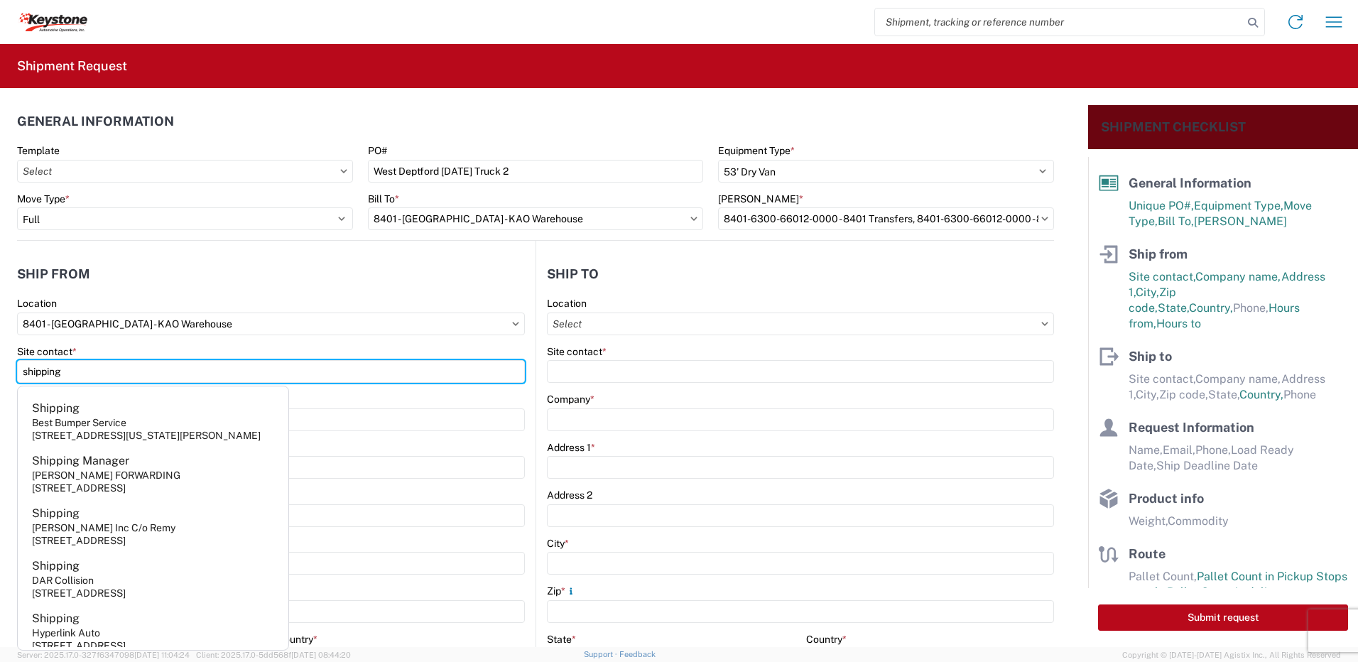
type input "shipping"
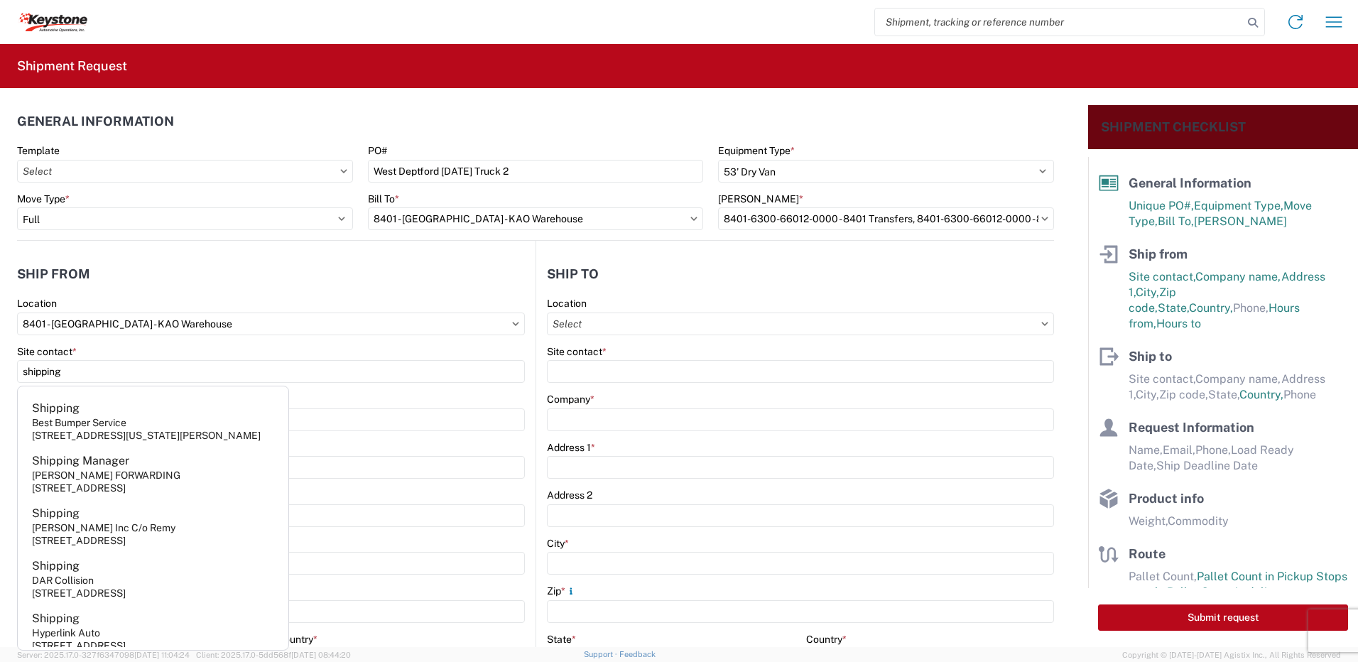
click at [146, 281] on header "Ship from" at bounding box center [276, 274] width 519 height 32
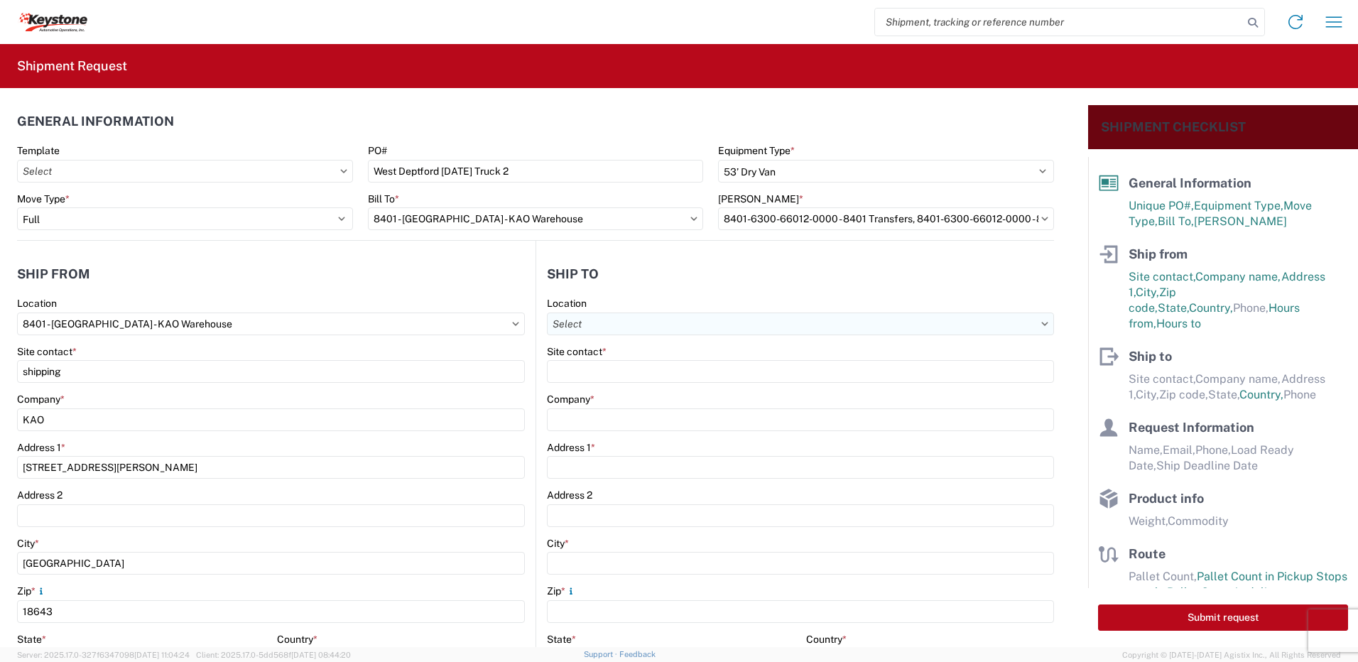
click at [566, 321] on input "Location" at bounding box center [800, 324] width 507 height 23
type input "8470"
click at [612, 377] on div "8470 - West Deptford, NJ - KAO Logistics" at bounding box center [705, 387] width 318 height 23
type input "8470 - West Deptford, NJ - KAO Logistics"
type input "KAO"
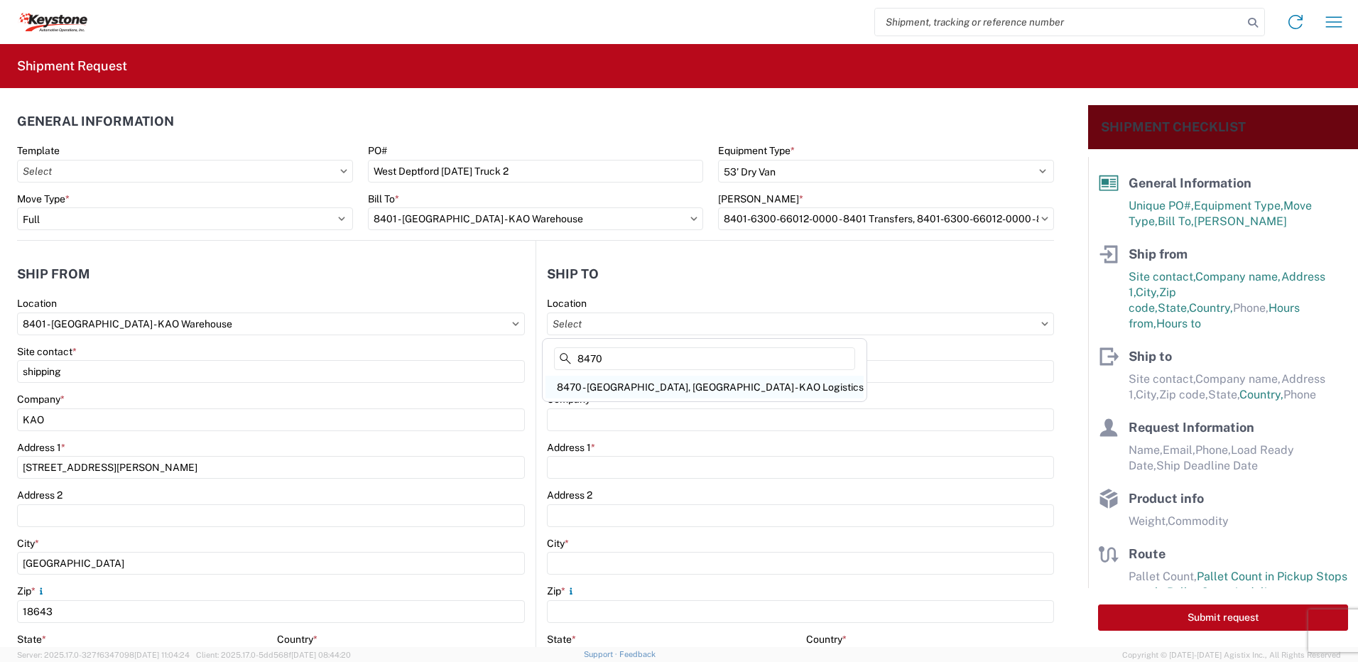
type input "39 Phoenix Dr"
type input "West Deptford"
type input "08086"
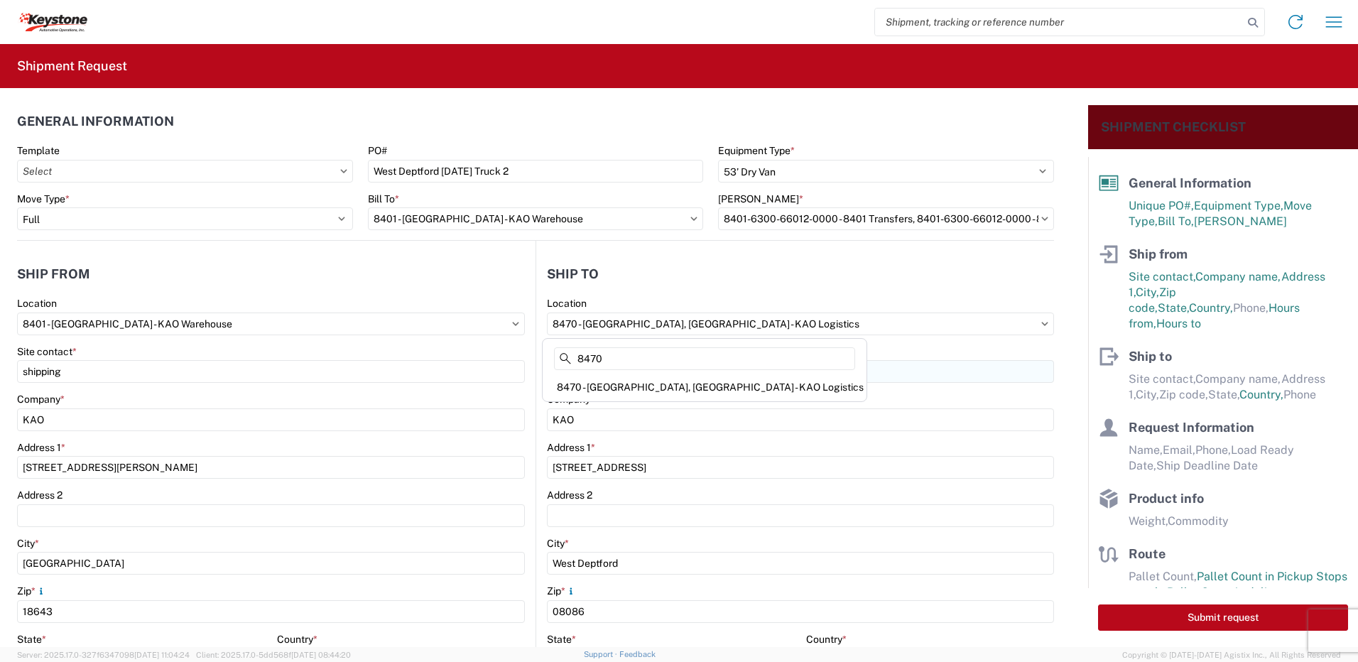
select select "US"
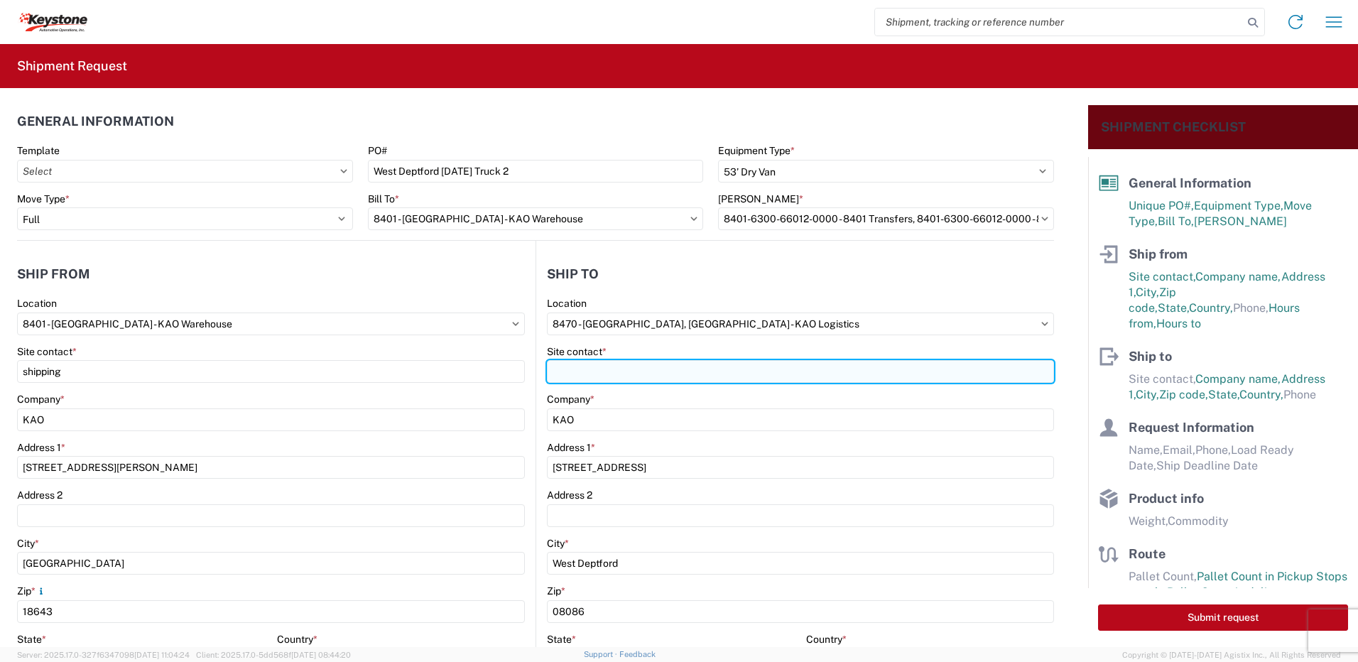
click at [583, 371] on input "Site contact *" at bounding box center [800, 371] width 507 height 23
type input "receivng"
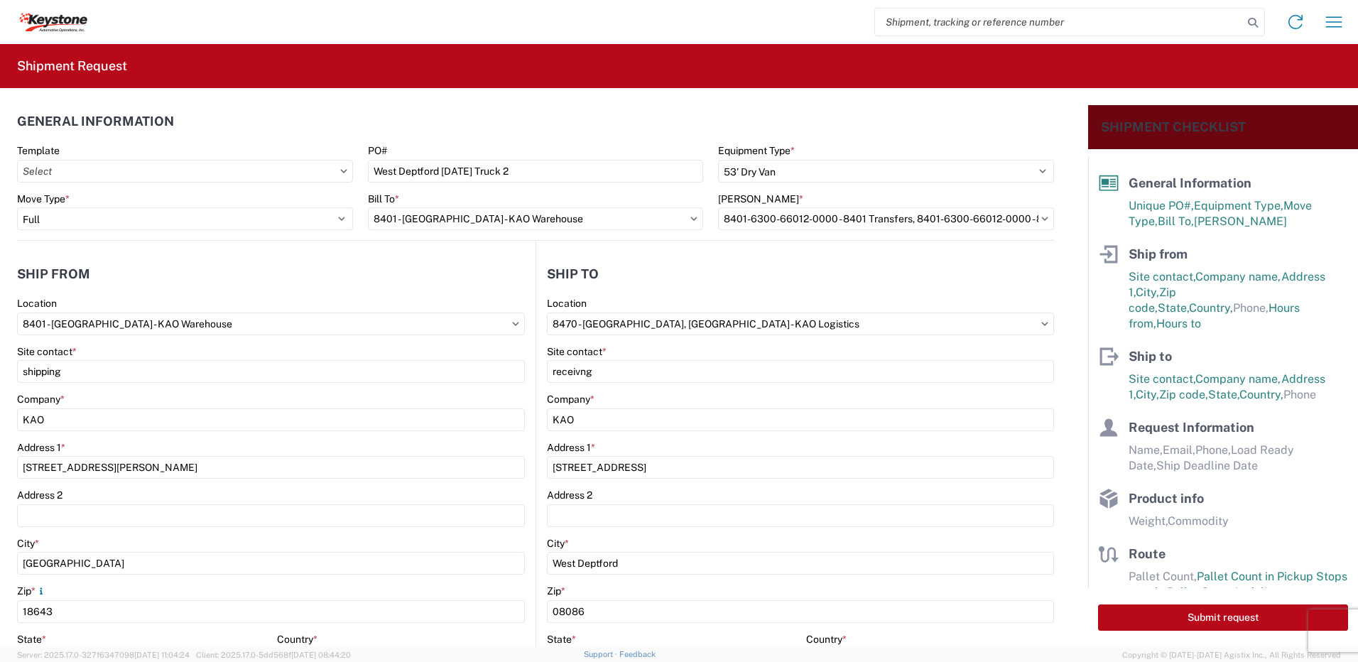
click at [696, 286] on header "Ship to" at bounding box center [795, 274] width 518 height 32
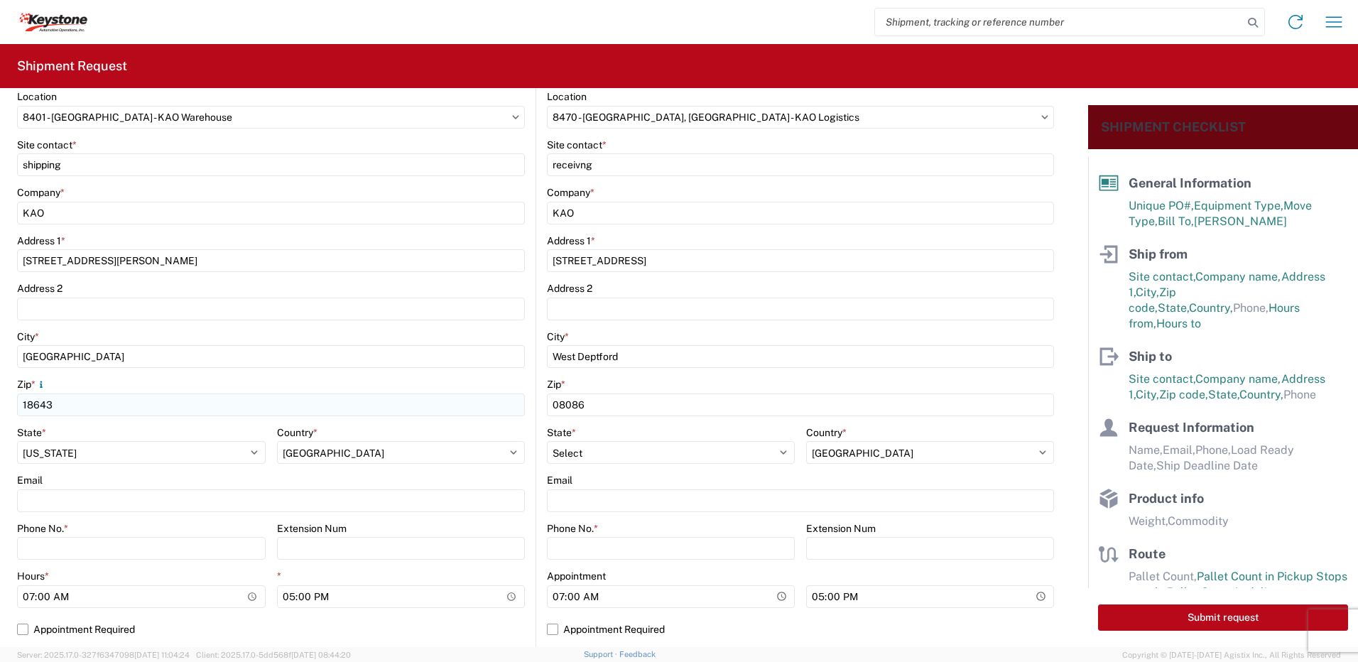
scroll to position [213, 0]
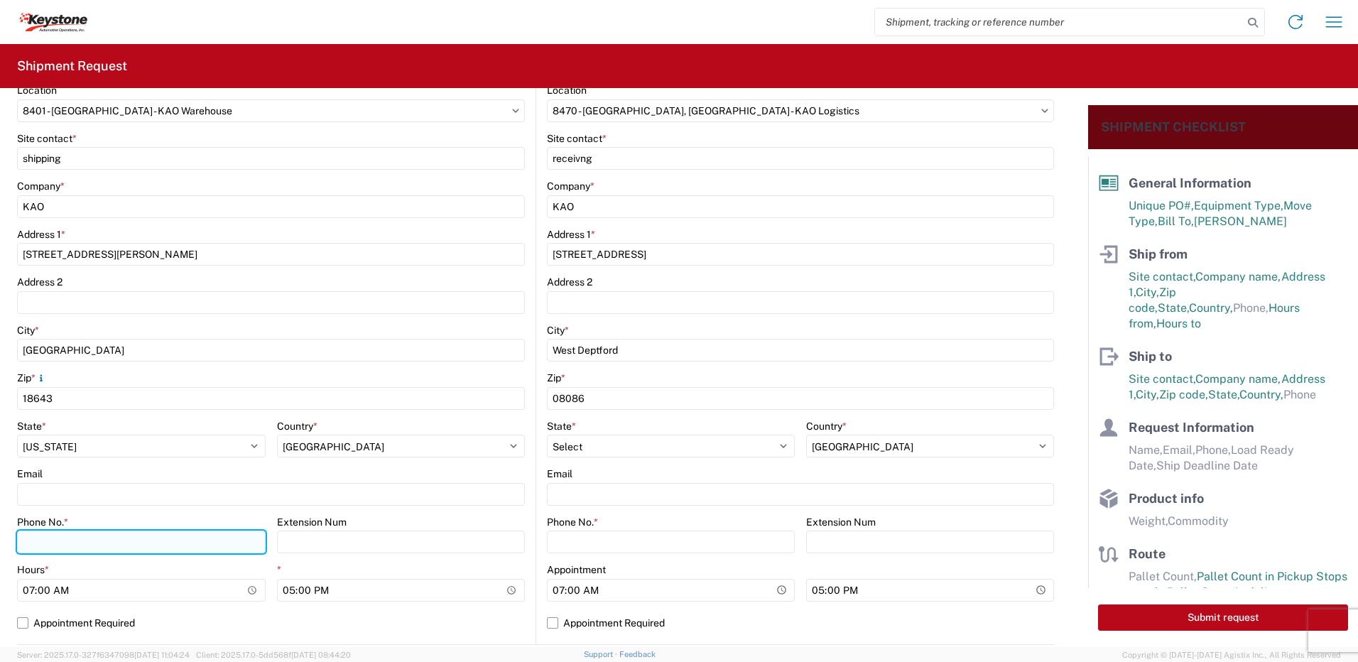
click at [62, 546] on input "Phone No. *" at bounding box center [141, 542] width 249 height 23
type input "5706554514"
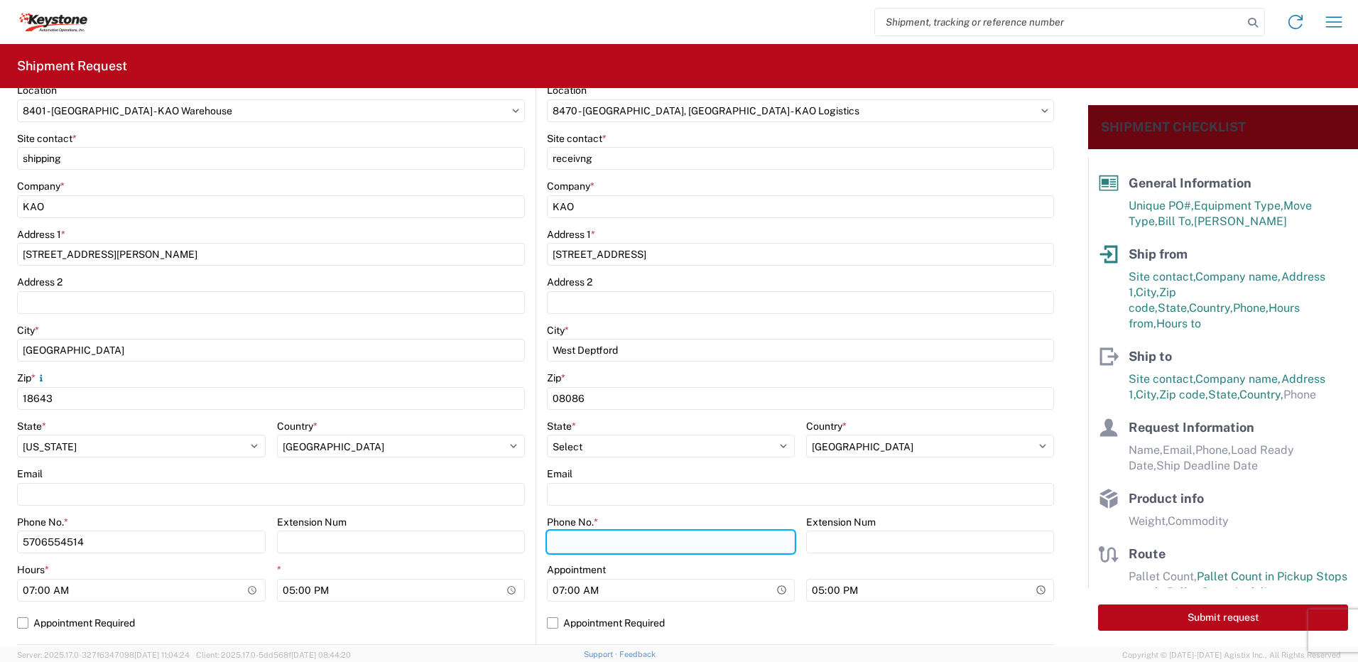
click at [593, 546] on input "Phone No. *" at bounding box center [671, 542] width 248 height 23
type input "5706554514"
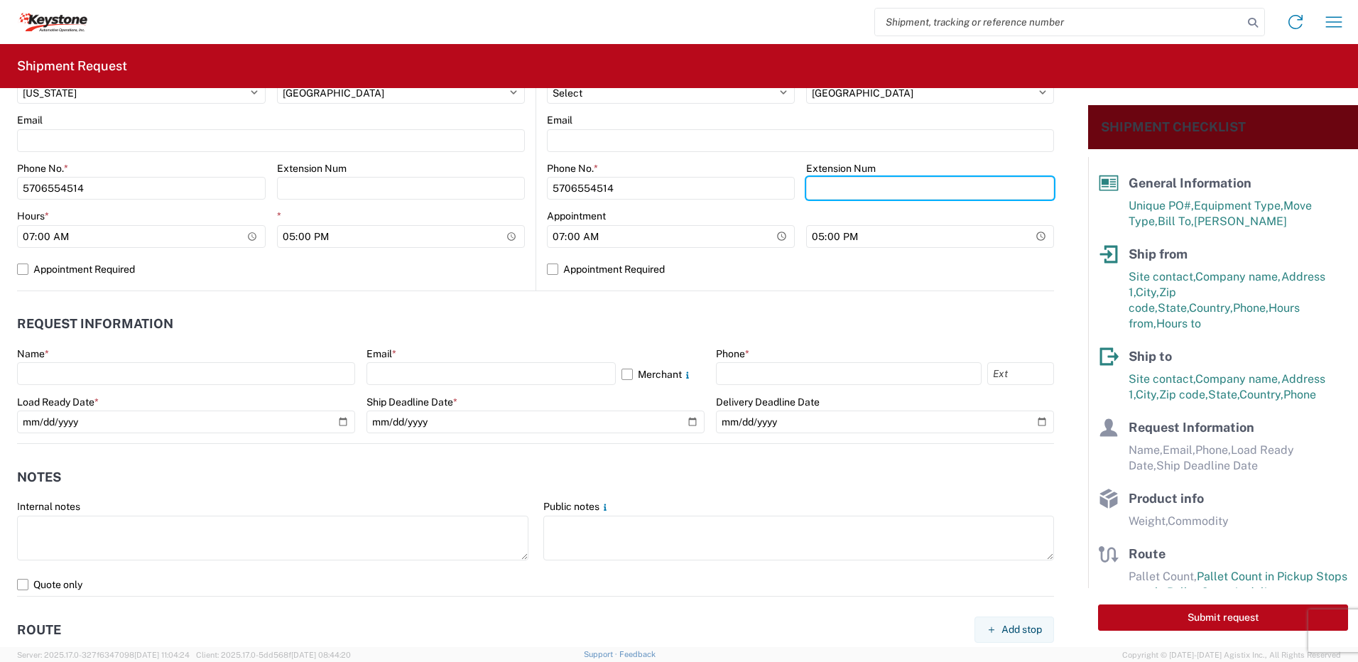
scroll to position [568, 0]
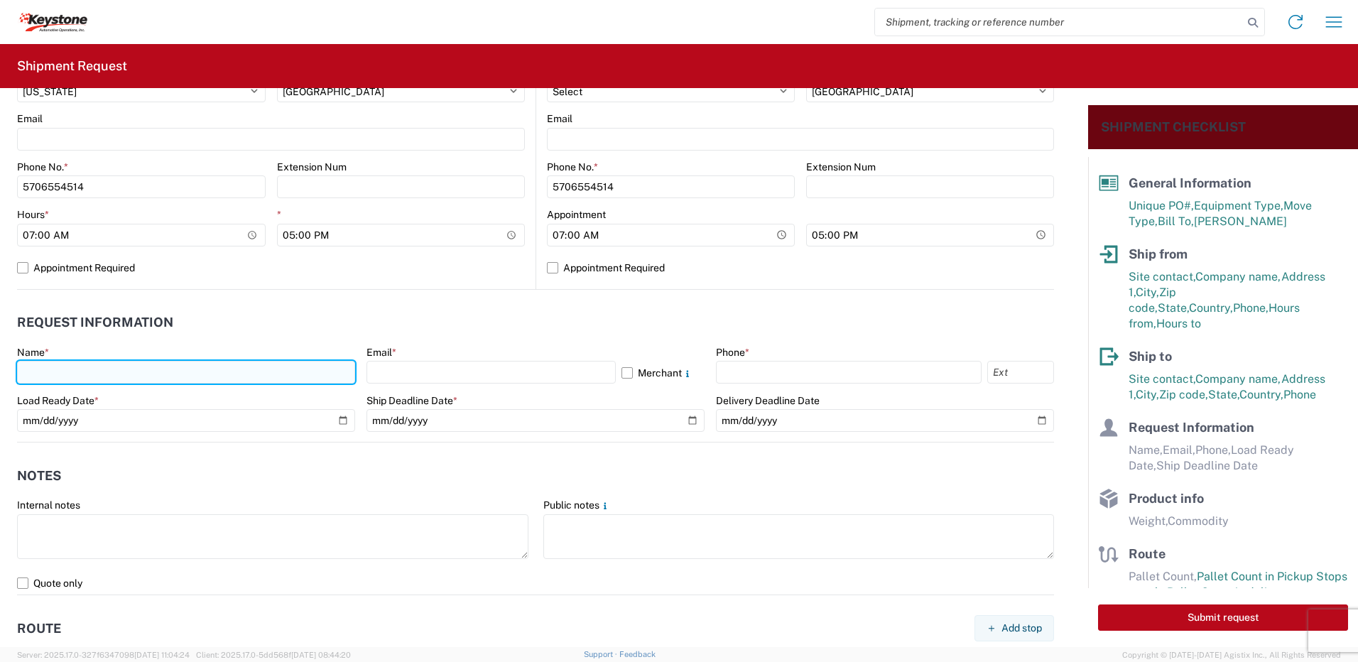
click at [66, 379] on input "text" at bounding box center [186, 372] width 338 height 23
type input "Paul Sweder"
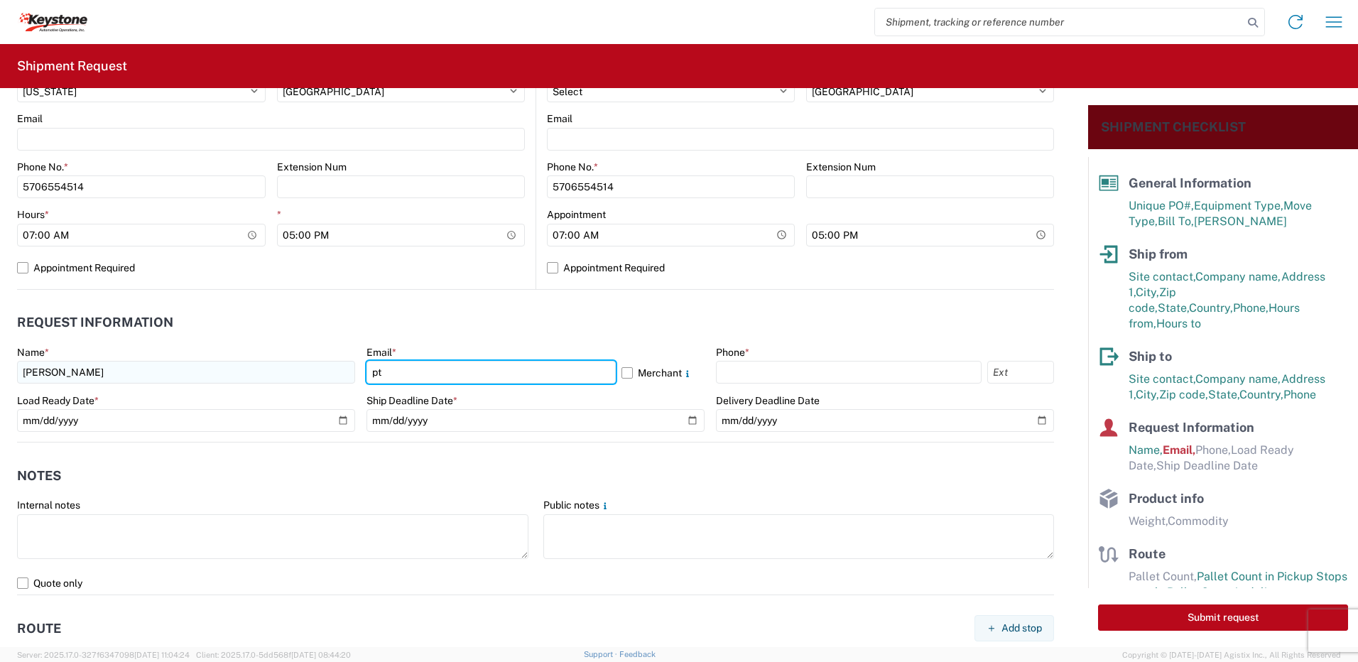
type input "ptsweder@lkqcorp.com"
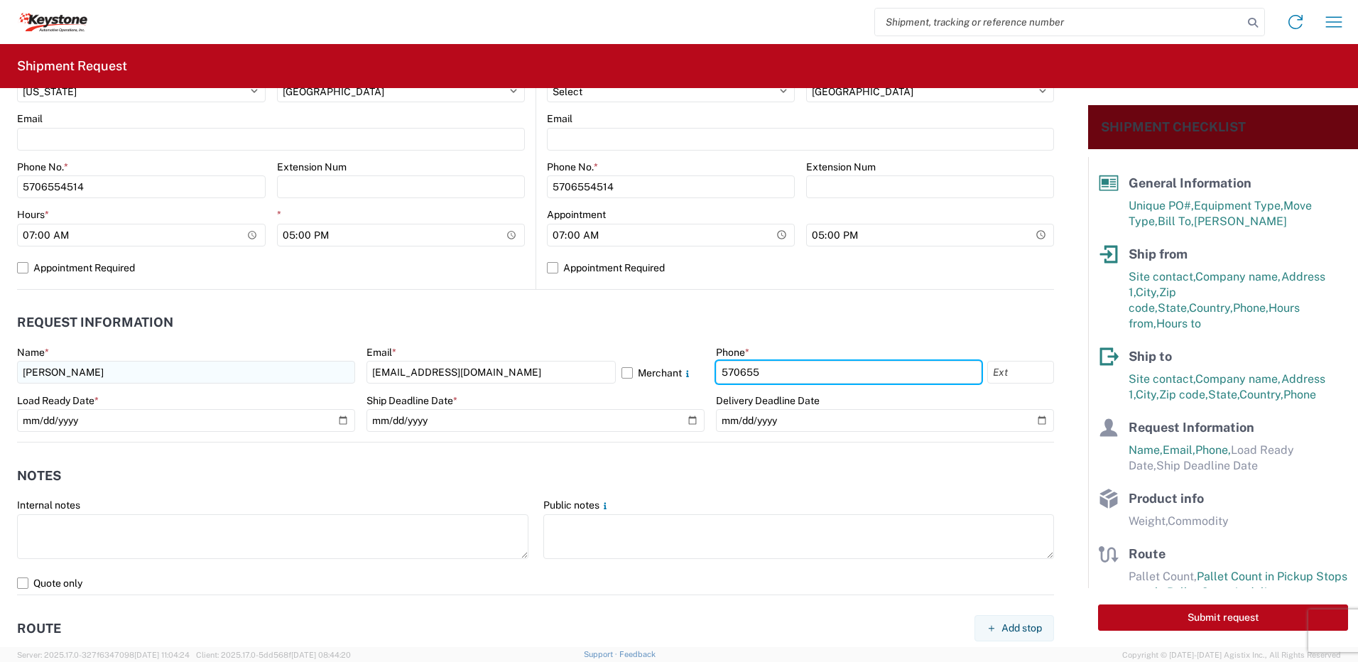
type input "5706554514"
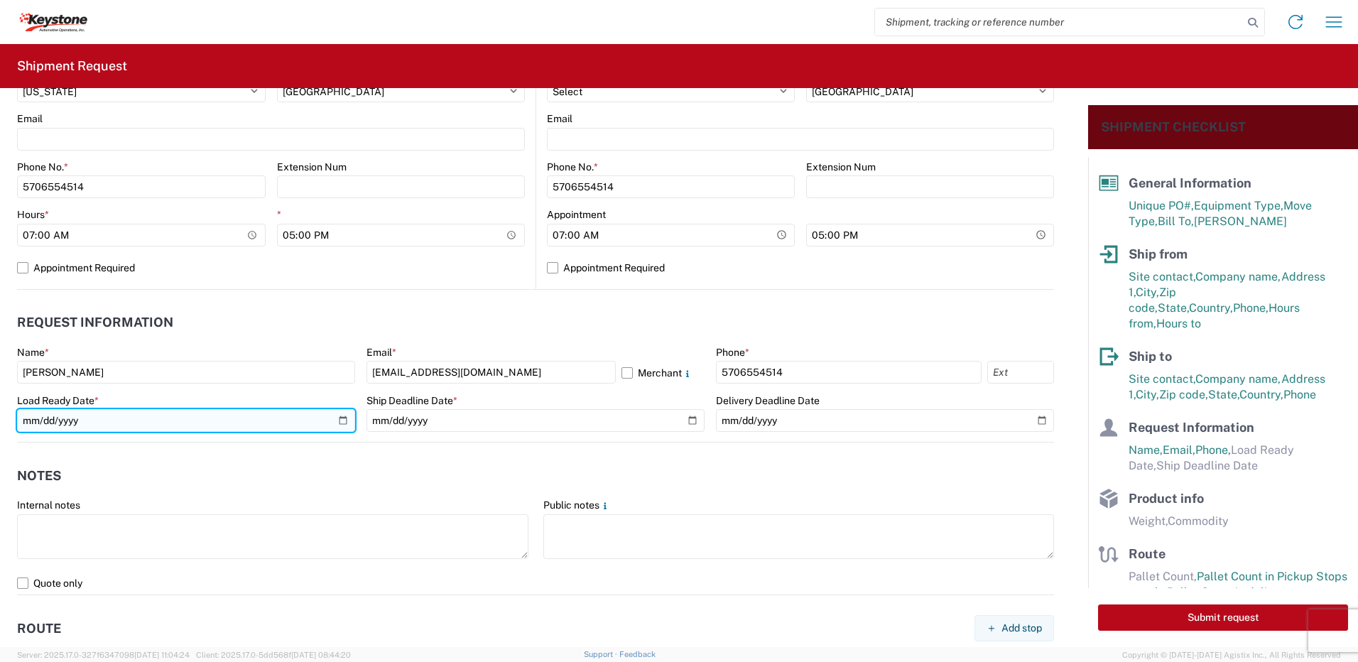
click at [340, 420] on input "date" at bounding box center [186, 420] width 338 height 23
type input "2025-08-20"
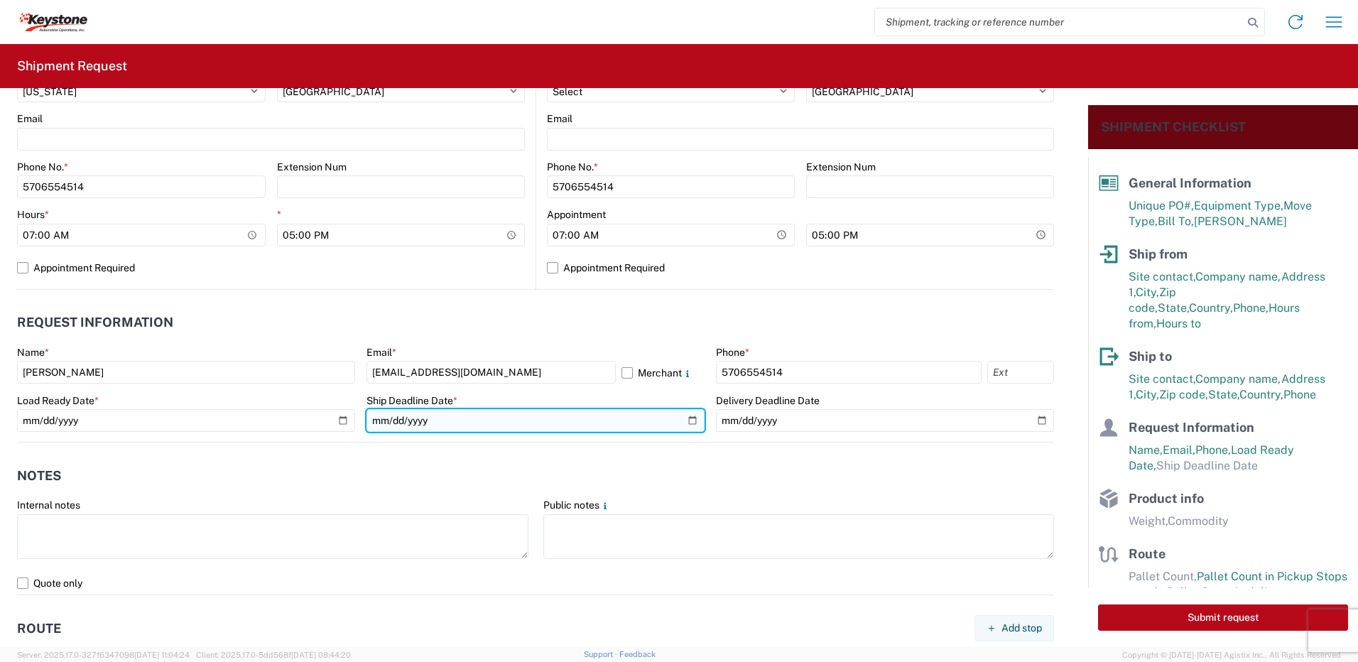
click at [690, 424] on input "date" at bounding box center [536, 420] width 338 height 23
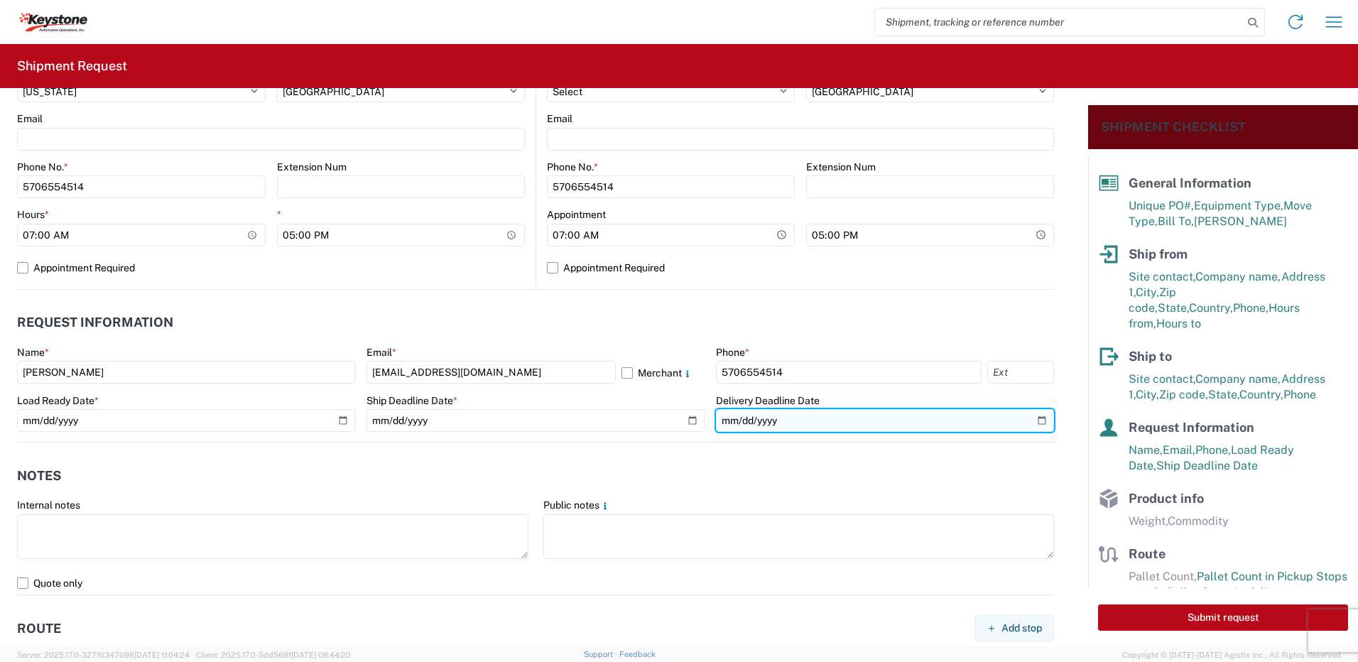
click at [1032, 421] on input "date" at bounding box center [885, 420] width 338 height 23
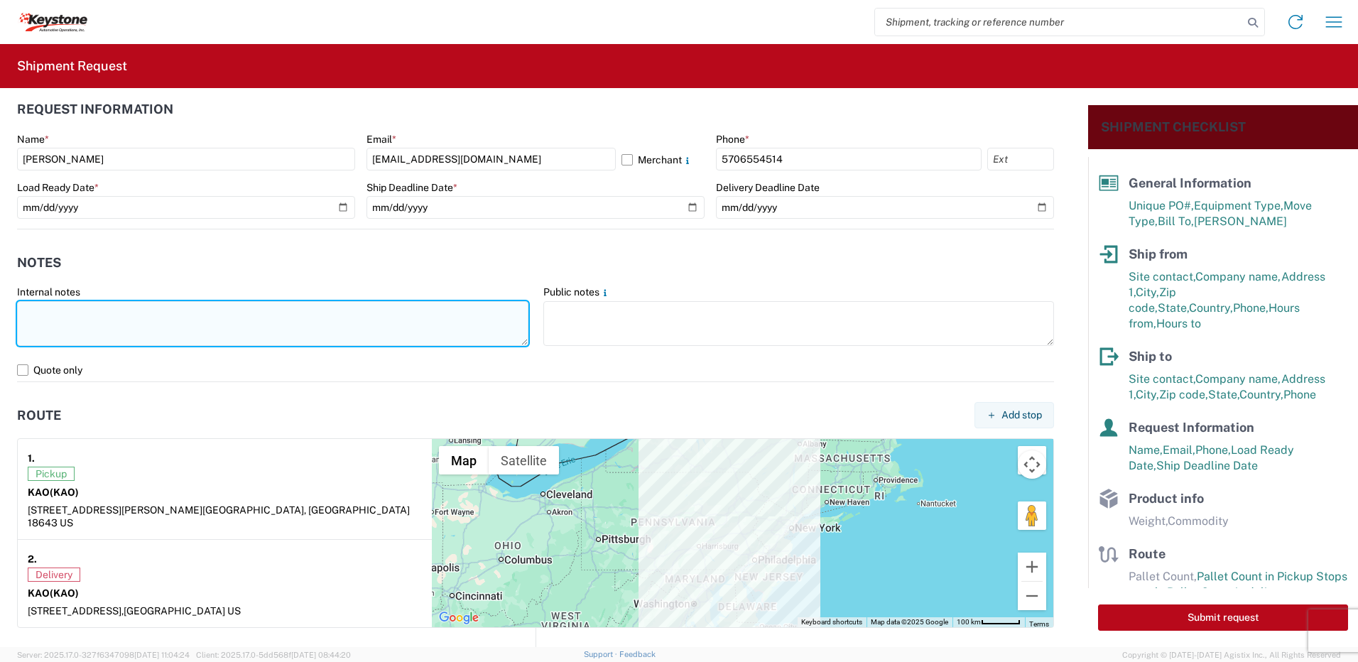
click at [29, 312] on textarea at bounding box center [273, 323] width 512 height 45
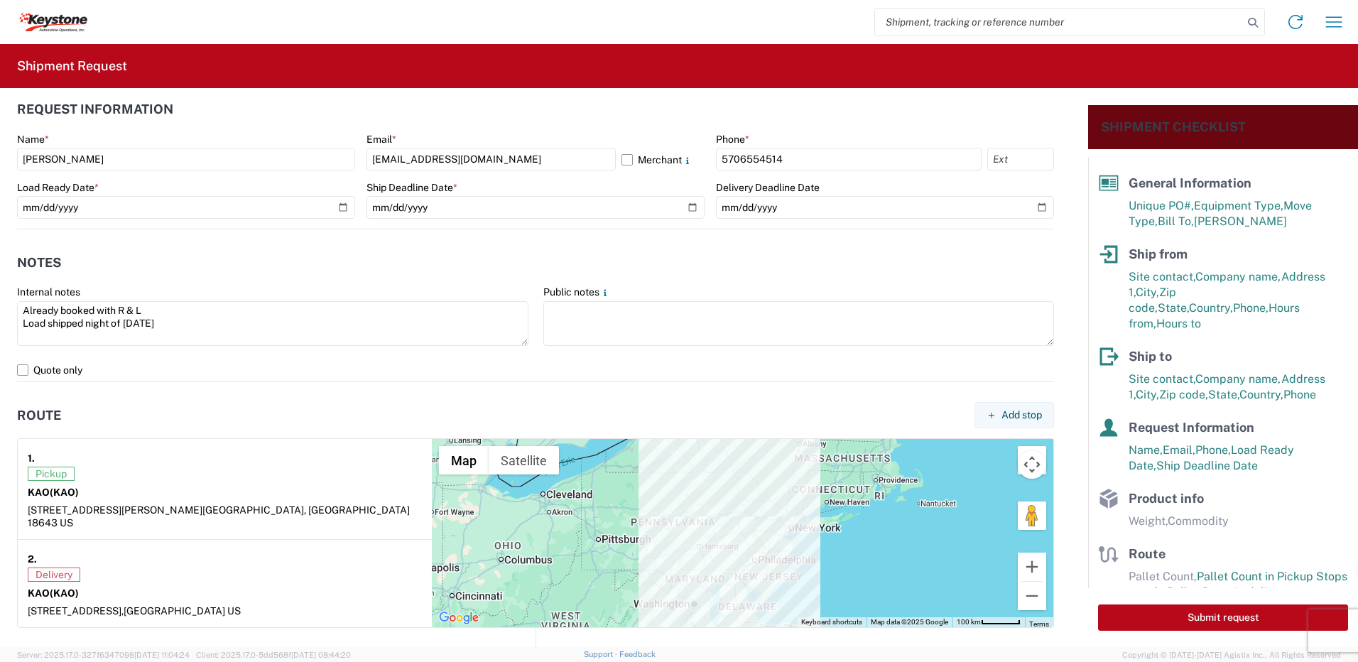
click at [183, 422] on header "Route Add stop" at bounding box center [535, 415] width 1037 height 32
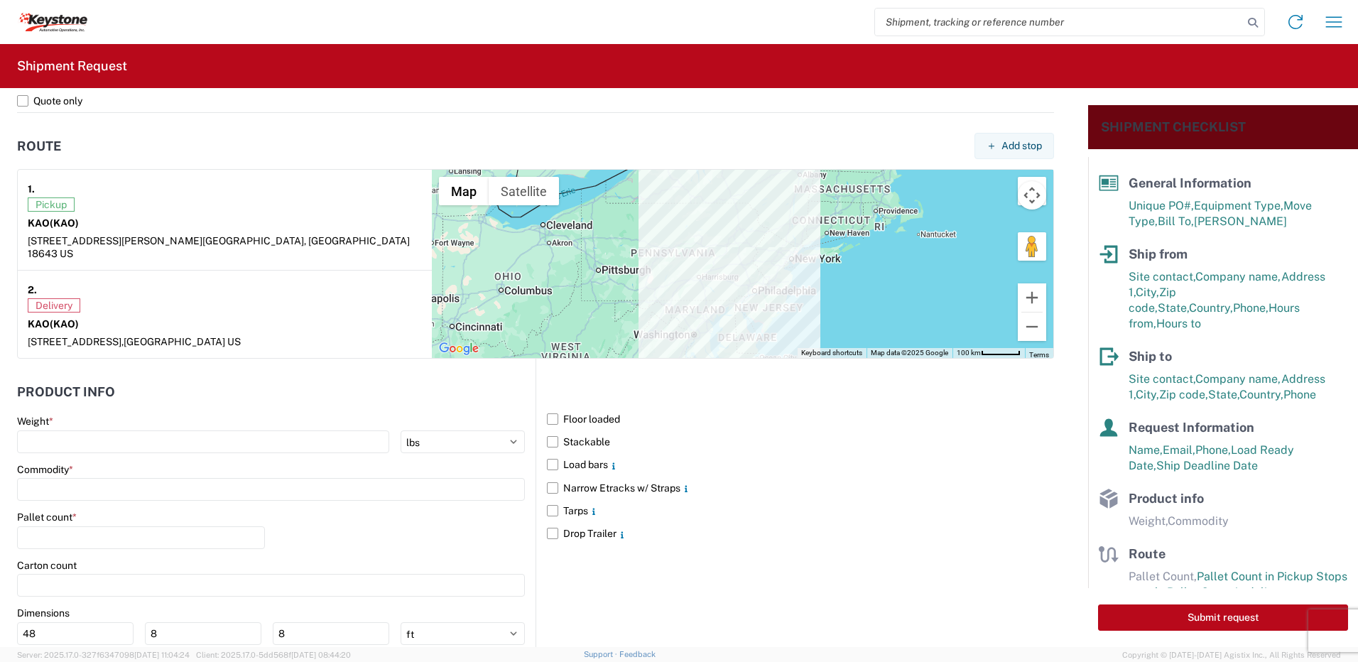
scroll to position [1145, 0]
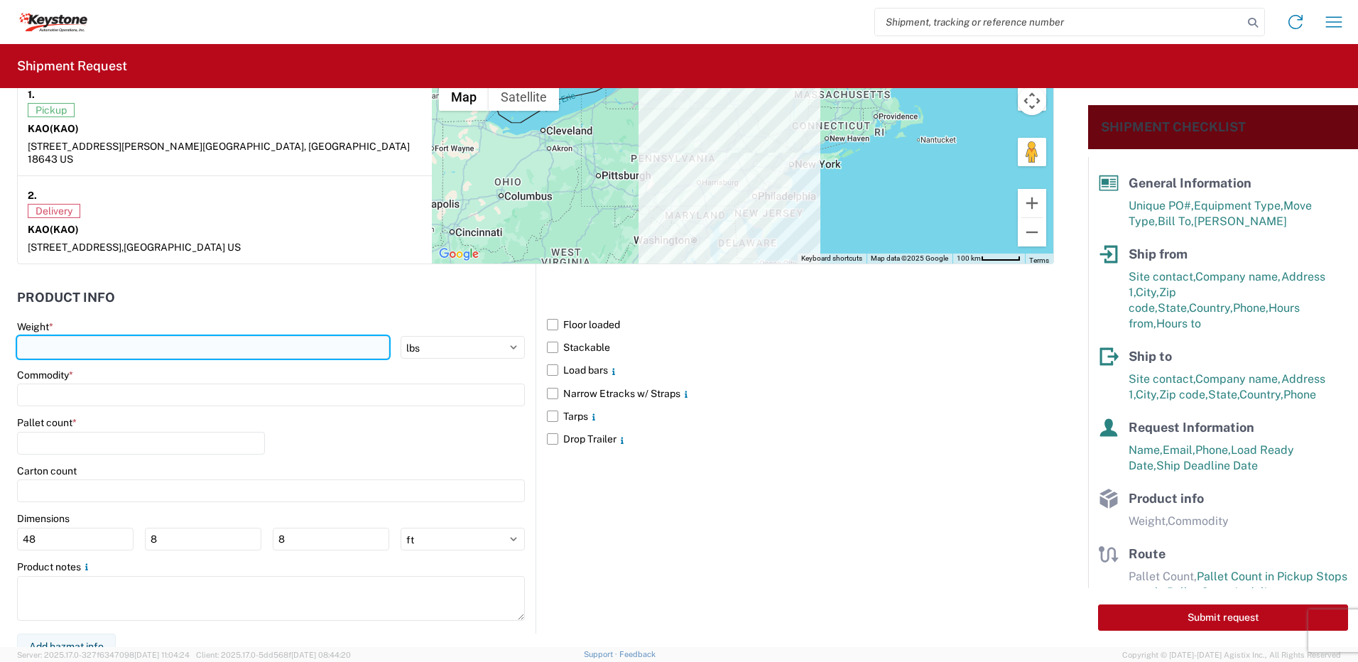
click at [93, 336] on input "number" at bounding box center [203, 347] width 372 height 23
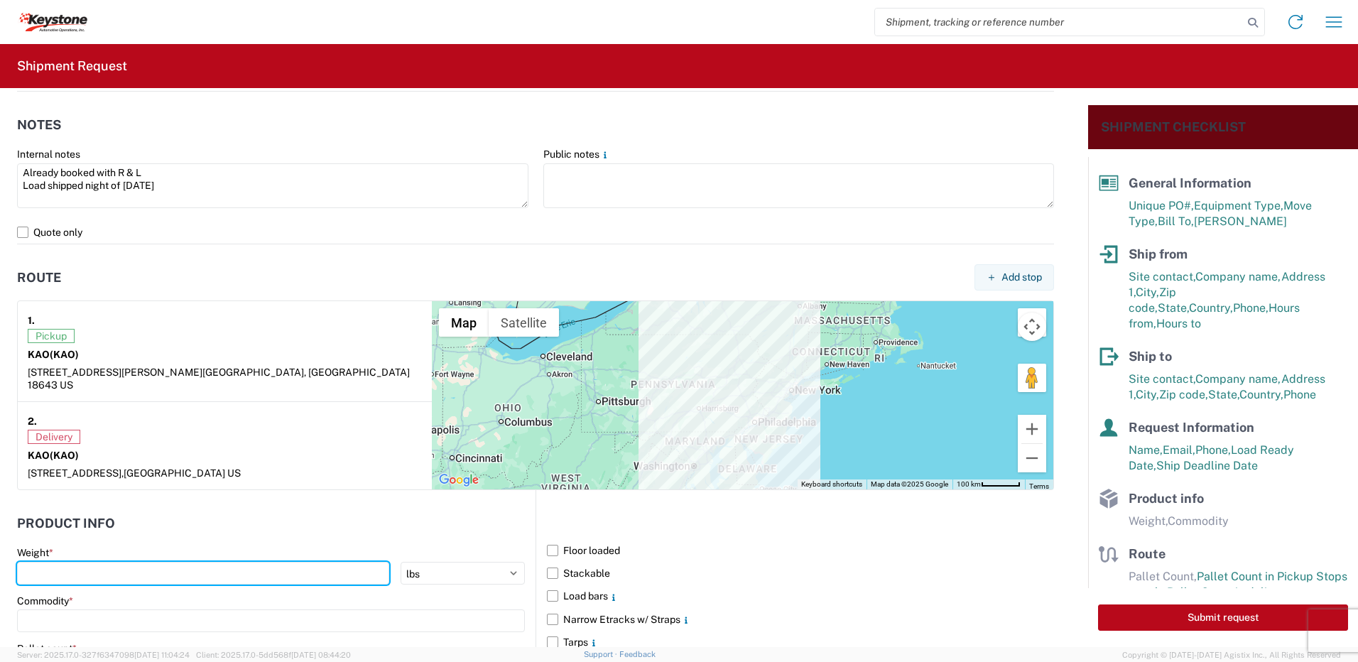
scroll to position [719, 0]
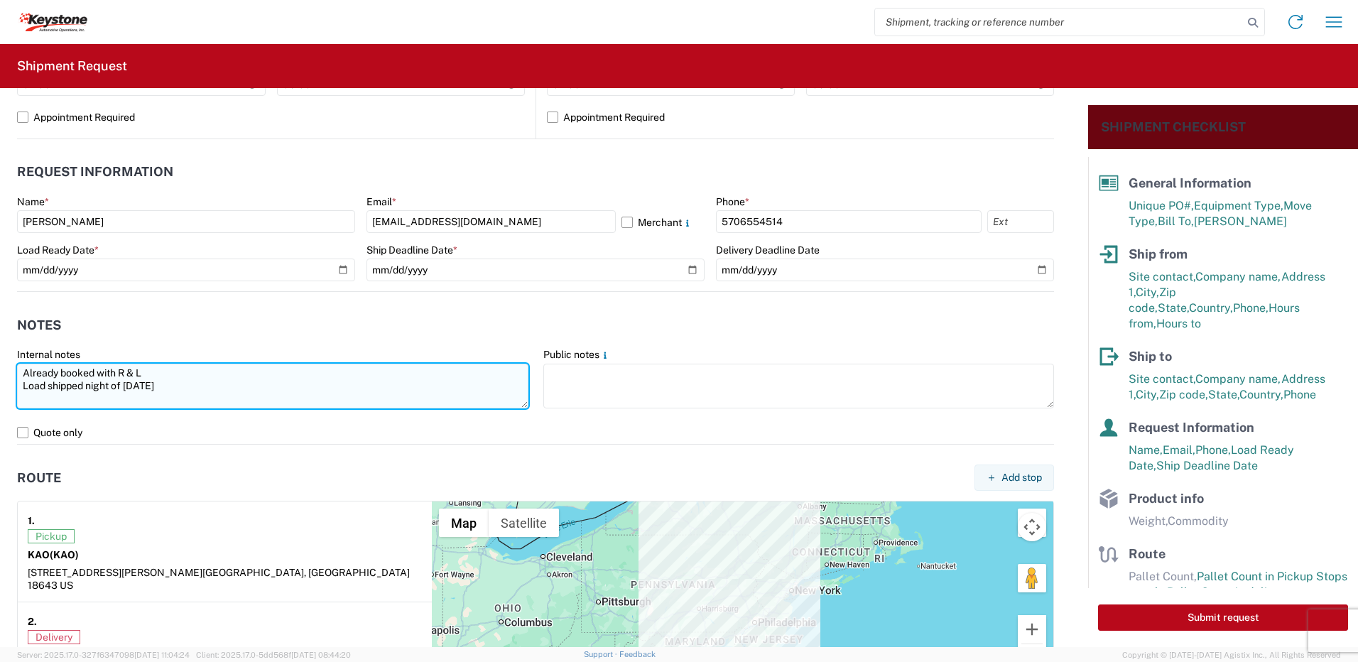
click at [166, 385] on textarea "Already booked with R & L Load shipped night of 8-19-25" at bounding box center [273, 386] width 512 height 45
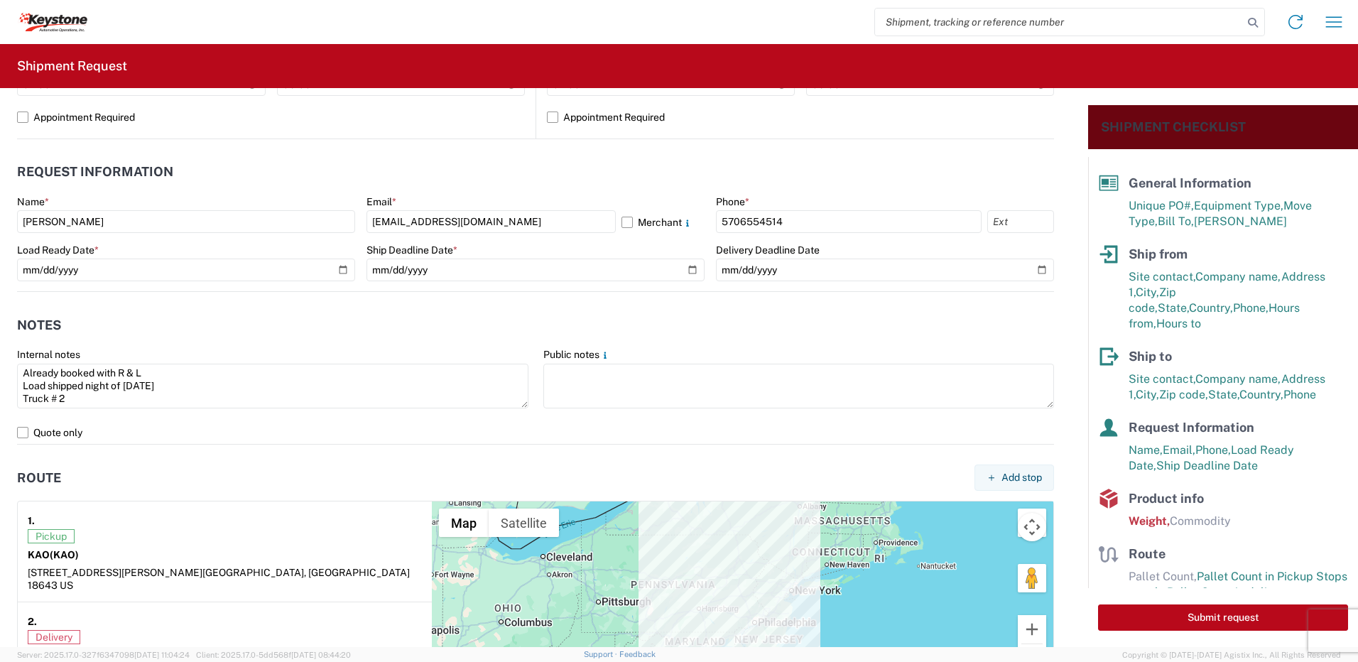
click at [178, 325] on header "Notes" at bounding box center [535, 325] width 1037 height 32
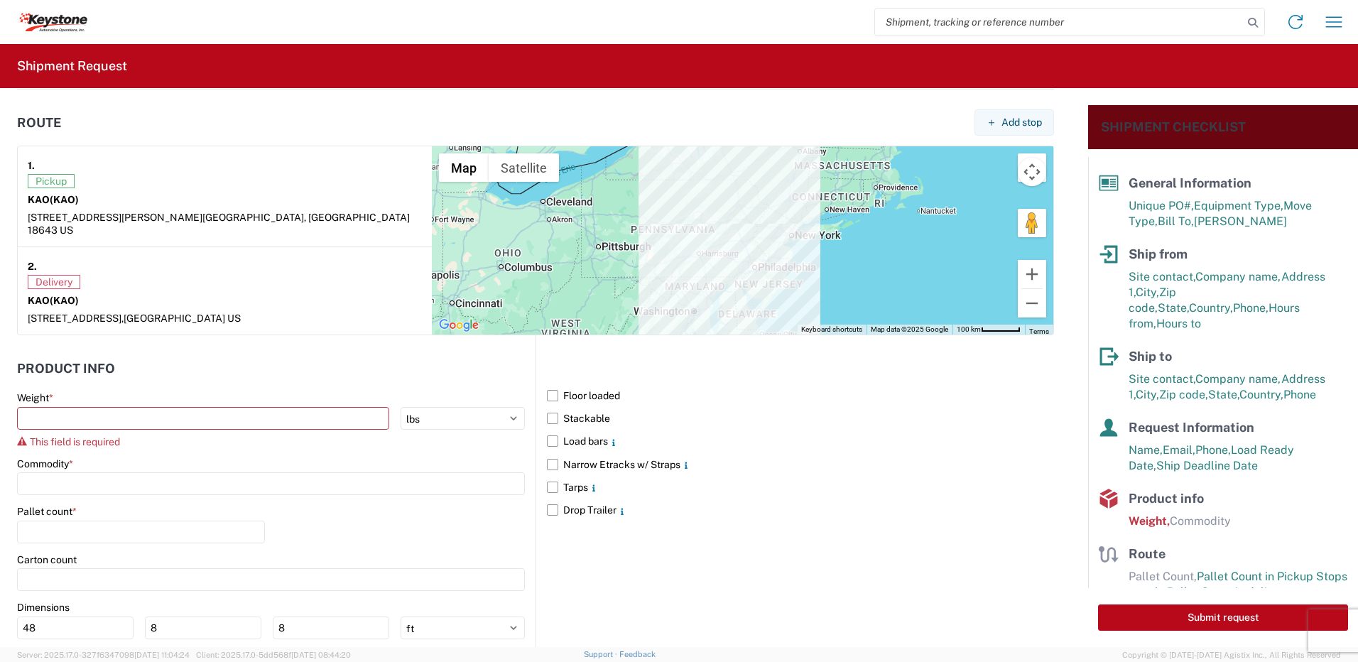
scroll to position [1163, 0]
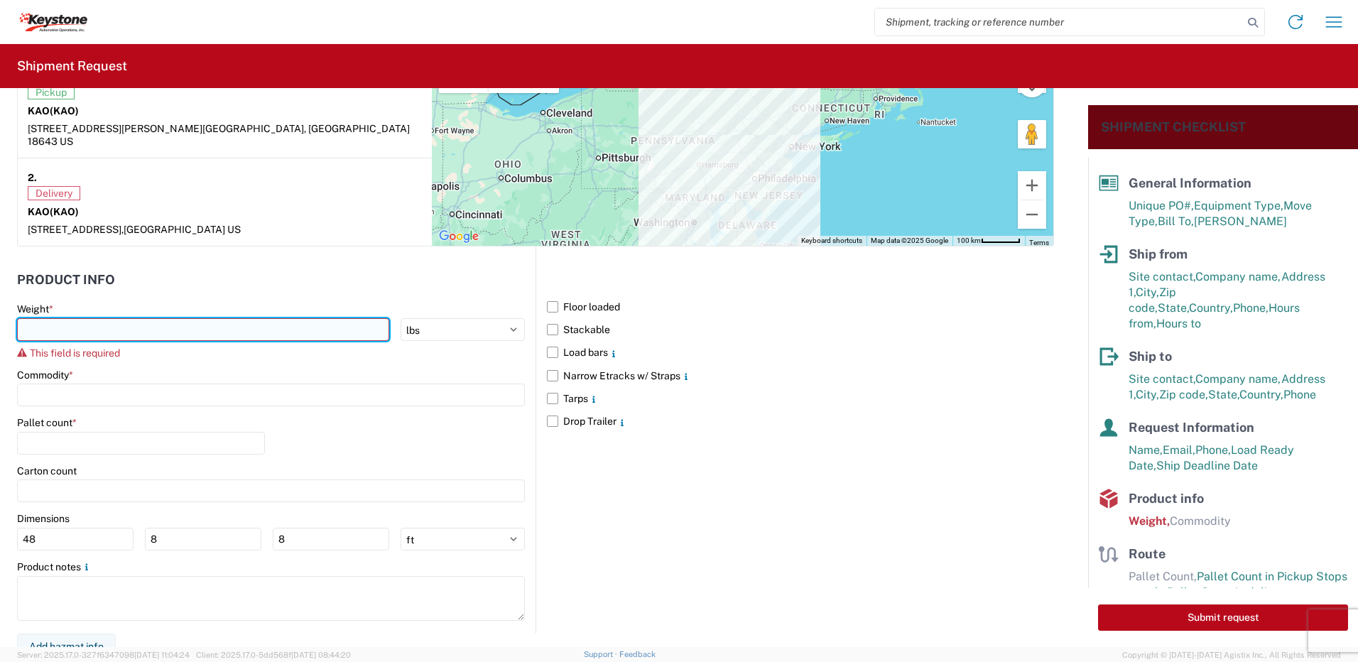
click at [77, 320] on input "number" at bounding box center [203, 329] width 372 height 23
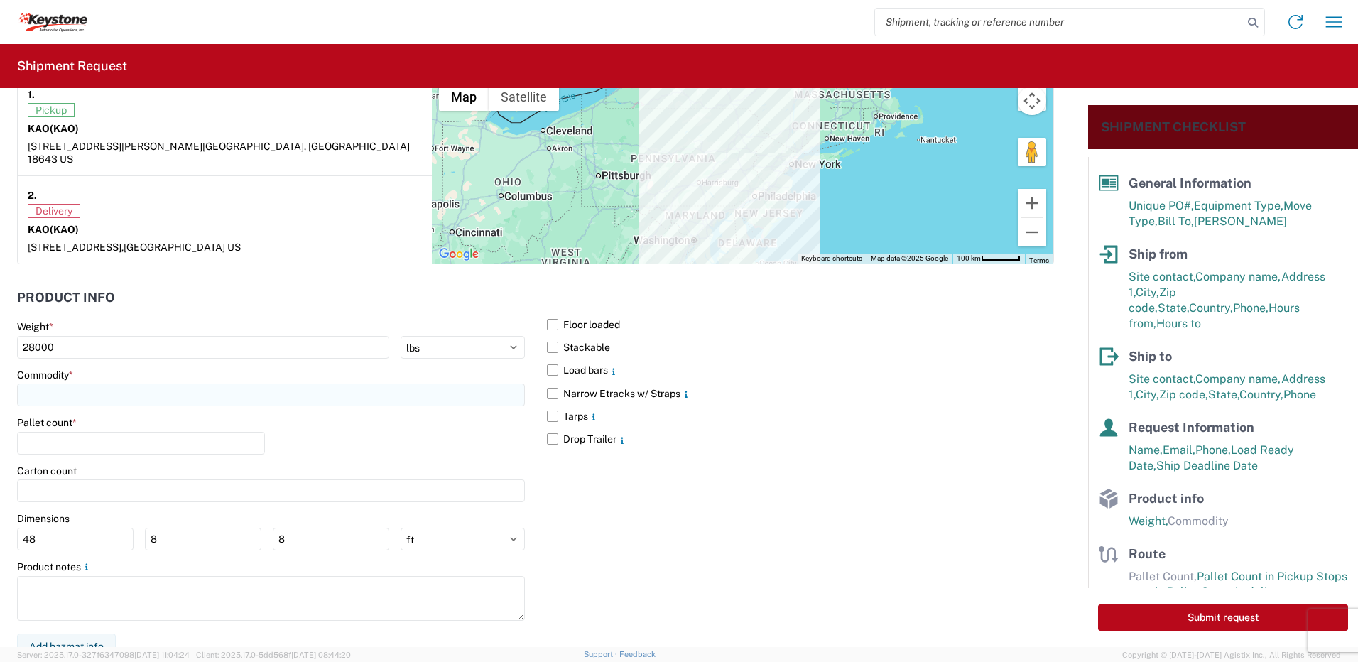
click at [93, 384] on input at bounding box center [271, 395] width 508 height 23
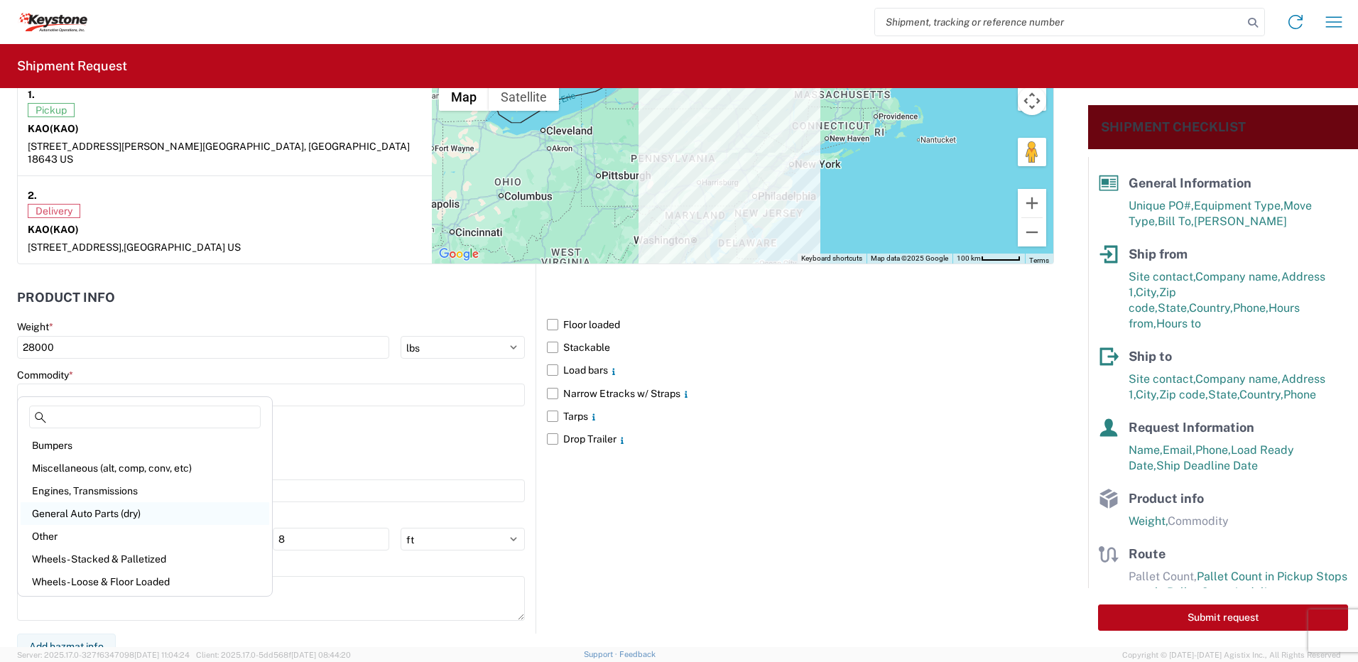
click at [99, 515] on div "General Auto Parts (dry)" at bounding box center [145, 513] width 249 height 23
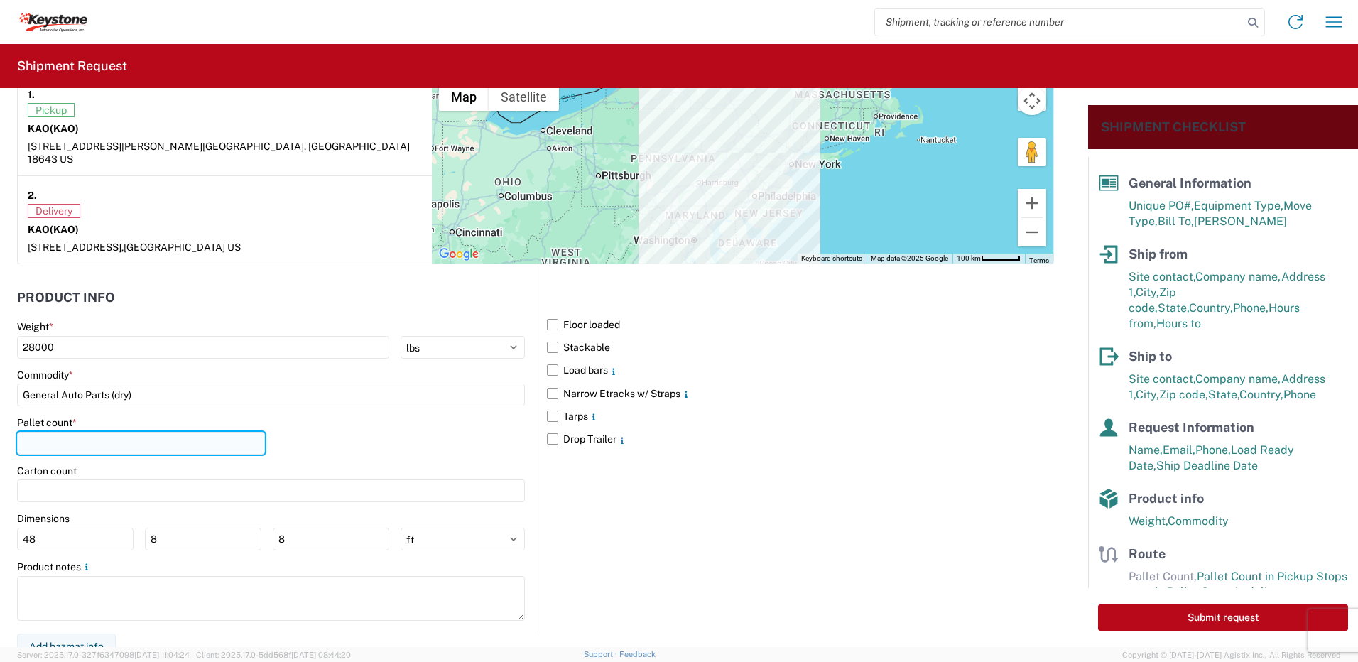
click at [56, 432] on input "number" at bounding box center [141, 443] width 248 height 23
click at [308, 421] on div "Pallet count * 21" at bounding box center [271, 440] width 508 height 48
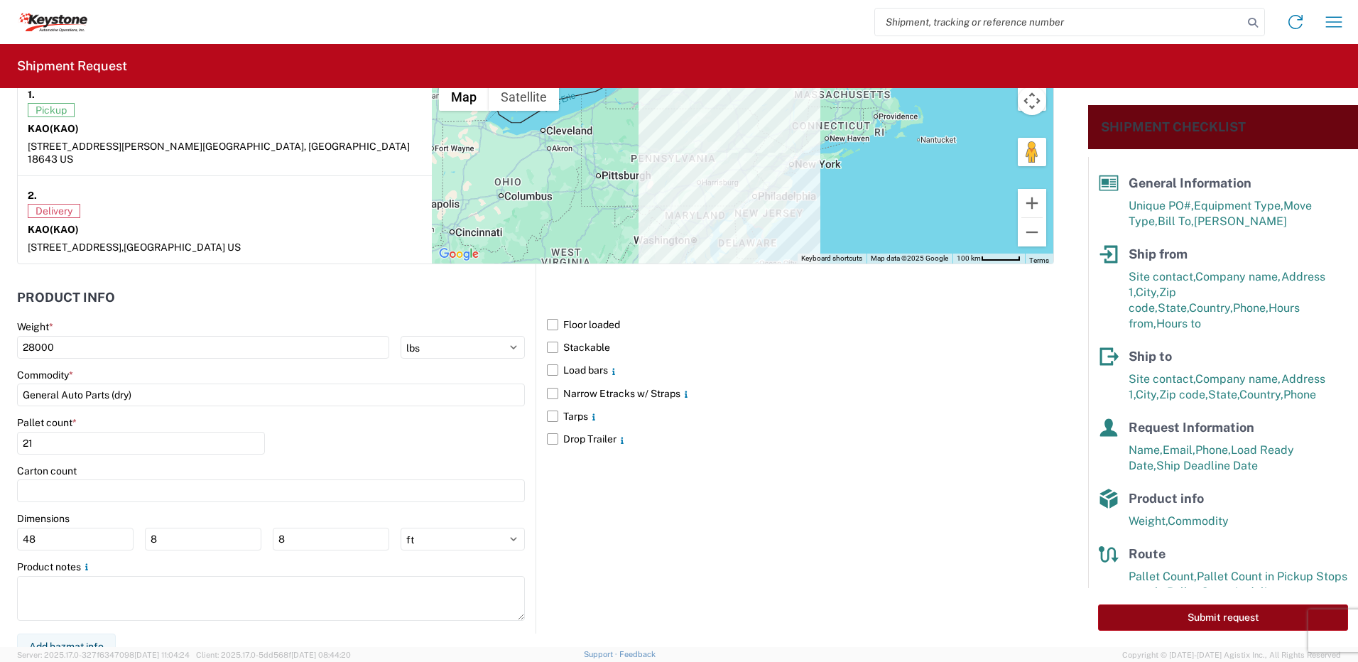
click at [1248, 616] on button "Submit request" at bounding box center [1223, 618] width 250 height 26
